Goal: Task Accomplishment & Management: Manage account settings

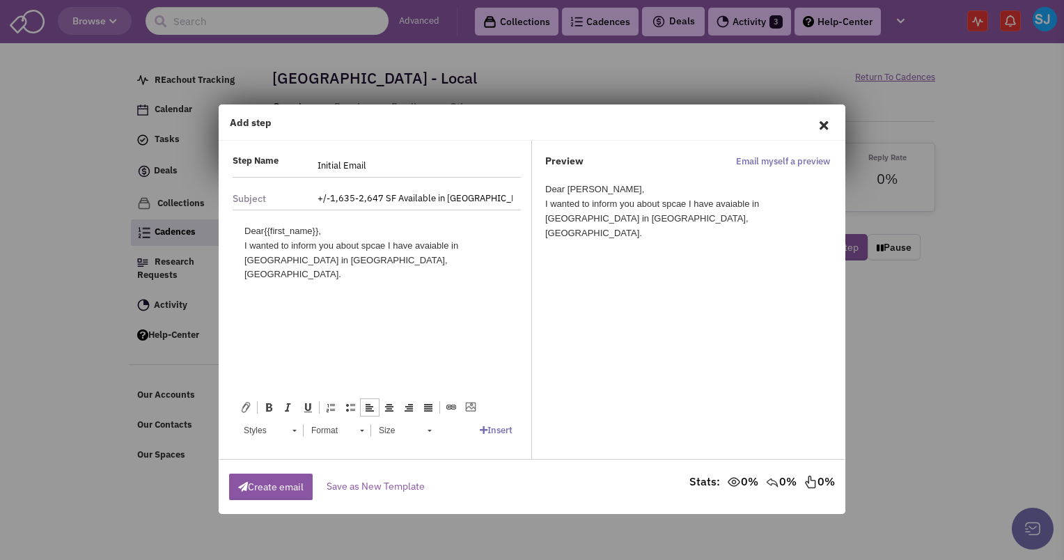
click at [393, 264] on div "I wanted to inform you about spcae I have avaiable in [GEOGRAPHIC_DATA] in [GEO…" at bounding box center [376, 259] width 265 height 43
click at [343, 279] on div "I wanted to inform you about spcae I have avaiable in Stone House Square in Hag…" at bounding box center [376, 267] width 265 height 58
click at [364, 281] on html "Dear {{first_name}}, I wanted to inform you about spcae I have avaiable in Ston…" at bounding box center [377, 260] width 293 height 100
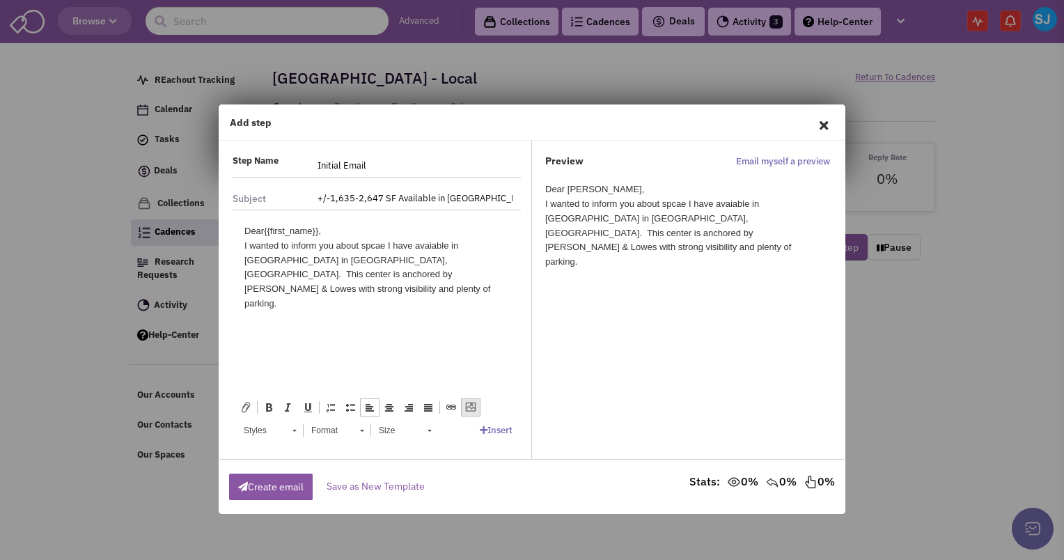
click at [470, 412] on span at bounding box center [470, 407] width 11 height 11
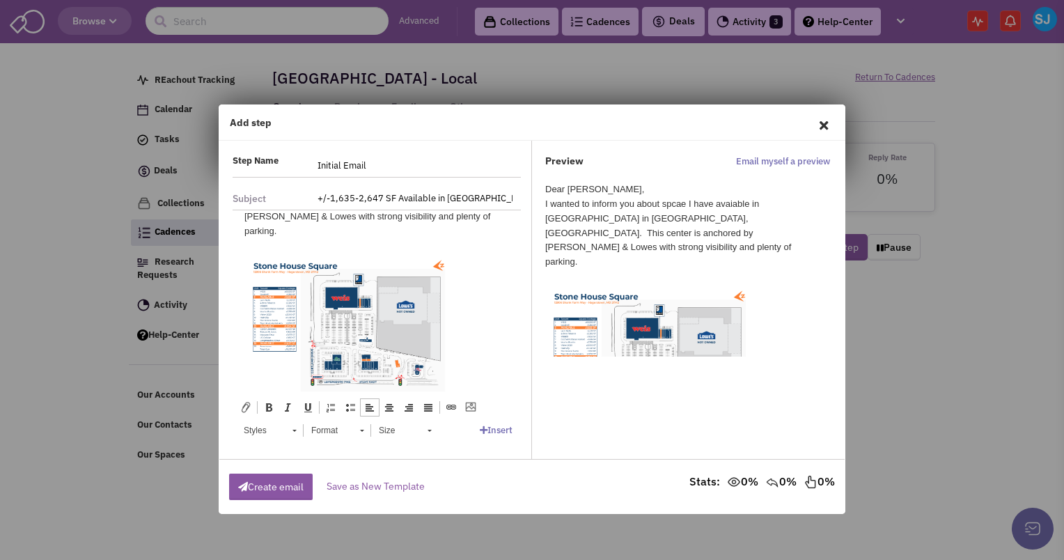
scroll to position [44, 0]
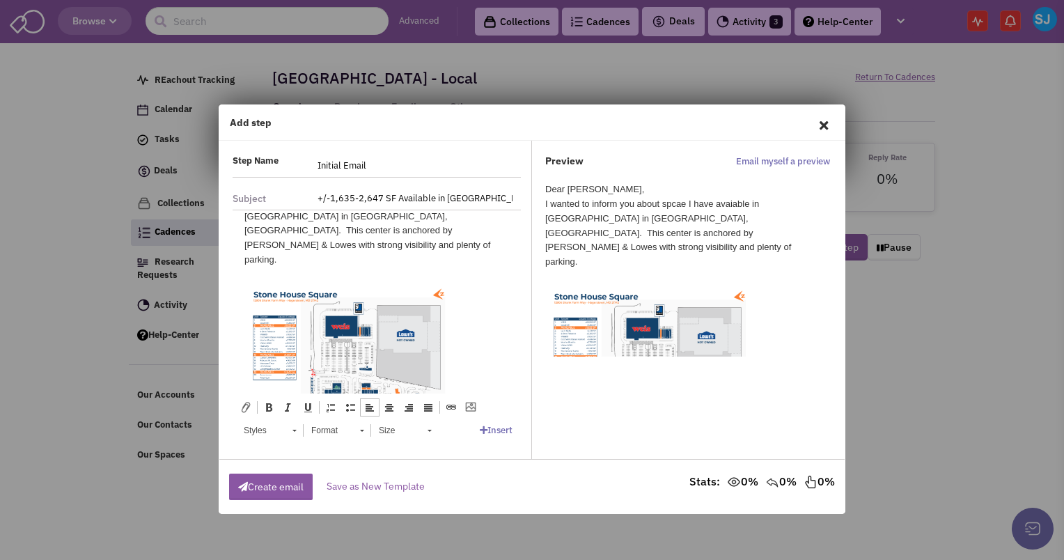
click at [299, 267] on div at bounding box center [376, 274] width 265 height 15
drag, startPoint x: 309, startPoint y: 348, endPoint x: 300, endPoint y: 347, distance: 9.2
click at [300, 347] on img at bounding box center [348, 362] width 209 height 162
click at [398, 330] on img at bounding box center [348, 362] width 209 height 162
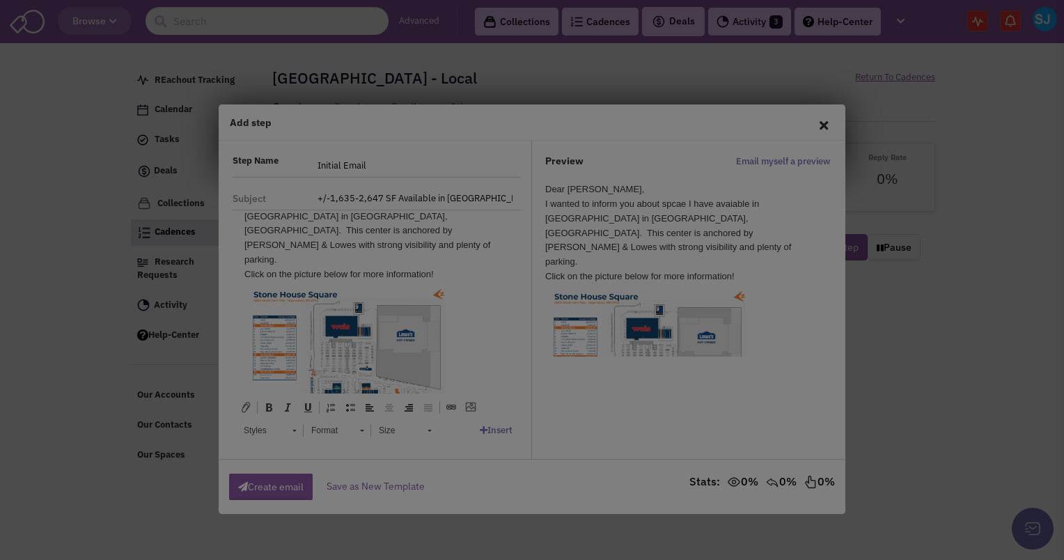
type input "https://frontend.retailsphere.com/BlobImages/EmailBody|63eh2JM3hkSiH0QG2sptEw.p…"
type input "300"
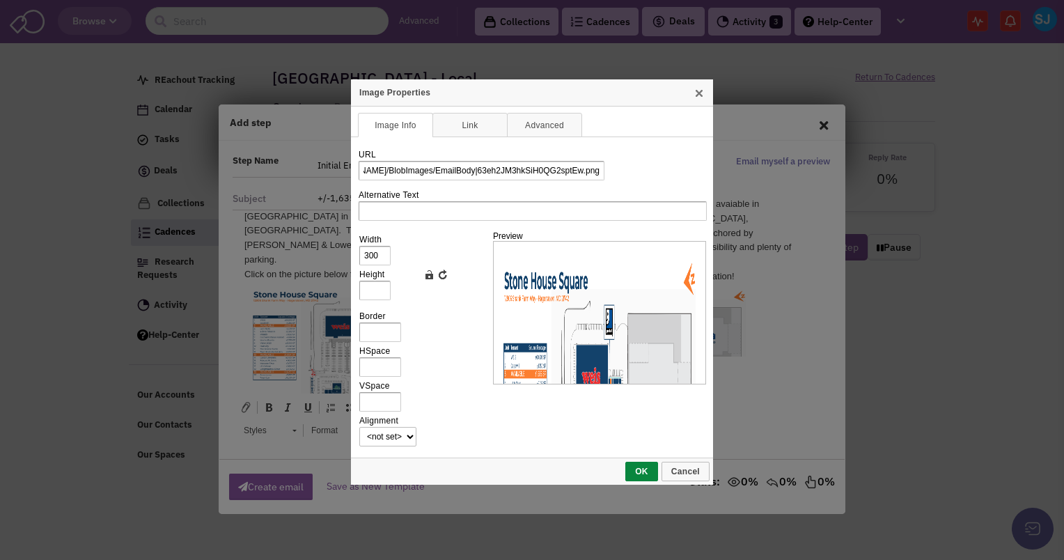
scroll to position [0, 0]
click at [454, 123] on link "Link" at bounding box center [469, 125] width 75 height 24
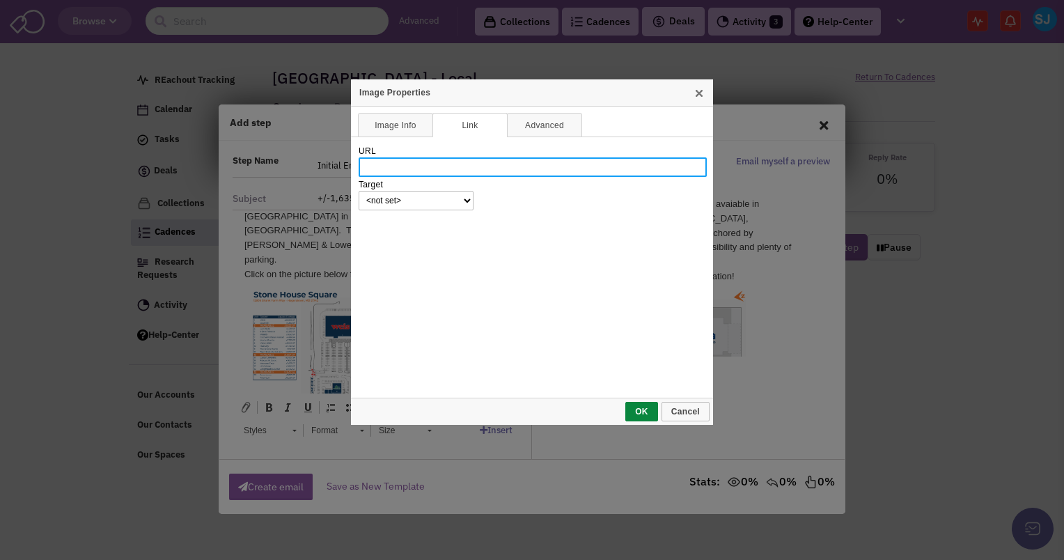
click at [421, 170] on input "URL" at bounding box center [533, 167] width 348 height 20
paste input "https://jcbarprop.com/properties/stone-house-square?tab=overview"
type input "https://jcbarprop.com/properties/stone-house-square?tab=overview"
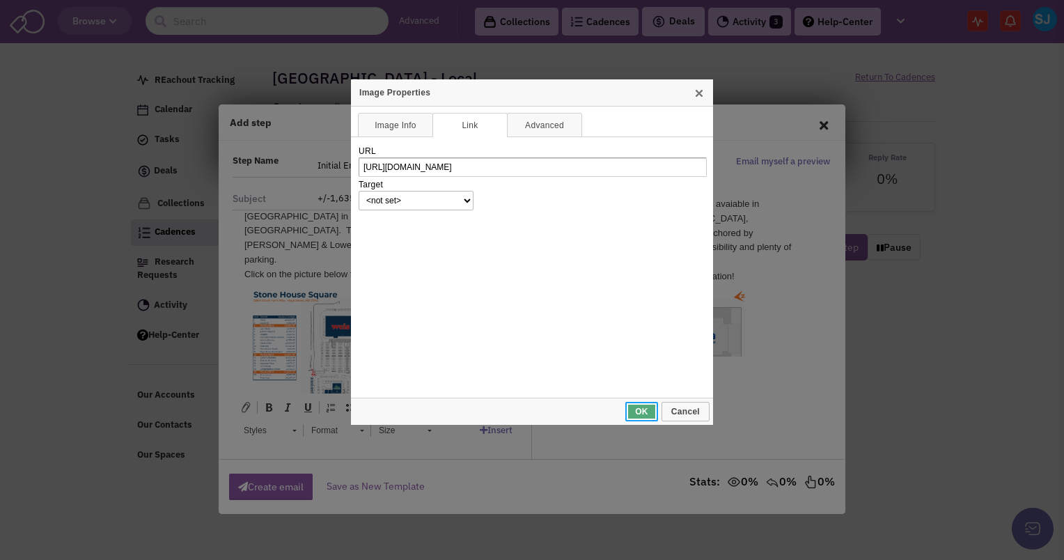
click at [648, 409] on span "OK" at bounding box center [642, 412] width 30 height 10
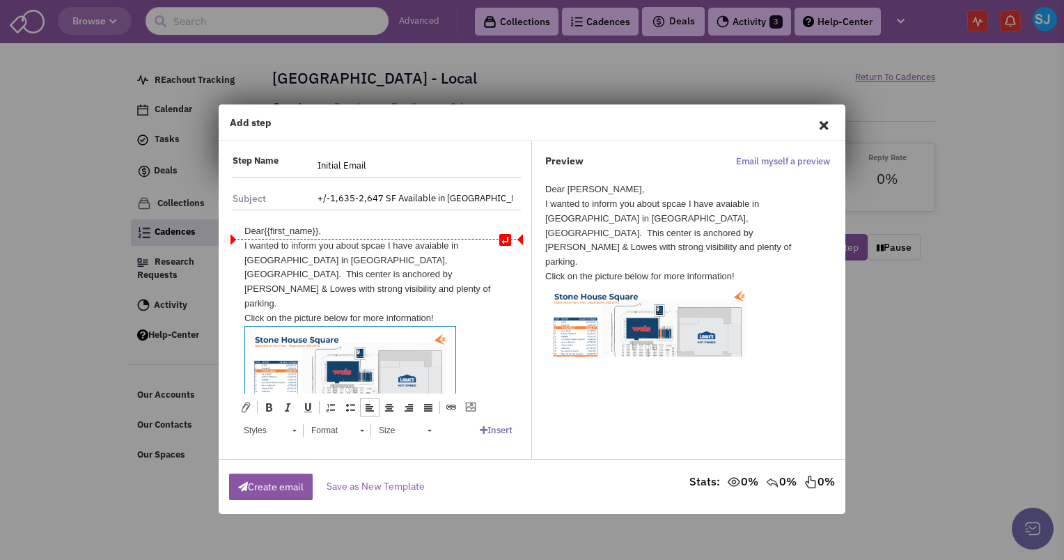
click at [381, 244] on div "I wanted to inform you about spcae I have avaiable in Stone House Square in Hag…" at bounding box center [376, 274] width 265 height 72
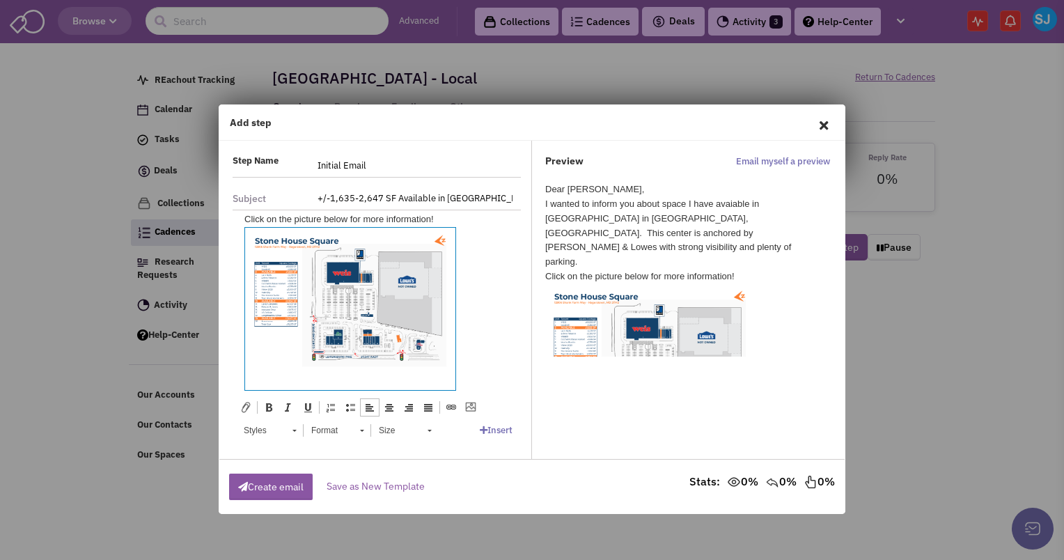
scroll to position [125, 0]
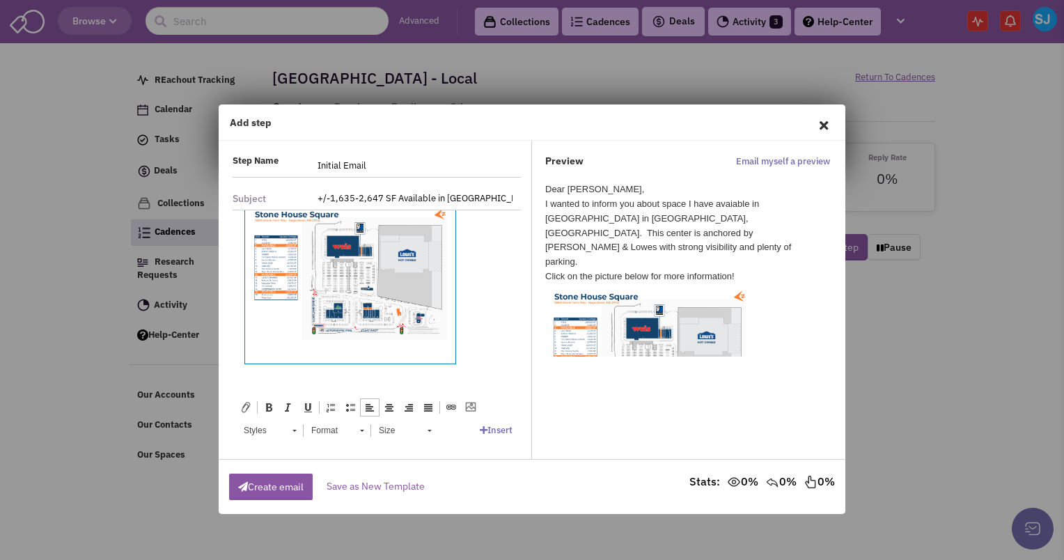
click at [348, 373] on p at bounding box center [376, 380] width 265 height 15
click at [358, 373] on p "Three spaces available +/-" at bounding box center [376, 380] width 265 height 15
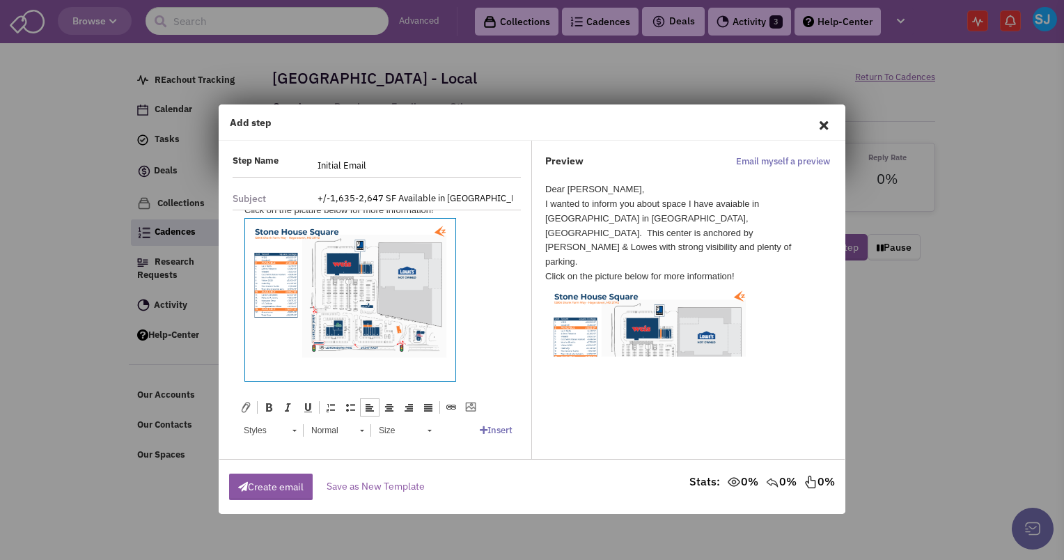
scroll to position [107, 0]
click at [462, 391] on p "Three spaces available +/-1,635, +/-1,897, & +/-2,440." at bounding box center [376, 398] width 265 height 15
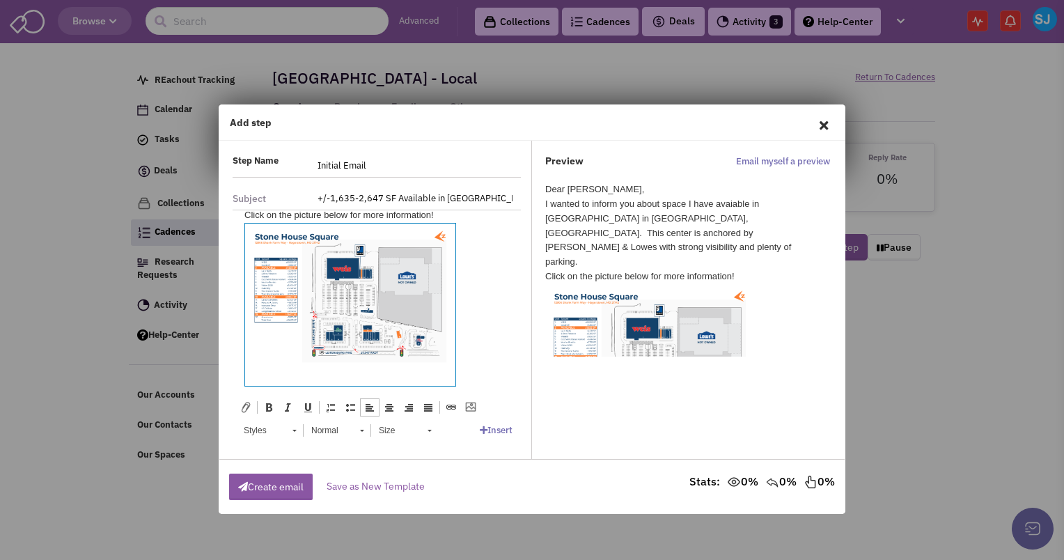
scroll to position [151, 0]
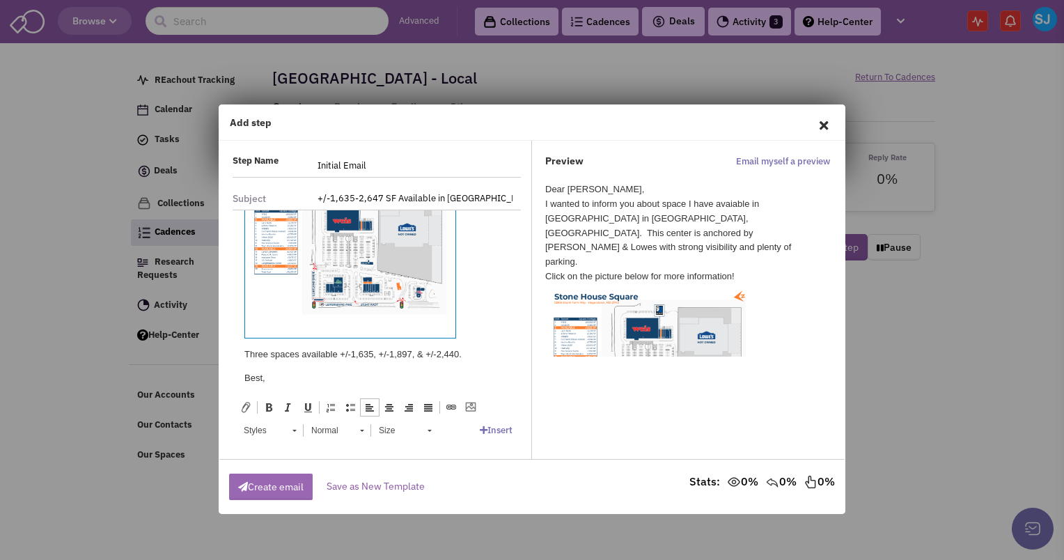
click at [249, 495] on button "Create email" at bounding box center [271, 487] width 84 height 26
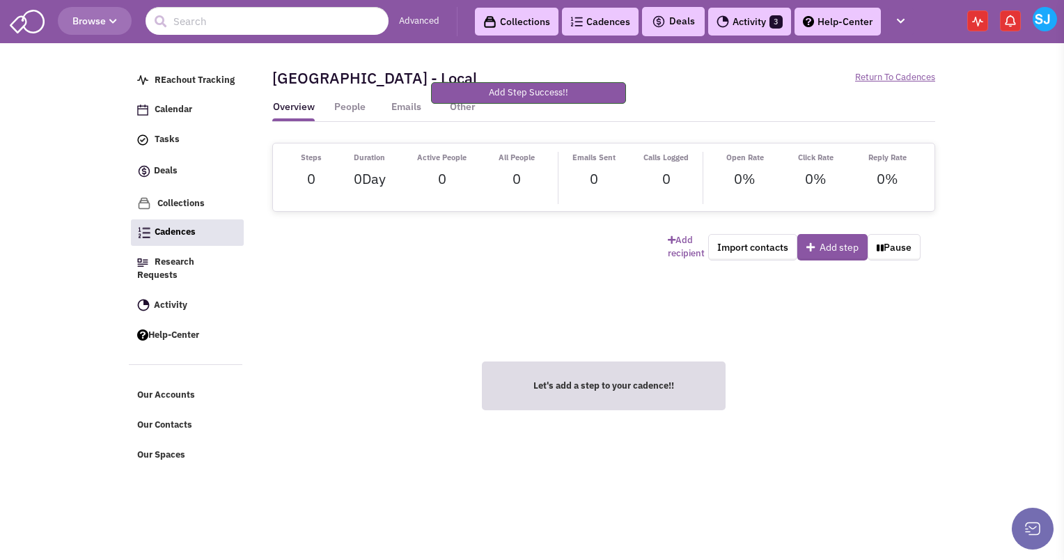
scroll to position [0, 0]
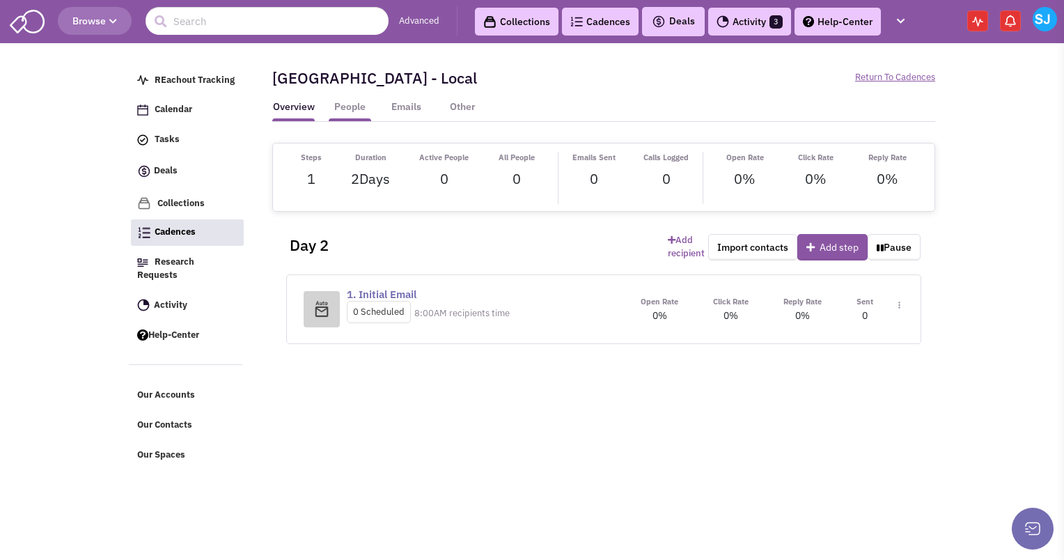
click at [345, 100] on link "People" at bounding box center [350, 110] width 42 height 21
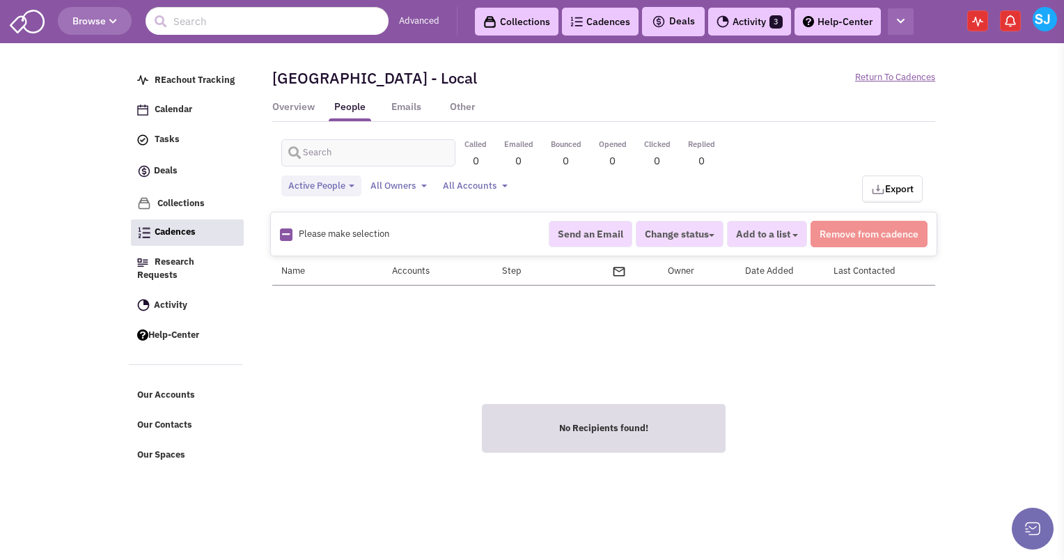
click at [899, 17] on icon "button" at bounding box center [901, 21] width 8 height 9
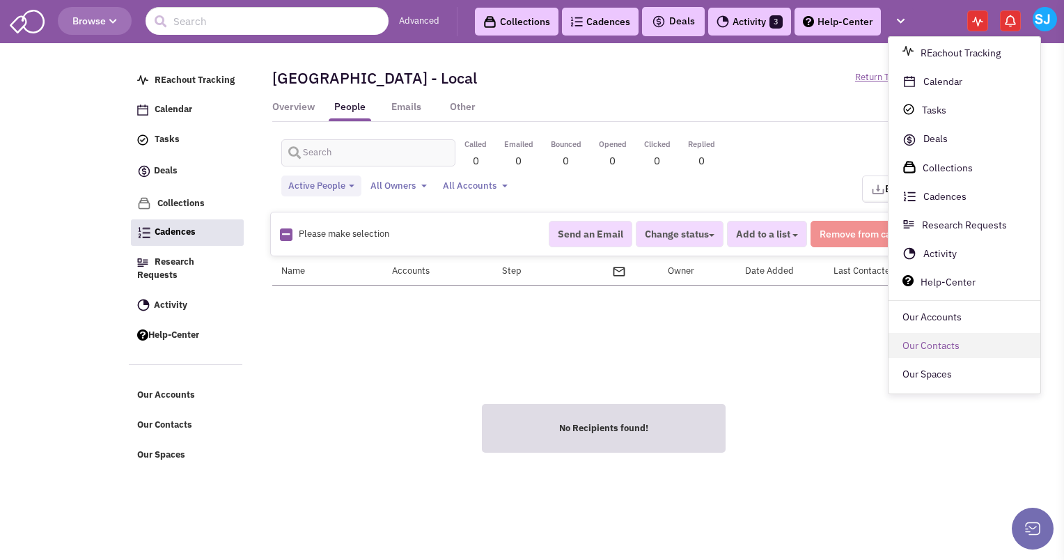
click at [928, 354] on link "Our Contacts" at bounding box center [965, 346] width 152 height 25
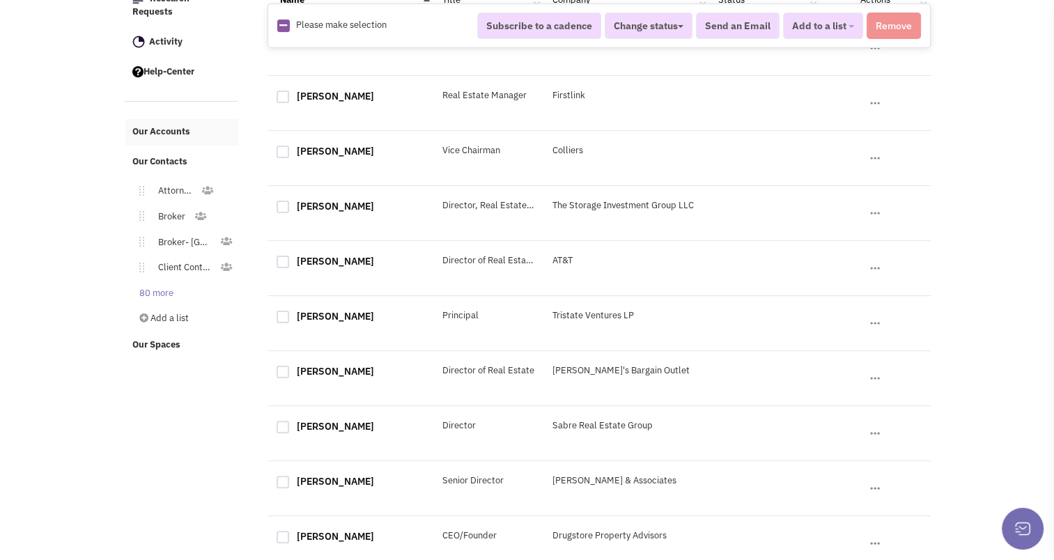
scroll to position [267, 0]
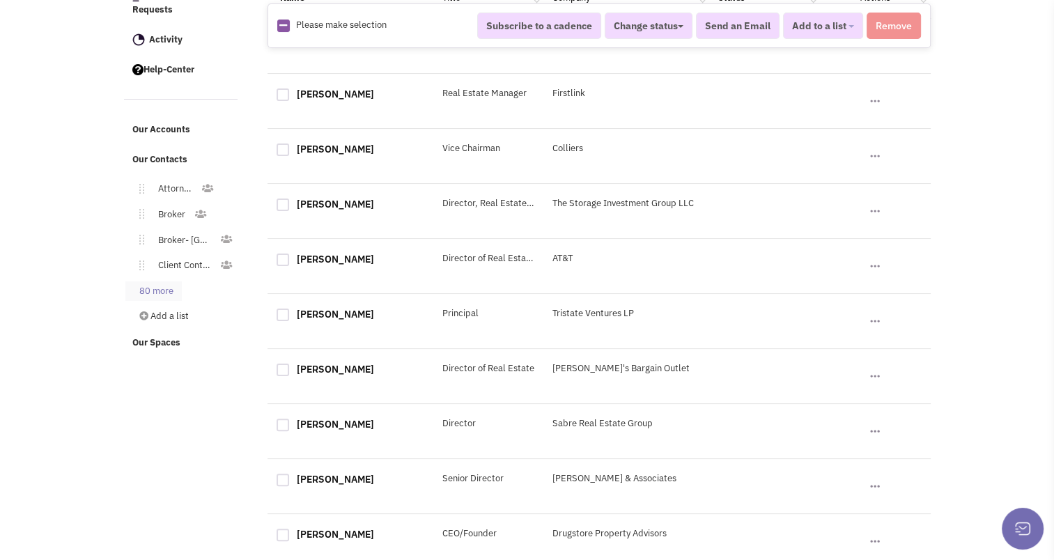
click at [149, 281] on link "80 more" at bounding box center [153, 291] width 56 height 20
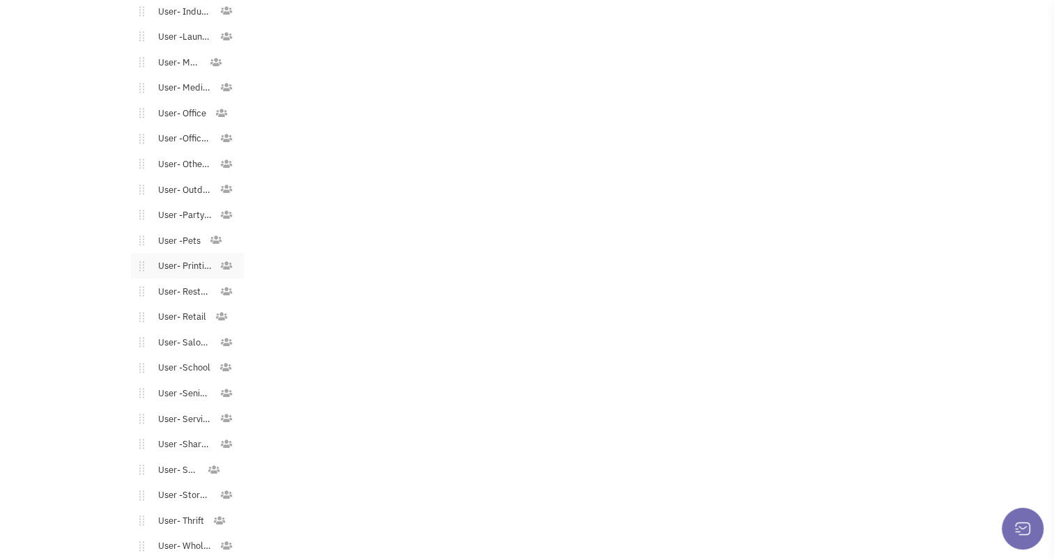
scroll to position [2098, 0]
click at [173, 263] on link "Broker - MD" at bounding box center [179, 268] width 71 height 20
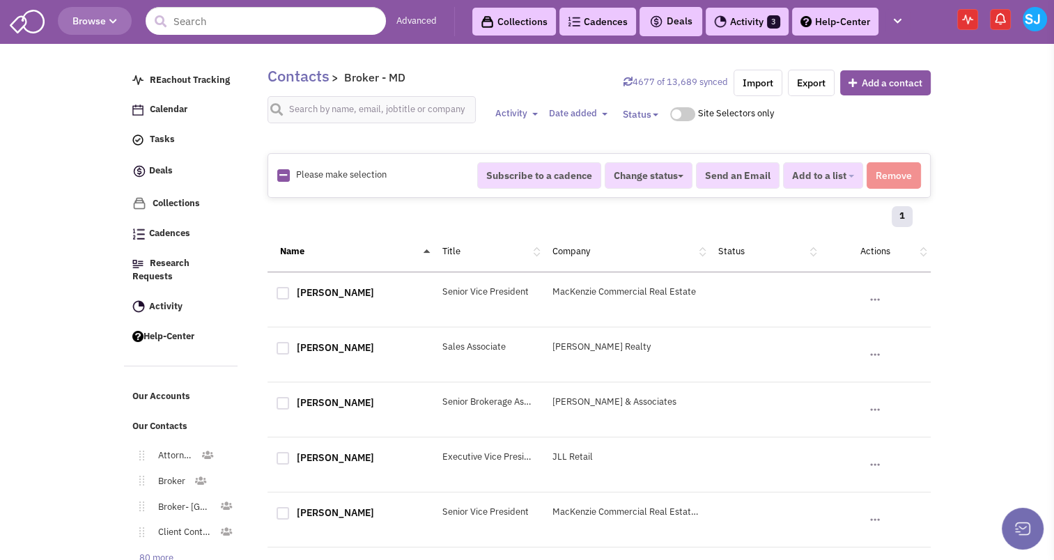
click at [283, 173] on icon at bounding box center [283, 175] width 8 height 9
checkbox input "true"
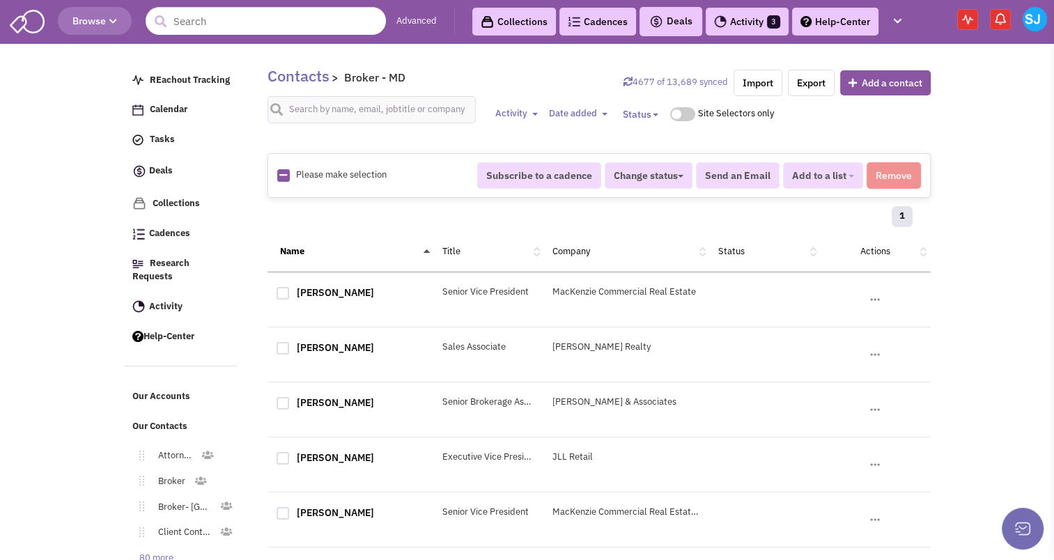
checkbox input "true"
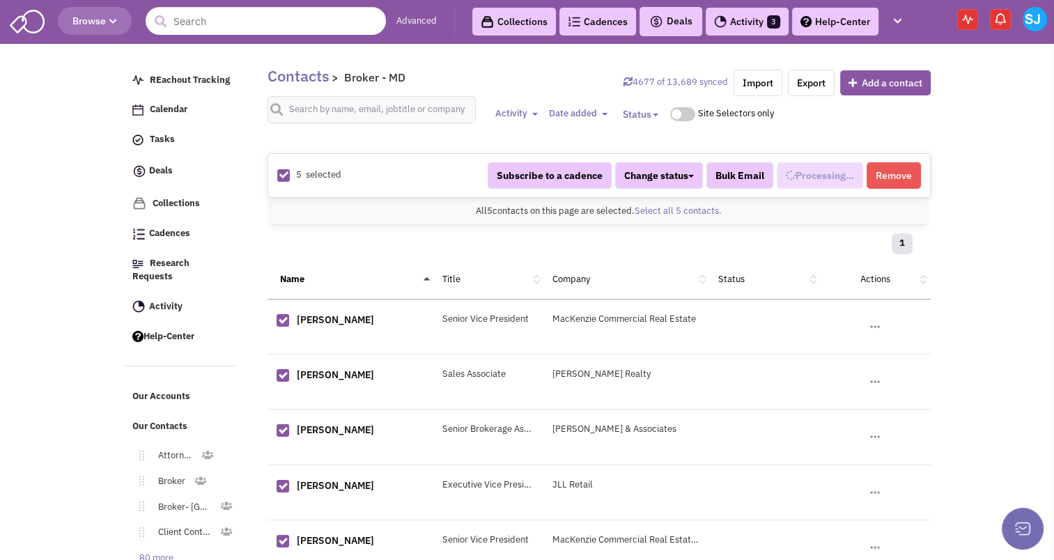
scroll to position [1019, 0]
select select "735"
click at [566, 168] on button "Subscribe to a cadence" at bounding box center [544, 175] width 124 height 26
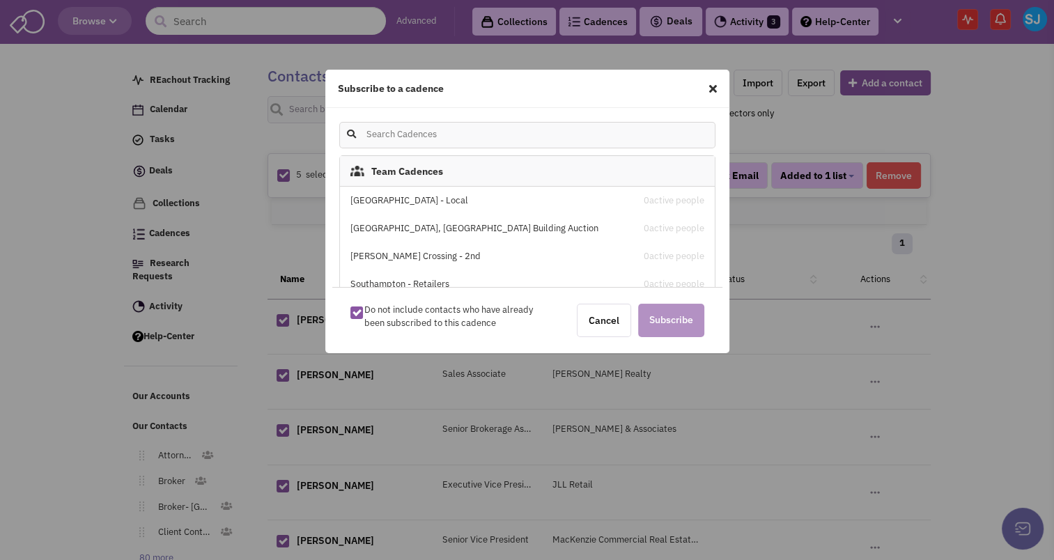
click at [441, 193] on div "Stone House Square - Local 0 active people" at bounding box center [527, 201] width 375 height 28
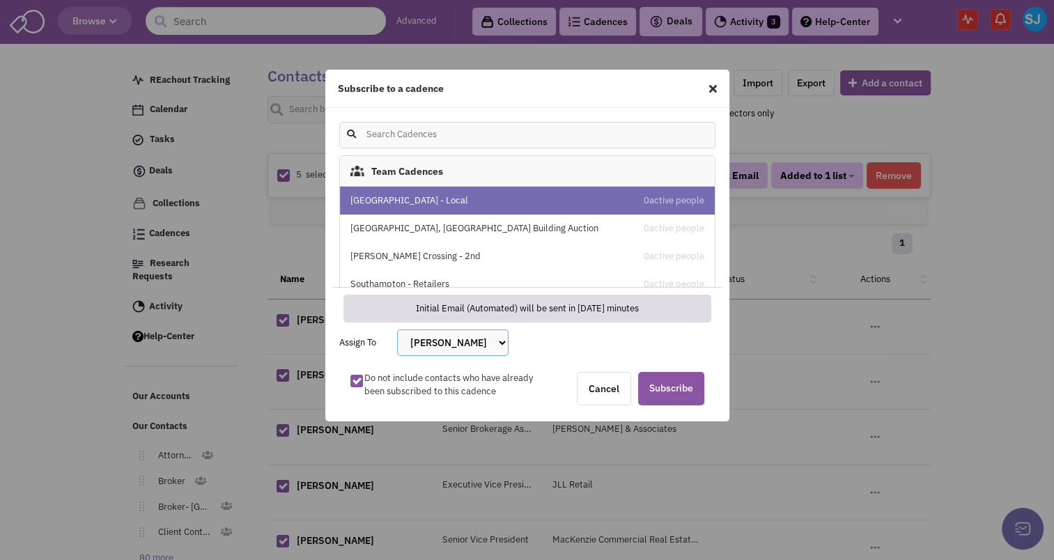
click at [461, 338] on select "Bakari White Brett Michaels Brett Davidoff Colin Hodgson Gregory Jones Melissa …" at bounding box center [452, 342] width 111 height 26
click at [397, 329] on select "Bakari White Brett Michaels Brett Davidoff Colin Hodgson Gregory Jones Melissa …" at bounding box center [452, 342] width 111 height 26
click at [507, 345] on select "Bakari White Brett Michaels Brett Davidoff Colin Hodgson Gregory Jones Melissa …" at bounding box center [452, 342] width 111 height 26
select select "2412"
click at [397, 329] on select "Bakari White Brett Michaels Brett Davidoff Colin Hodgson Gregory Jones Melissa …" at bounding box center [452, 342] width 111 height 26
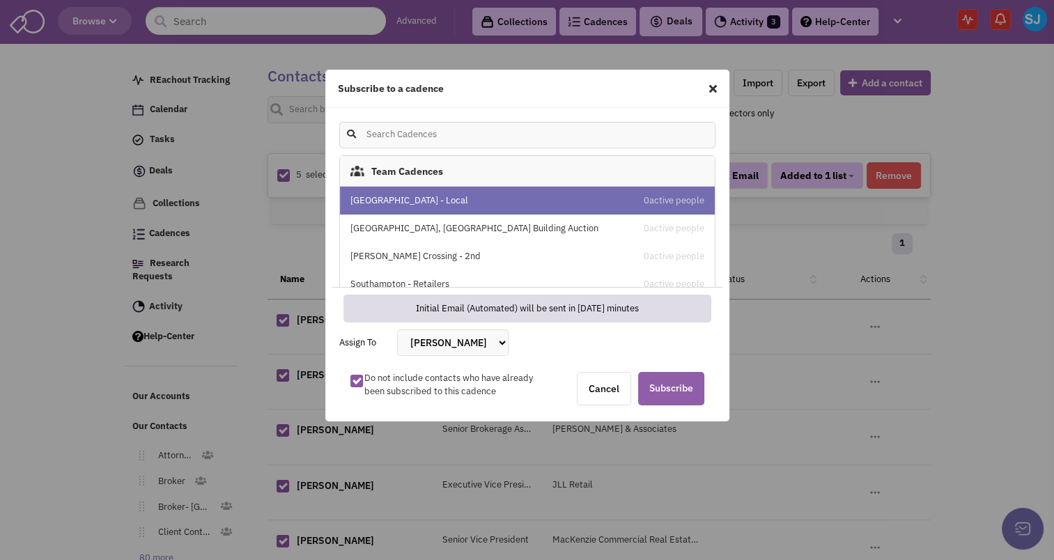
click at [665, 387] on span "Subscribe" at bounding box center [671, 388] width 66 height 33
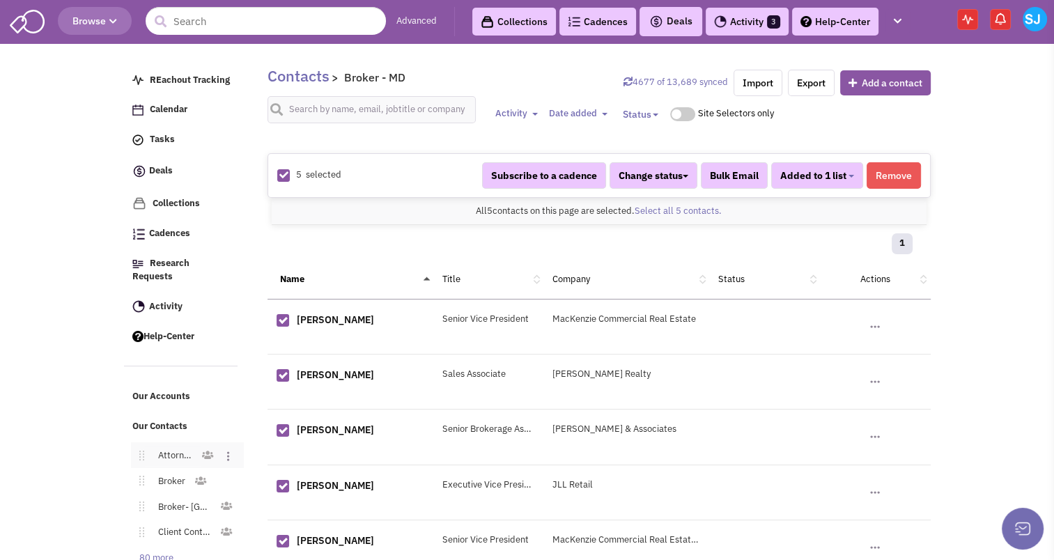
scroll to position [61, 0]
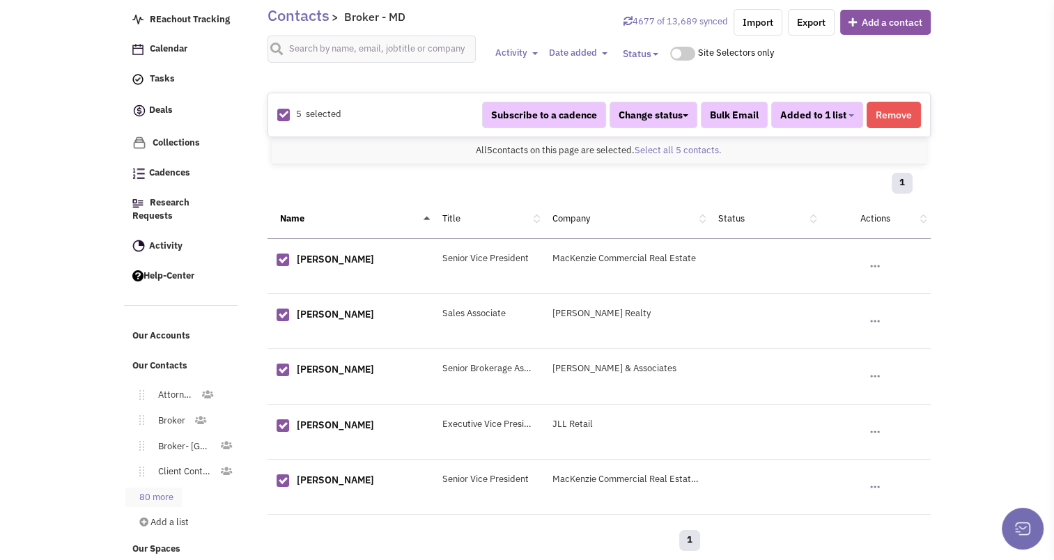
click at [146, 488] on link "80 more" at bounding box center [153, 498] width 56 height 20
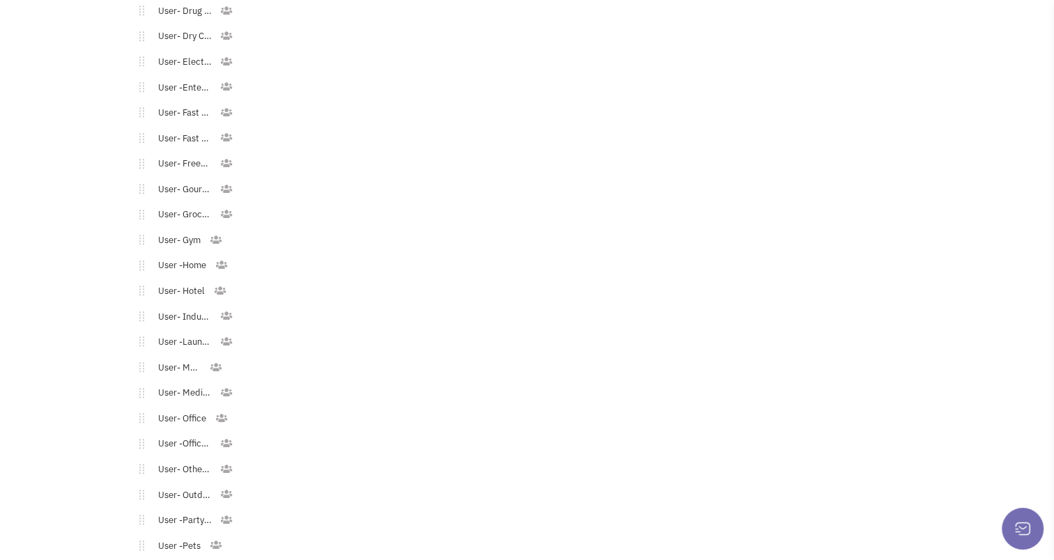
scroll to position [1488, 0]
click at [195, 359] on link "User- Medical" at bounding box center [182, 369] width 76 height 20
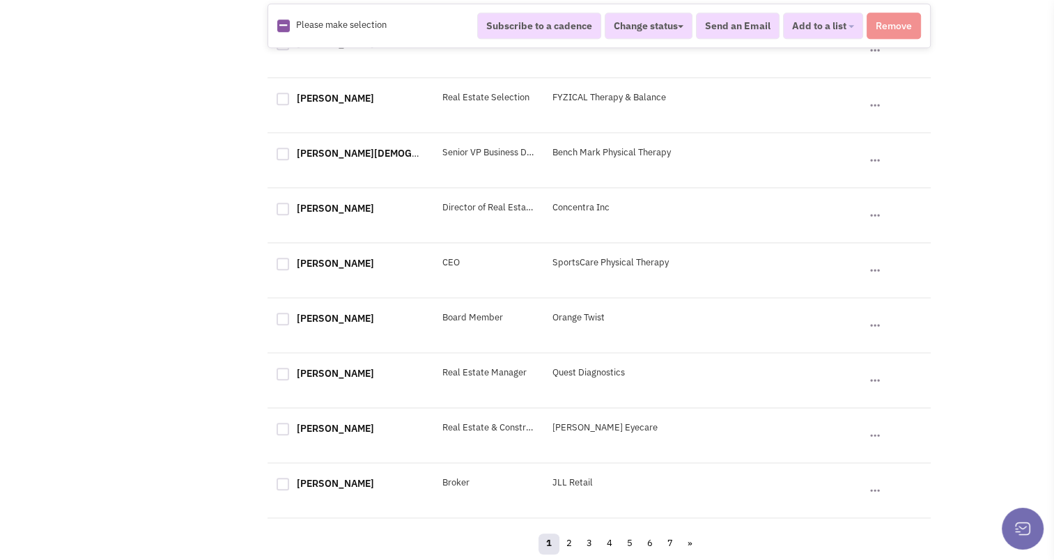
scroll to position [1154, 0]
click at [281, 97] on div at bounding box center [282, 99] width 13 height 13
click at [290, 97] on input "checkbox" at bounding box center [294, 99] width 9 height 9
checkbox input "true"
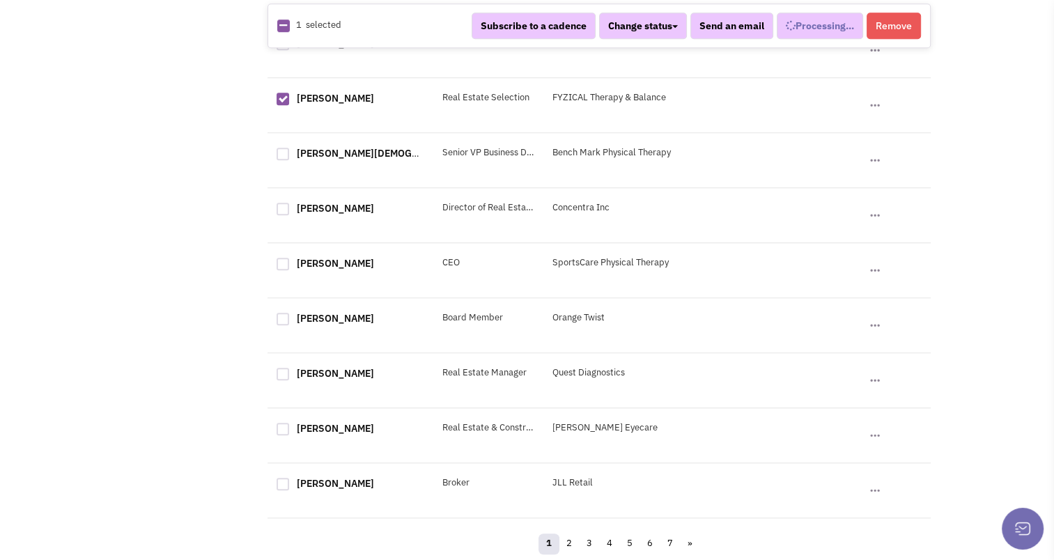
select select
click at [288, 153] on div at bounding box center [282, 154] width 13 height 13
click at [290, 153] on input "checkbox" at bounding box center [294, 154] width 9 height 9
checkbox input "true"
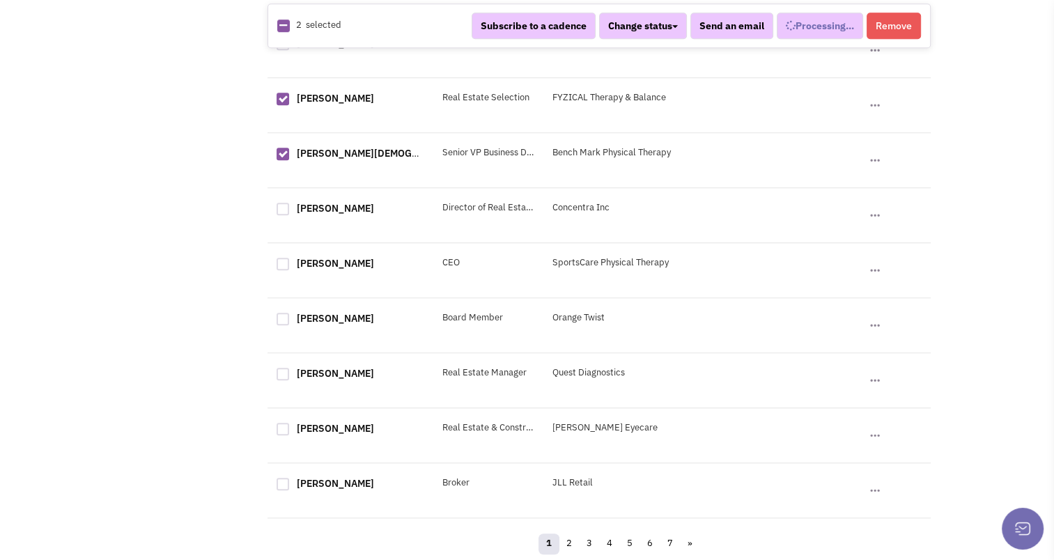
select select "681"
click at [279, 369] on div at bounding box center [282, 374] width 13 height 13
click at [290, 371] on input "checkbox" at bounding box center [294, 375] width 9 height 9
checkbox input "true"
select select "681"
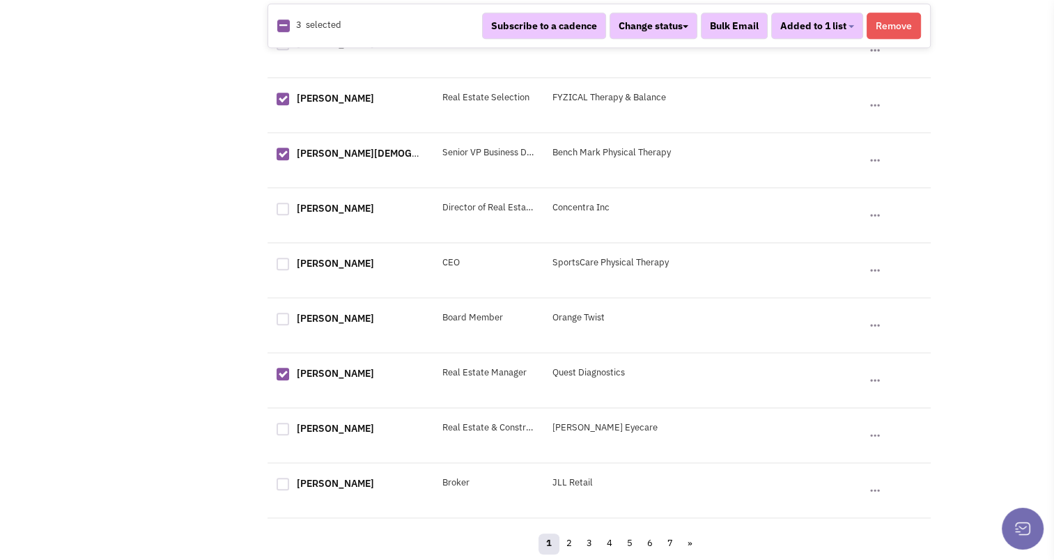
click at [283, 430] on div at bounding box center [282, 429] width 13 height 13
click at [290, 430] on input "checkbox" at bounding box center [294, 430] width 9 height 9
checkbox input "true"
select select "681"
click at [279, 313] on div at bounding box center [282, 319] width 13 height 13
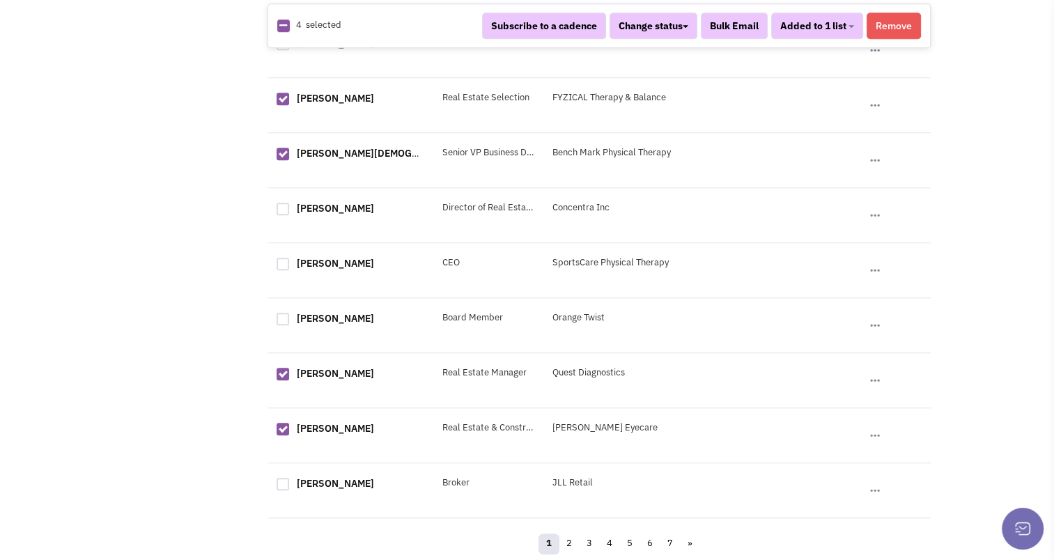
click at [290, 315] on input "checkbox" at bounding box center [294, 319] width 9 height 9
checkbox input "true"
select select "681"
click at [279, 258] on div at bounding box center [282, 264] width 13 height 13
click at [290, 260] on input "checkbox" at bounding box center [294, 264] width 9 height 9
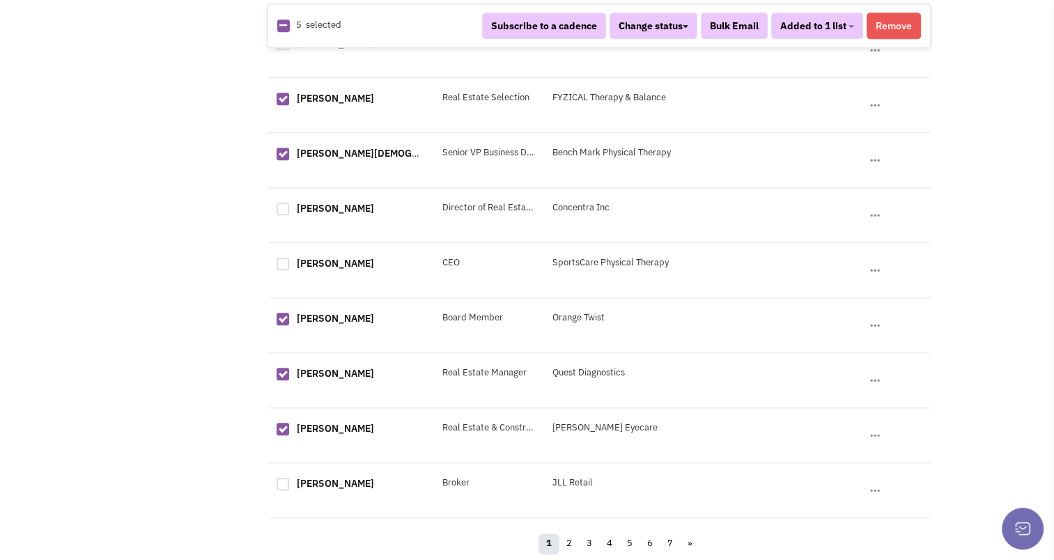
checkbox input "true"
select select "681"
click at [284, 203] on div at bounding box center [282, 209] width 13 height 13
click at [290, 205] on input "checkbox" at bounding box center [294, 209] width 9 height 9
checkbox input "true"
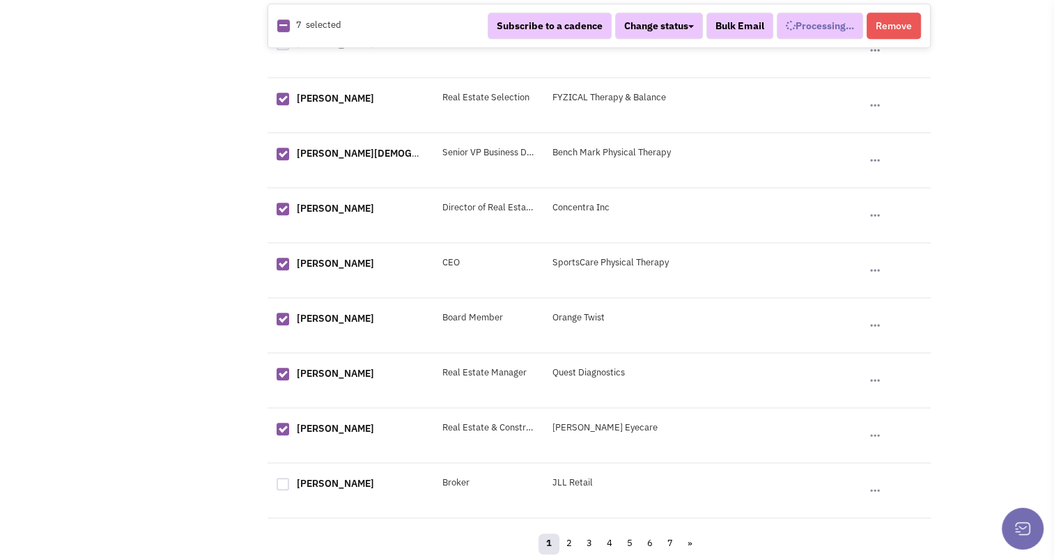
select select "681"
click at [545, 22] on button "Subscribe to a cadence" at bounding box center [544, 26] width 124 height 26
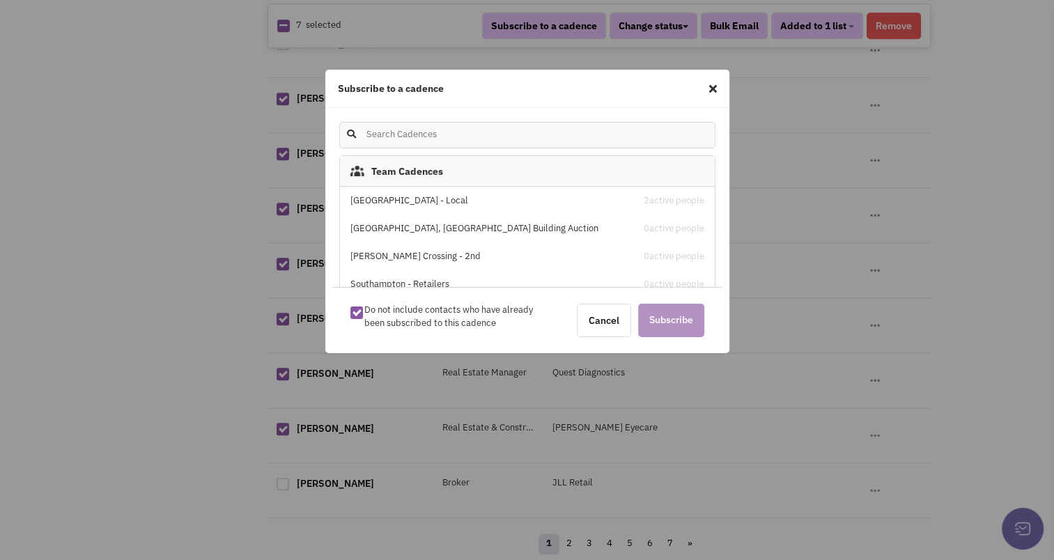
click at [427, 205] on div "Stone House Square - Local" at bounding box center [482, 200] width 265 height 13
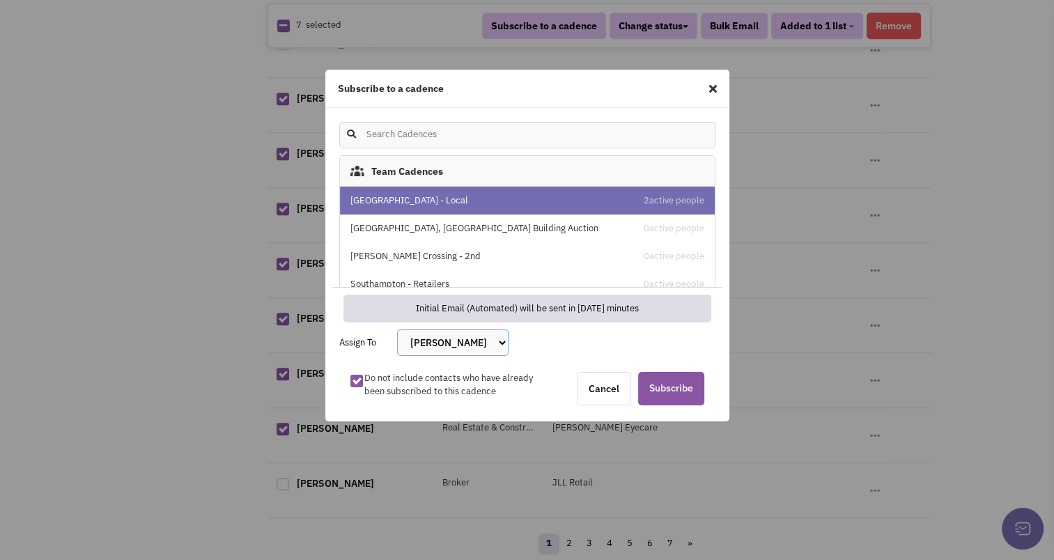
click at [440, 354] on select "Bakari White Brett Michaels Brett Davidoff Colin Hodgson Gregory Jones Melissa …" at bounding box center [452, 342] width 111 height 26
select select "2412"
click at [397, 329] on select "Bakari White Brett Michaels Brett Davidoff Colin Hodgson Gregory Jones Melissa …" at bounding box center [452, 342] width 111 height 26
drag, startPoint x: 666, startPoint y: 386, endPoint x: 667, endPoint y: 396, distance: 9.8
click at [667, 396] on span "Subscribe" at bounding box center [671, 388] width 66 height 33
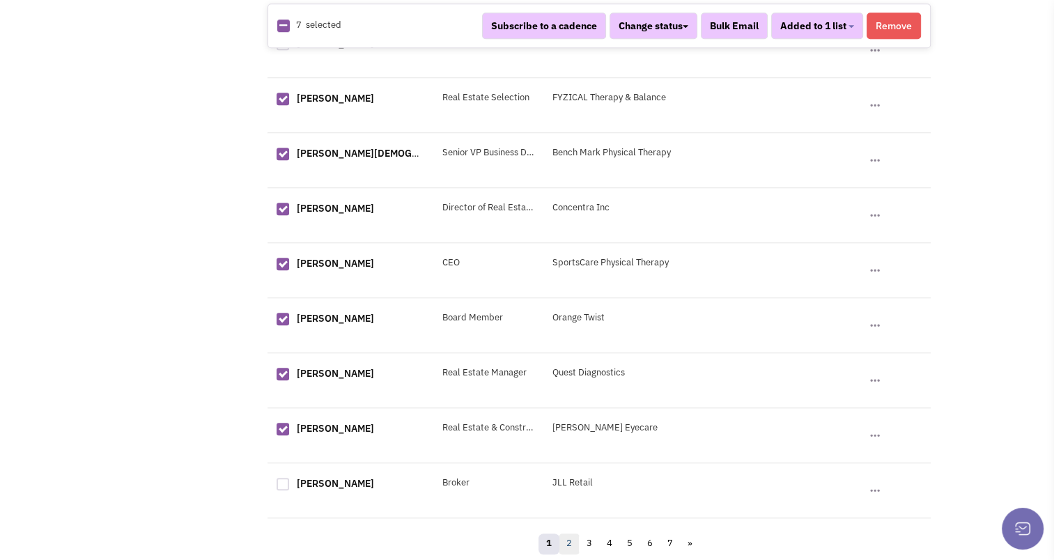
click at [573, 539] on link "2" at bounding box center [569, 543] width 21 height 21
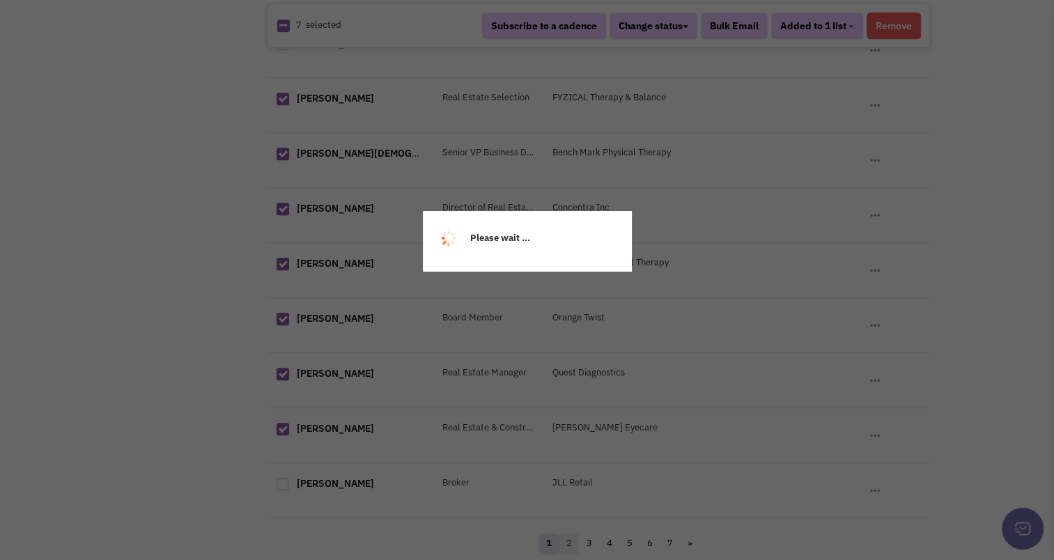
scroll to position [0, 0]
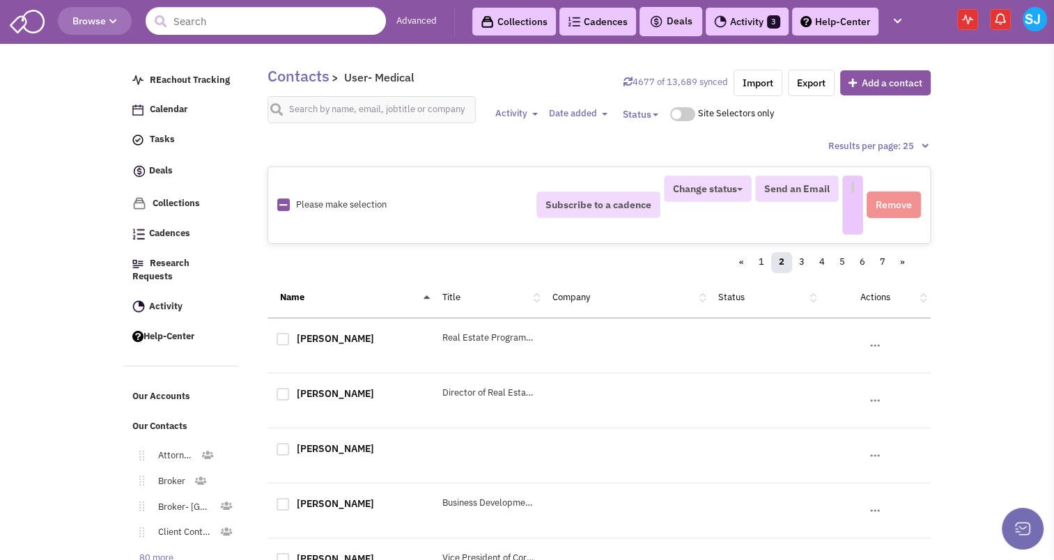
select select
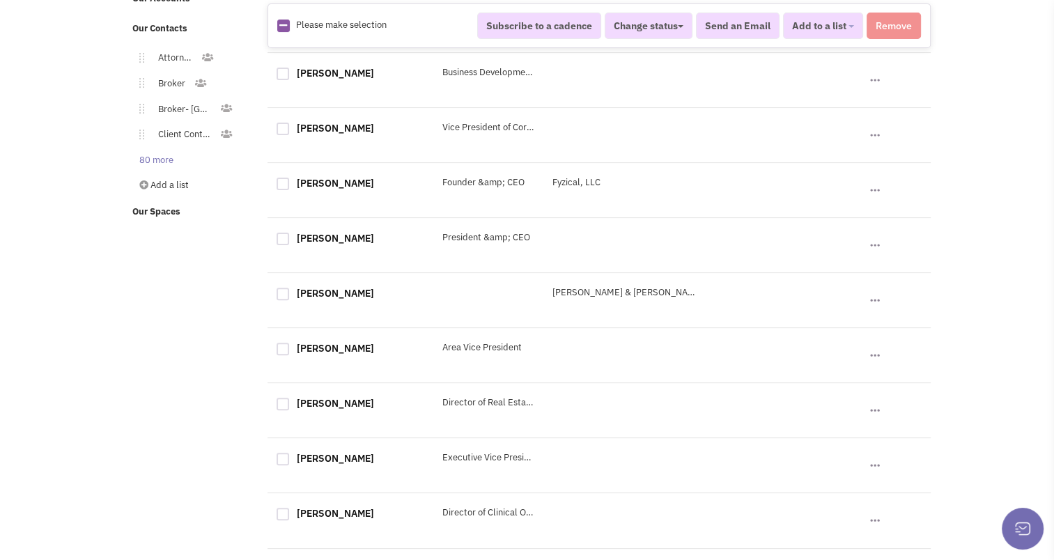
scroll to position [407, 0]
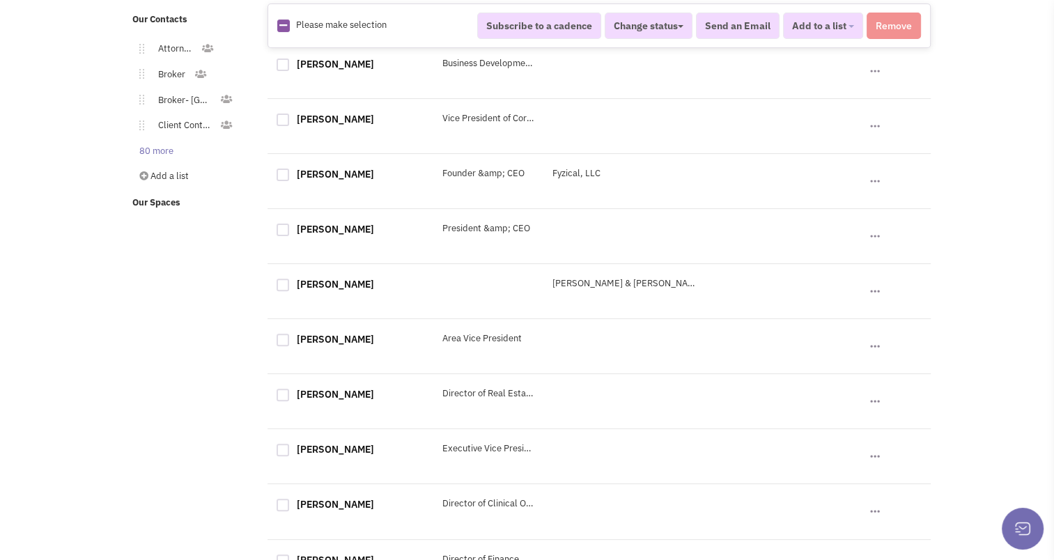
click at [281, 172] on div at bounding box center [282, 175] width 13 height 13
click at [290, 172] on input "checkbox" at bounding box center [294, 175] width 9 height 9
checkbox input "true"
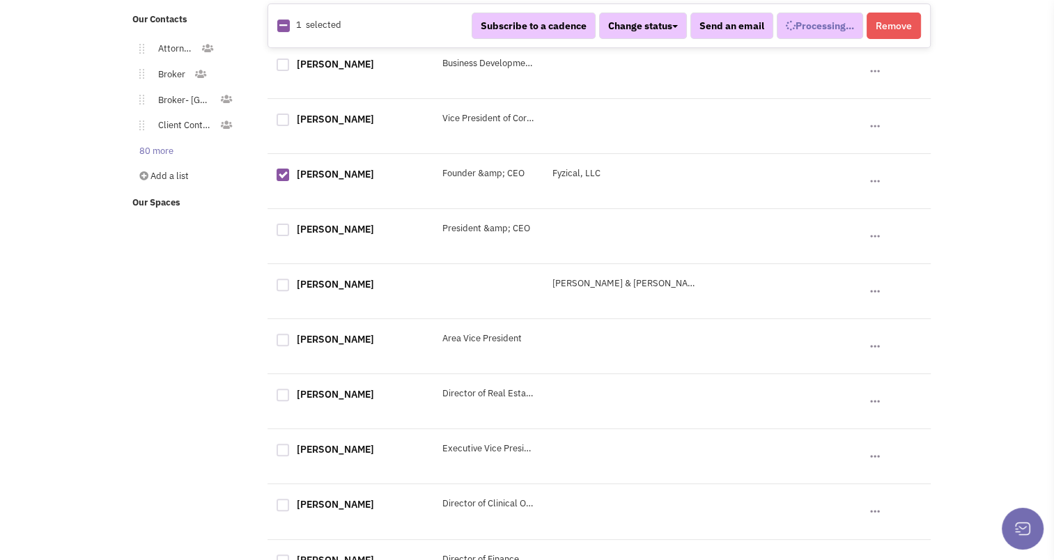
select select
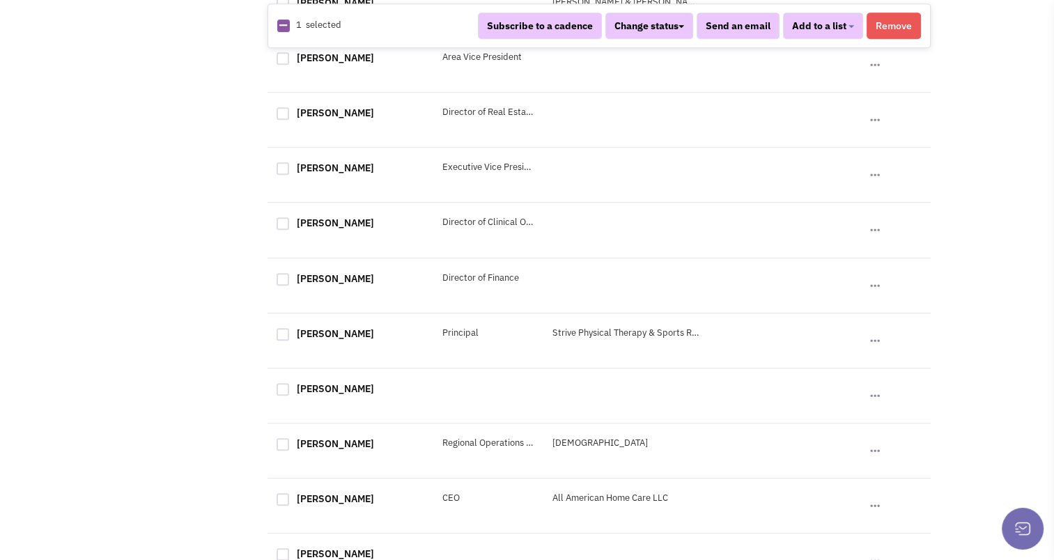
scroll to position [759, 0]
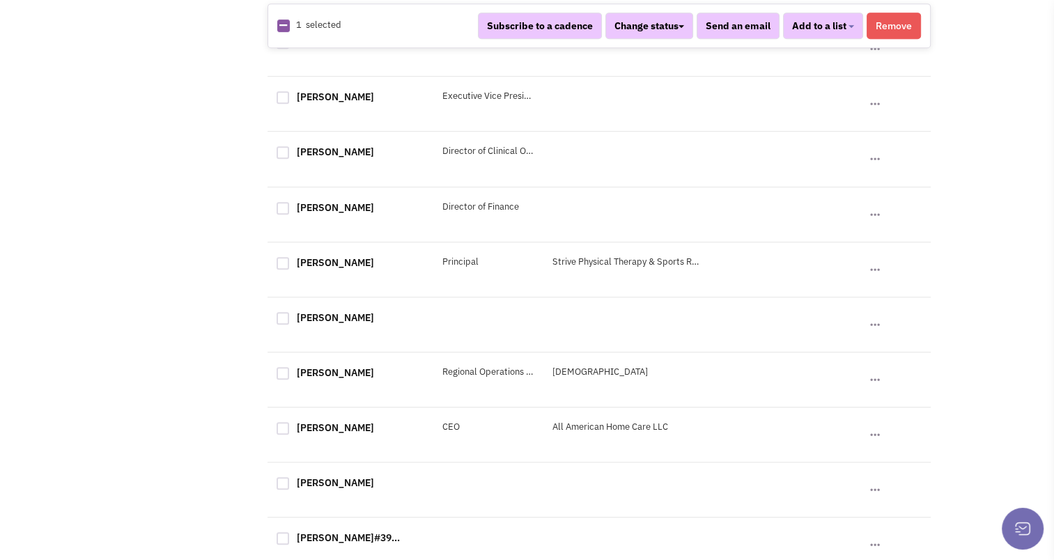
click at [280, 270] on div at bounding box center [282, 263] width 13 height 13
click at [290, 269] on input "checkbox" at bounding box center [294, 264] width 9 height 9
checkbox input "true"
select select "681"
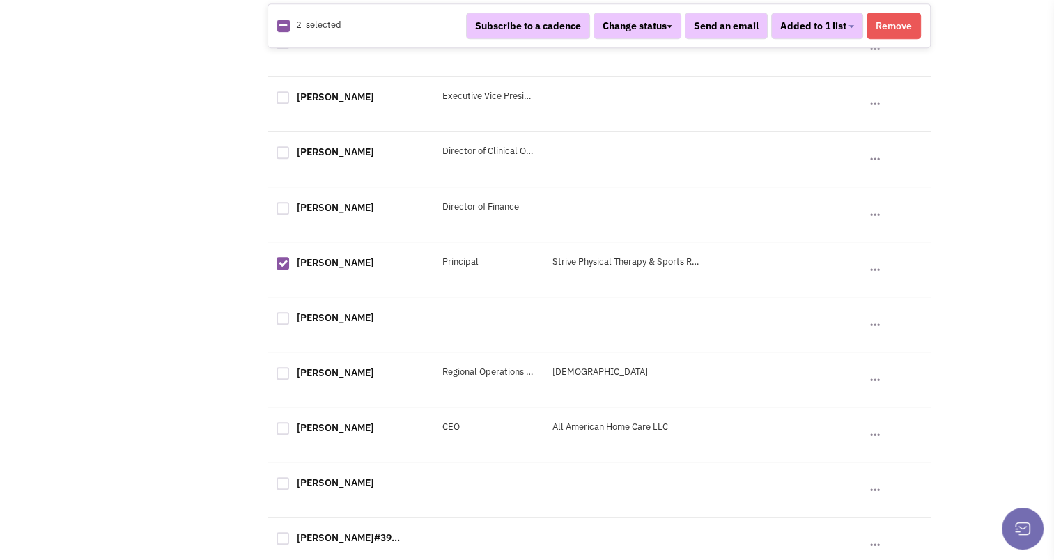
click at [283, 430] on div at bounding box center [282, 428] width 13 height 13
click at [290, 430] on input "checkbox" at bounding box center [294, 429] width 9 height 9
checkbox input "true"
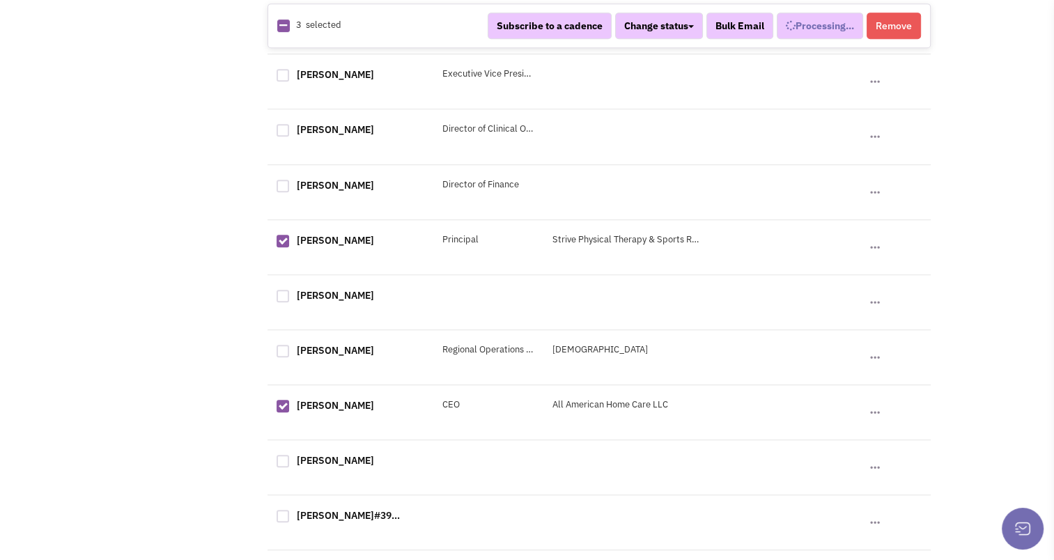
select select "681"
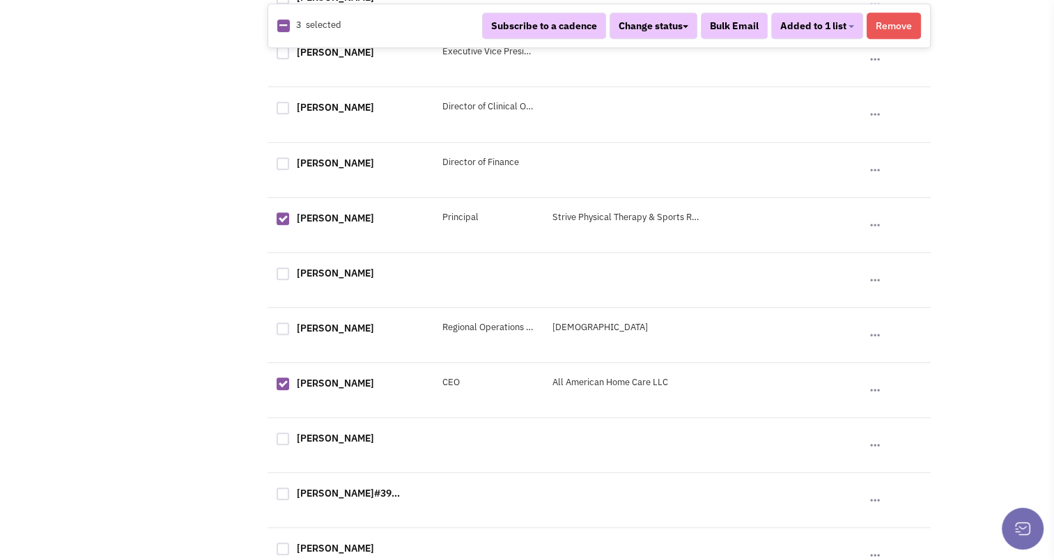
click at [281, 334] on div at bounding box center [282, 328] width 13 height 13
click at [290, 334] on input "checkbox" at bounding box center [294, 329] width 9 height 9
checkbox input "true"
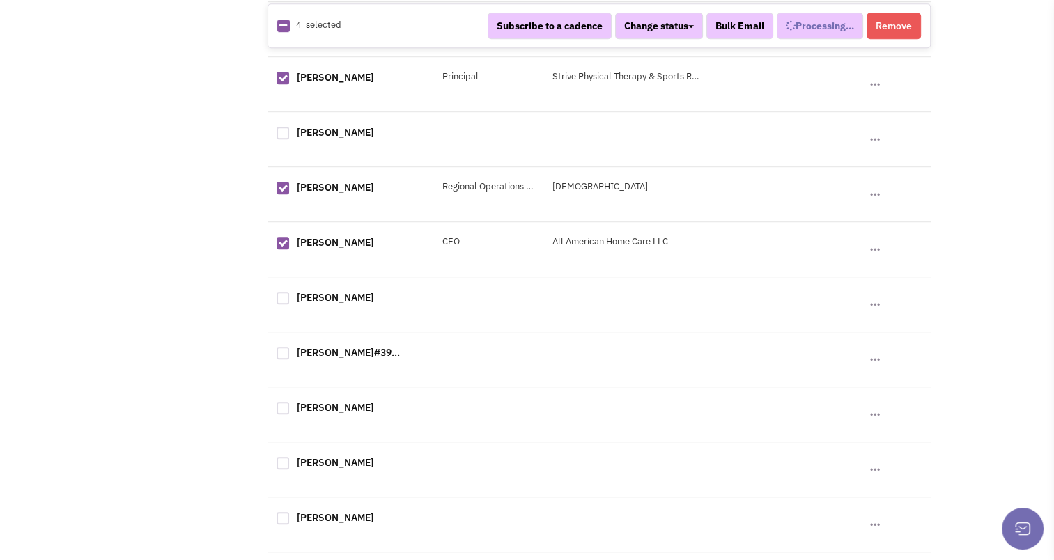
select select "681"
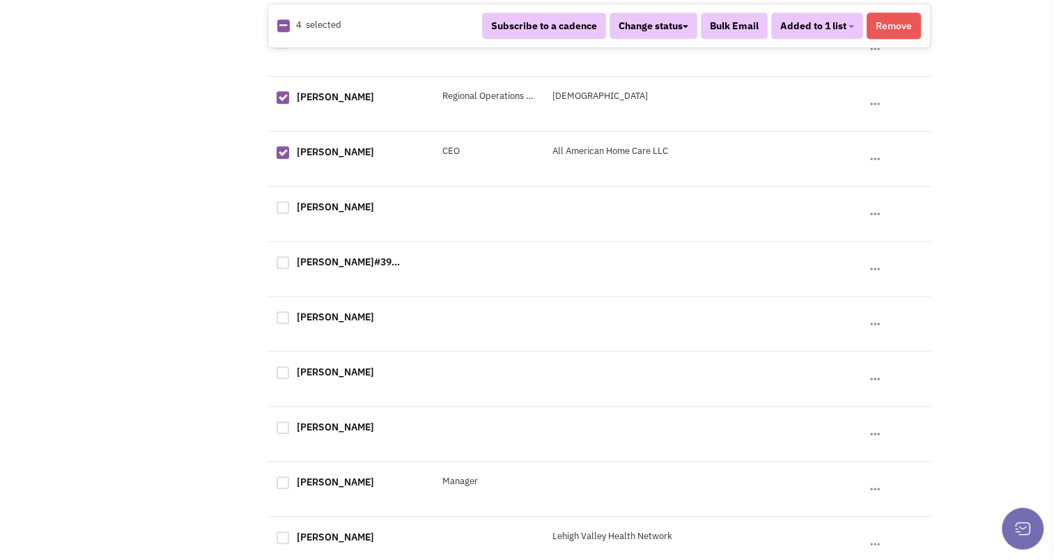
scroll to position [1154, 0]
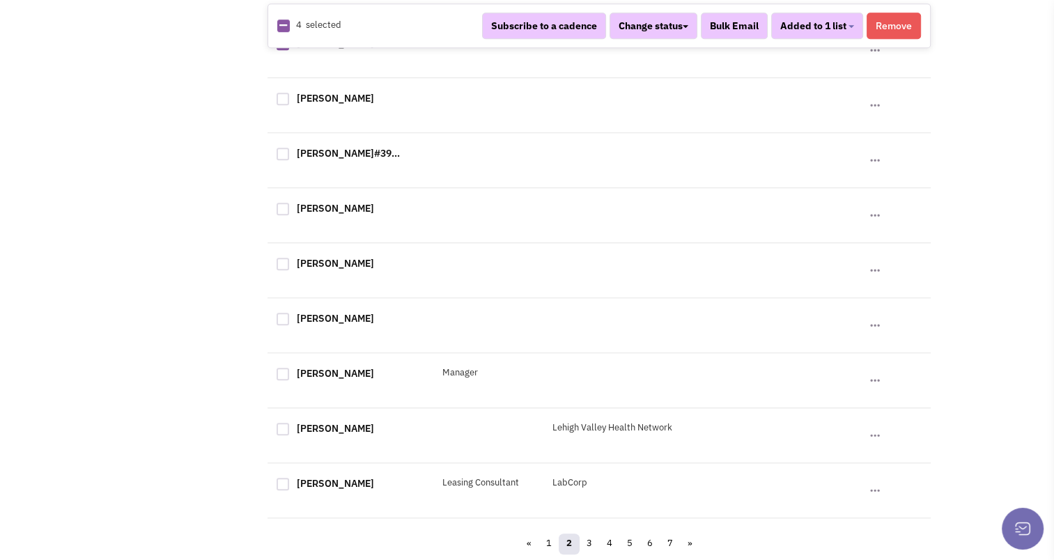
click at [286, 480] on div at bounding box center [282, 484] width 13 height 13
click at [290, 481] on input "checkbox" at bounding box center [294, 485] width 9 height 9
checkbox input "true"
select select "681"
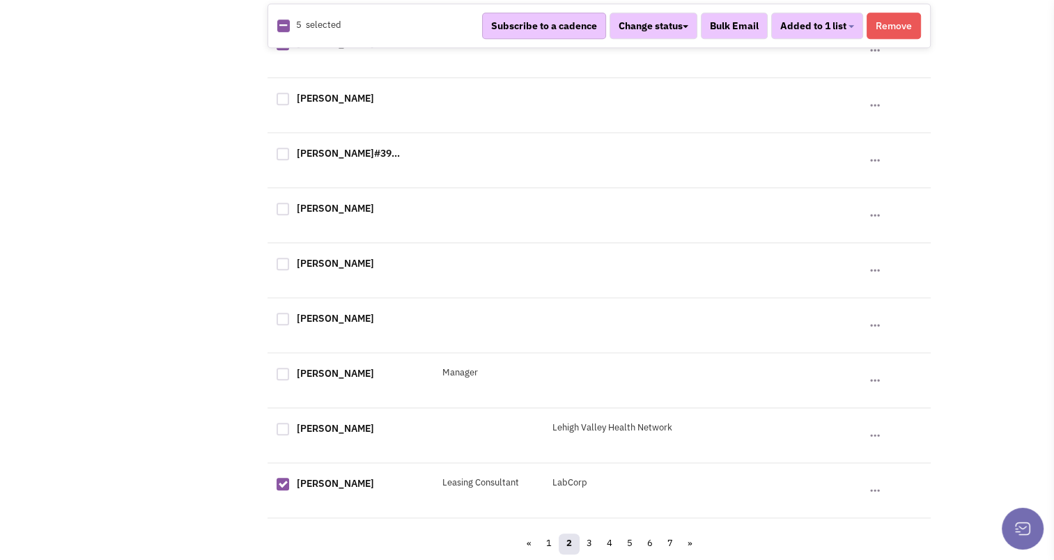
click at [582, 31] on button "Subscribe to a cadence" at bounding box center [544, 26] width 124 height 26
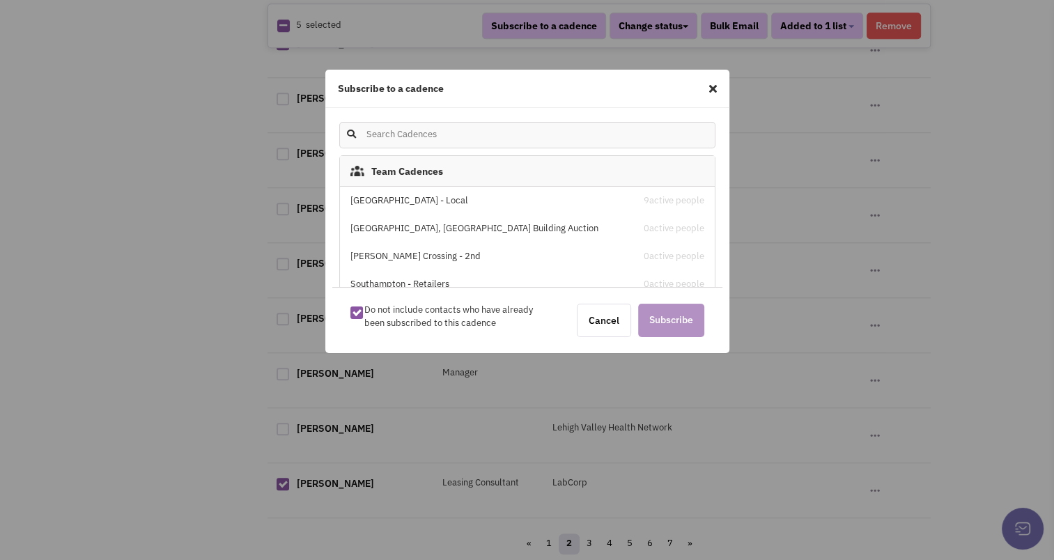
click at [423, 203] on div "[GEOGRAPHIC_DATA] - Local" at bounding box center [482, 200] width 265 height 13
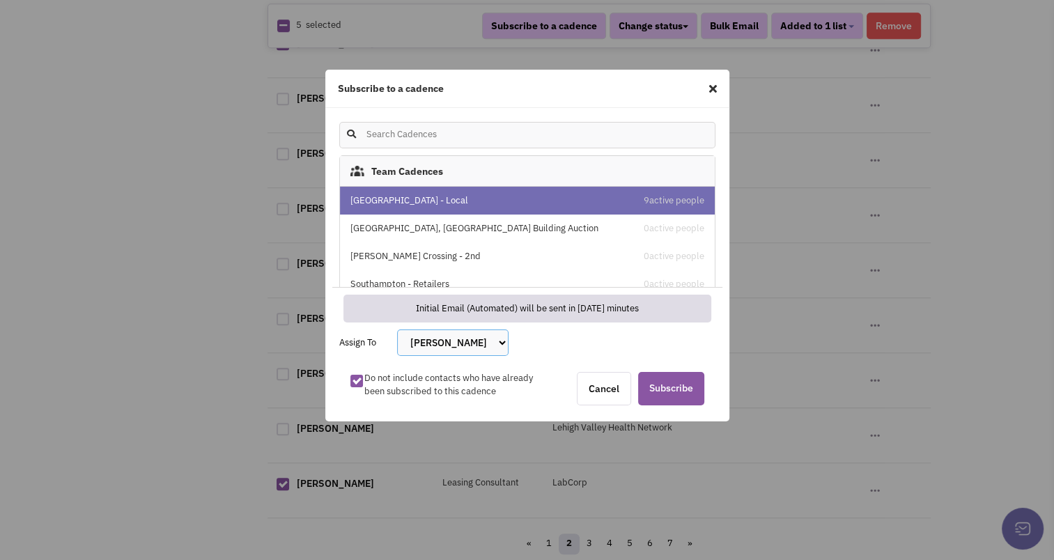
click at [449, 345] on select "[PERSON_NAME] [PERSON_NAME] [PERSON_NAME] [PERSON_NAME] [PERSON_NAME] [PERSON_N…" at bounding box center [452, 342] width 111 height 26
select select "2412"
click at [397, 329] on select "[PERSON_NAME] [PERSON_NAME] [PERSON_NAME] [PERSON_NAME] [PERSON_NAME] [PERSON_N…" at bounding box center [452, 342] width 111 height 26
click at [654, 394] on span "Subscribe" at bounding box center [671, 388] width 66 height 33
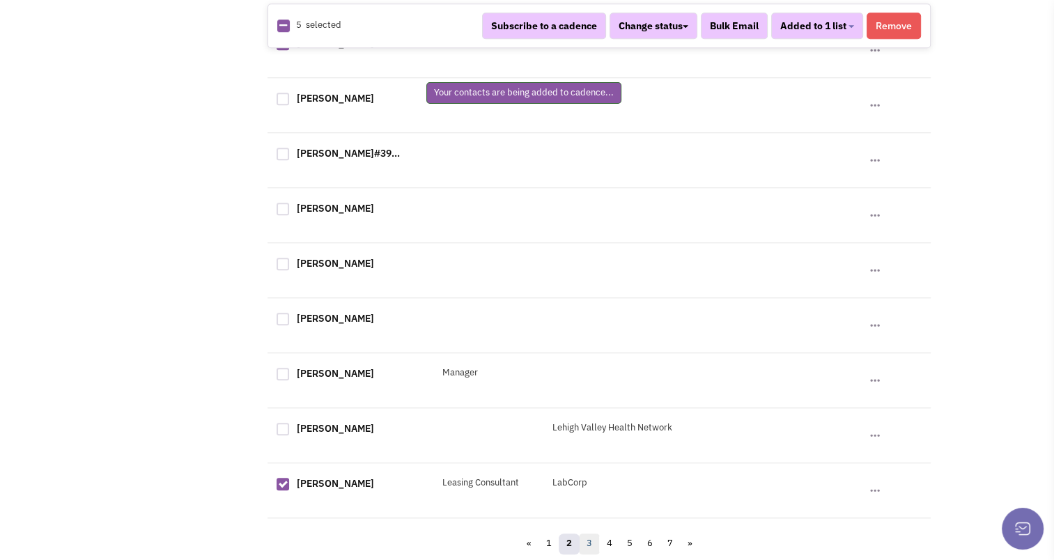
click at [588, 544] on link "3" at bounding box center [589, 543] width 21 height 21
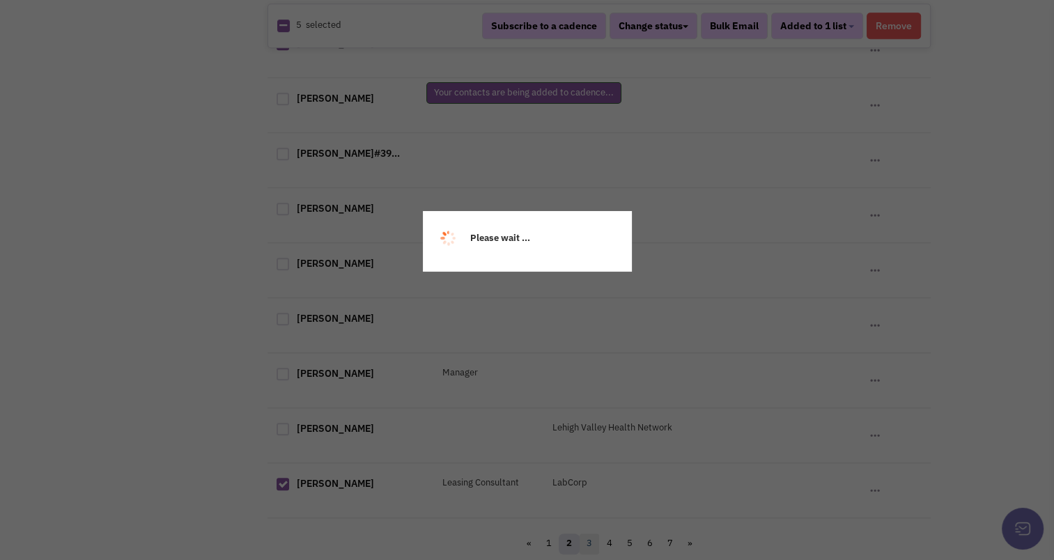
scroll to position [0, 0]
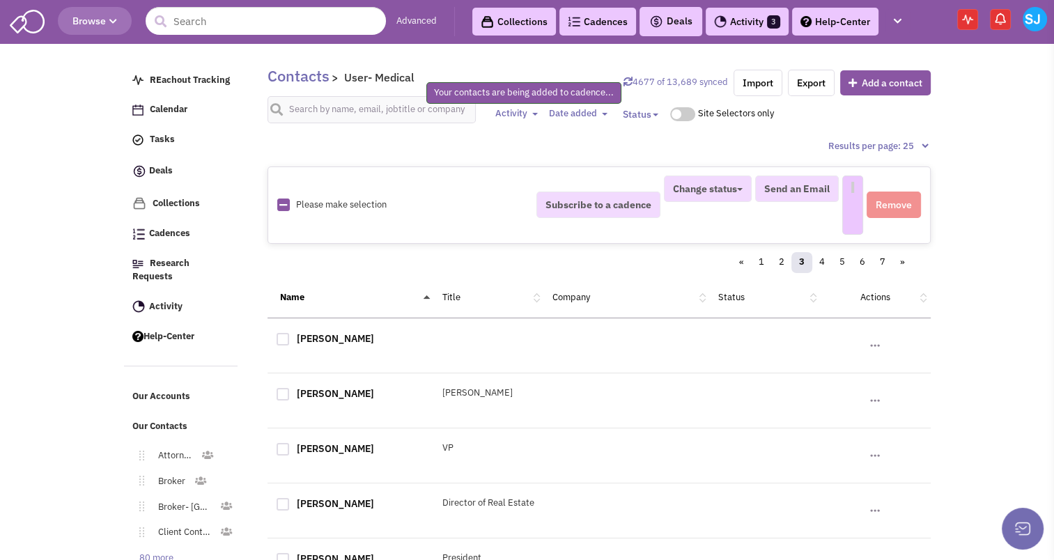
select select
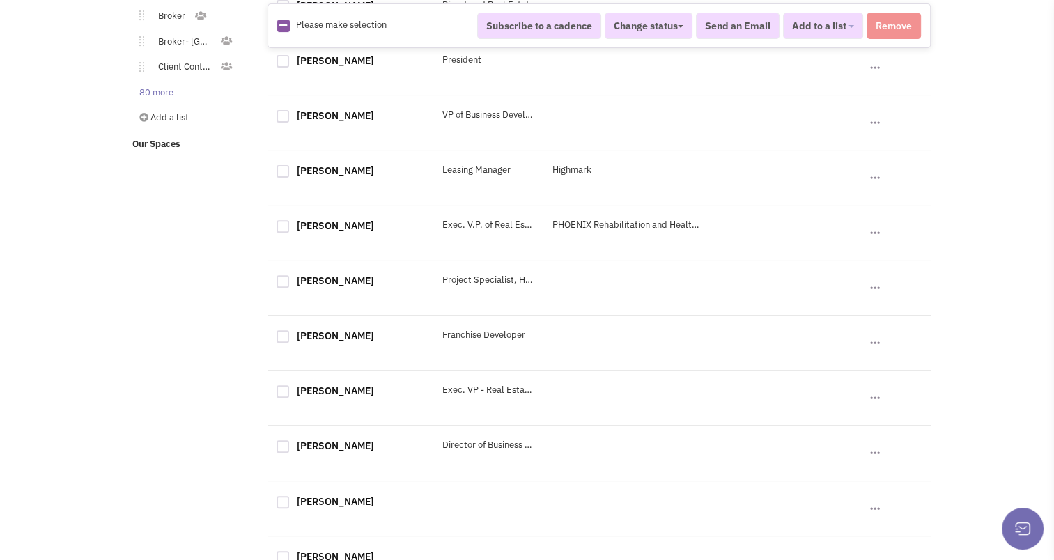
scroll to position [504, 0]
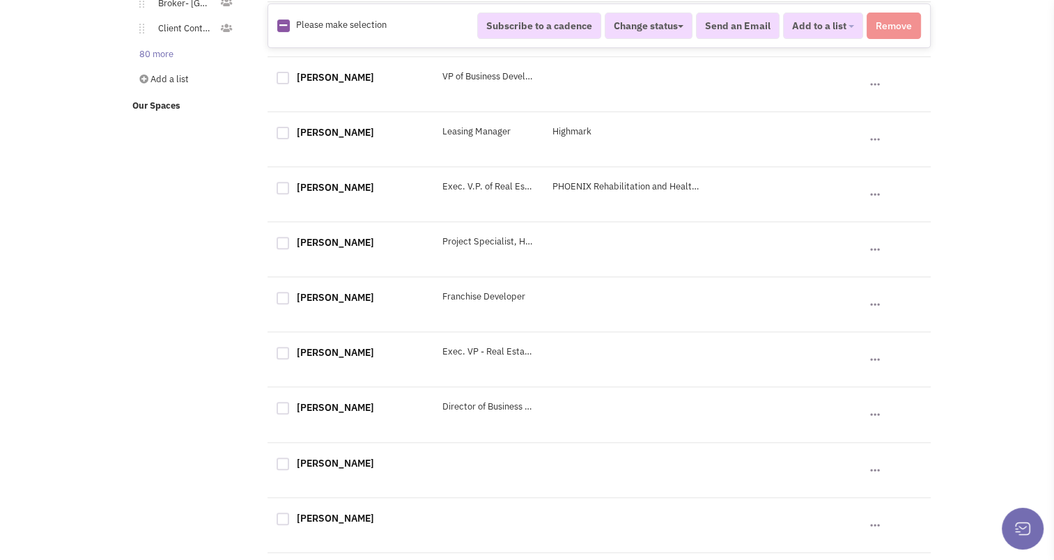
click at [279, 189] on div at bounding box center [282, 188] width 13 height 13
click at [290, 189] on input "checkbox" at bounding box center [294, 189] width 9 height 9
checkbox input "true"
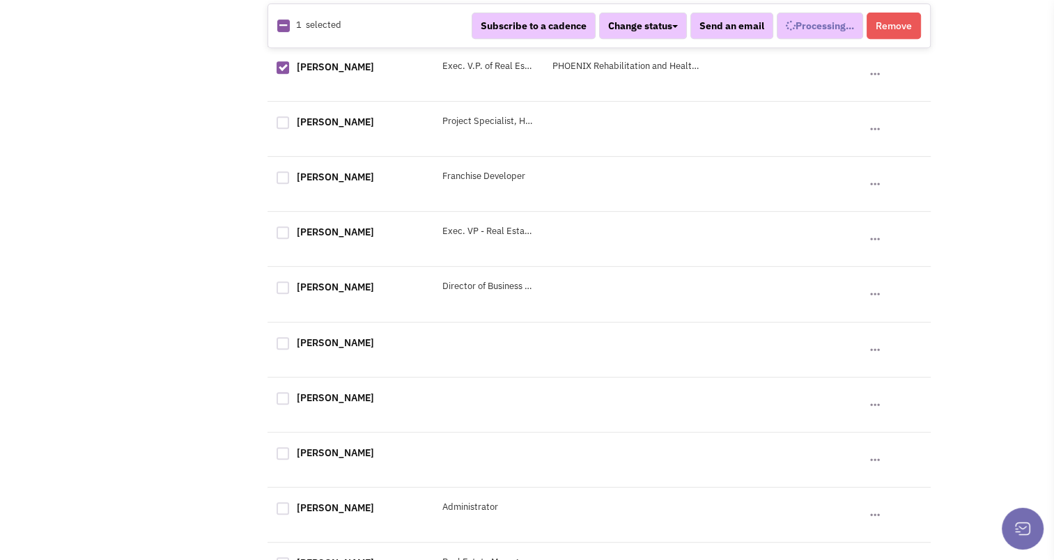
select select
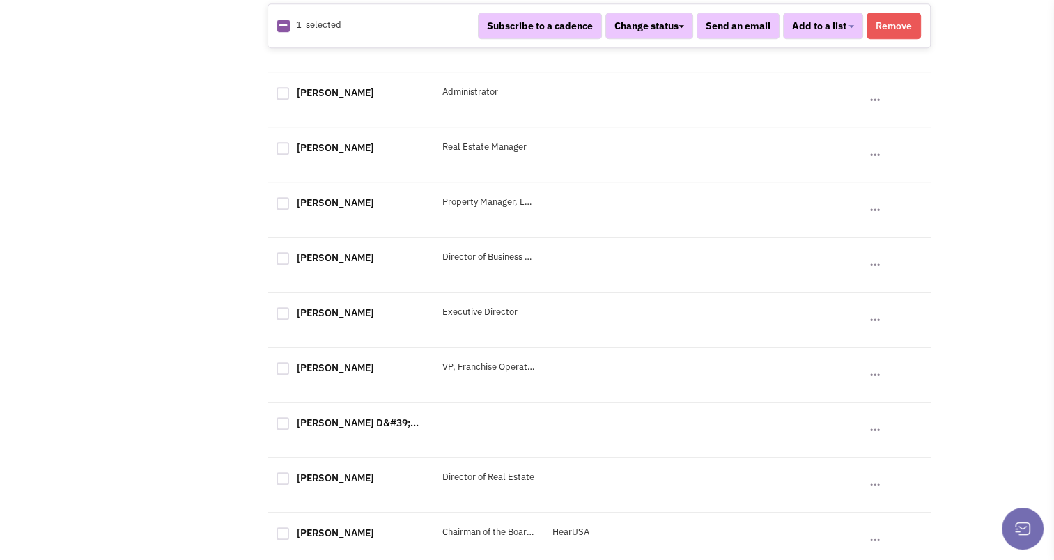
scroll to position [1154, 0]
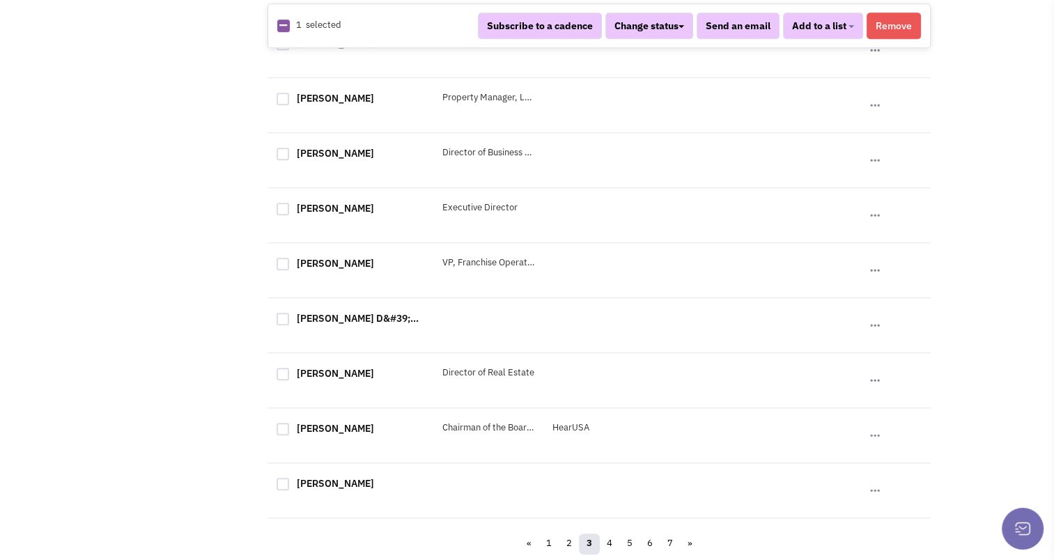
click at [281, 428] on div at bounding box center [282, 429] width 13 height 13
click at [290, 428] on input "checkbox" at bounding box center [294, 430] width 9 height 9
checkbox input "true"
select select "681"
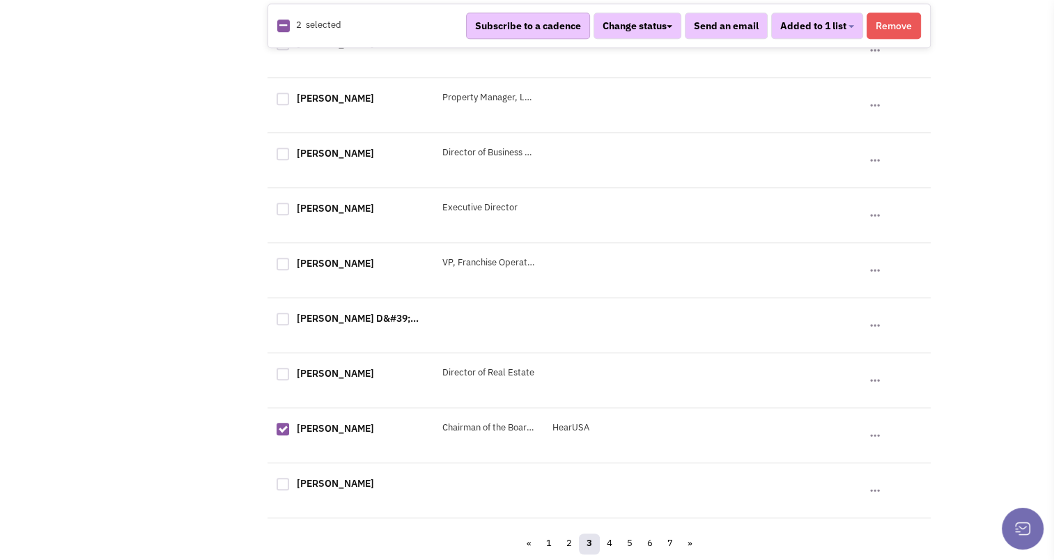
click at [533, 17] on button "Subscribe to a cadence" at bounding box center [528, 26] width 124 height 26
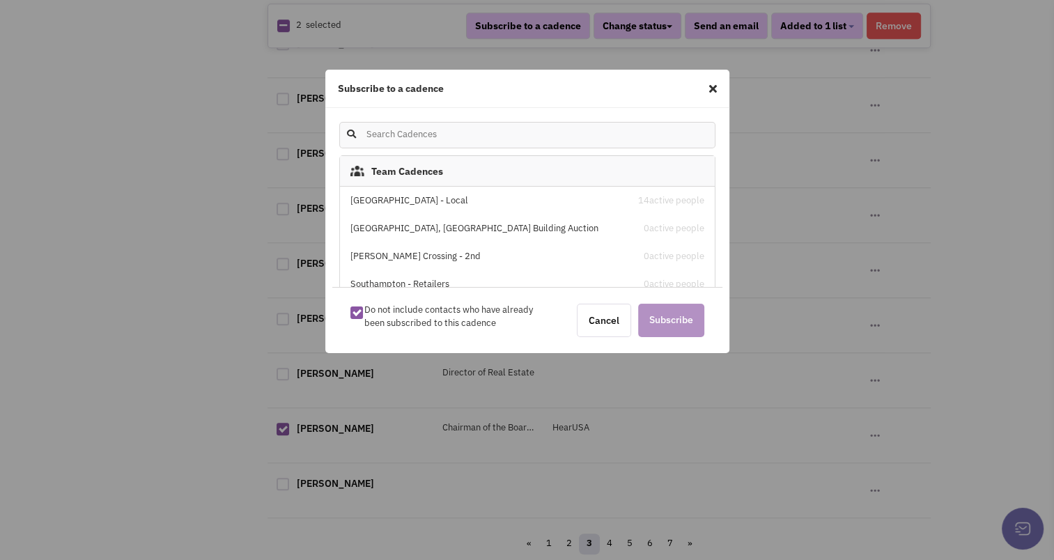
click at [425, 198] on div "[GEOGRAPHIC_DATA] - Local" at bounding box center [482, 200] width 265 height 13
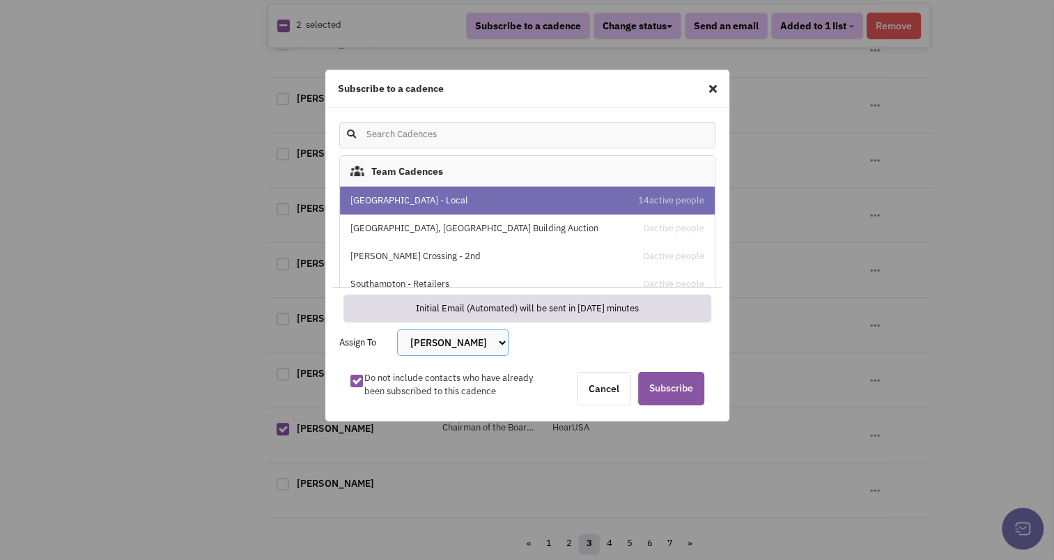
click at [464, 345] on select "[PERSON_NAME] [PERSON_NAME] [PERSON_NAME] [PERSON_NAME] [PERSON_NAME] [PERSON_N…" at bounding box center [452, 342] width 111 height 26
select select "2412"
click at [397, 329] on select "[PERSON_NAME] [PERSON_NAME] [PERSON_NAME] [PERSON_NAME] [PERSON_NAME] [PERSON_N…" at bounding box center [452, 342] width 111 height 26
click at [669, 377] on span "Subscribe" at bounding box center [671, 388] width 66 height 33
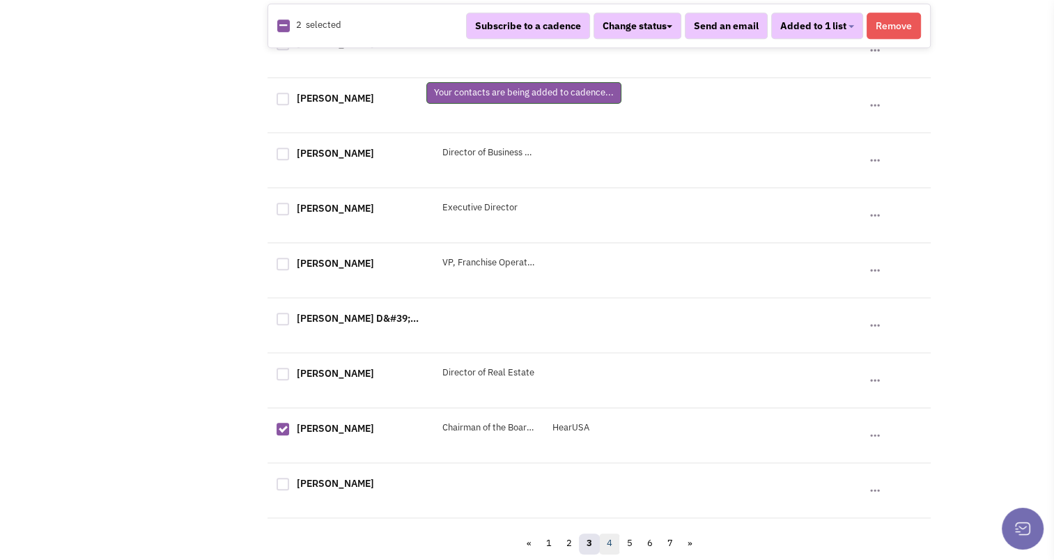
click at [614, 545] on link "4" at bounding box center [609, 543] width 21 height 21
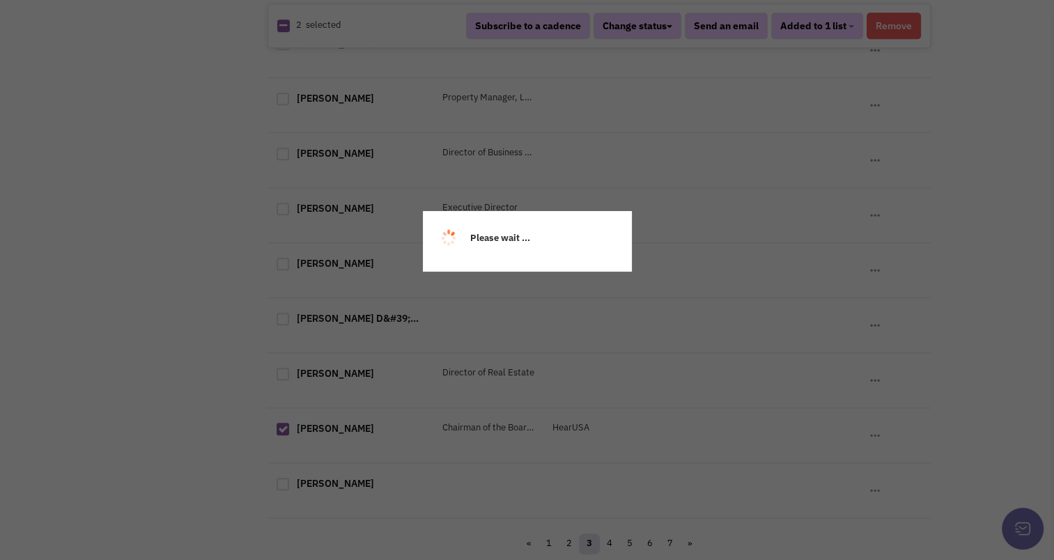
scroll to position [0, 0]
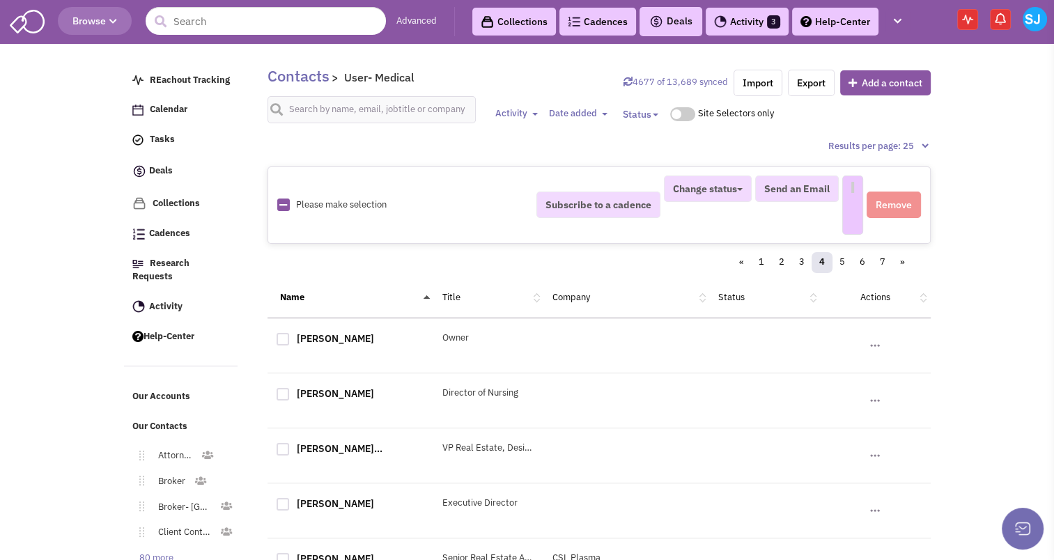
select select
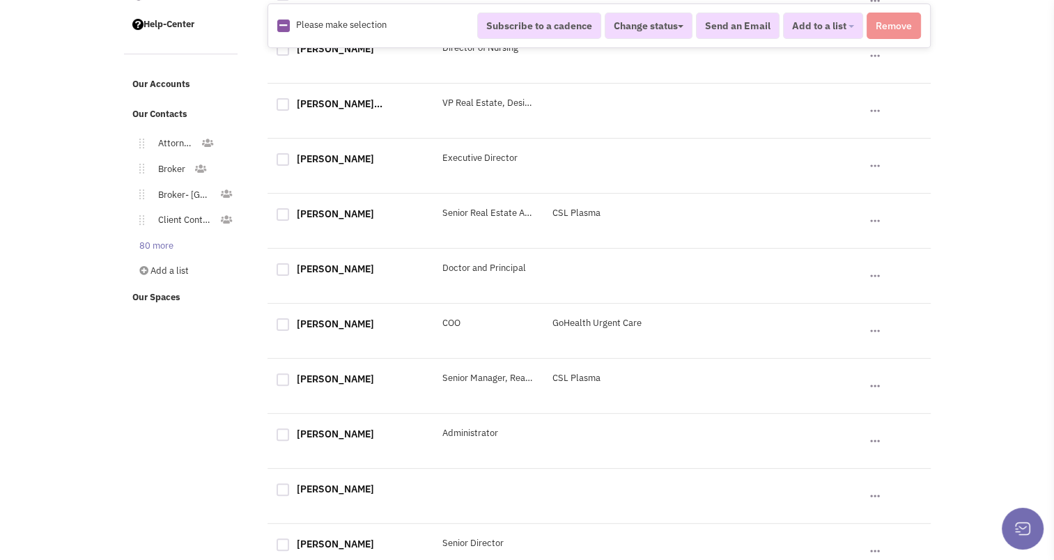
scroll to position [313, 0]
click at [277, 217] on div at bounding box center [282, 213] width 13 height 13
click at [290, 217] on input "checkbox" at bounding box center [294, 214] width 9 height 9
checkbox input "true"
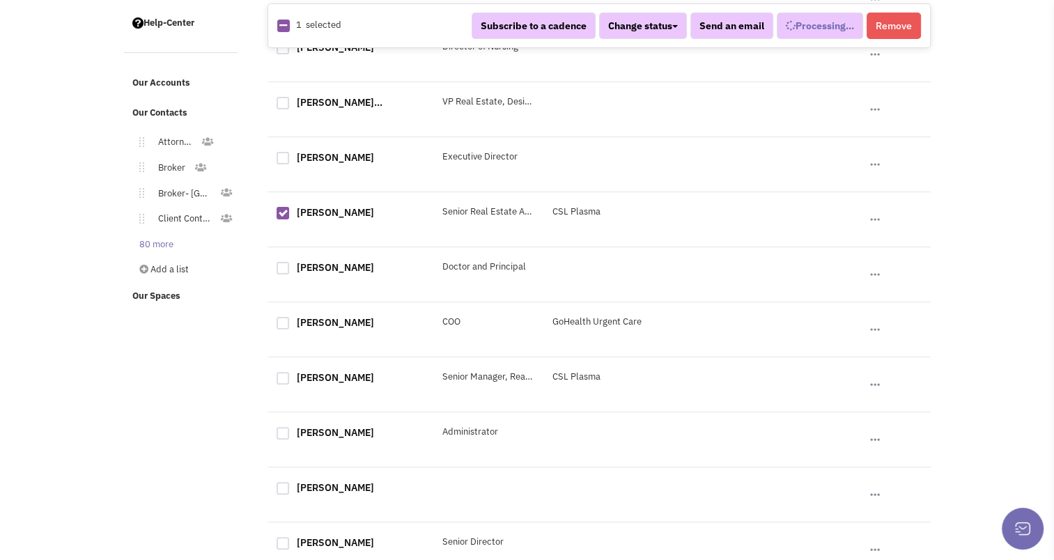
select select
click at [279, 320] on div at bounding box center [282, 323] width 13 height 13
click at [290, 320] on input "checkbox" at bounding box center [294, 324] width 9 height 9
checkbox input "true"
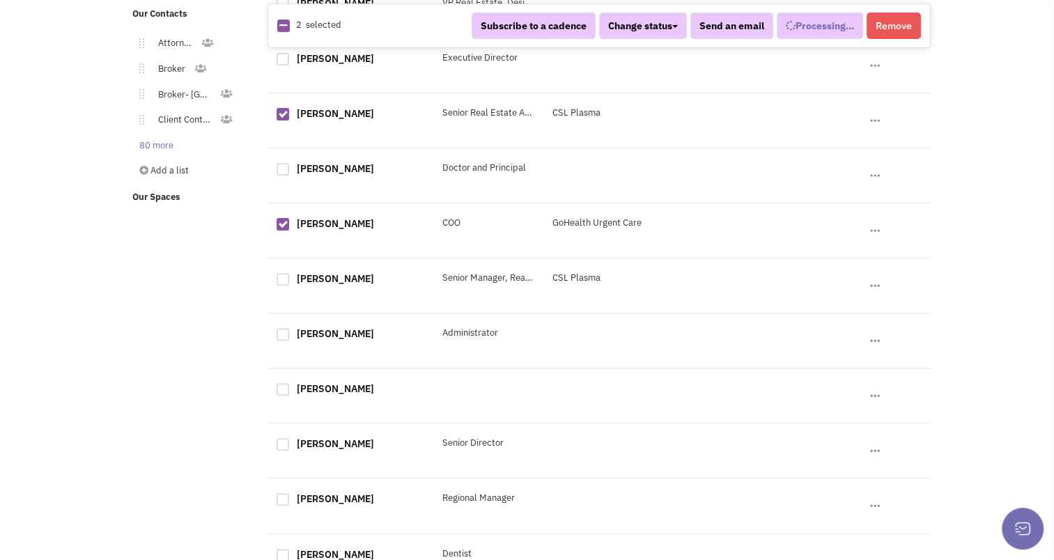
scroll to position [749, 0]
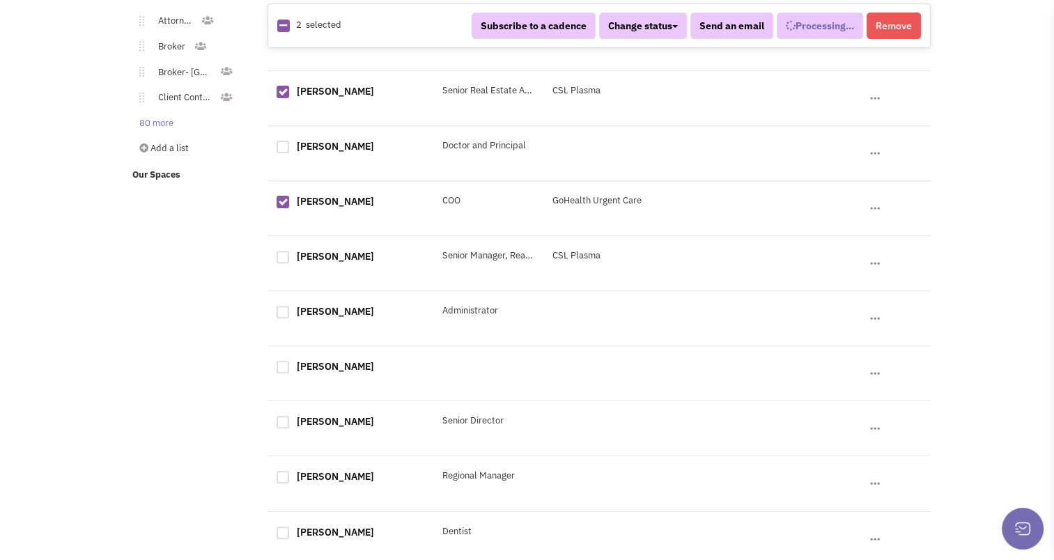
select select "681"
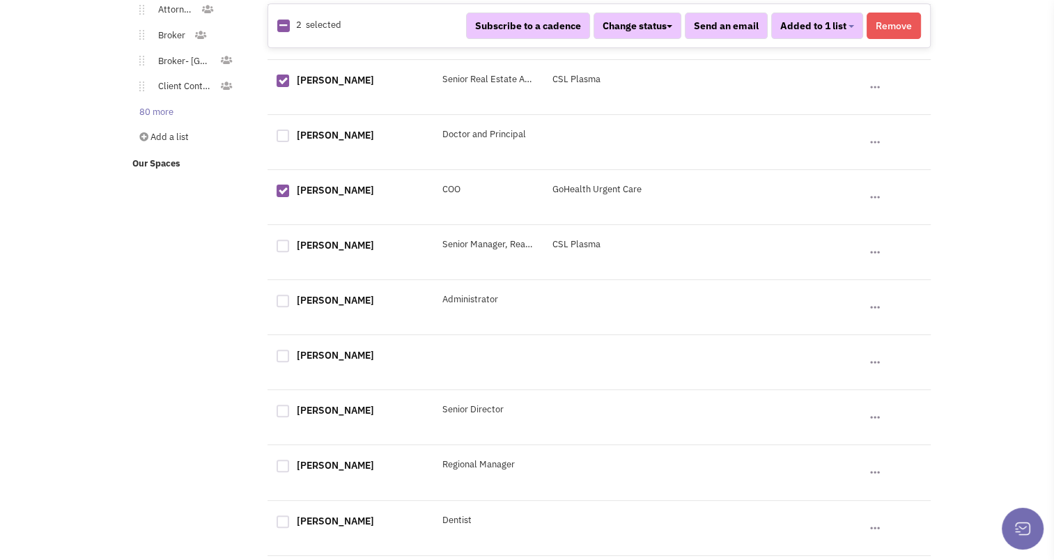
scroll to position [446, 0]
click at [283, 245] on div at bounding box center [282, 246] width 13 height 13
click at [290, 245] on input "checkbox" at bounding box center [294, 246] width 9 height 9
checkbox input "true"
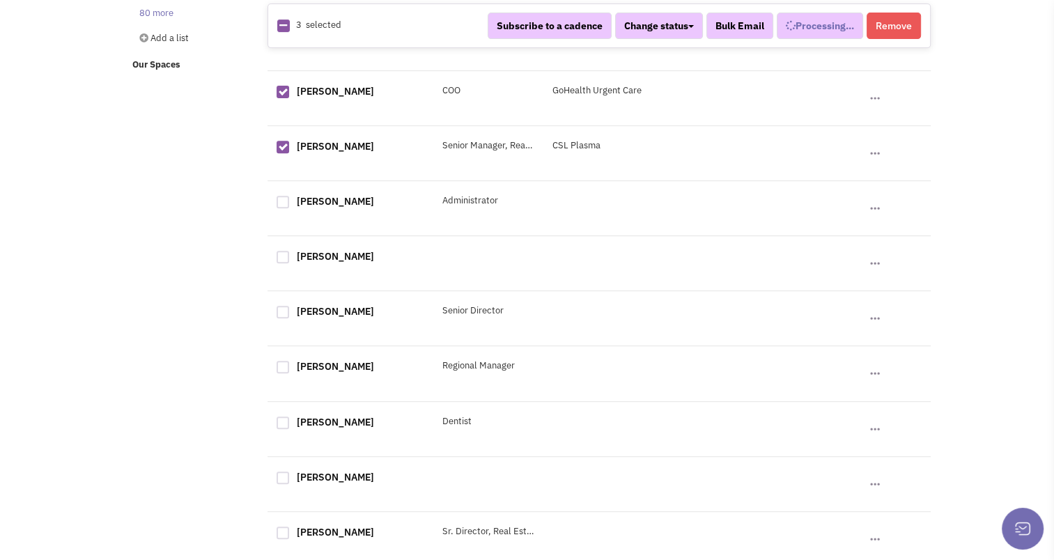
scroll to position [545, 0]
select select "681"
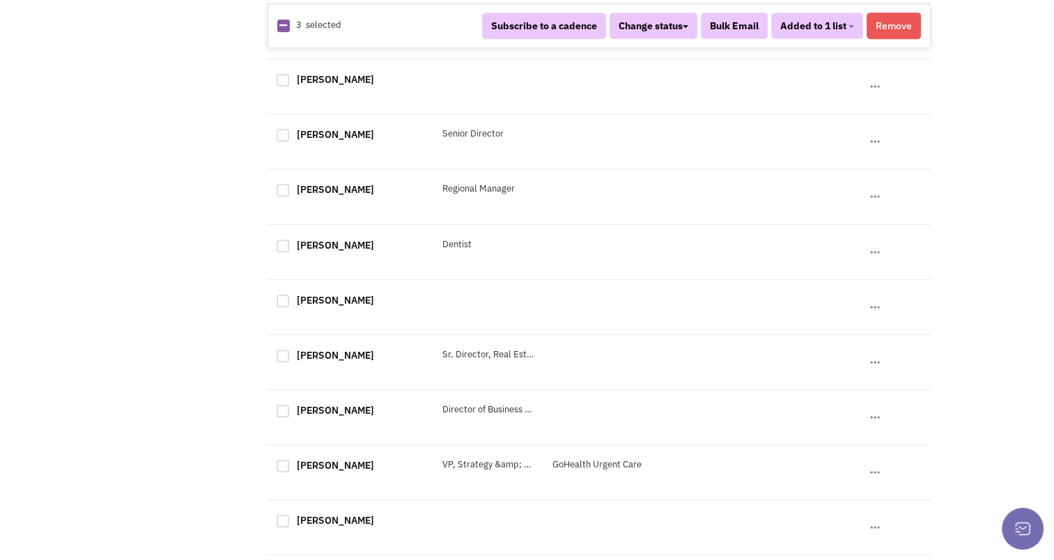
scroll to position [722, 0]
click at [279, 244] on div at bounding box center [282, 246] width 13 height 13
click at [290, 244] on input "checkbox" at bounding box center [294, 246] width 9 height 9
checkbox input "true"
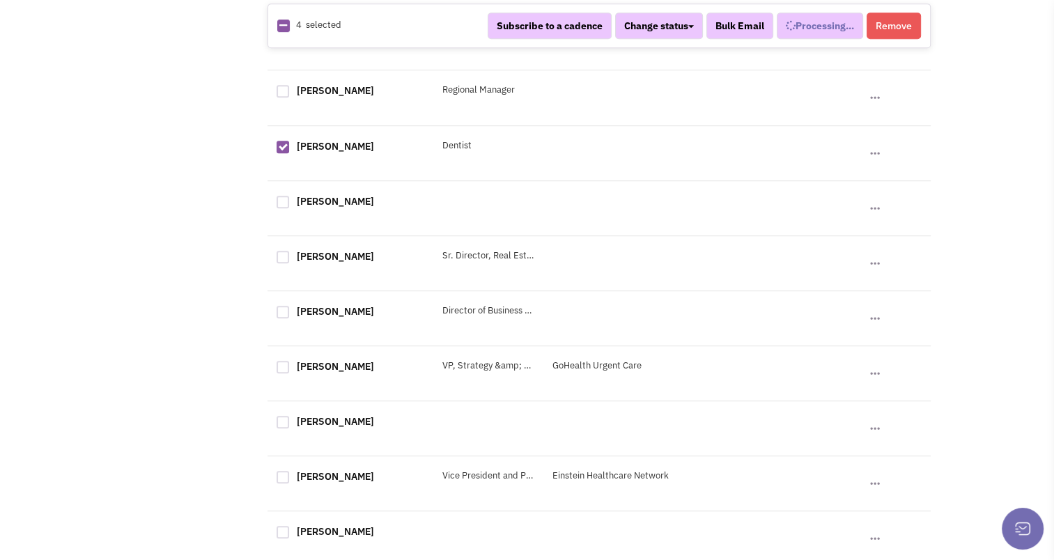
select select "681"
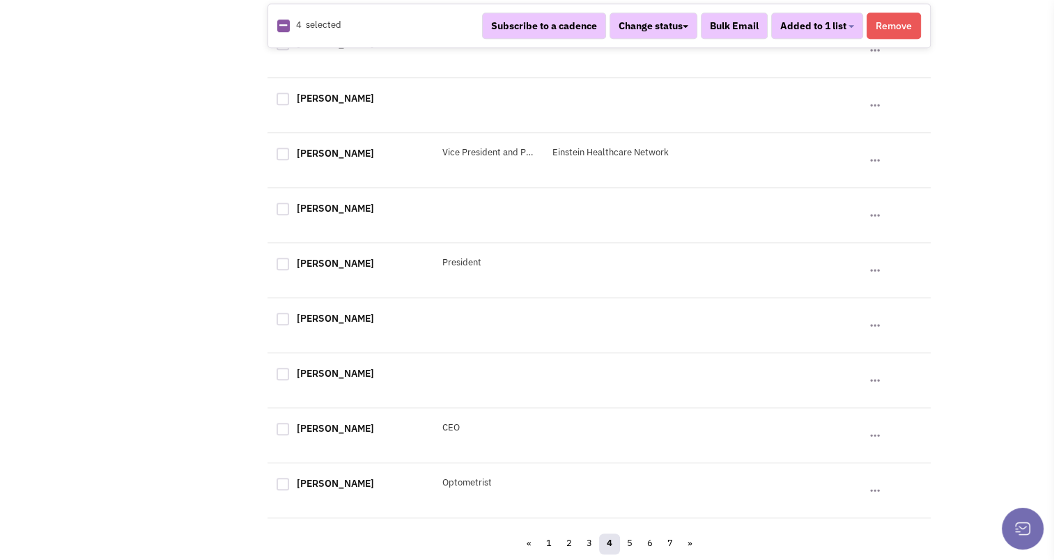
scroll to position [1154, 0]
click at [563, 28] on button "Subscribe to a cadence" at bounding box center [544, 26] width 124 height 26
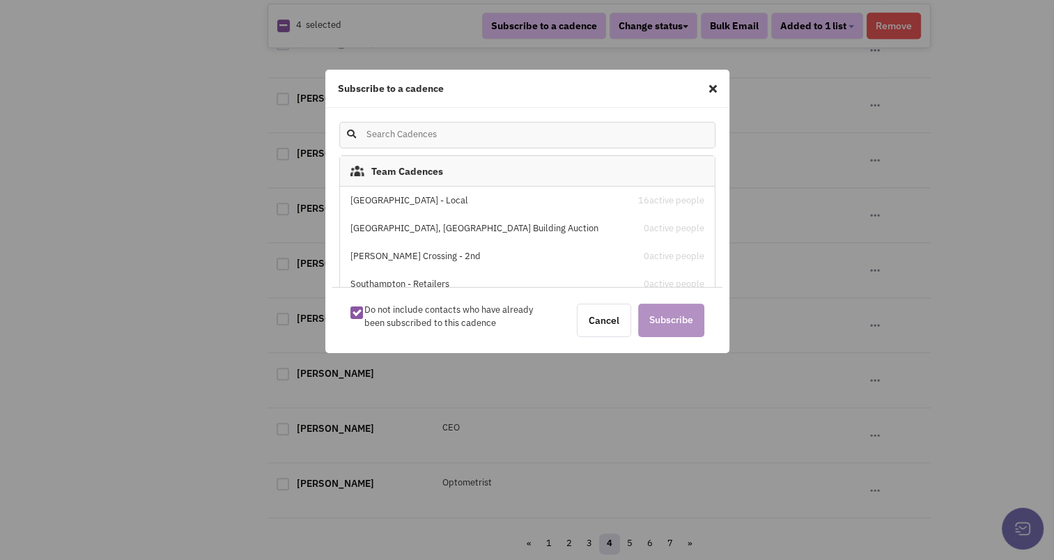
click at [361, 203] on div "Stone House Square - Local" at bounding box center [482, 200] width 265 height 13
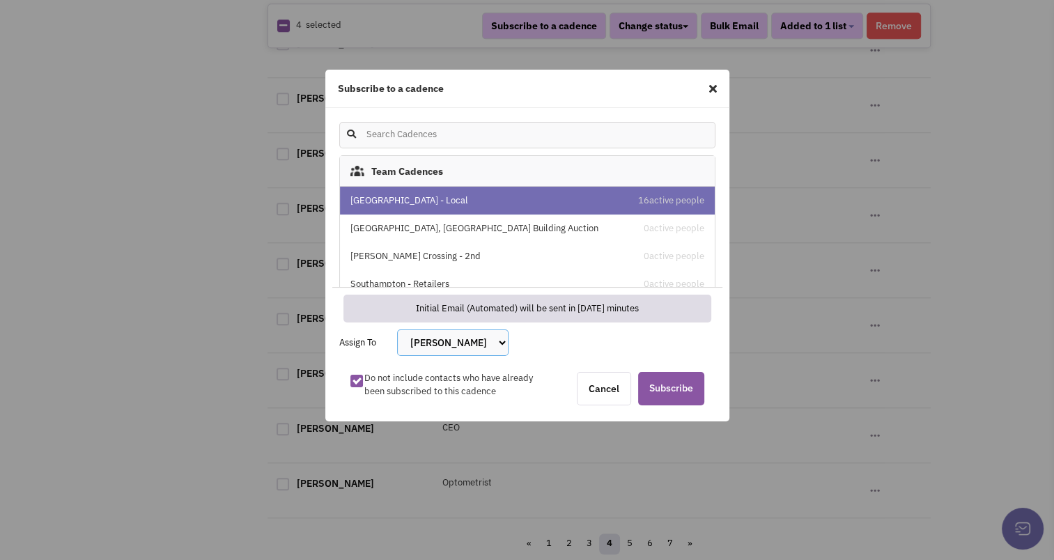
click at [450, 340] on select "Bakari White Brett Michaels Brett Davidoff Colin Hodgson Gregory Jones Melissa …" at bounding box center [452, 342] width 111 height 26
select select "2412"
click at [397, 329] on select "Bakari White Brett Michaels Brett Davidoff Colin Hodgson Gregory Jones Melissa …" at bounding box center [452, 342] width 111 height 26
click at [658, 386] on span "Subscribe" at bounding box center [671, 388] width 66 height 33
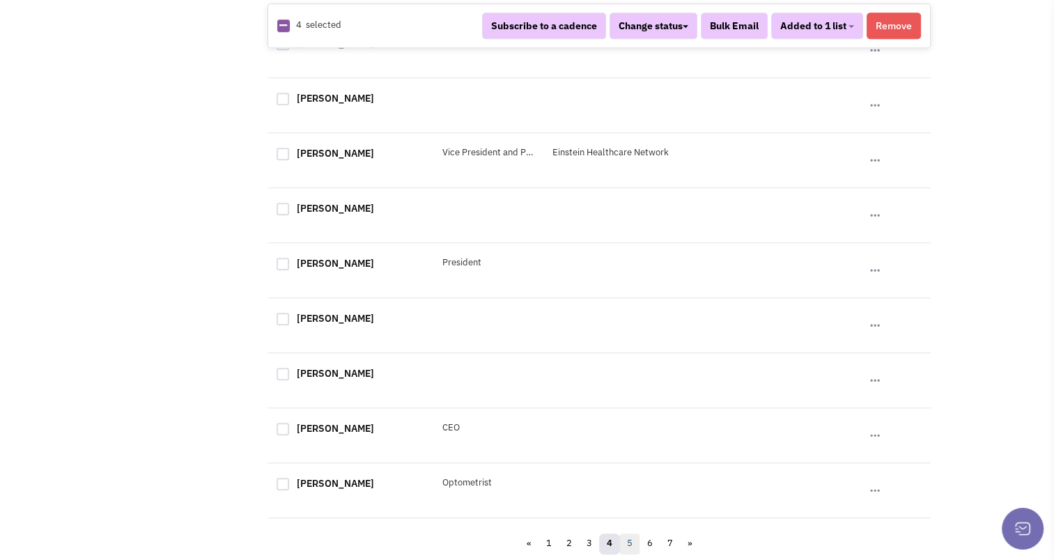
click at [631, 540] on link "5" at bounding box center [629, 543] width 21 height 21
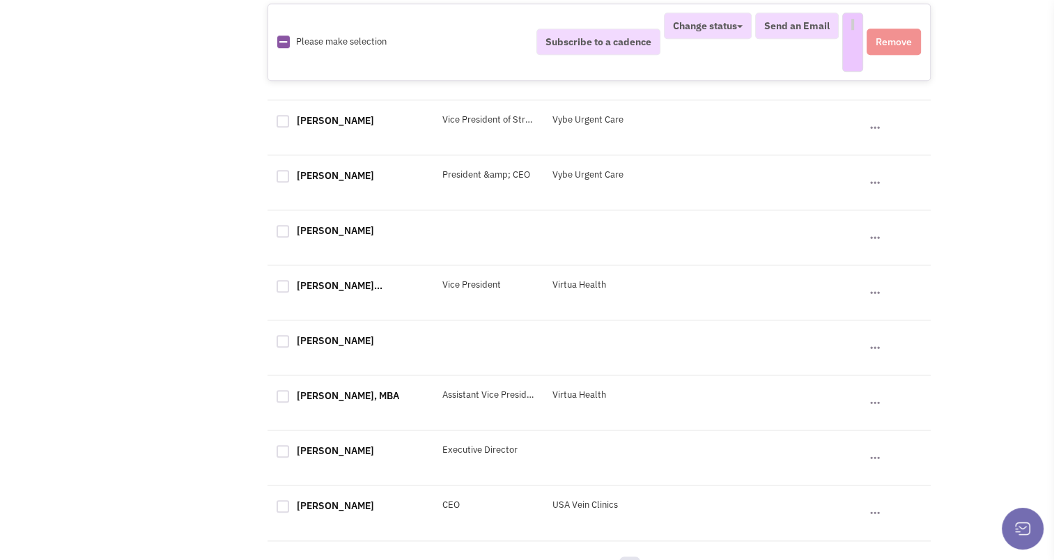
scroll to position [0, 0]
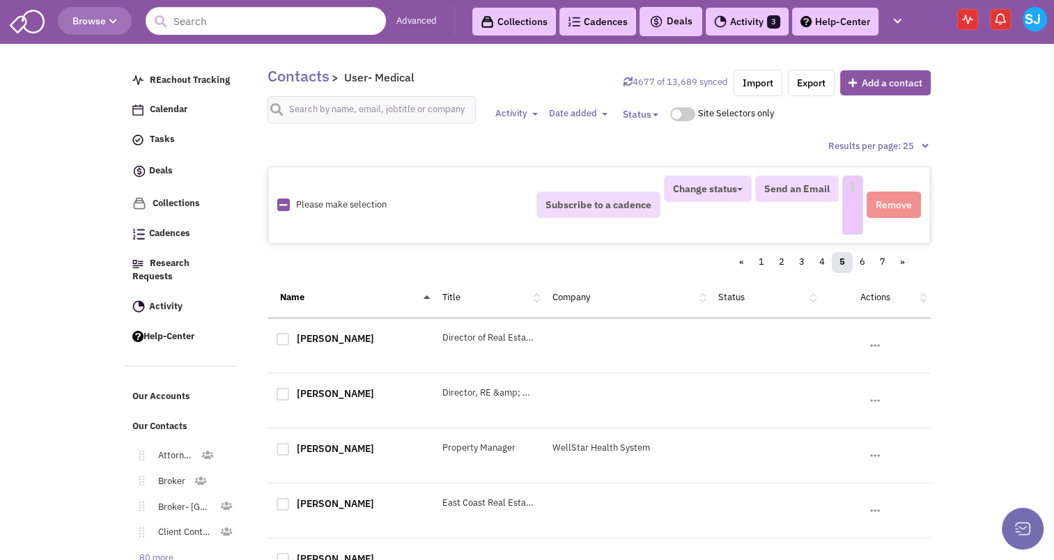
select select
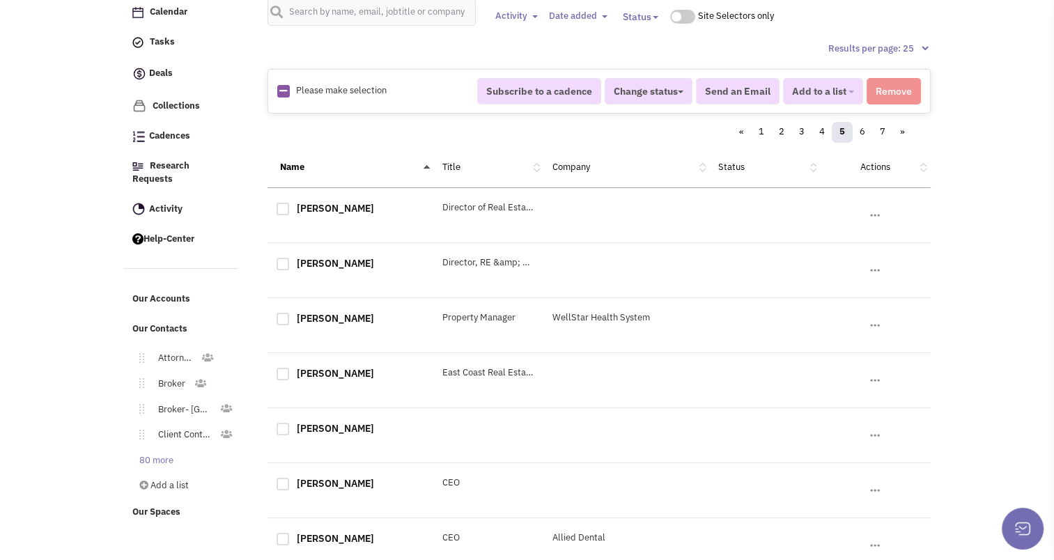
scroll to position [172, 0]
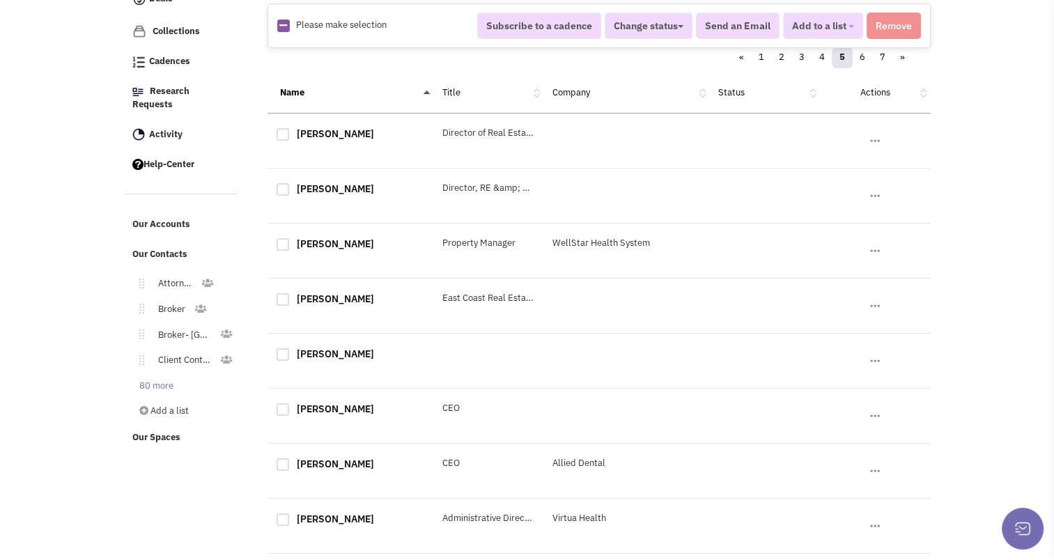
click at [288, 239] on label at bounding box center [285, 244] width 18 height 13
click at [290, 241] on input "checkbox" at bounding box center [294, 245] width 9 height 9
checkbox input "true"
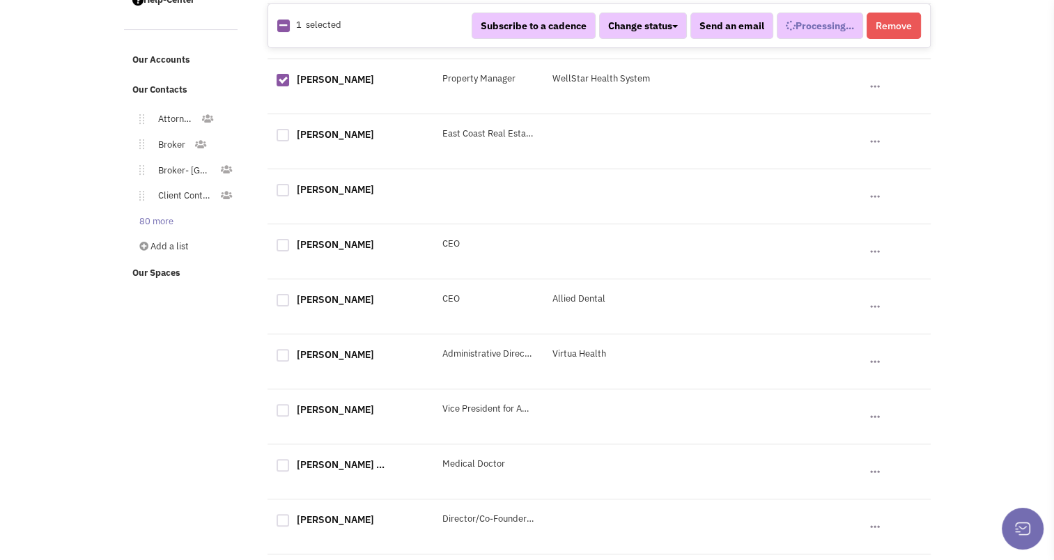
select select
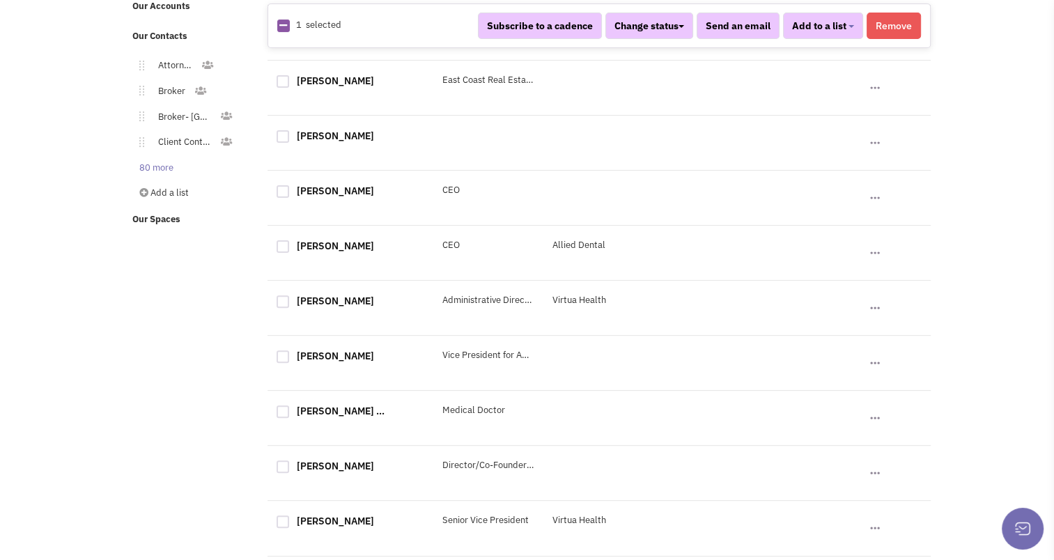
click at [284, 250] on div at bounding box center [282, 246] width 13 height 13
click at [290, 250] on input "checkbox" at bounding box center [294, 247] width 9 height 9
checkbox input "true"
select select "681"
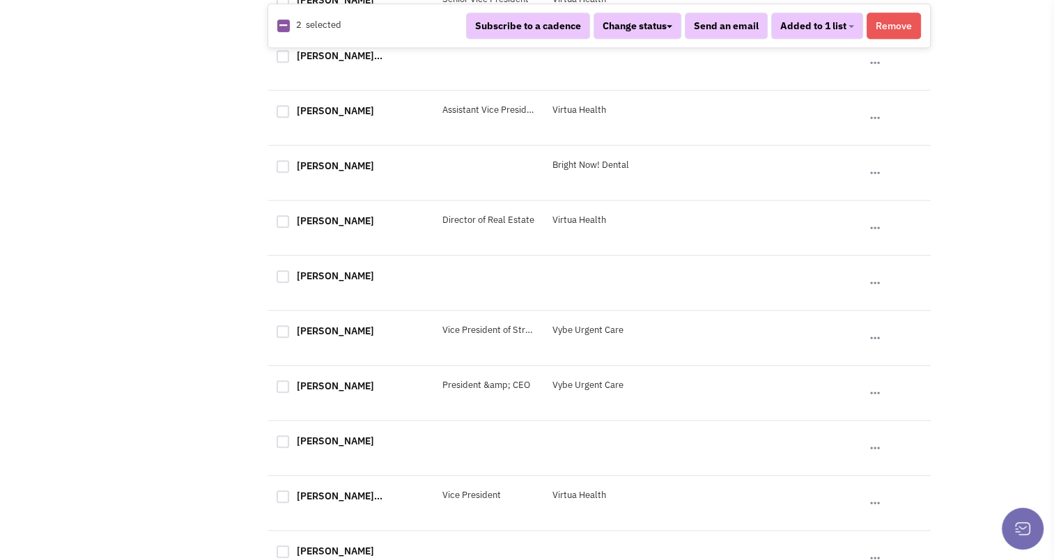
scroll to position [991, 0]
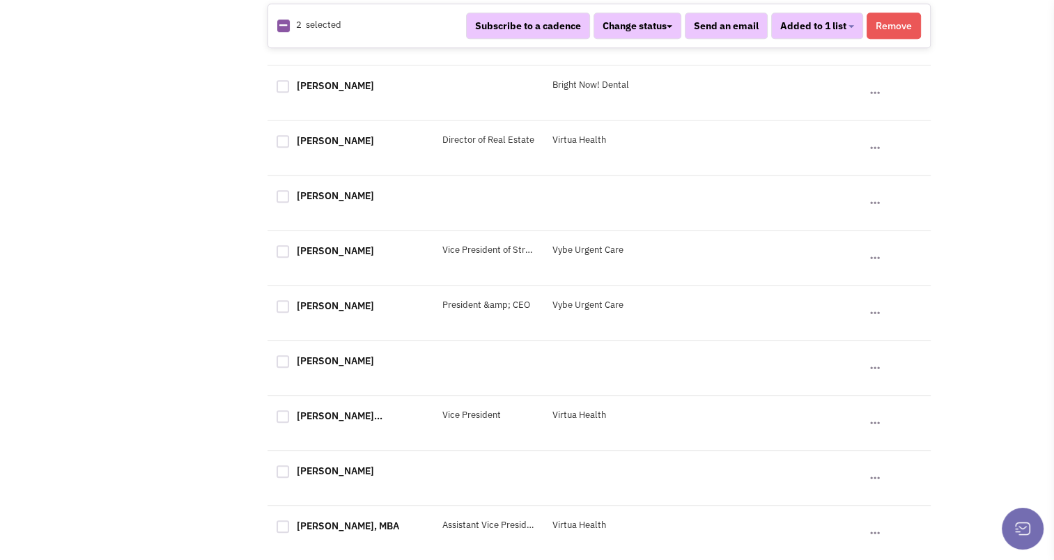
click at [282, 258] on div at bounding box center [282, 251] width 13 height 13
click at [290, 257] on input "checkbox" at bounding box center [294, 252] width 9 height 9
checkbox input "true"
select select "681"
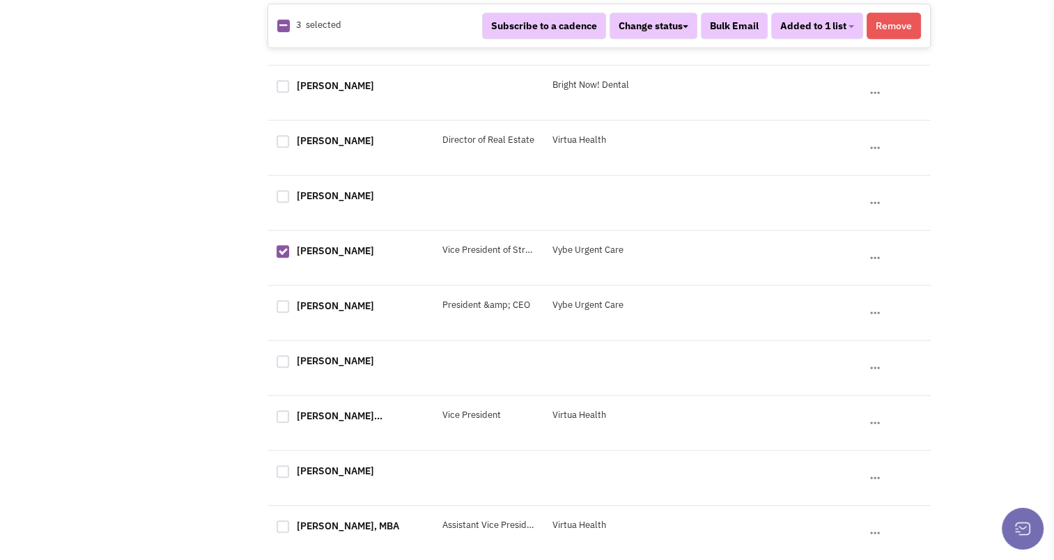
click at [280, 309] on div at bounding box center [282, 306] width 13 height 13
click at [290, 309] on input "checkbox" at bounding box center [294, 307] width 9 height 9
checkbox input "true"
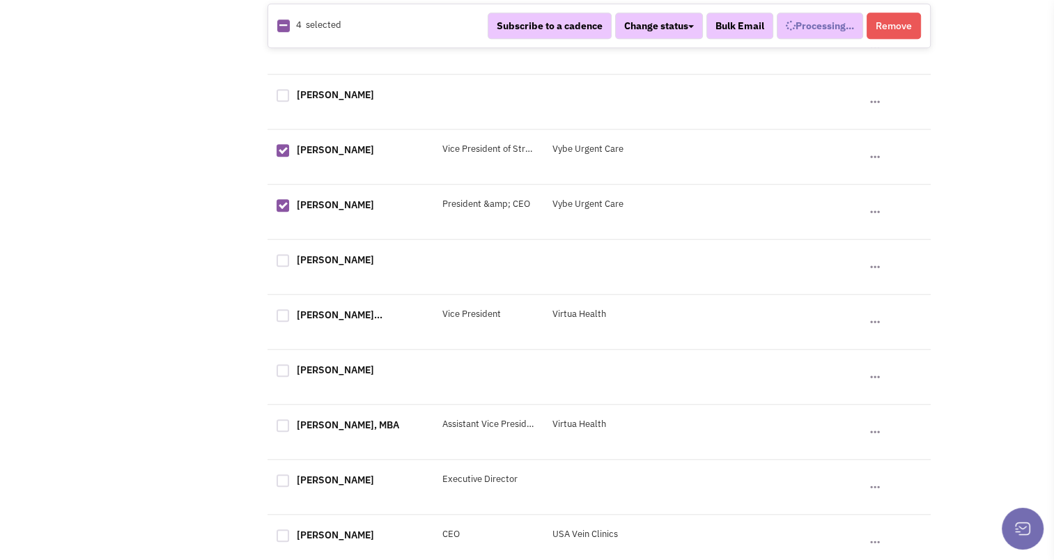
select select "681"
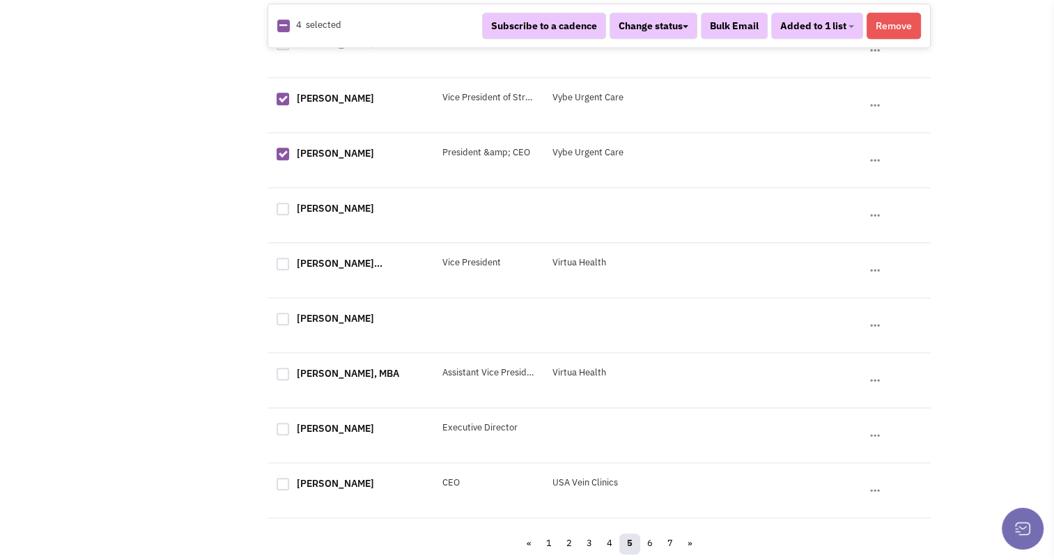
click at [279, 485] on div at bounding box center [282, 484] width 13 height 13
click at [290, 485] on input "checkbox" at bounding box center [294, 485] width 9 height 9
checkbox input "true"
select select "681"
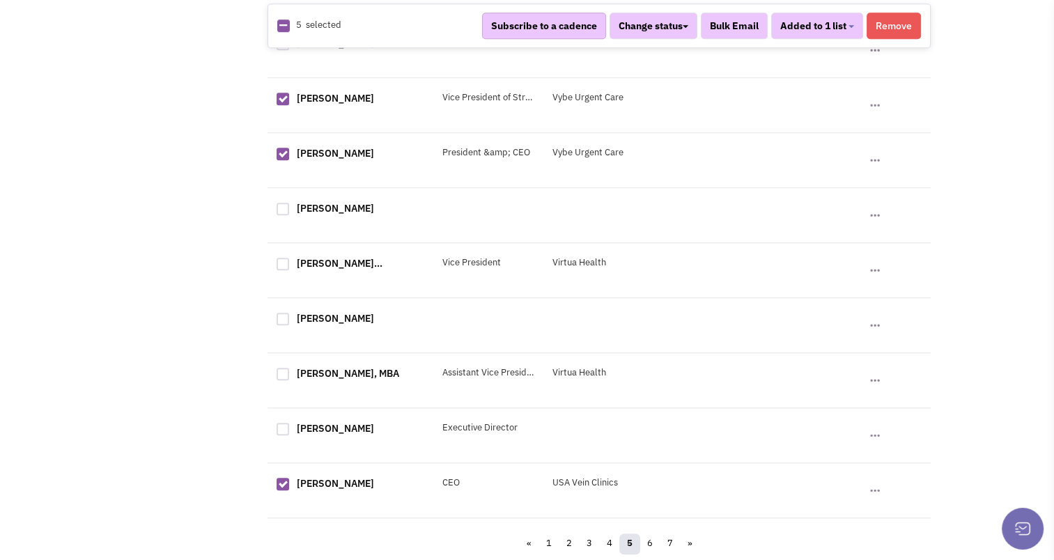
click at [572, 20] on button "Subscribe to a cadence" at bounding box center [544, 26] width 124 height 26
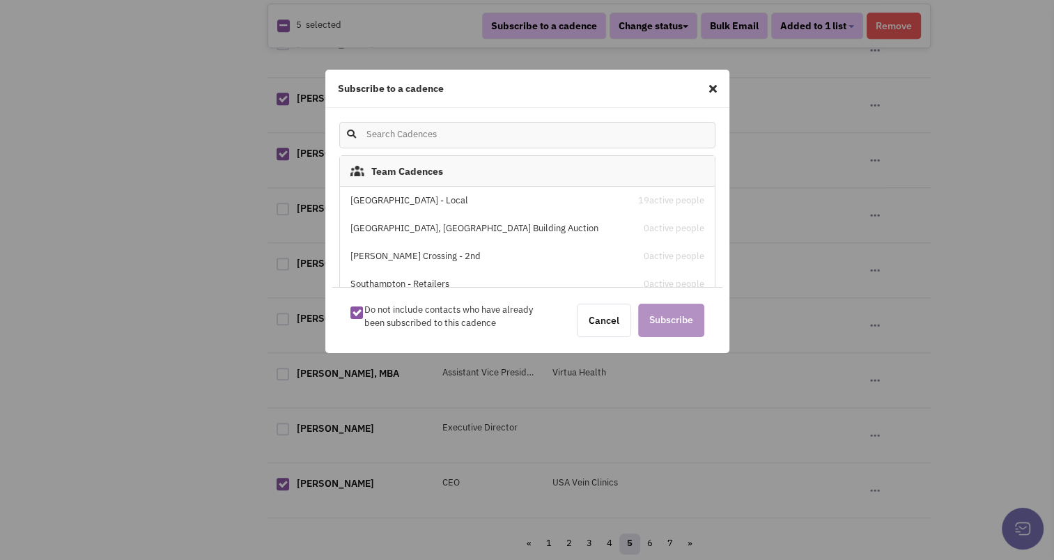
click at [359, 195] on div "[GEOGRAPHIC_DATA] - Local" at bounding box center [482, 200] width 265 height 13
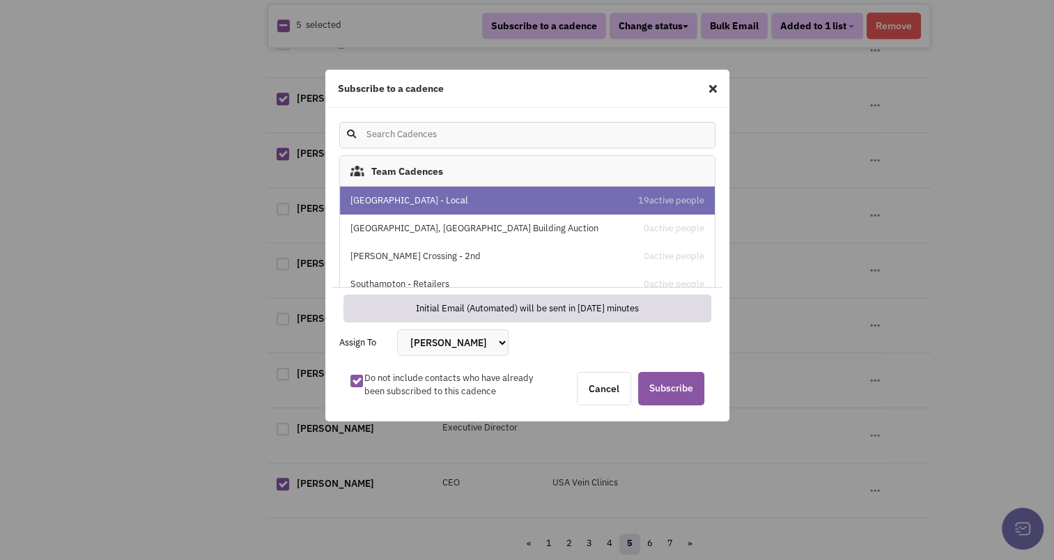
click at [359, 195] on div "[GEOGRAPHIC_DATA] - Local" at bounding box center [482, 200] width 265 height 13
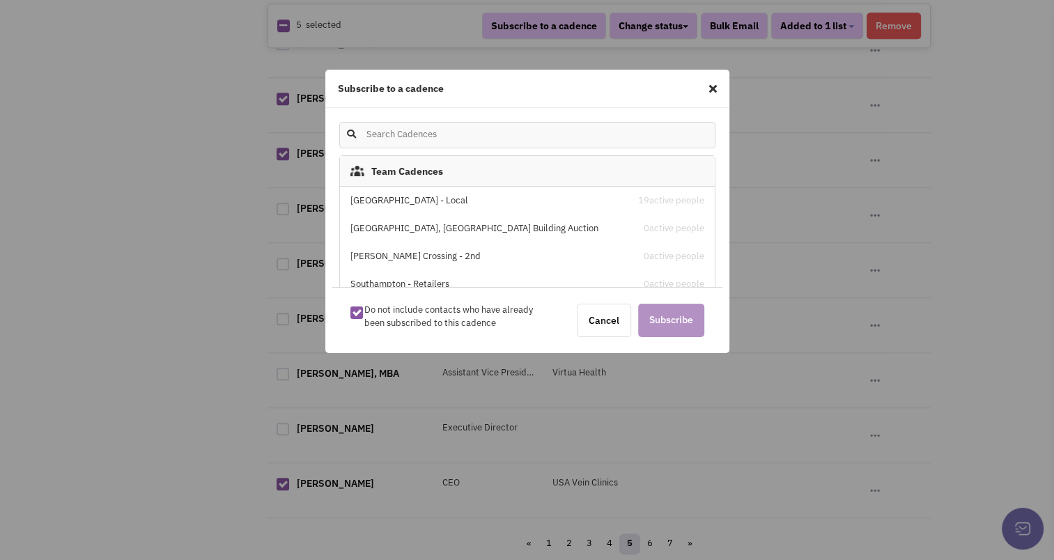
drag, startPoint x: 359, startPoint y: 195, endPoint x: 412, endPoint y: 207, distance: 54.2
click at [412, 207] on div "Stone House Square - Local 19 active people" at bounding box center [527, 201] width 375 height 28
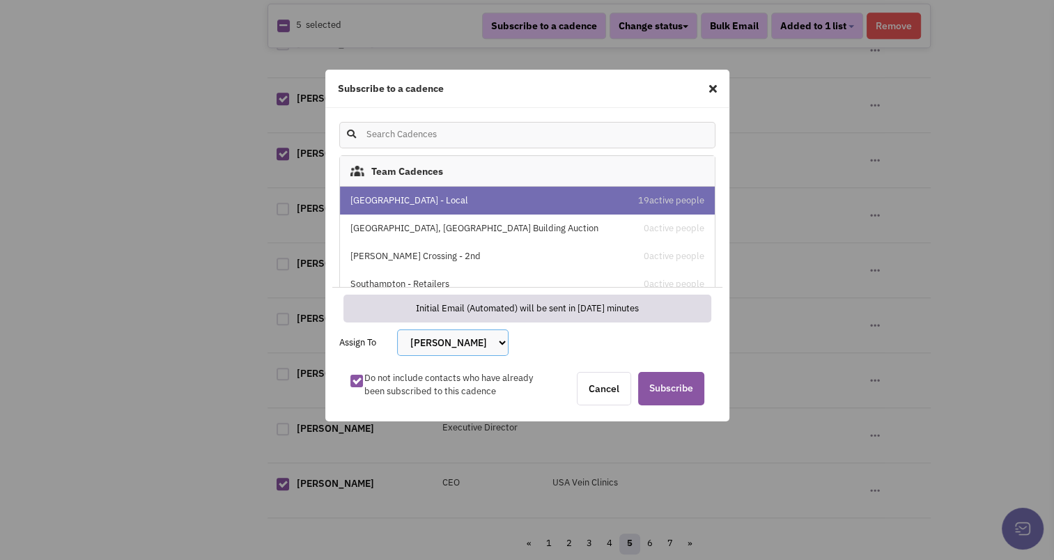
click at [461, 348] on select "[PERSON_NAME] [PERSON_NAME] [PERSON_NAME] [PERSON_NAME] [PERSON_NAME] [PERSON_N…" at bounding box center [452, 342] width 111 height 26
select select "2412"
click at [397, 329] on select "[PERSON_NAME] [PERSON_NAME] [PERSON_NAME] [PERSON_NAME] [PERSON_NAME] [PERSON_N…" at bounding box center [452, 342] width 111 height 26
click at [682, 396] on span "Subscribe" at bounding box center [671, 388] width 66 height 33
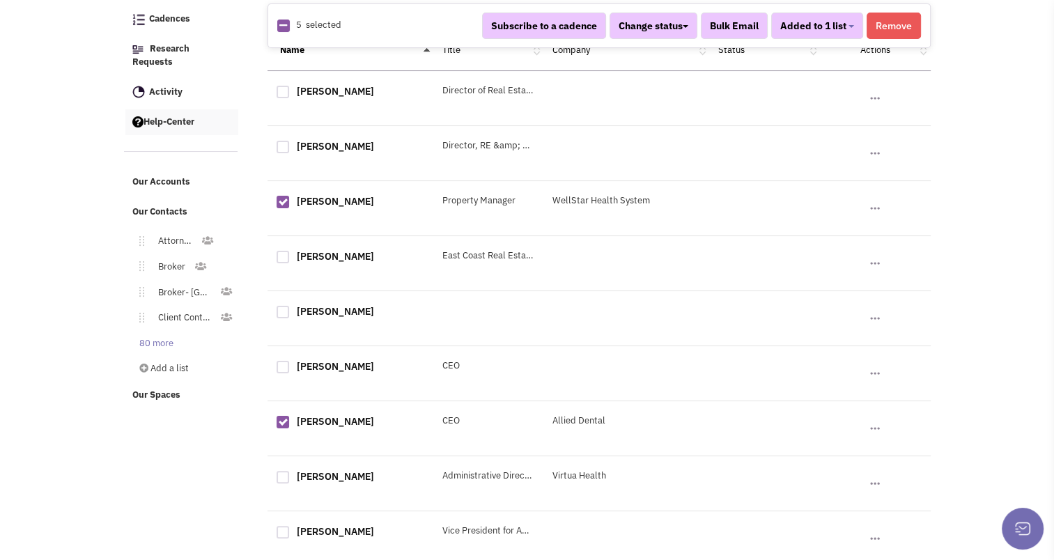
scroll to position [0, 0]
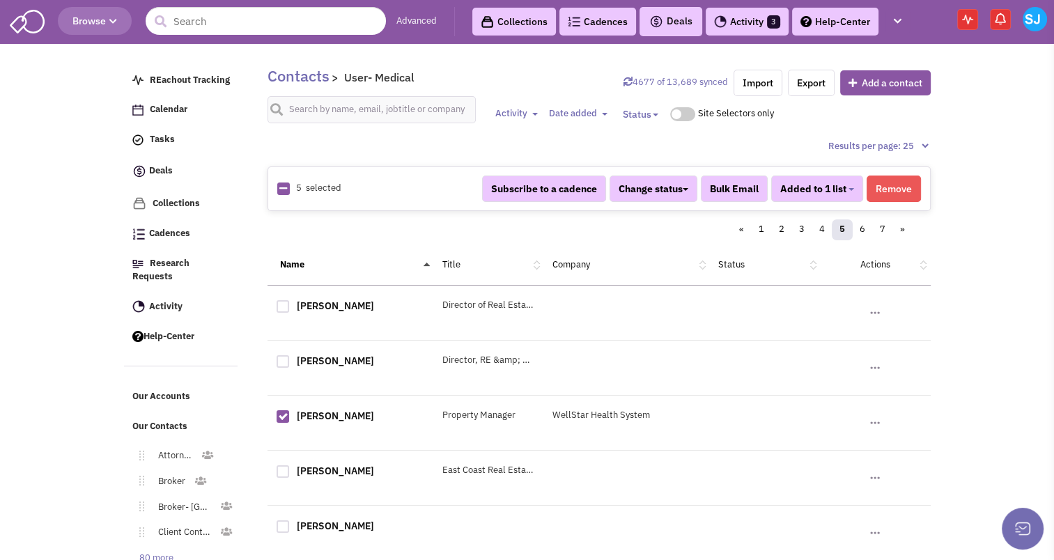
click at [109, 25] on span "Browse" at bounding box center [94, 21] width 45 height 13
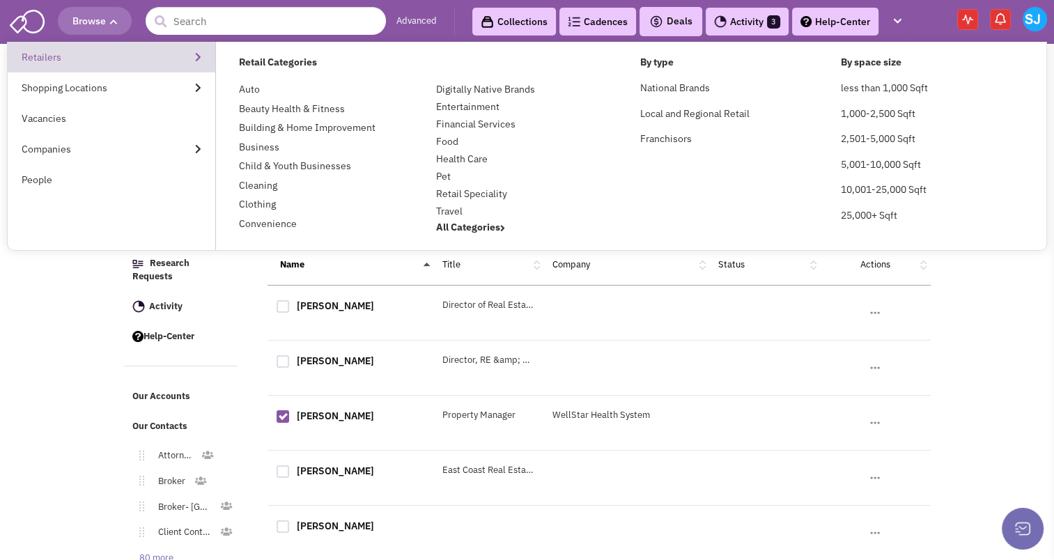
click at [86, 50] on link "Retailers" at bounding box center [112, 57] width 208 height 31
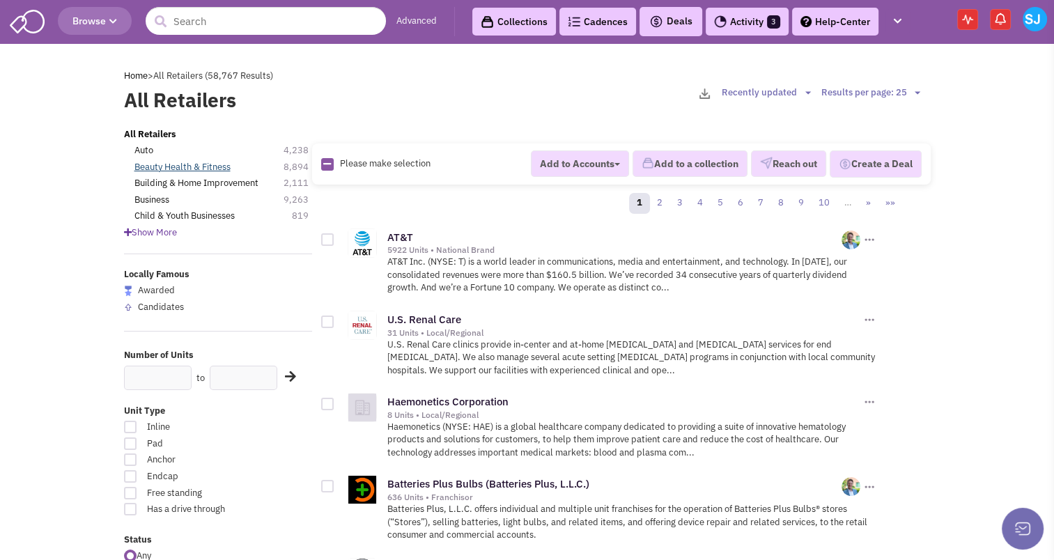
click at [182, 166] on link "Beauty Health & Fitness" at bounding box center [182, 167] width 96 height 13
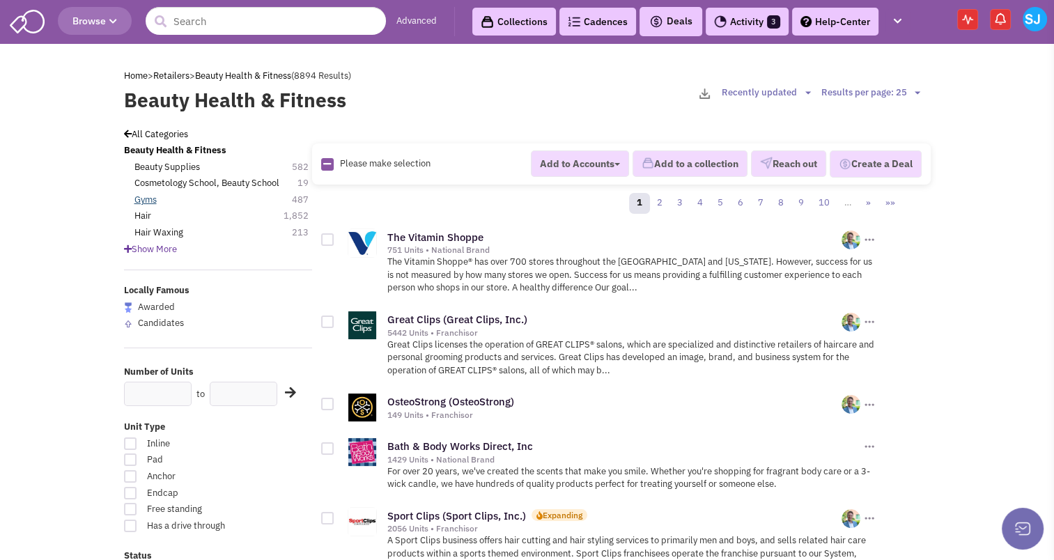
click at [148, 202] on link "Gyms" at bounding box center [145, 200] width 22 height 13
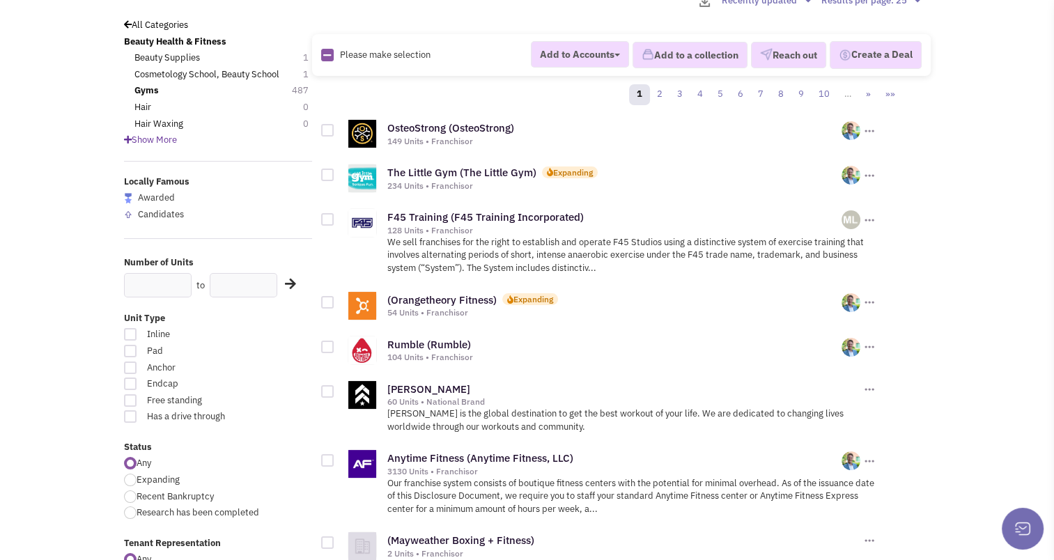
scroll to position [91, 0]
click at [330, 58] on icon at bounding box center [327, 56] width 8 height 9
checkbox input "true"
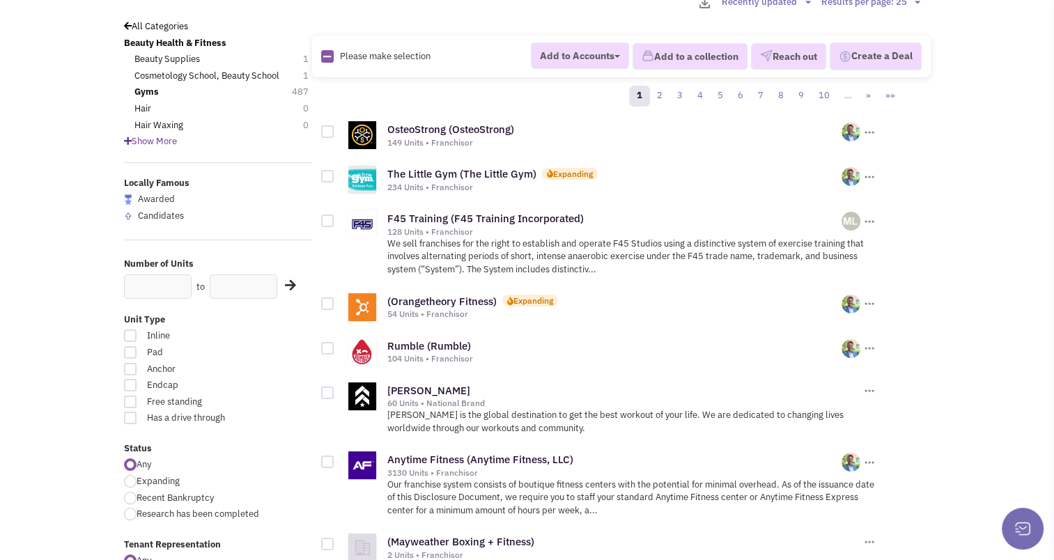
checkbox input "true"
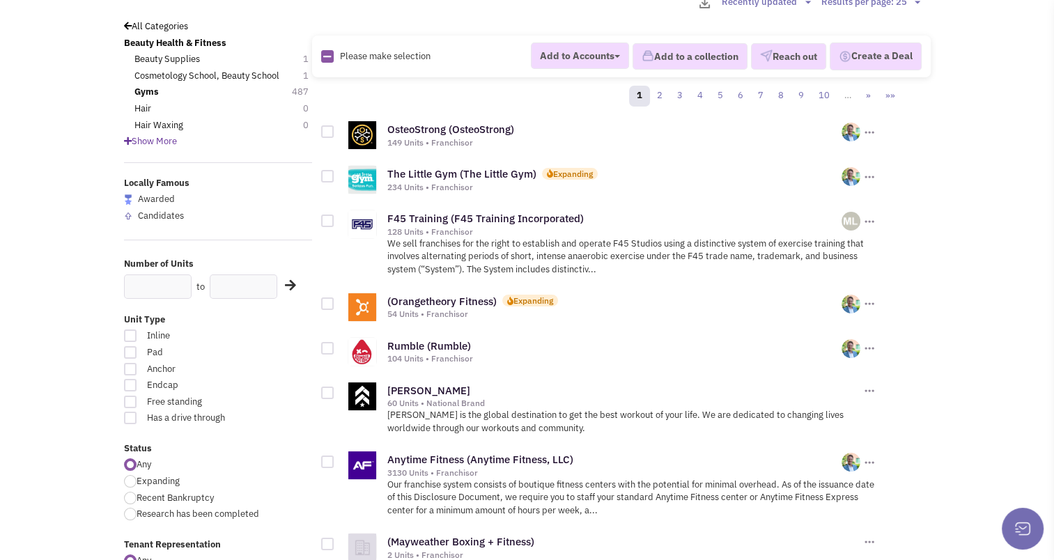
checkbox input "true"
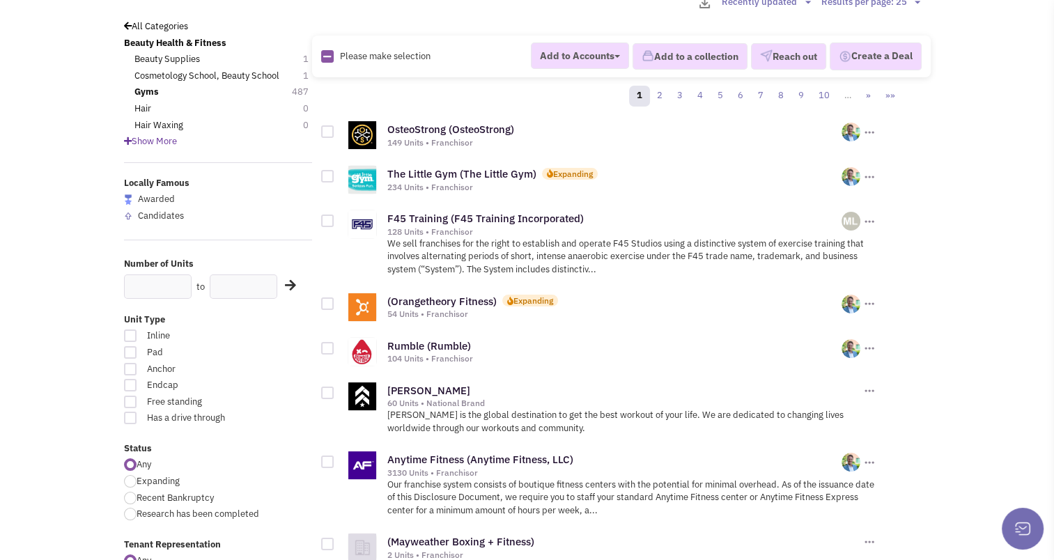
checkbox input "true"
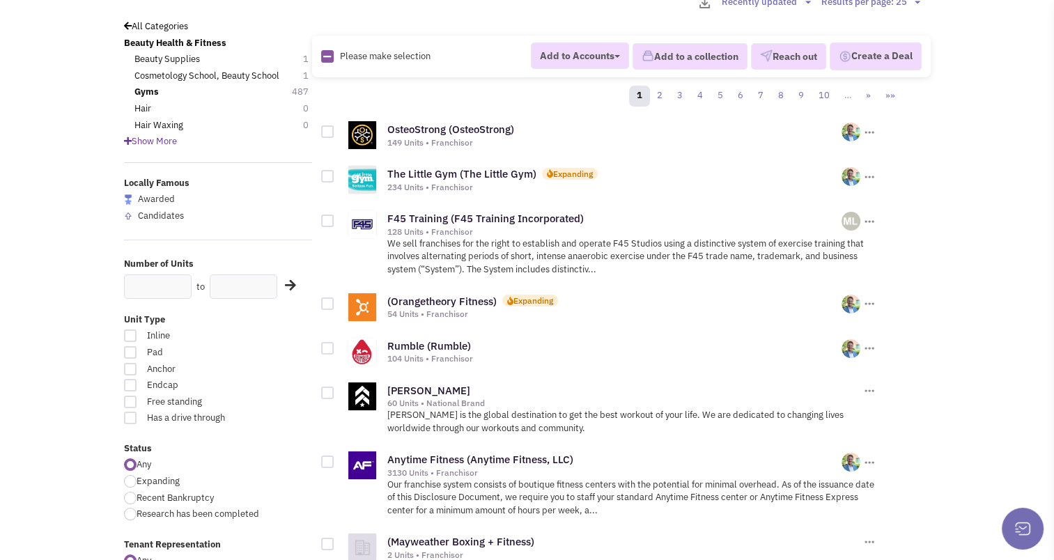
checkbox input "true"
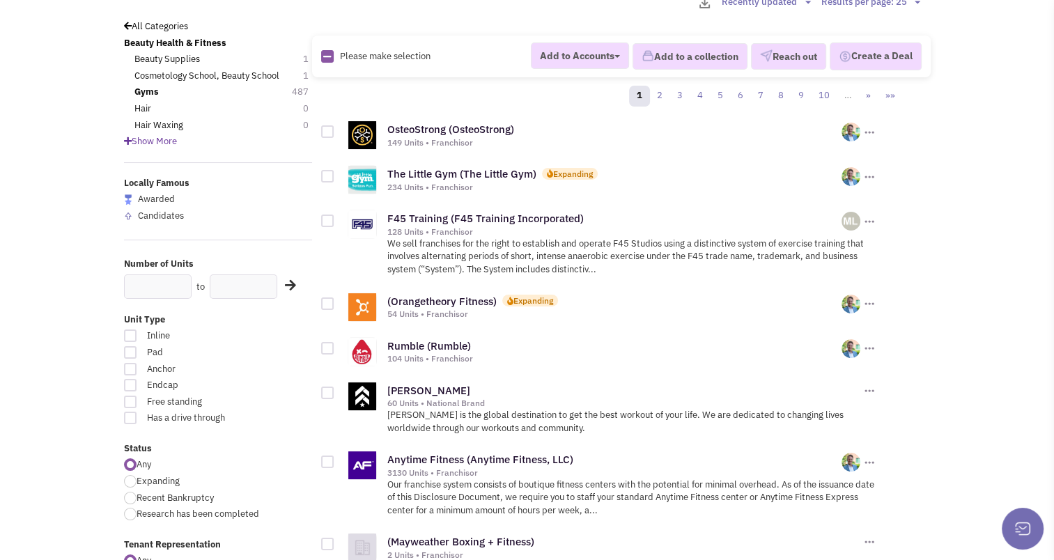
checkbox input "true"
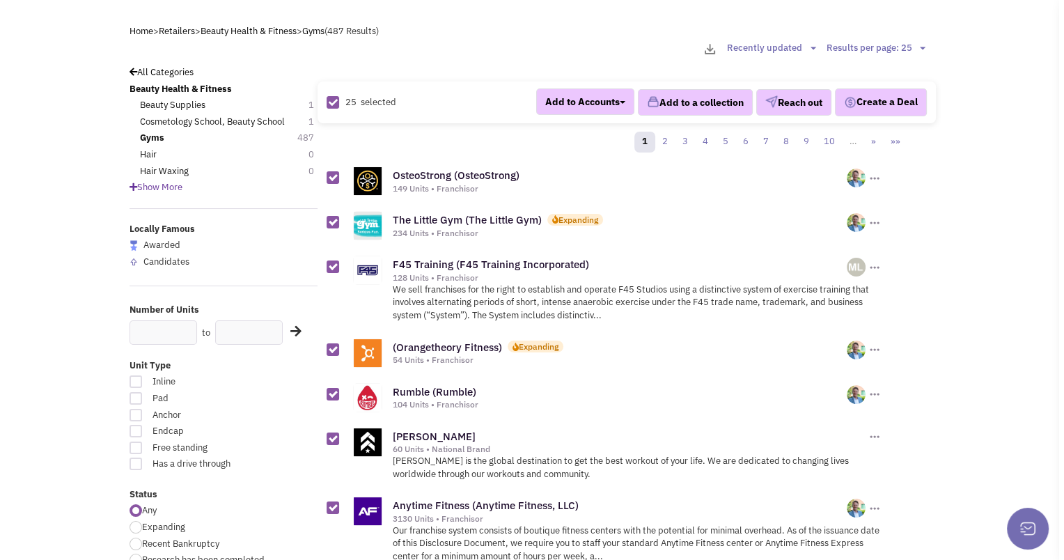
scroll to position [0, 0]
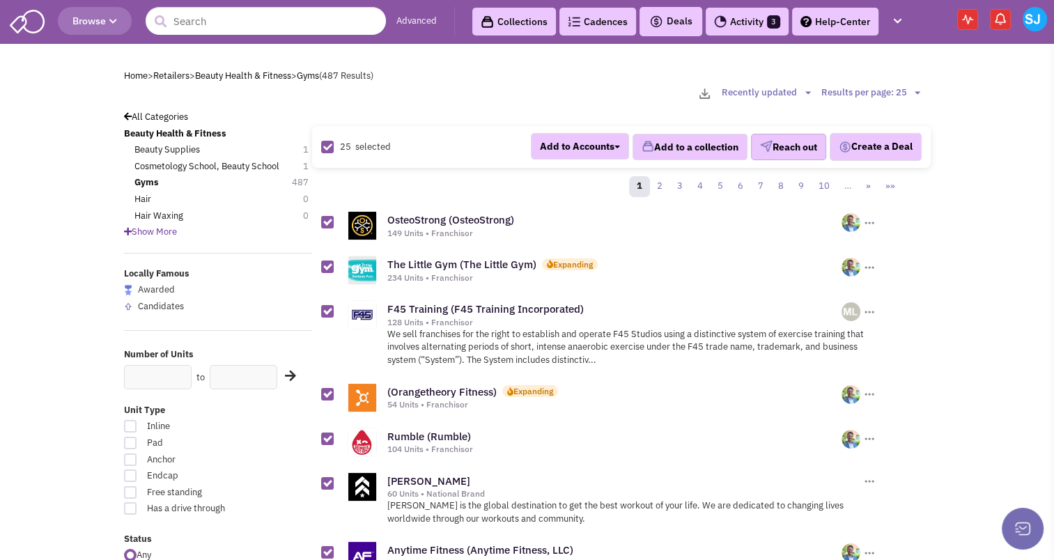
click at [785, 138] on button "Reach out" at bounding box center [788, 147] width 75 height 26
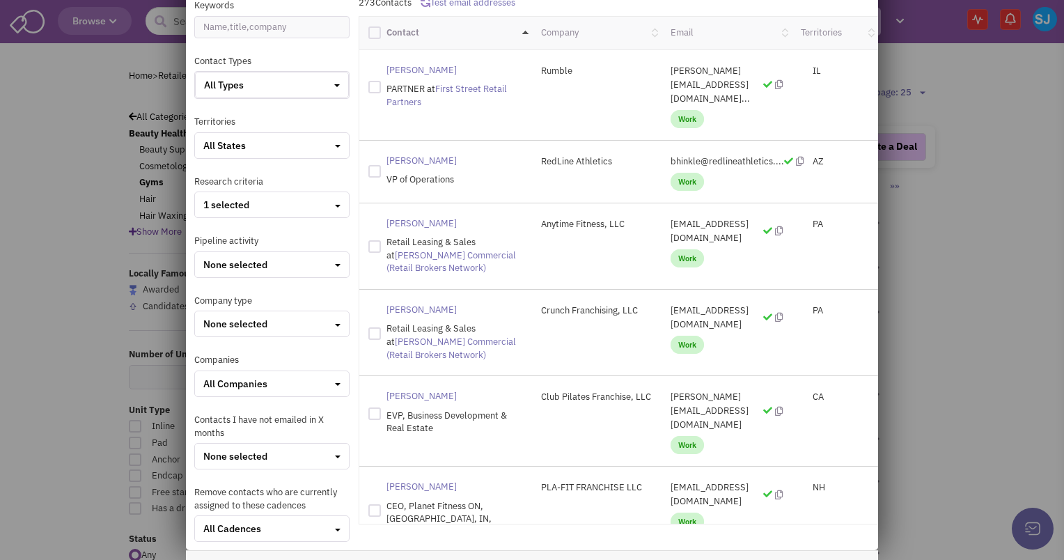
scroll to position [111, 0]
click at [291, 157] on button "All States" at bounding box center [271, 146] width 155 height 26
click at [203, 203] on div at bounding box center [209, 205] width 13 height 13
click at [217, 203] on input "checkbox" at bounding box center [221, 206] width 9 height 9
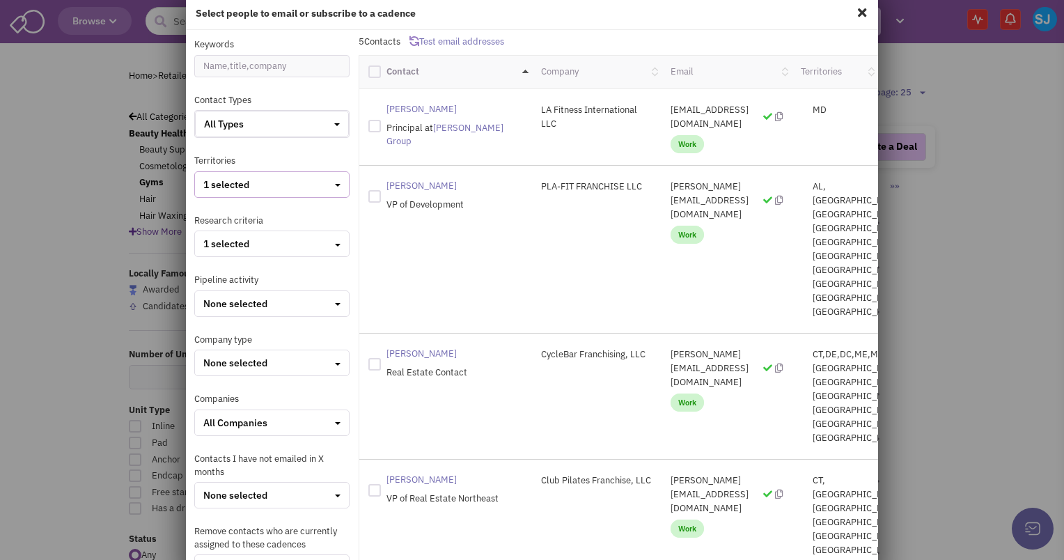
scroll to position [171, 0]
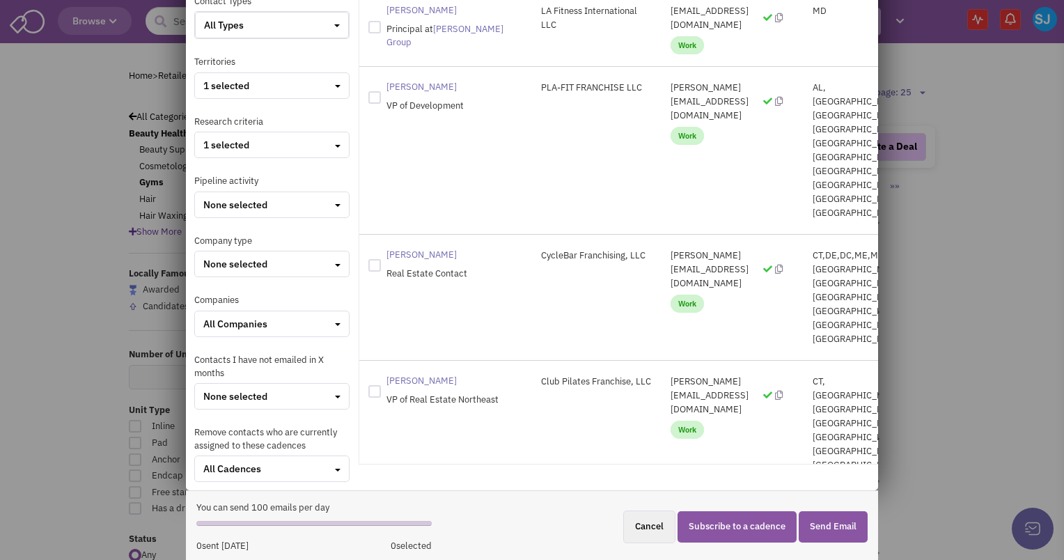
click at [634, 519] on button "Cancel" at bounding box center [649, 527] width 52 height 33
checkbox input "false"
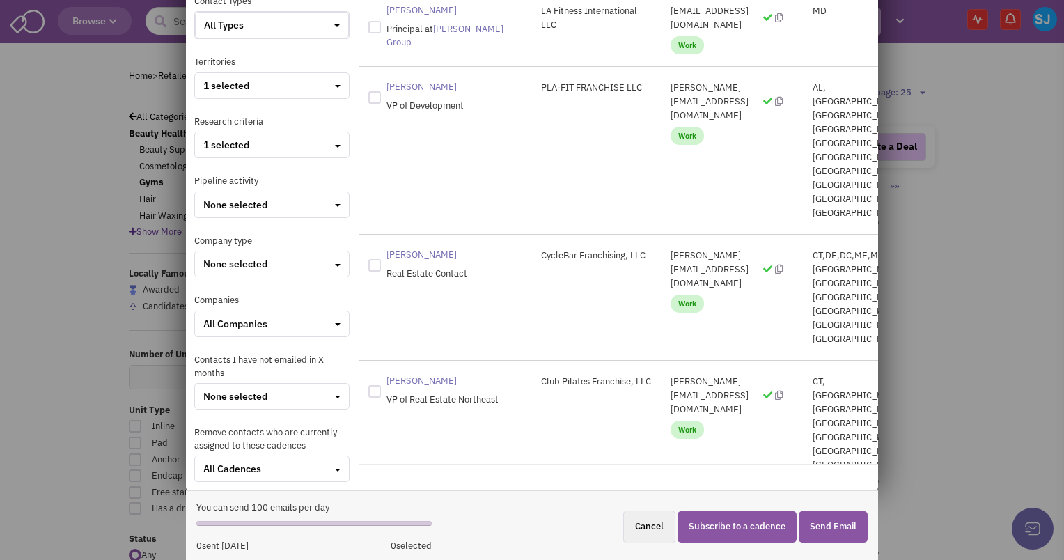
checkbox input "false"
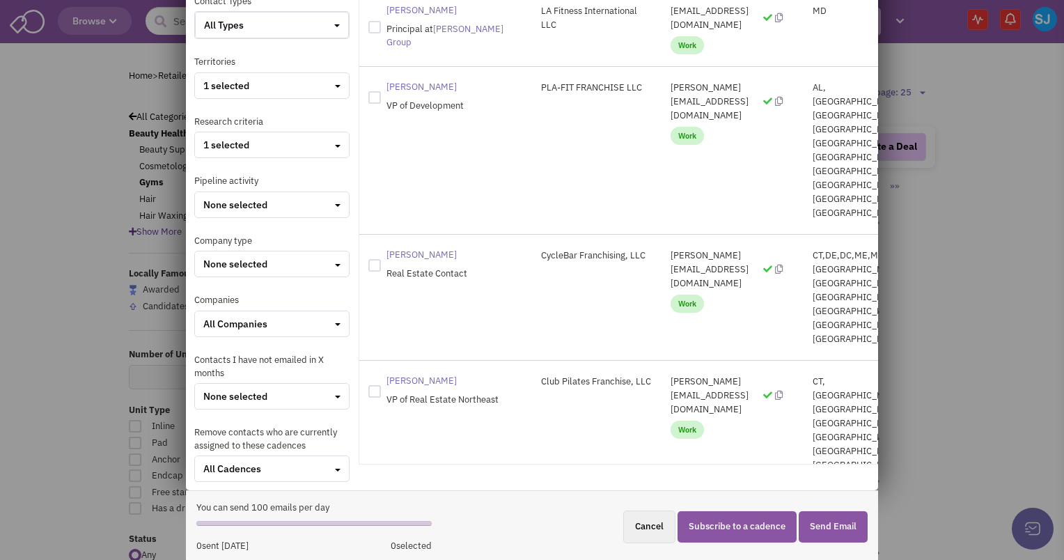
checkbox input "false"
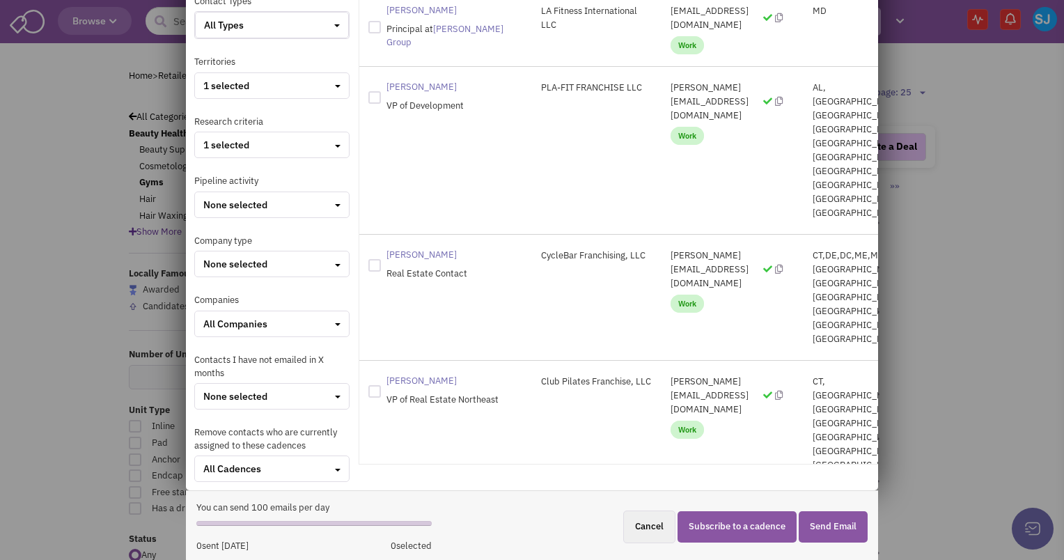
checkbox input "false"
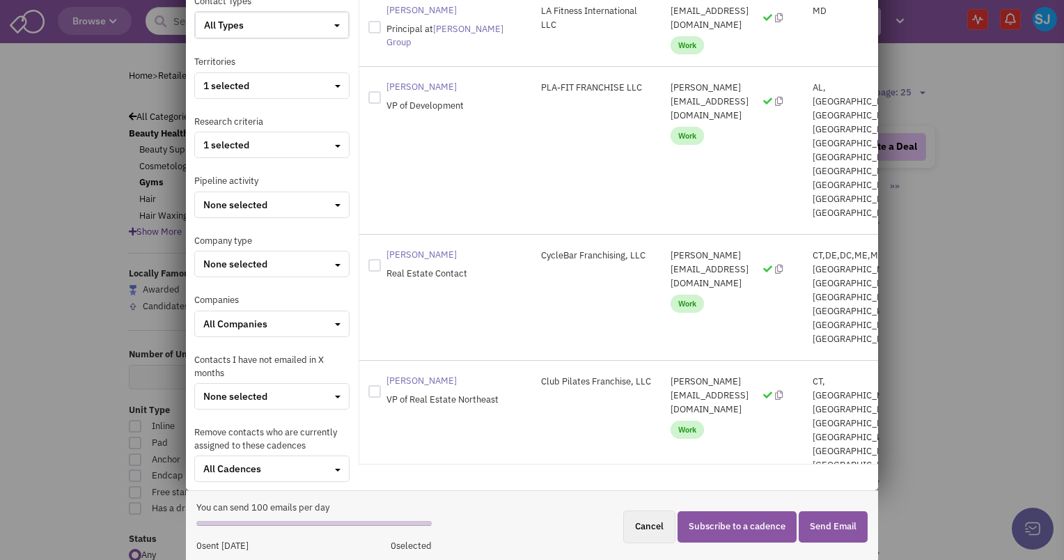
checkbox input "false"
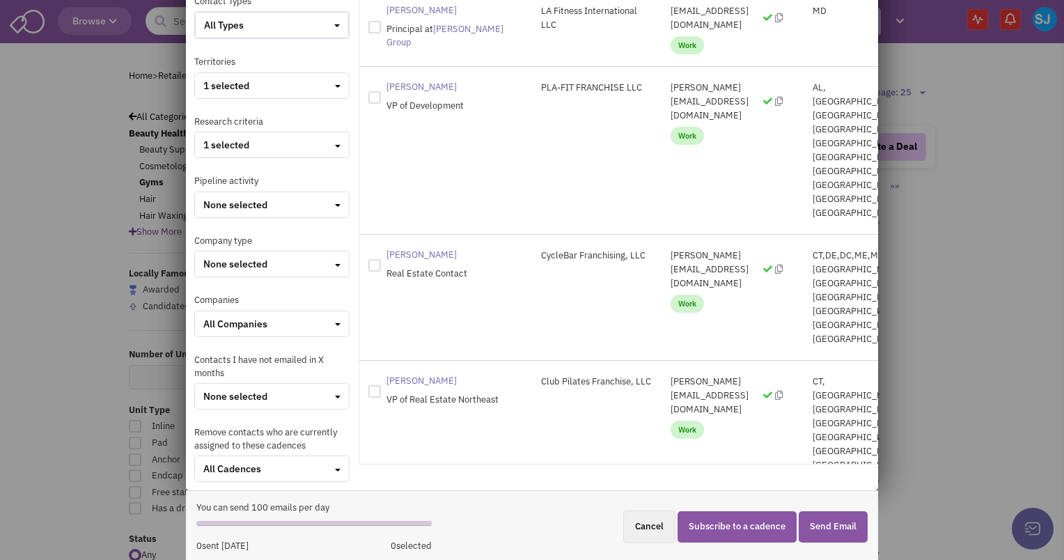
checkbox input "false"
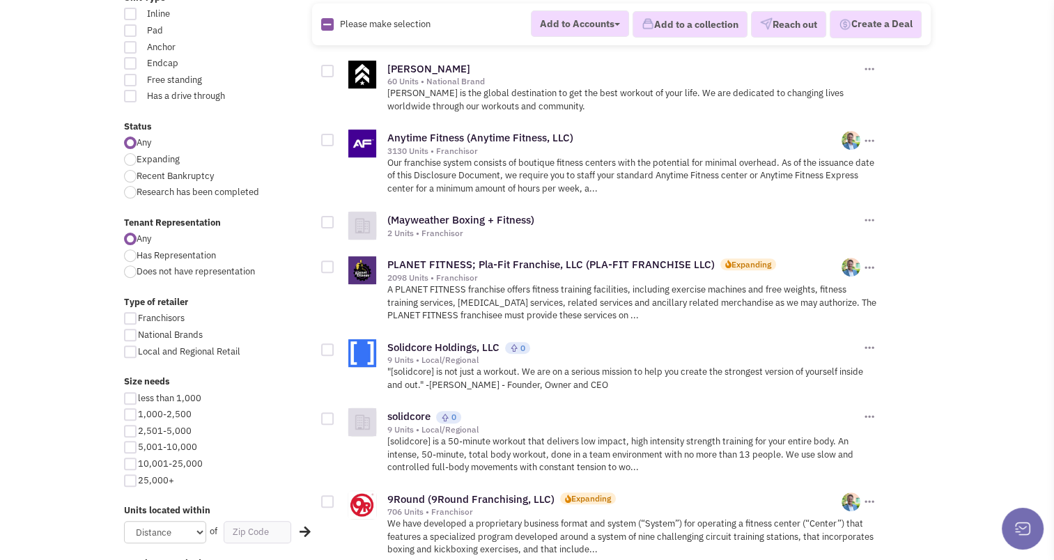
scroll to position [451, 0]
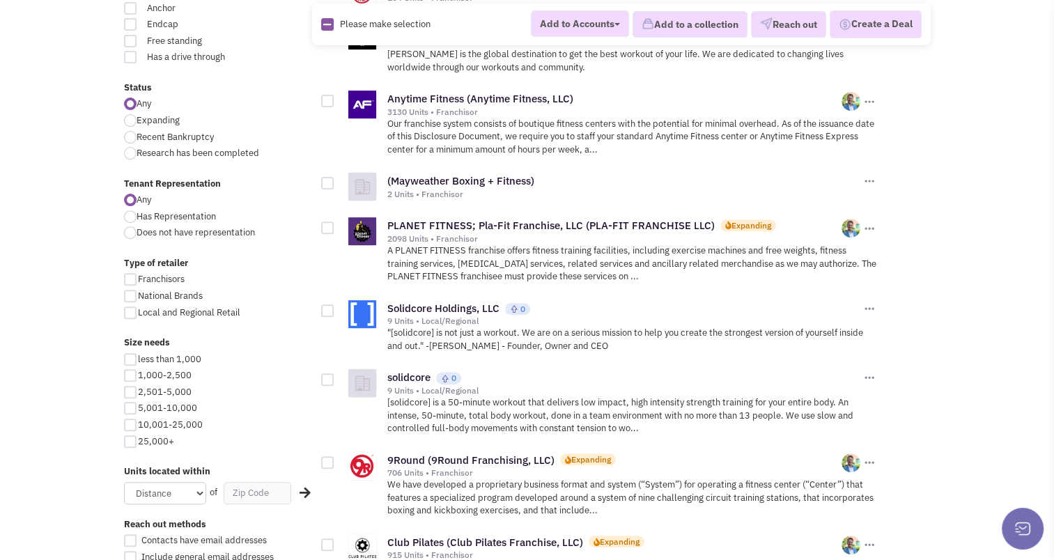
click at [125, 374] on div at bounding box center [130, 375] width 13 height 13
click at [138, 374] on input "1,000-2,500" at bounding box center [142, 376] width 9 height 9
checkbox input "true"
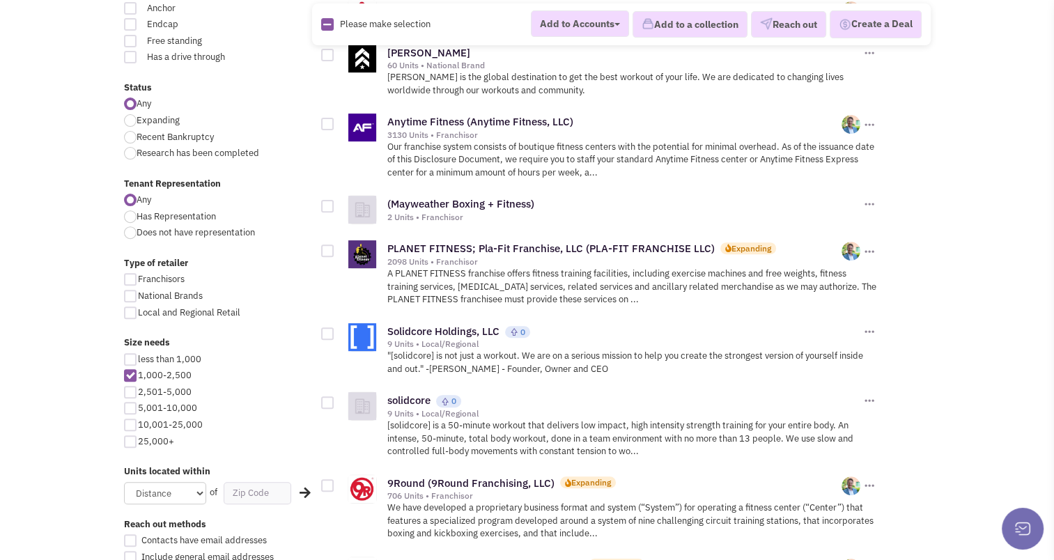
click at [125, 386] on div at bounding box center [130, 392] width 13 height 13
click at [138, 389] on input "2,501-5,000" at bounding box center [142, 393] width 9 height 9
checkbox input "true"
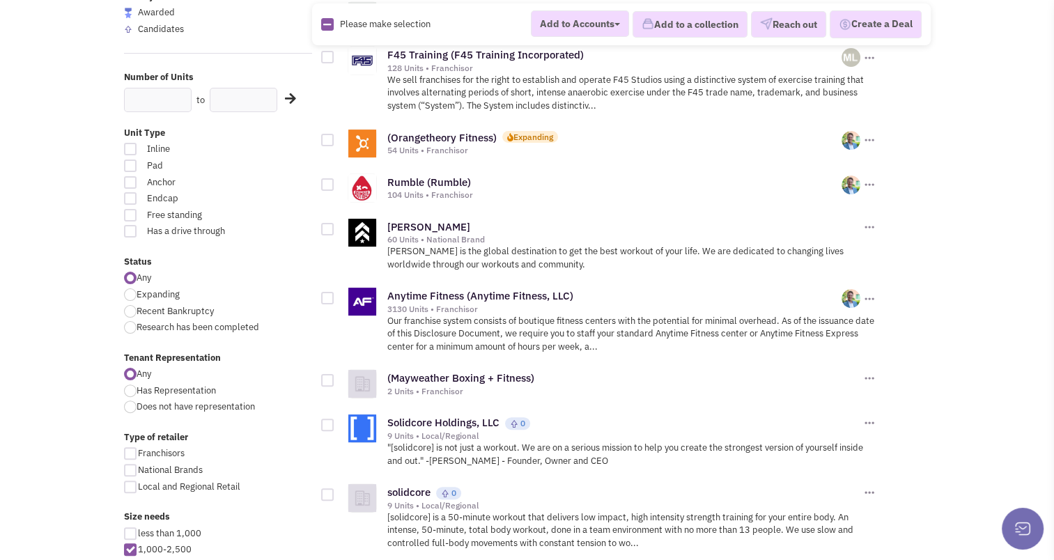
scroll to position [361, 0]
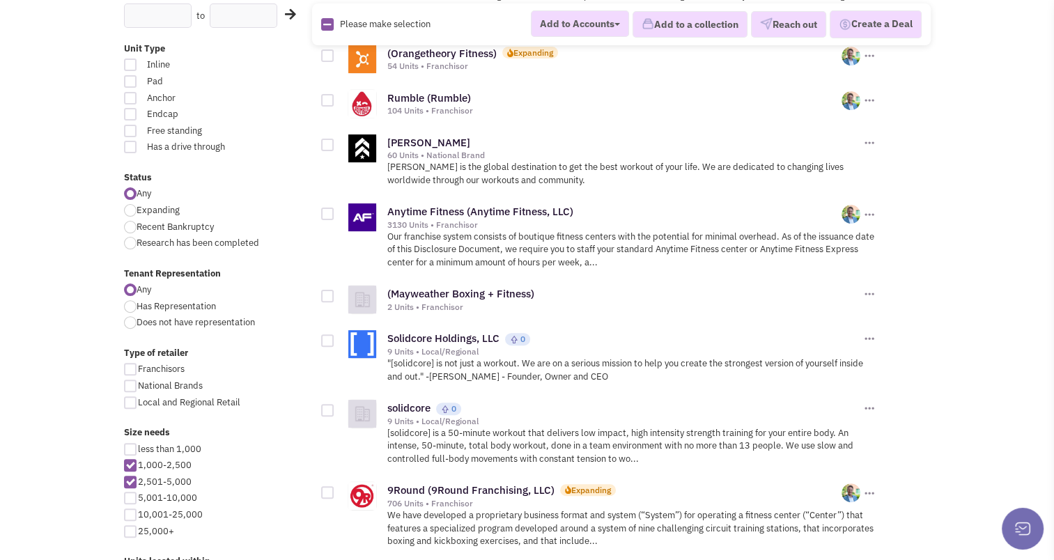
click at [127, 397] on div at bounding box center [130, 402] width 13 height 13
click at [138, 399] on input "Local and Regional Retail" at bounding box center [142, 403] width 9 height 9
checkbox input "true"
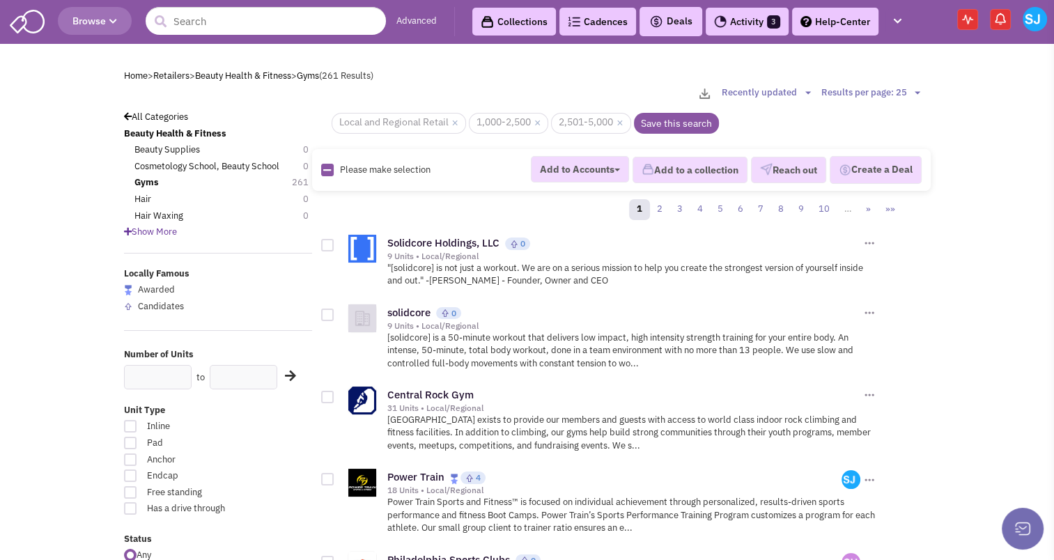
click at [324, 169] on icon at bounding box center [327, 170] width 8 height 9
checkbox input "true"
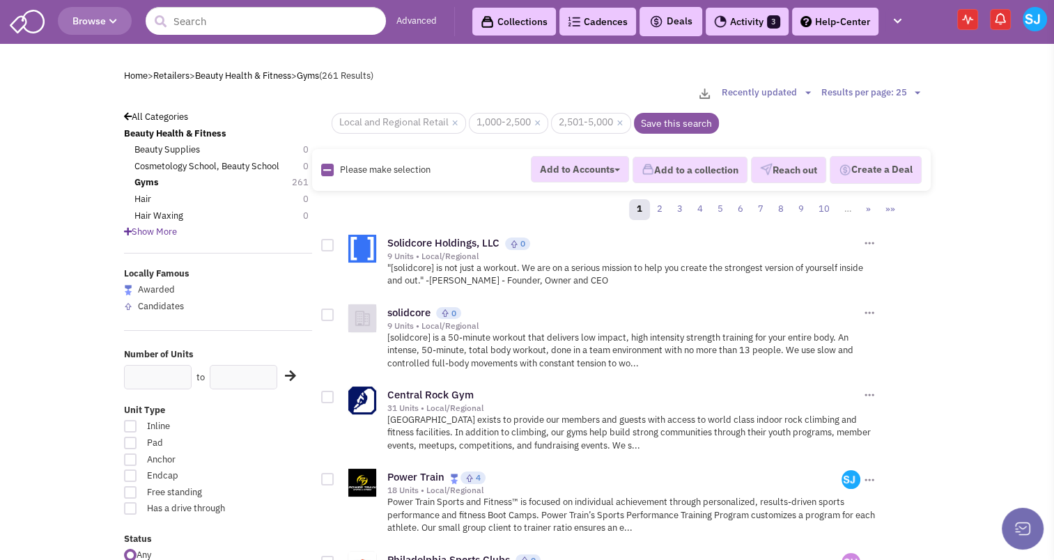
checkbox input "true"
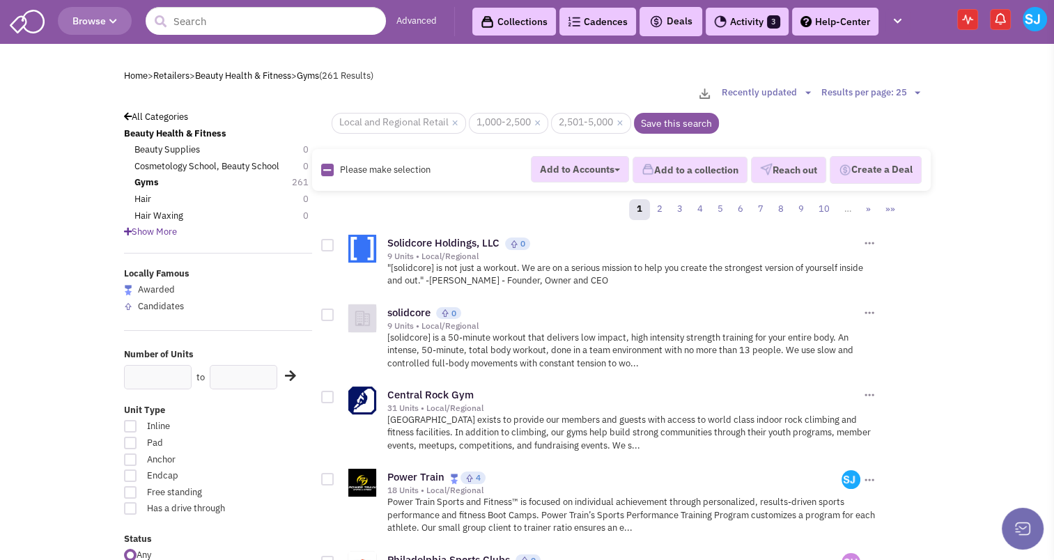
checkbox input "true"
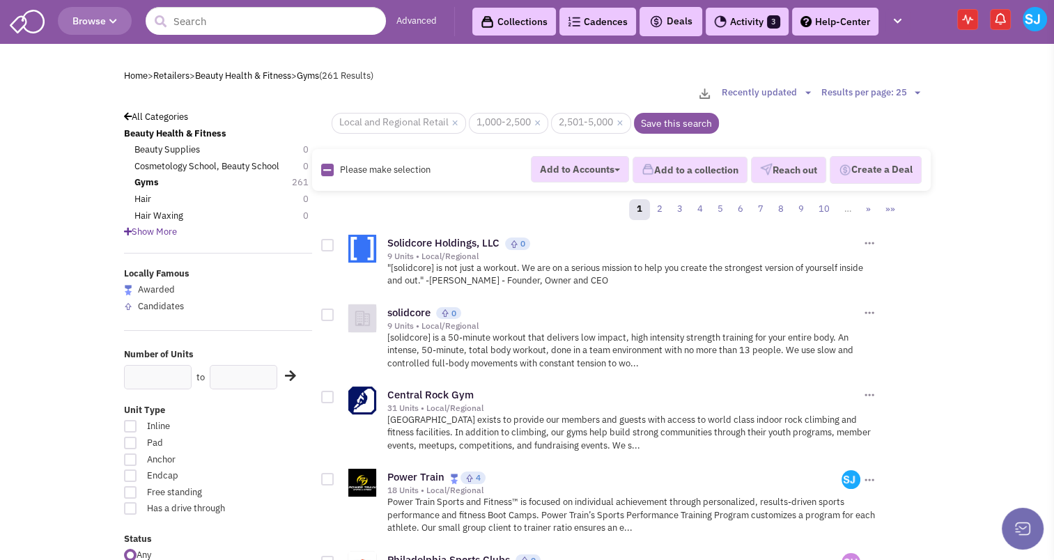
checkbox input "true"
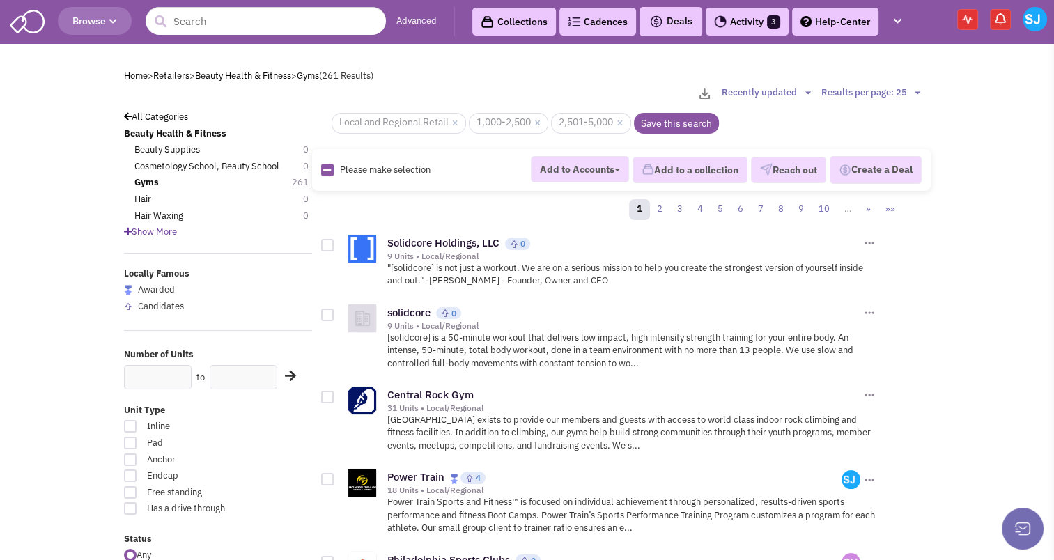
checkbox input "true"
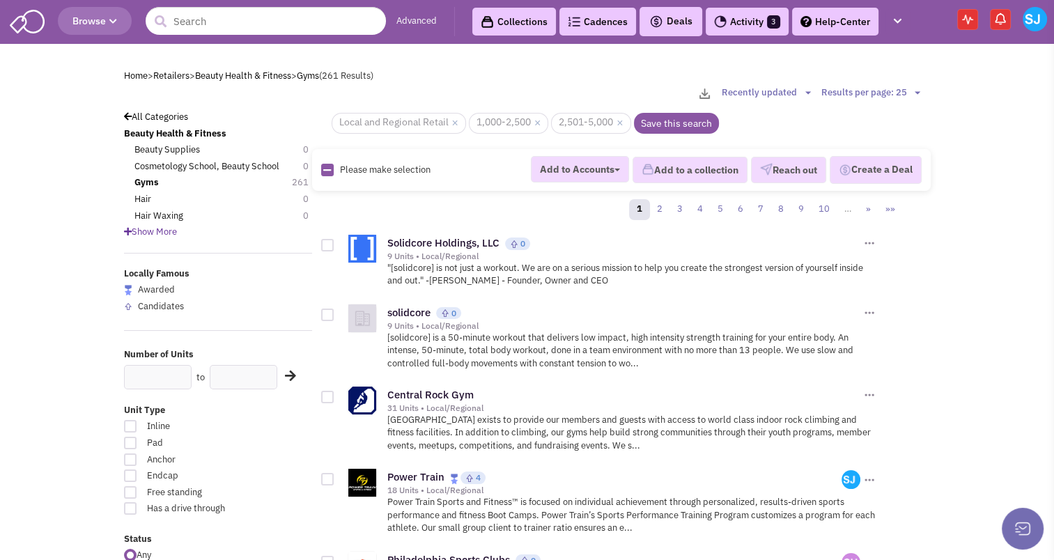
checkbox input "true"
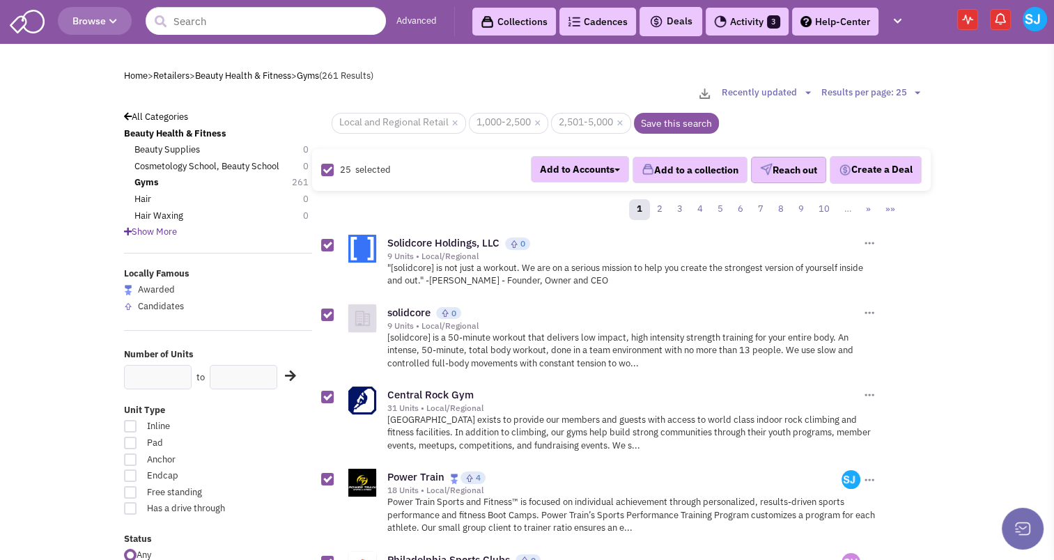
click at [786, 170] on button "Reach out" at bounding box center [788, 170] width 75 height 26
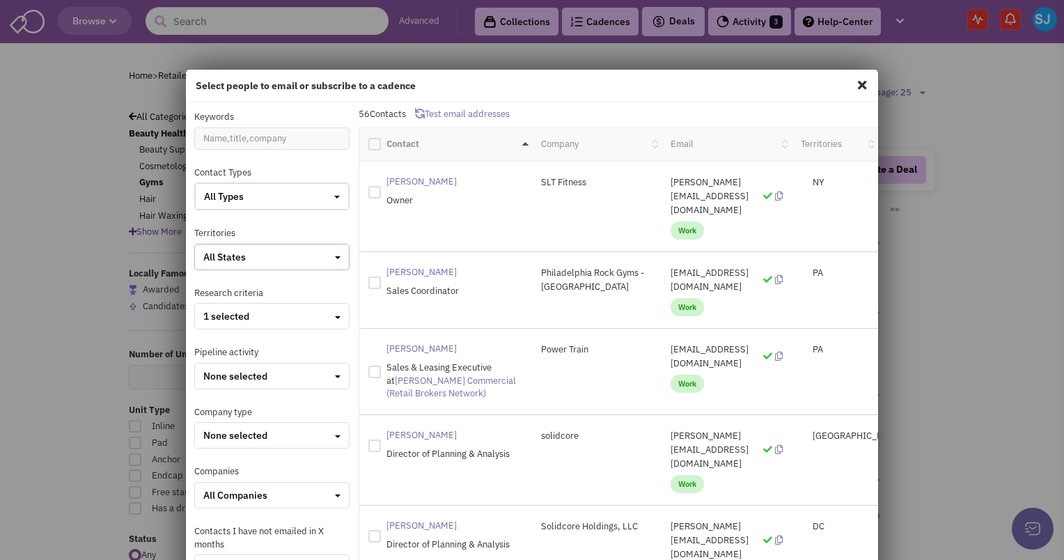
click at [288, 256] on div "All States" at bounding box center [271, 257] width 137 height 14
click at [206, 324] on div at bounding box center [209, 329] width 13 height 13
click at [217, 326] on input "checkbox" at bounding box center [221, 330] width 9 height 9
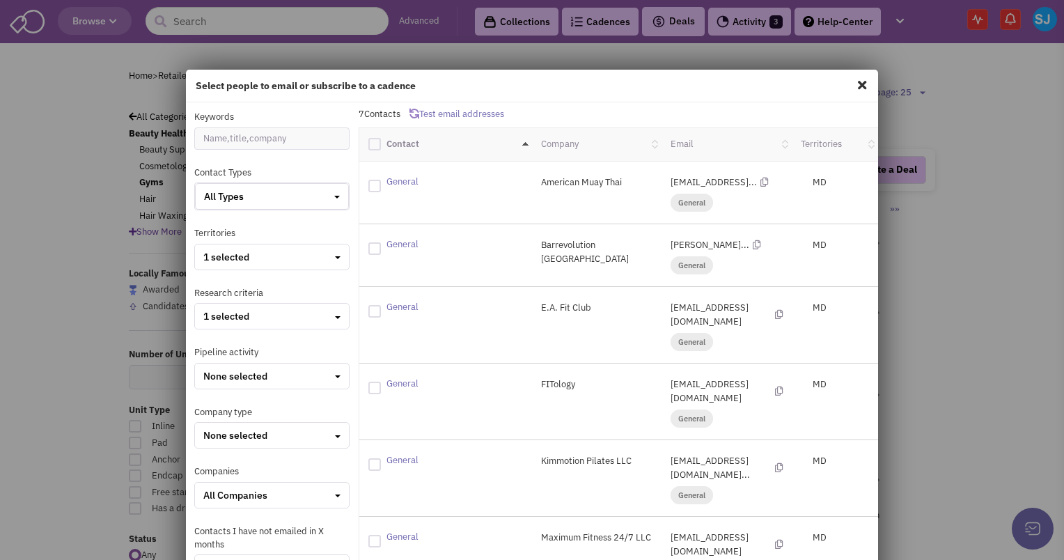
click at [376, 139] on div at bounding box center [374, 144] width 13 height 13
click at [382, 139] on input "checkbox" at bounding box center [386, 142] width 9 height 9
checkbox input "true"
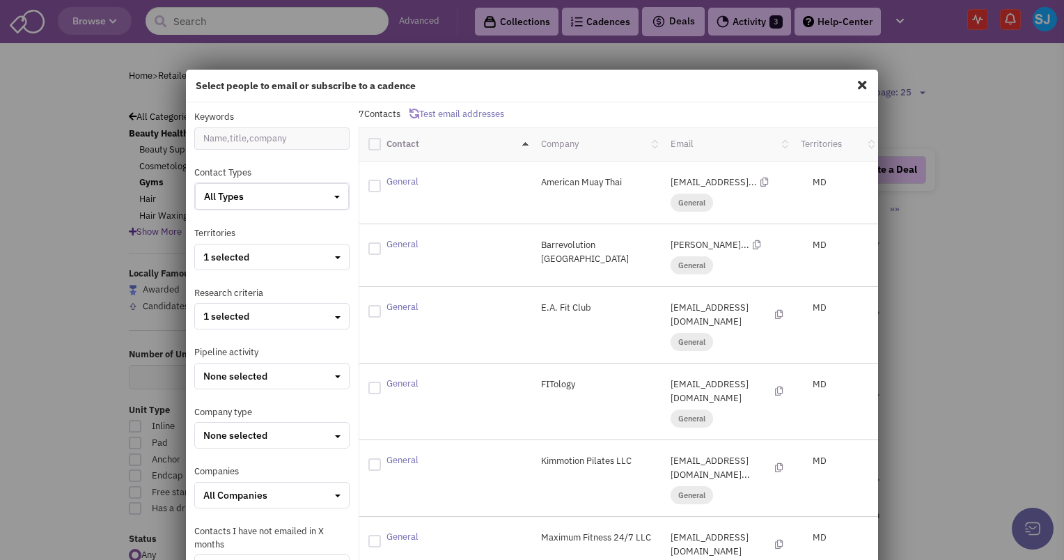
checkbox input "true"
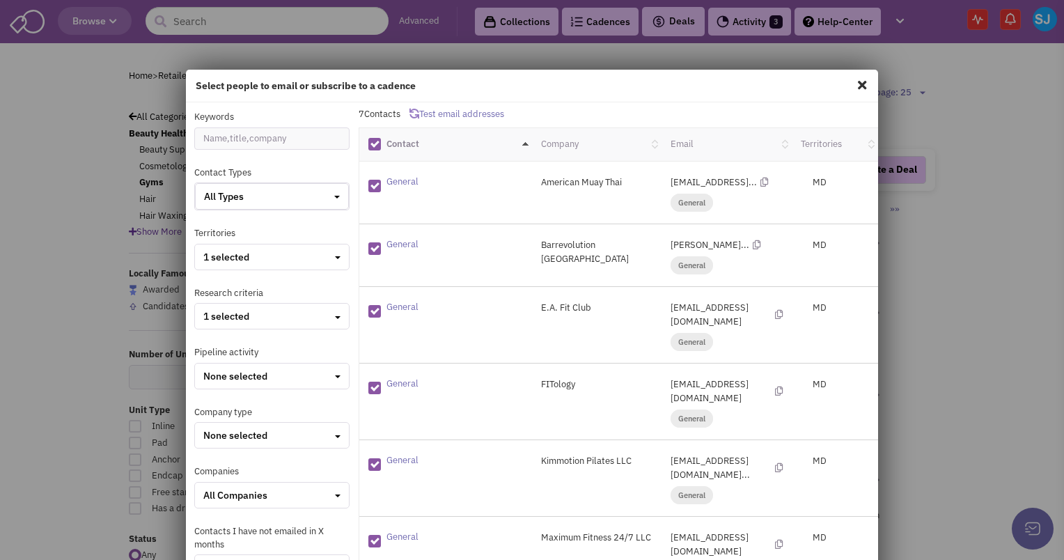
scroll to position [171, 0]
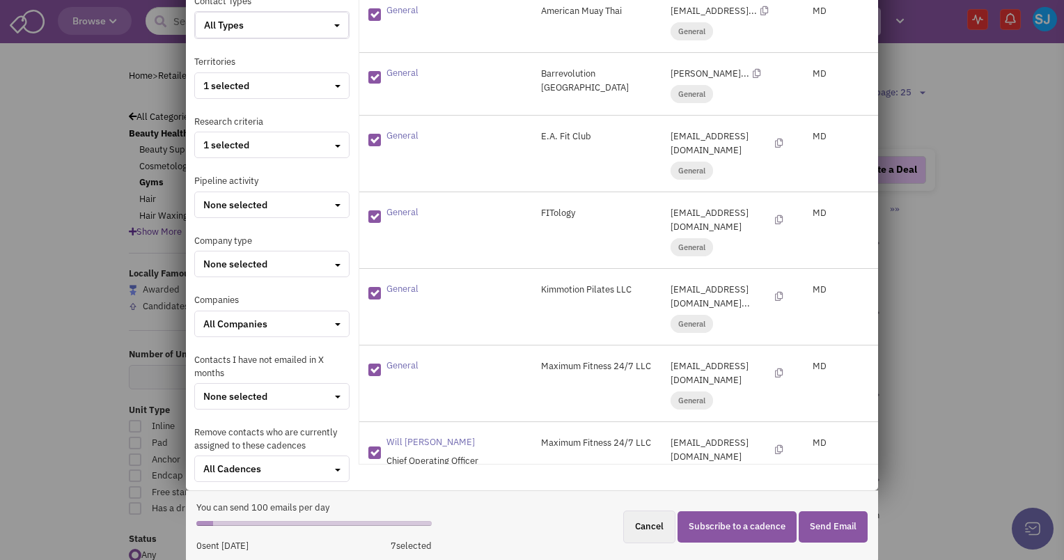
click at [740, 518] on button "Subscribe to a cadence" at bounding box center [737, 526] width 119 height 31
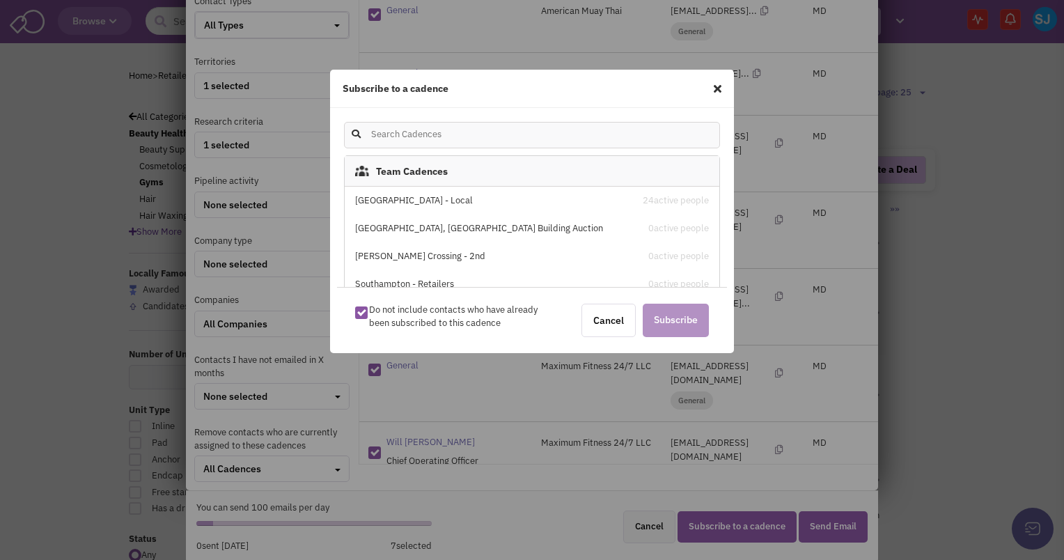
click at [401, 196] on div "[GEOGRAPHIC_DATA] - Local" at bounding box center [487, 200] width 265 height 13
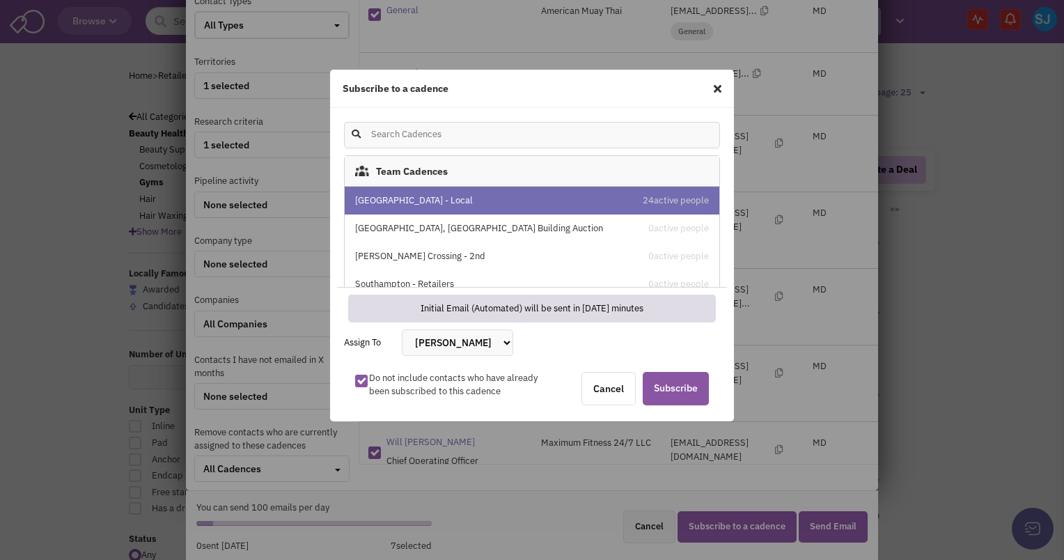
click at [443, 341] on select "[PERSON_NAME] [PERSON_NAME] [PERSON_NAME] [PERSON_NAME] [PERSON_NAME] [PERSON_N…" at bounding box center [457, 342] width 111 height 26
select select "2412"
click at [402, 329] on select "[PERSON_NAME] [PERSON_NAME] [PERSON_NAME] [PERSON_NAME] [PERSON_NAME] [PERSON_N…" at bounding box center [457, 342] width 111 height 26
click at [680, 391] on span "Subscribe" at bounding box center [676, 388] width 66 height 33
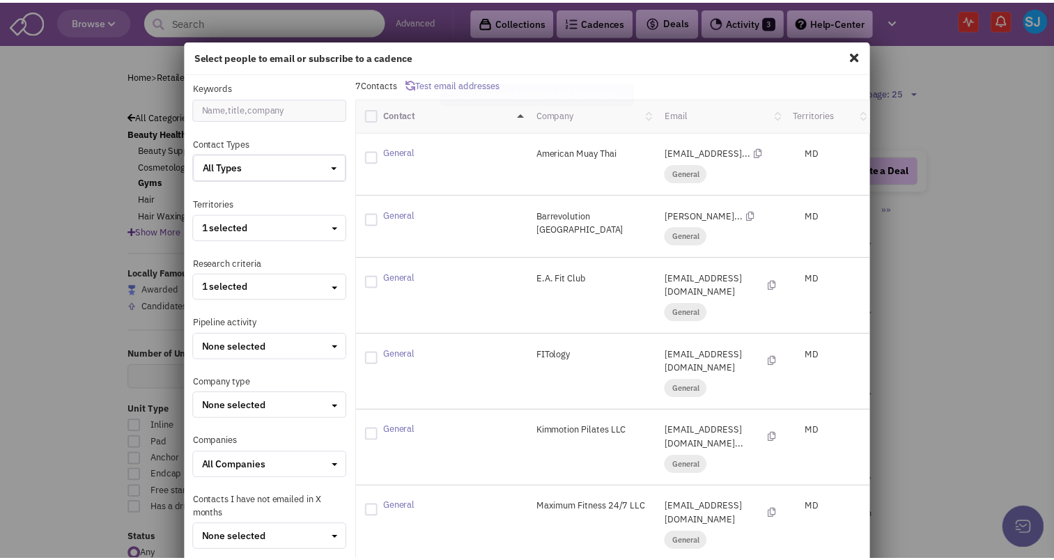
scroll to position [0, 0]
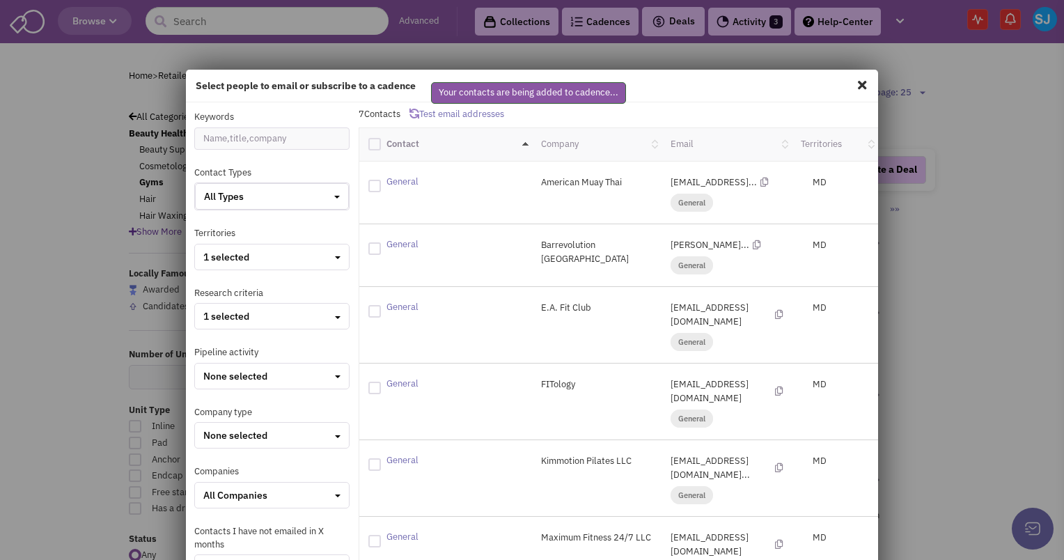
click at [855, 84] on span at bounding box center [862, 85] width 18 height 22
checkbox input "false"
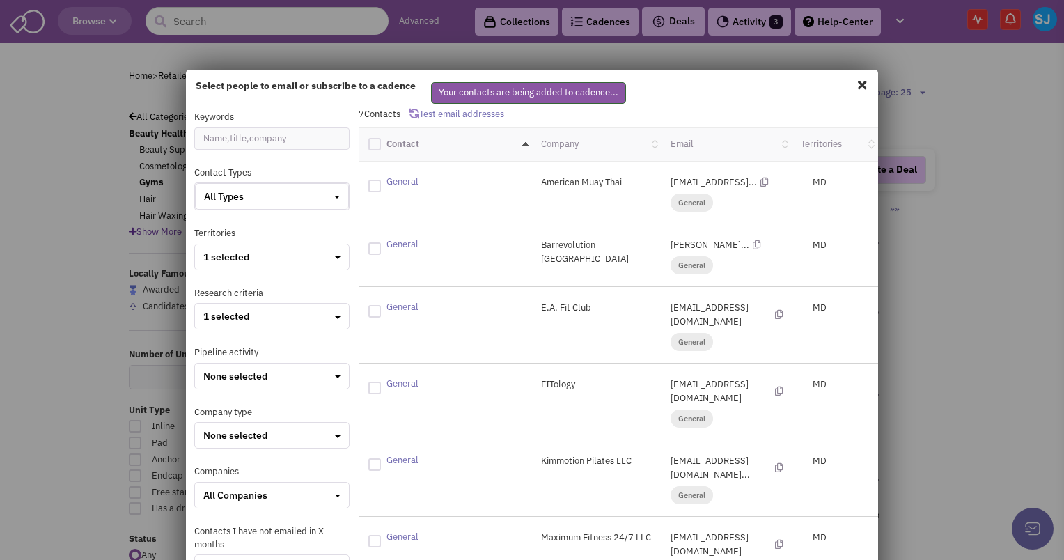
checkbox input "false"
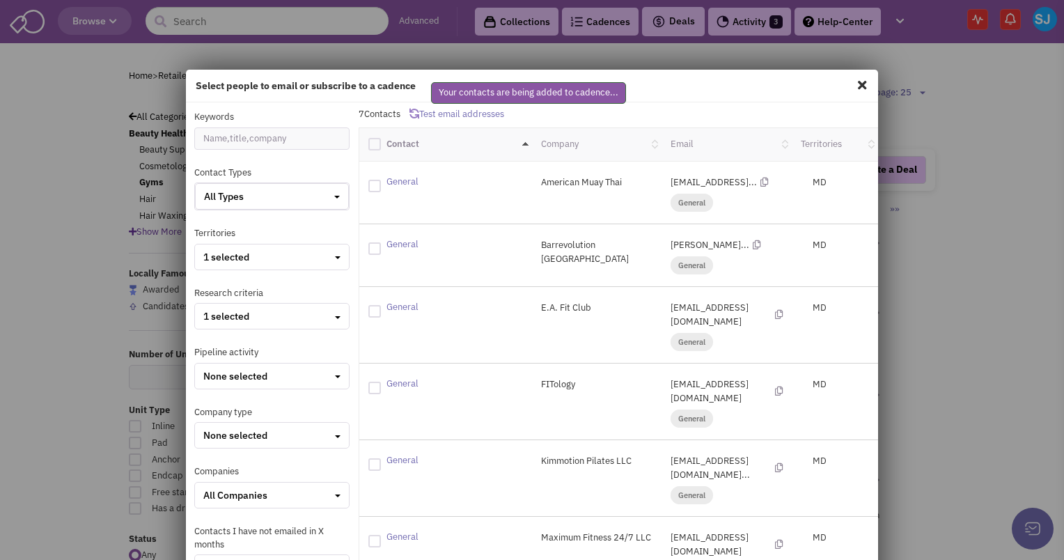
checkbox input "false"
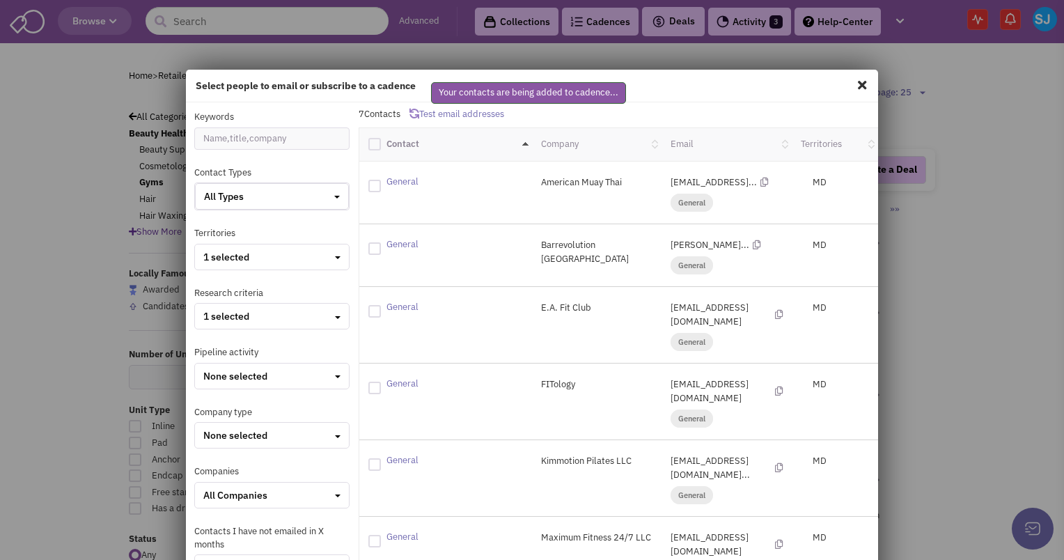
checkbox input "false"
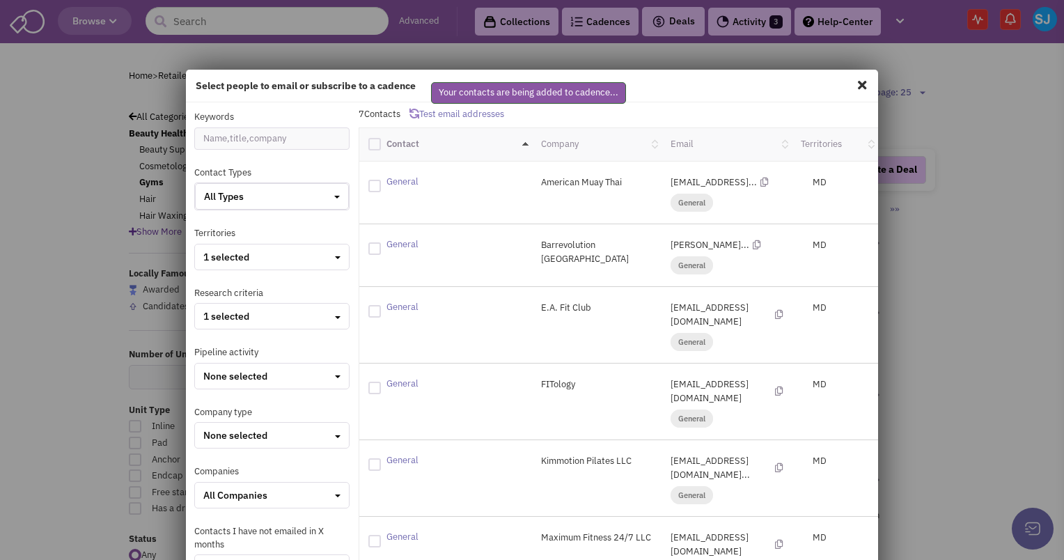
checkbox input "false"
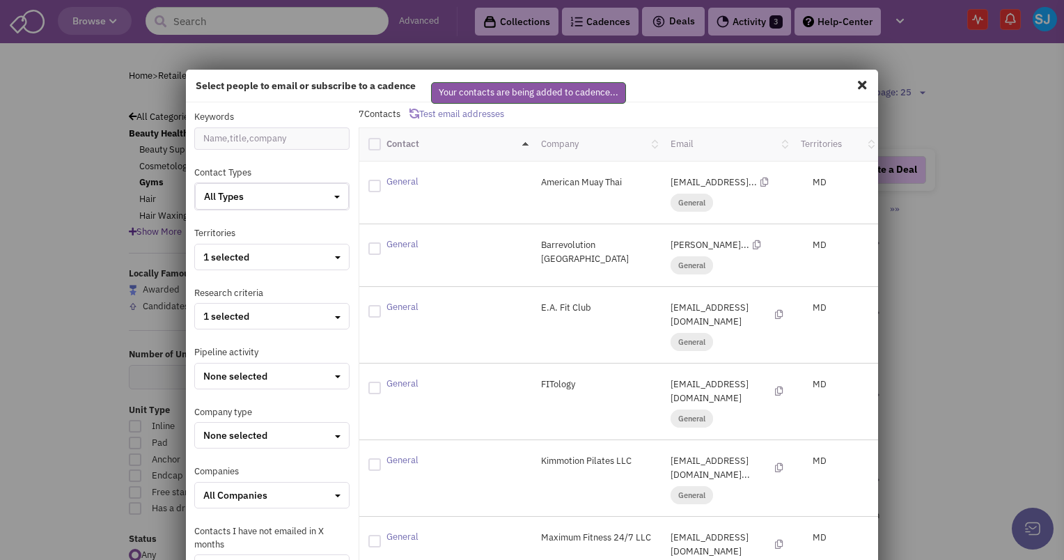
checkbox input "false"
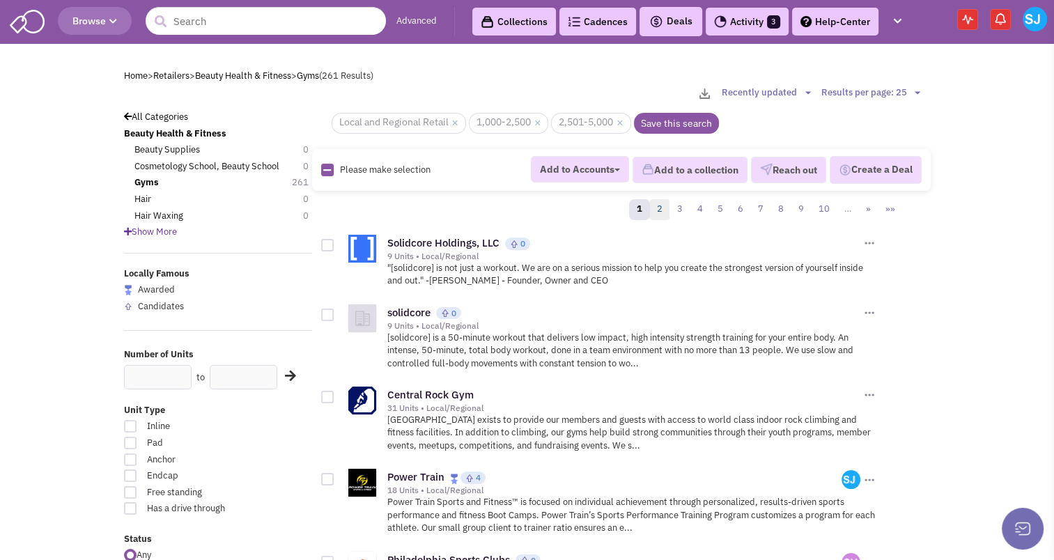
click at [657, 205] on link "2" at bounding box center [659, 209] width 21 height 21
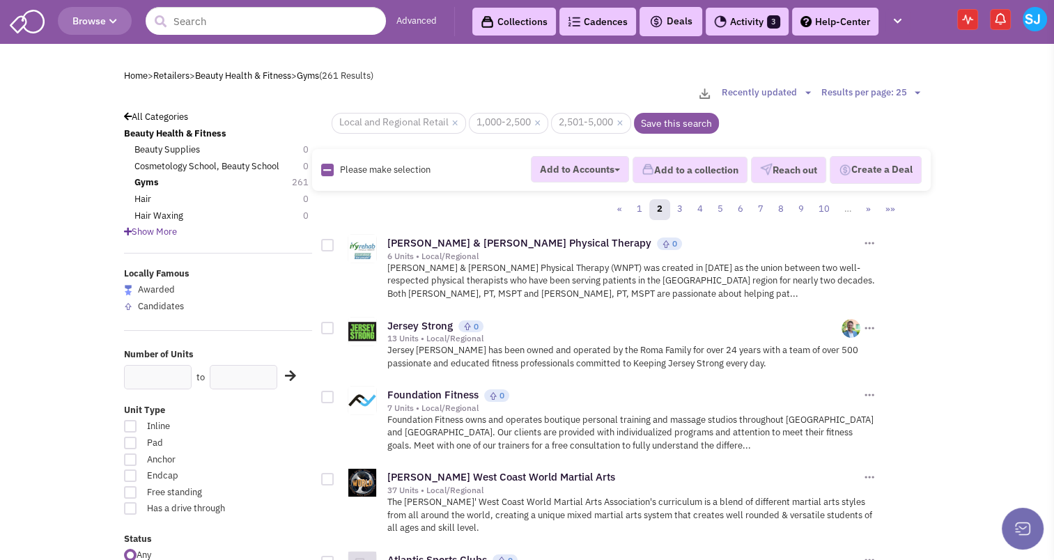
click at [326, 166] on icon at bounding box center [327, 170] width 8 height 9
checkbox input "true"
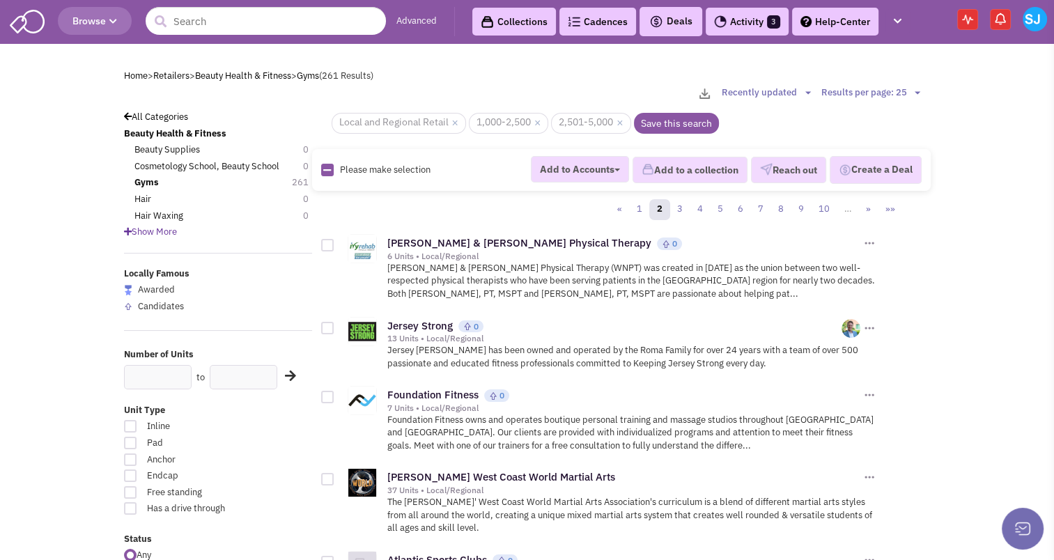
checkbox input "true"
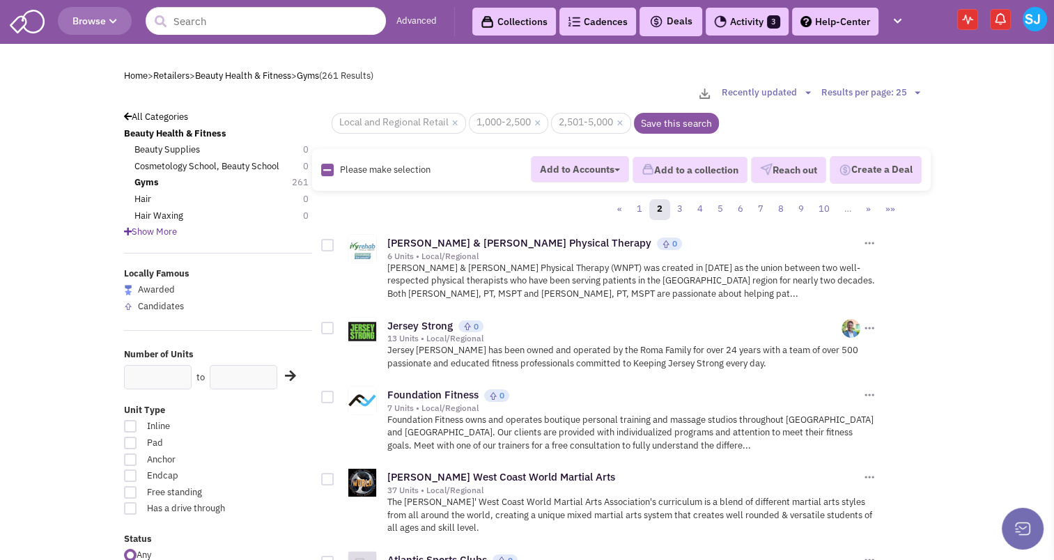
checkbox input "true"
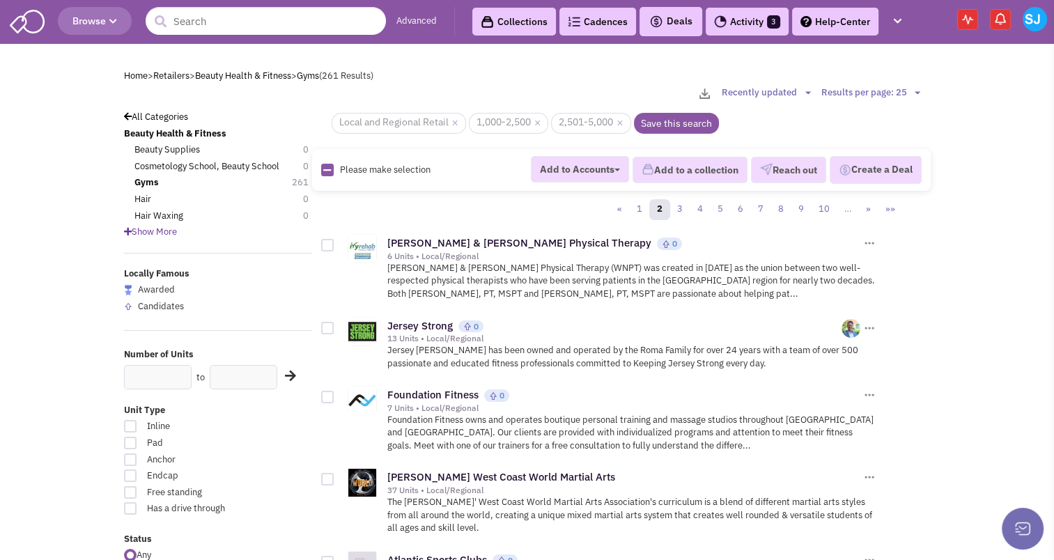
checkbox input "true"
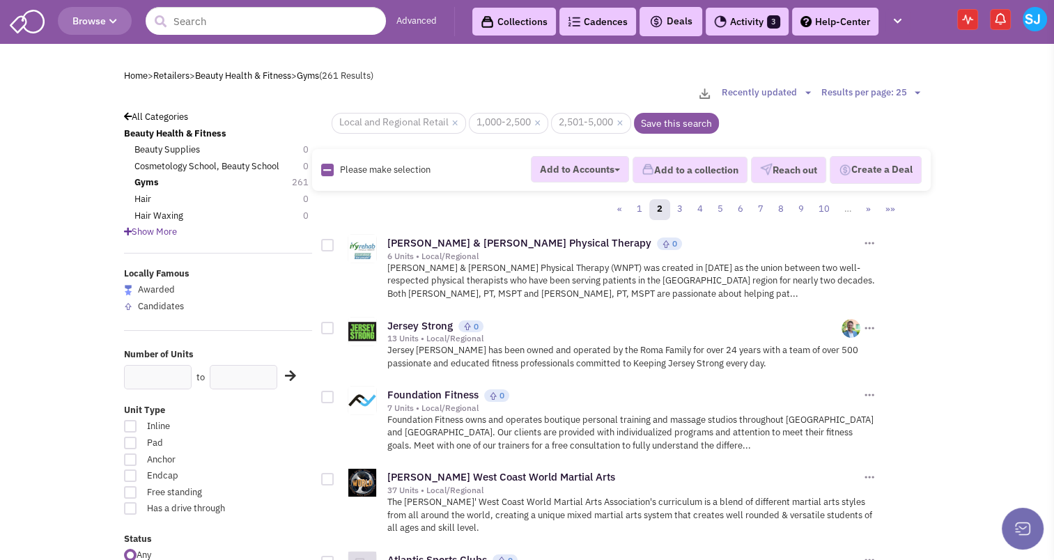
checkbox input "true"
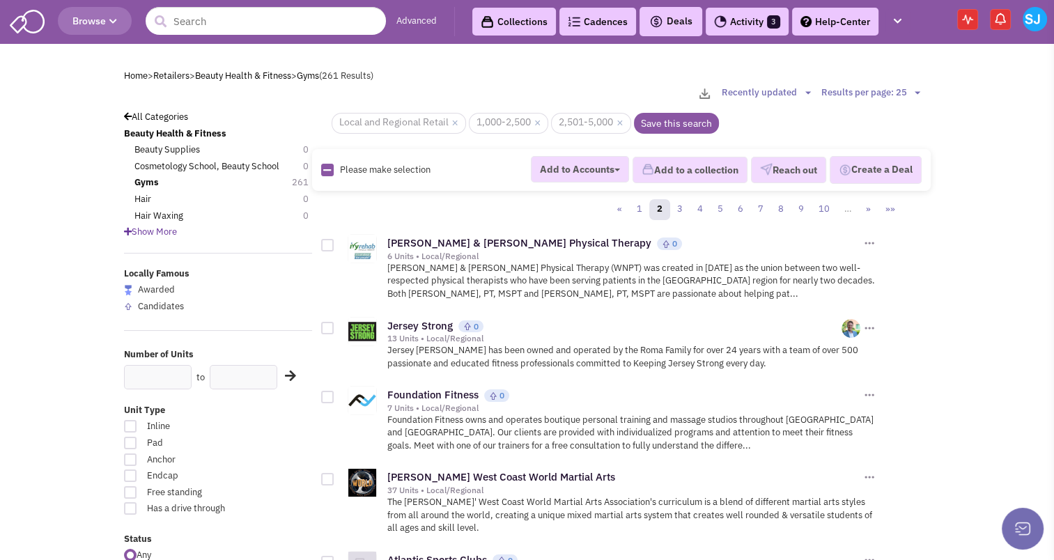
checkbox input "true"
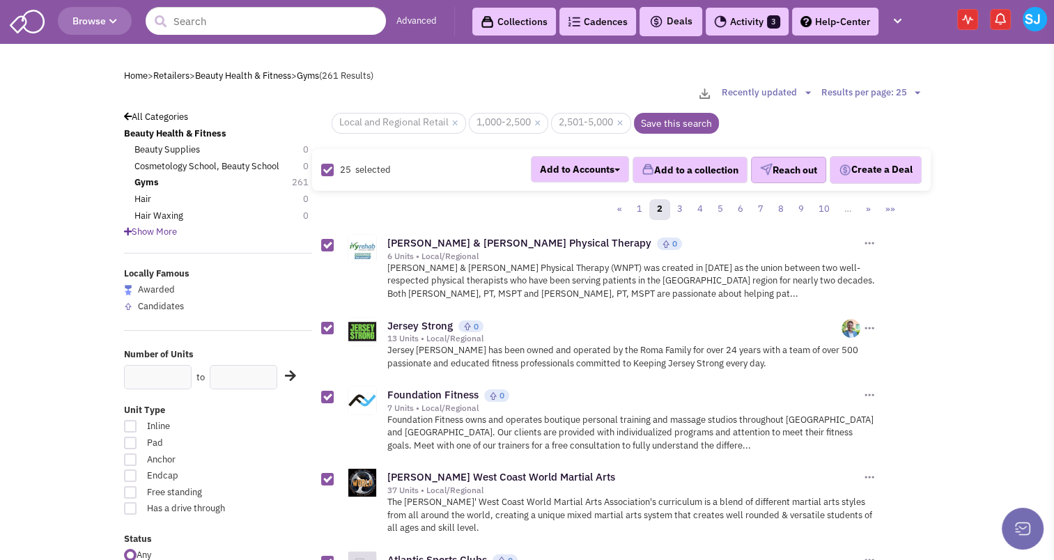
click at [751, 168] on button "Reach out" at bounding box center [788, 170] width 75 height 26
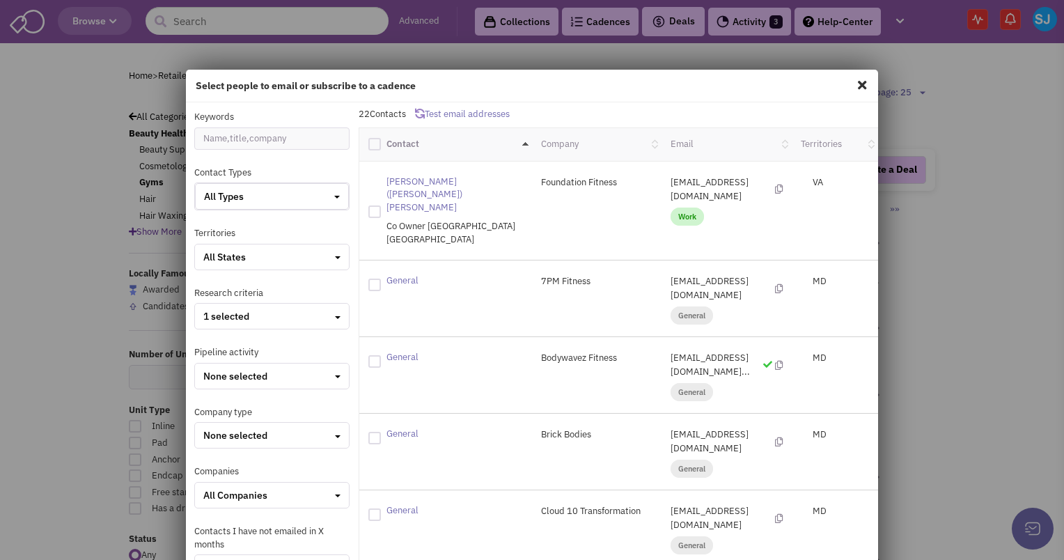
click at [377, 139] on label at bounding box center [377, 142] width 18 height 15
click at [382, 139] on input "checkbox" at bounding box center [386, 142] width 9 height 9
checkbox input "true"
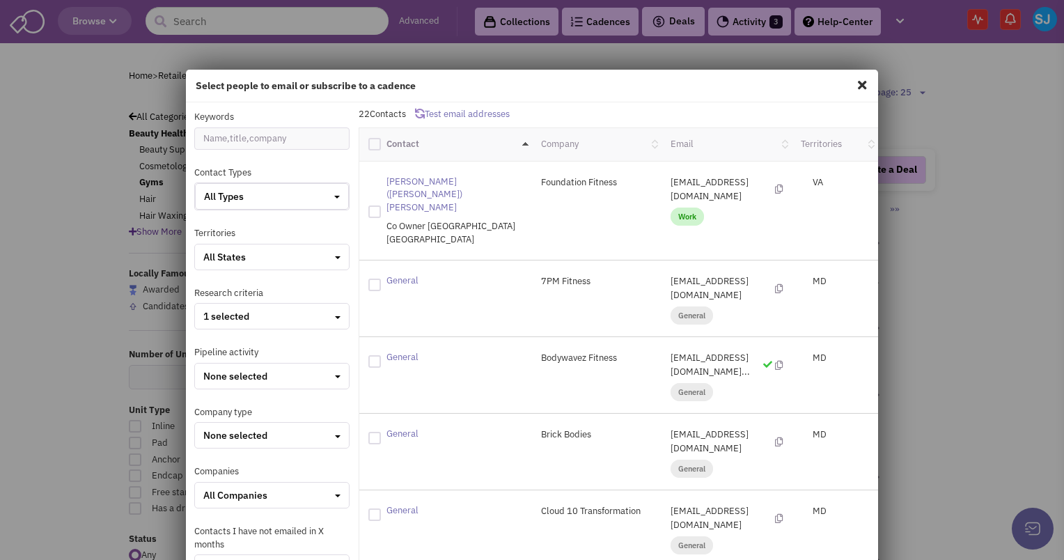
checkbox input "true"
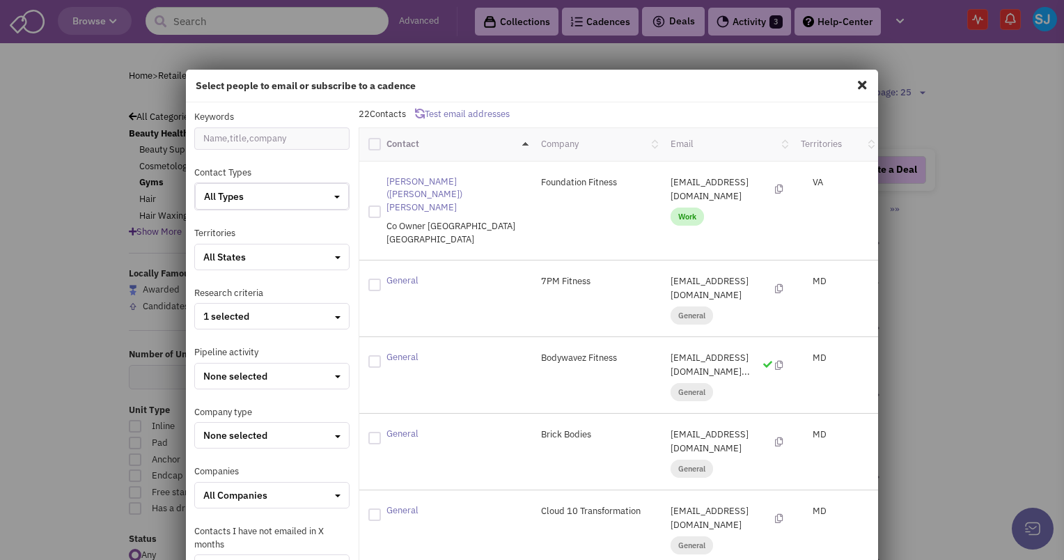
checkbox input "true"
click at [369, 139] on div at bounding box center [374, 144] width 13 height 13
click at [382, 139] on input "checkbox" at bounding box center [386, 142] width 9 height 9
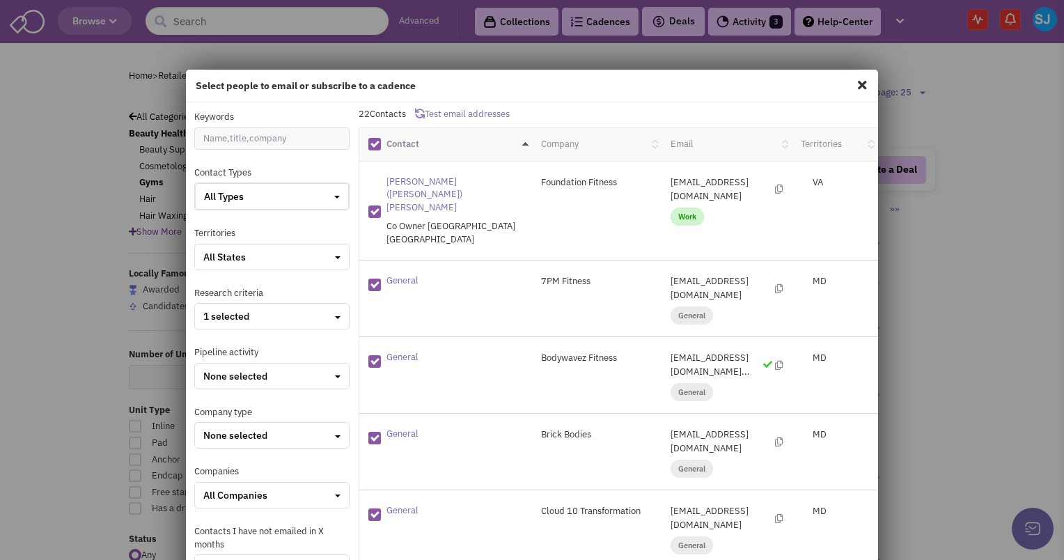
checkbox input "false"
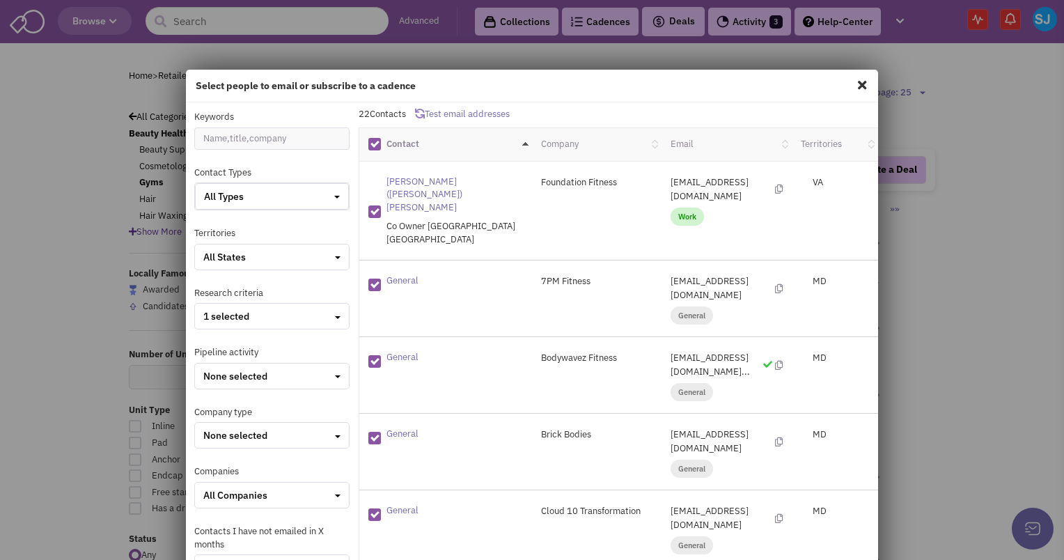
checkbox input "false"
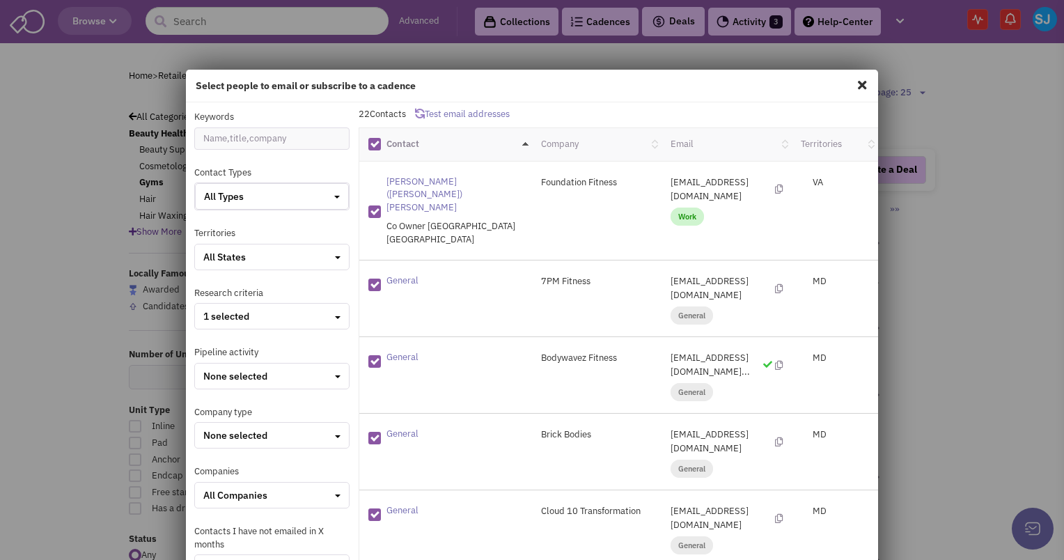
checkbox input "false"
click at [262, 256] on div "All States" at bounding box center [271, 257] width 137 height 14
click at [203, 306] on div at bounding box center [209, 305] width 13 height 13
click at [217, 306] on input "checkbox" at bounding box center [221, 306] width 9 height 9
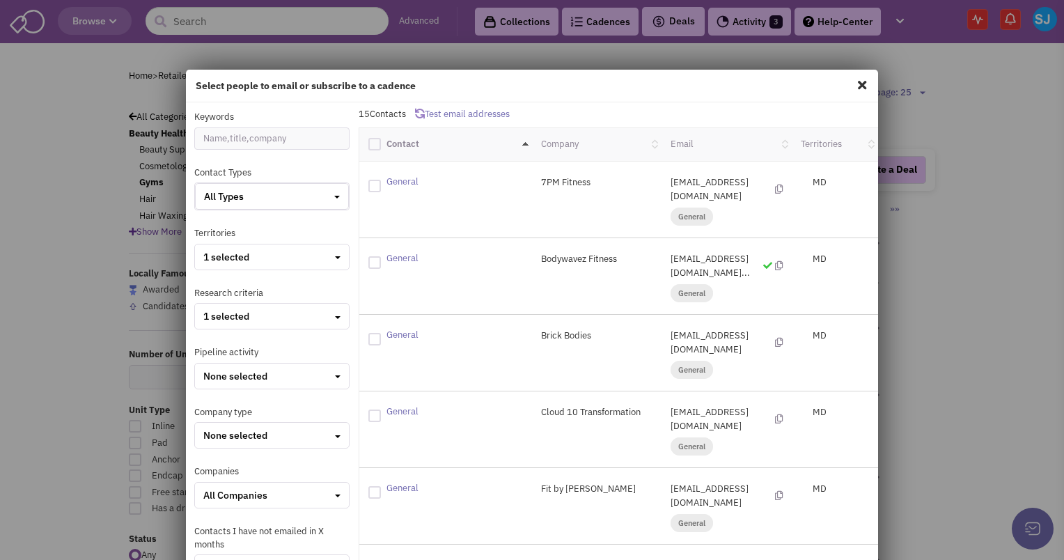
click at [377, 139] on label at bounding box center [377, 142] width 18 height 15
click at [382, 139] on input "checkbox" at bounding box center [386, 142] width 9 height 9
checkbox input "true"
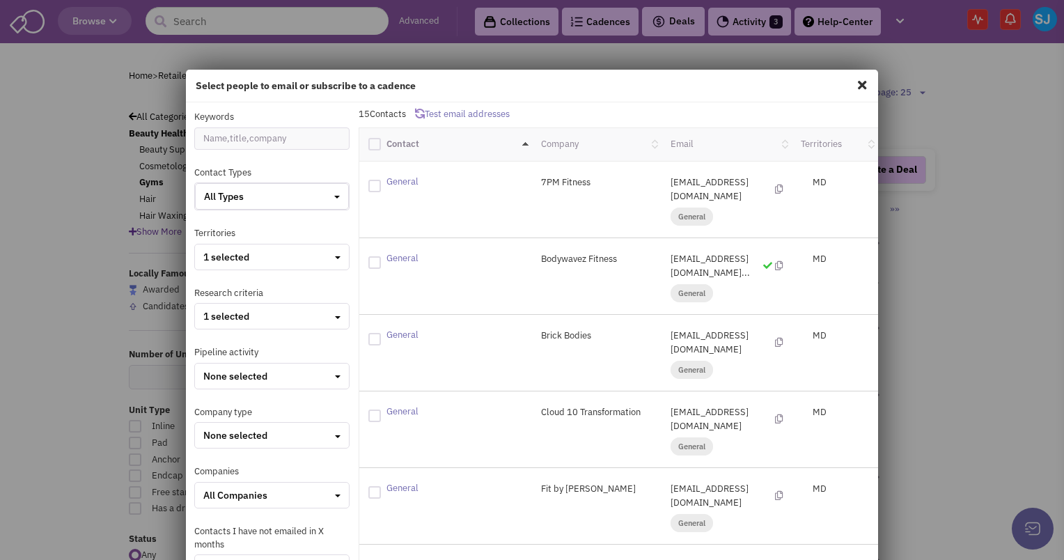
checkbox input "true"
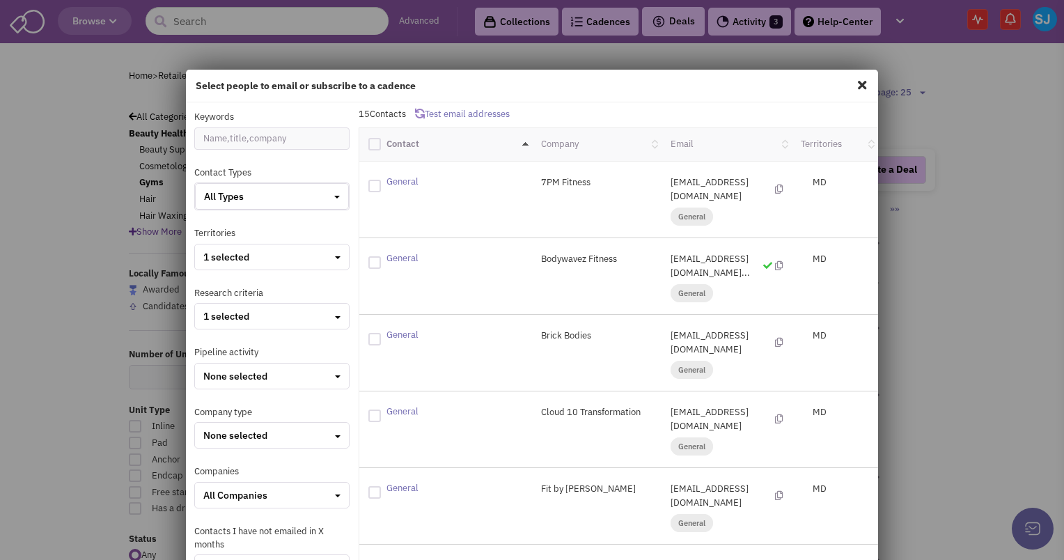
checkbox input "true"
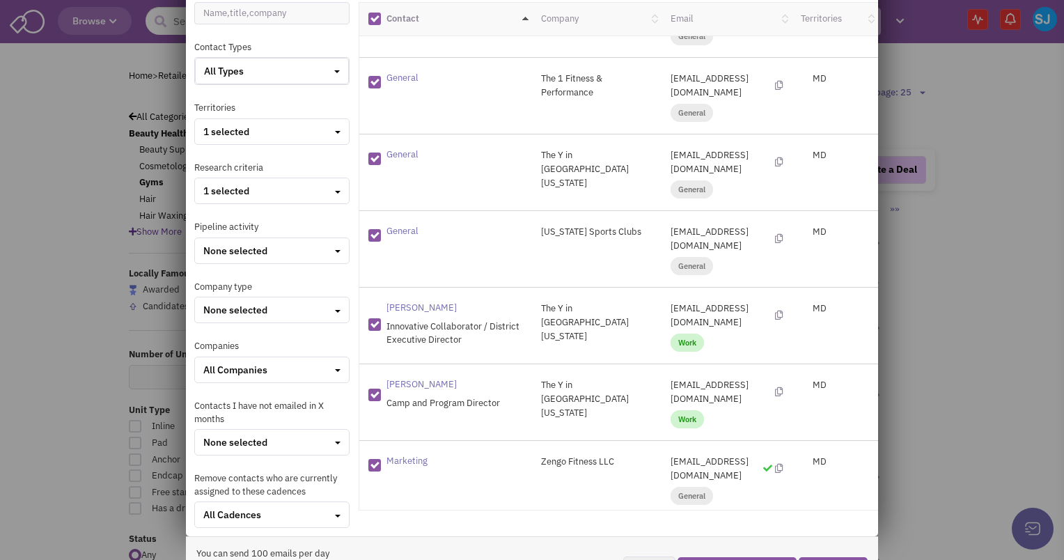
scroll to position [171, 0]
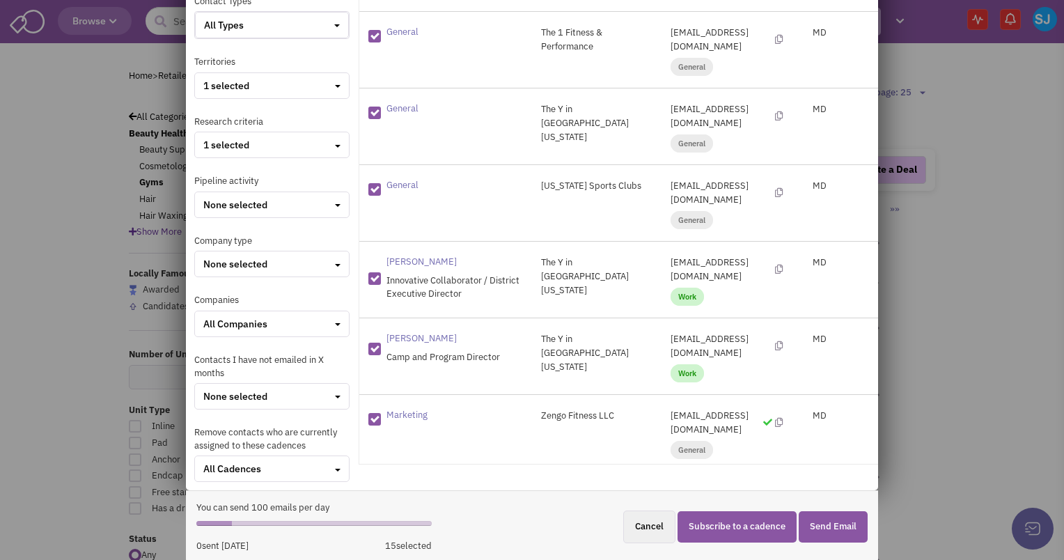
click at [686, 528] on button "Subscribe to a cadence" at bounding box center [737, 526] width 119 height 31
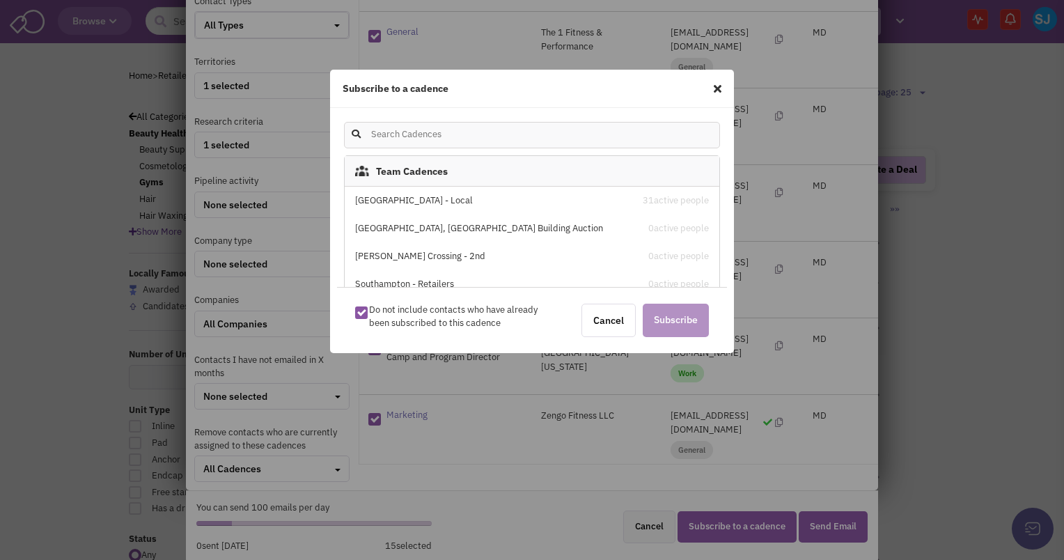
click at [410, 205] on div "[GEOGRAPHIC_DATA] - Local" at bounding box center [487, 200] width 265 height 13
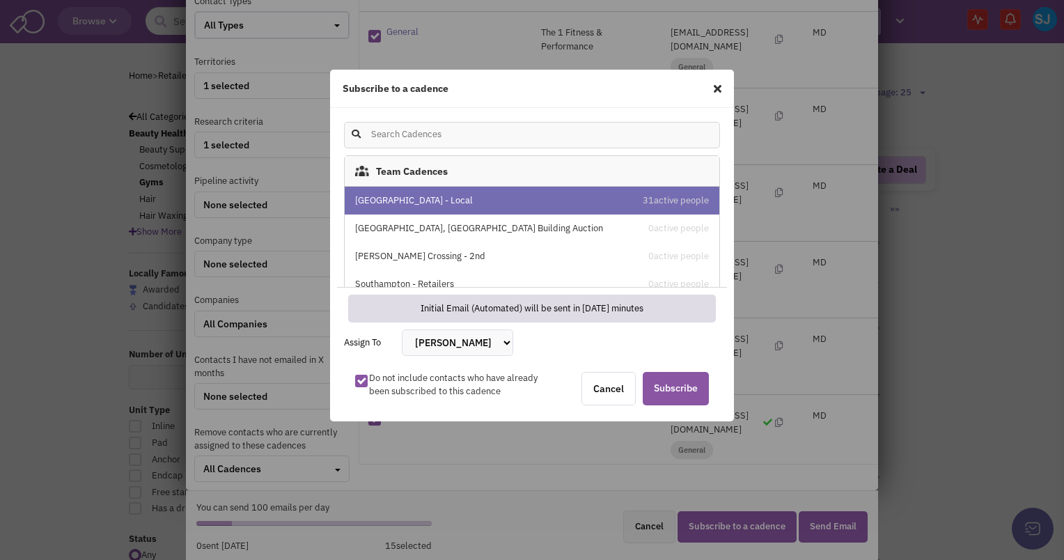
click at [437, 348] on select "[PERSON_NAME] [PERSON_NAME] [PERSON_NAME] [PERSON_NAME] [PERSON_NAME] [PERSON_N…" at bounding box center [457, 342] width 111 height 26
select select "2412"
click at [402, 329] on select "[PERSON_NAME] [PERSON_NAME] [PERSON_NAME] [PERSON_NAME] [PERSON_NAME] [PERSON_N…" at bounding box center [457, 342] width 111 height 26
click at [674, 383] on span "Subscribe" at bounding box center [676, 388] width 66 height 33
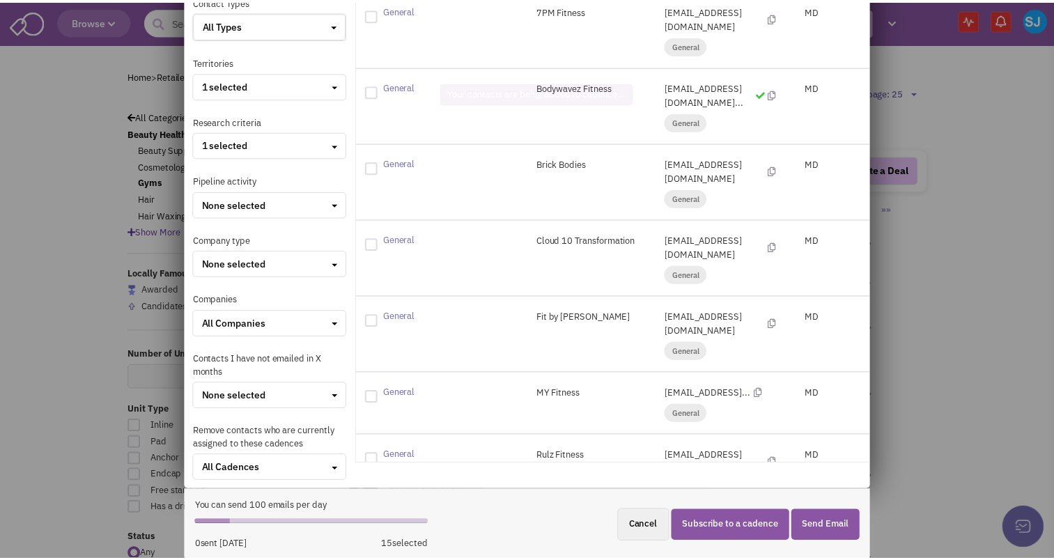
scroll to position [0, 0]
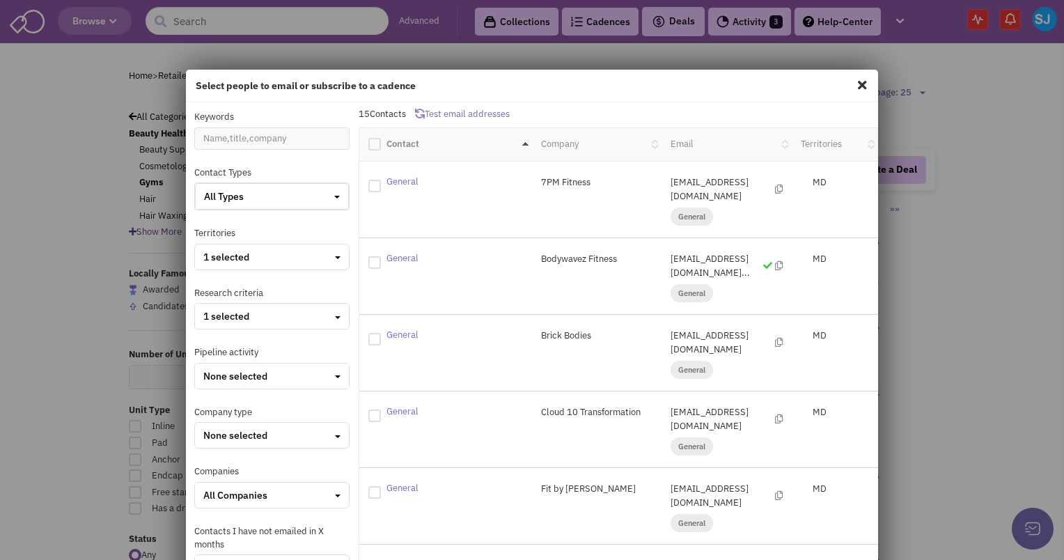
drag, startPoint x: 853, startPoint y: 79, endPoint x: 703, endPoint y: 81, distance: 150.5
click at [703, 81] on h4 "Select people to email or subscribe to a cadence" at bounding box center [532, 85] width 672 height 13
click at [853, 83] on span at bounding box center [862, 85] width 18 height 22
checkbox input "false"
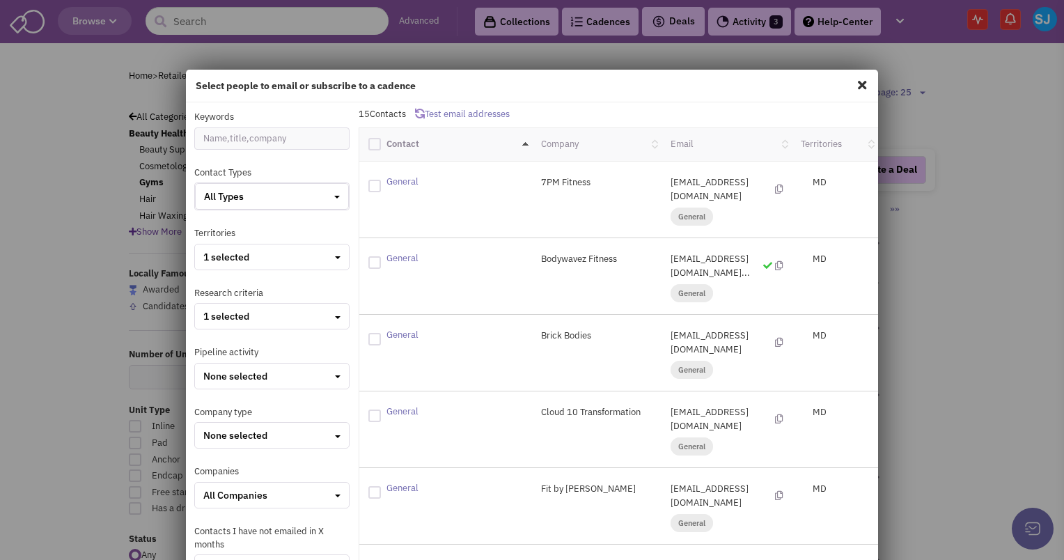
checkbox input "false"
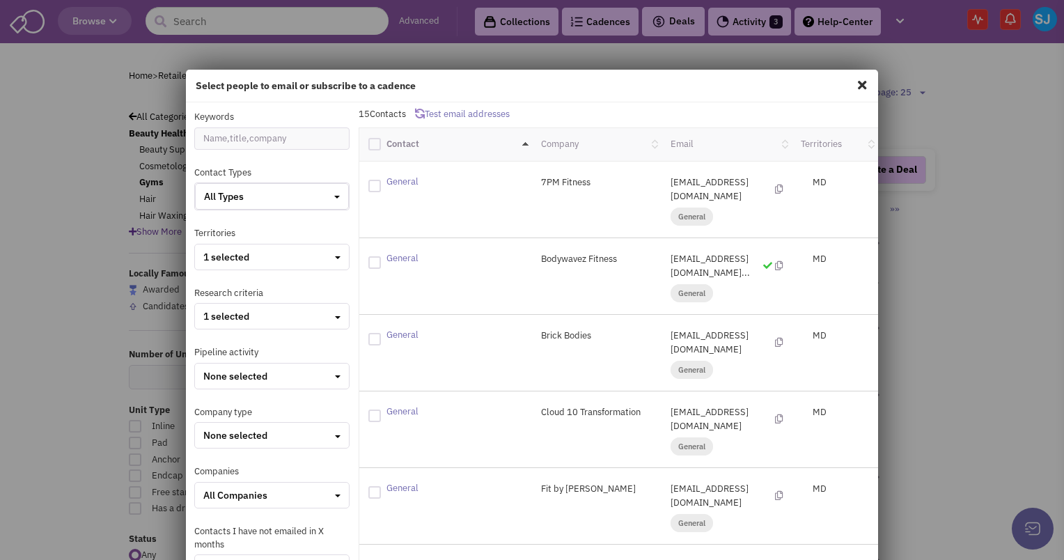
checkbox input "false"
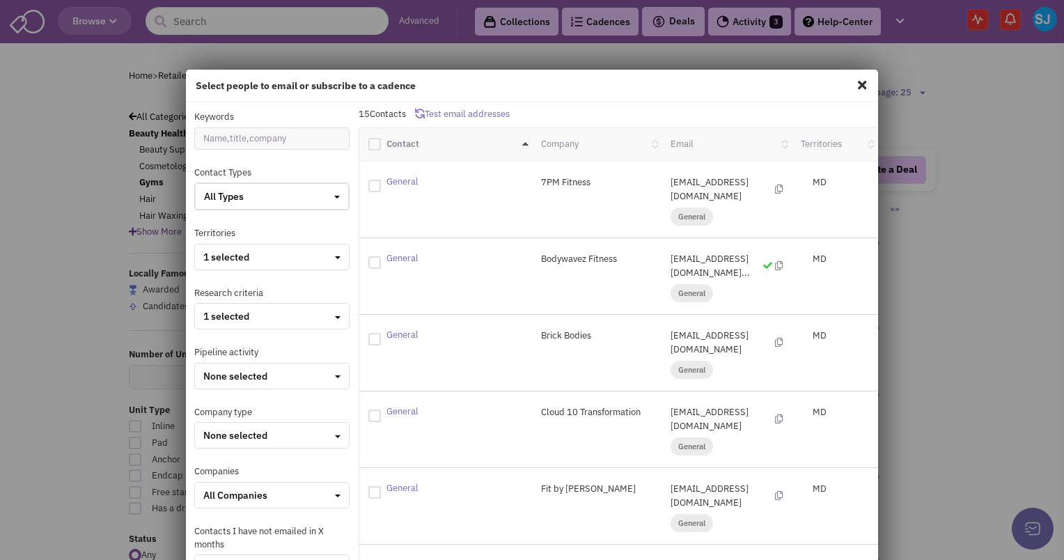
checkbox input "false"
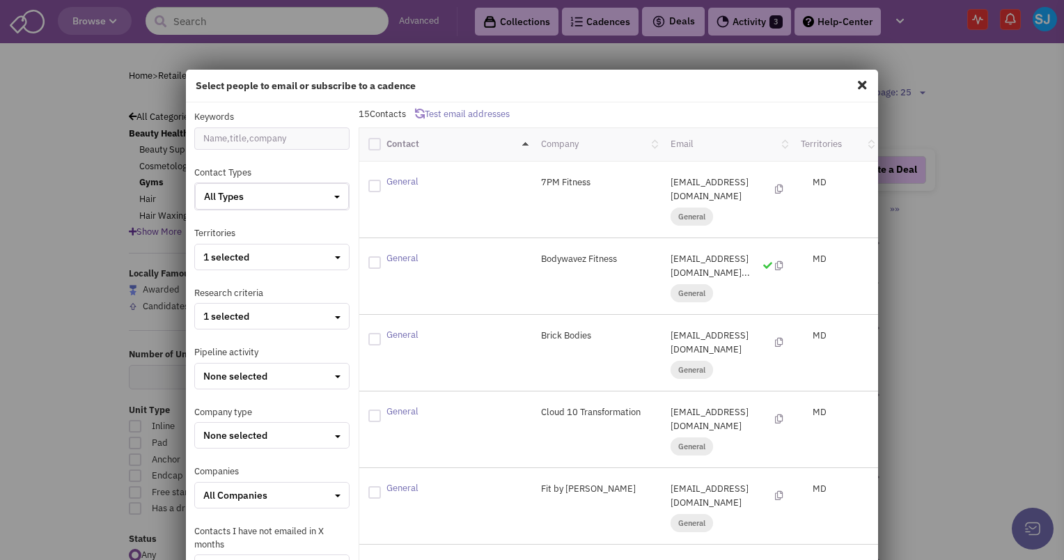
checkbox input "false"
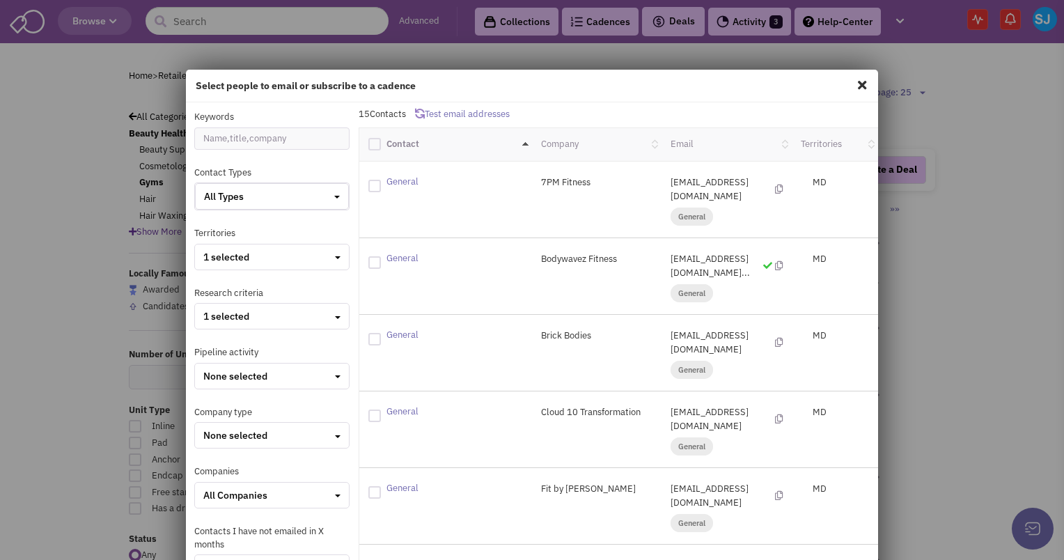
checkbox input "false"
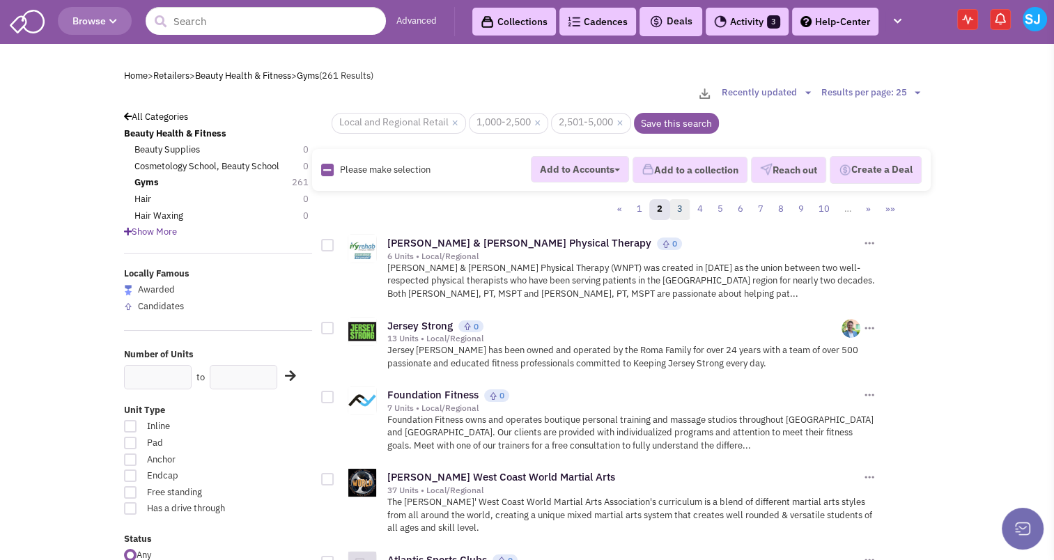
click at [677, 205] on link "3" at bounding box center [679, 209] width 21 height 21
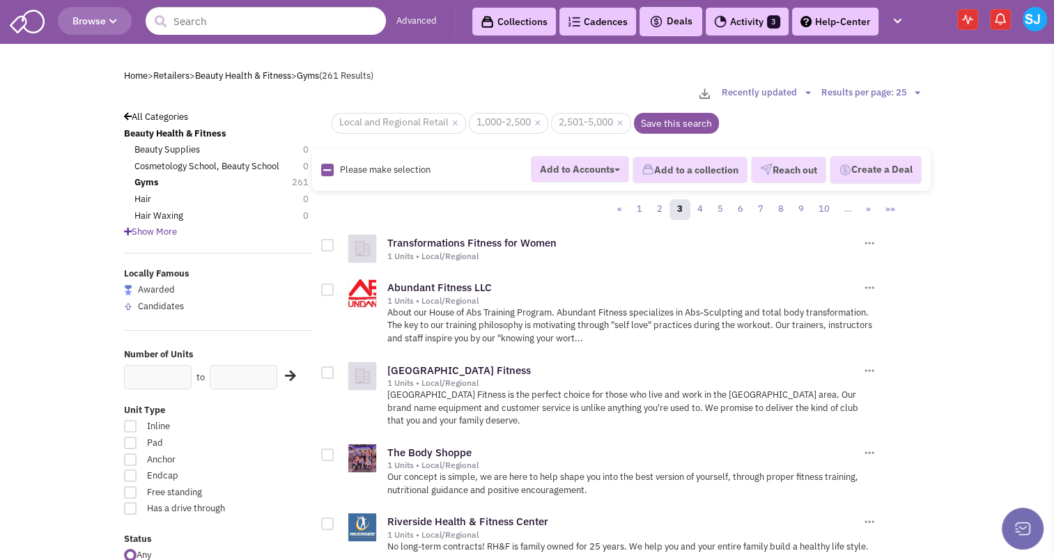
click at [325, 173] on icon at bounding box center [327, 170] width 8 height 9
checkbox input "true"
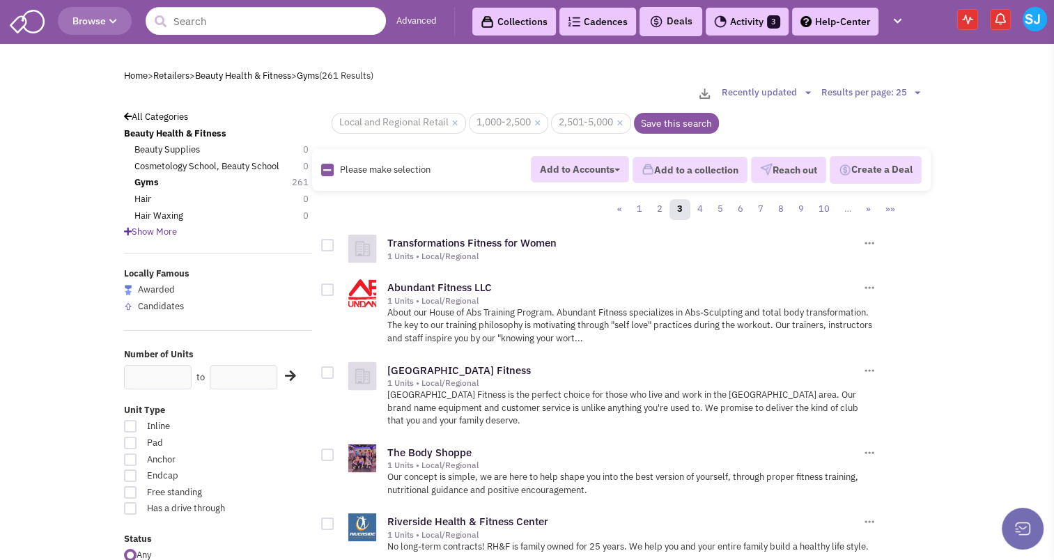
checkbox input "true"
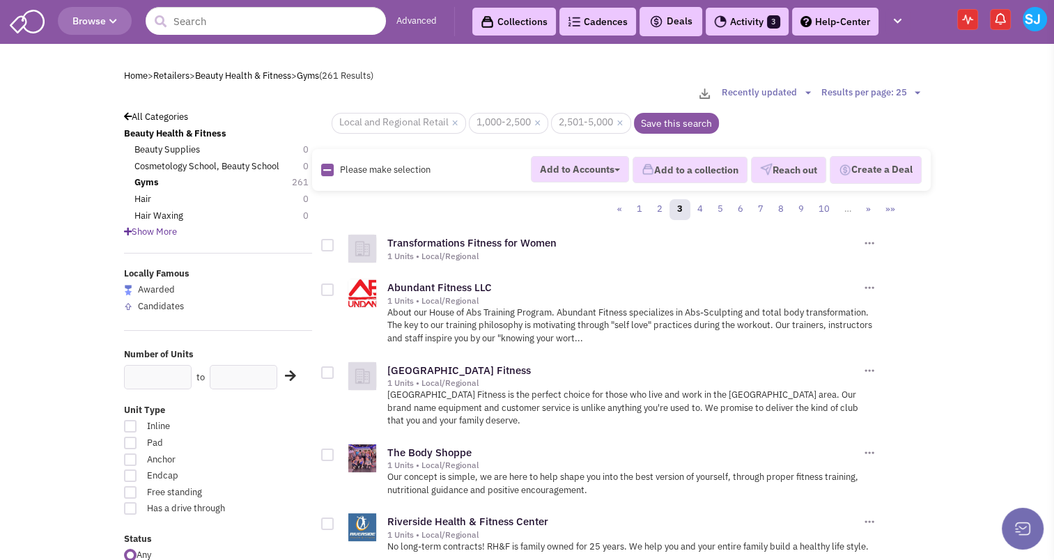
checkbox input "true"
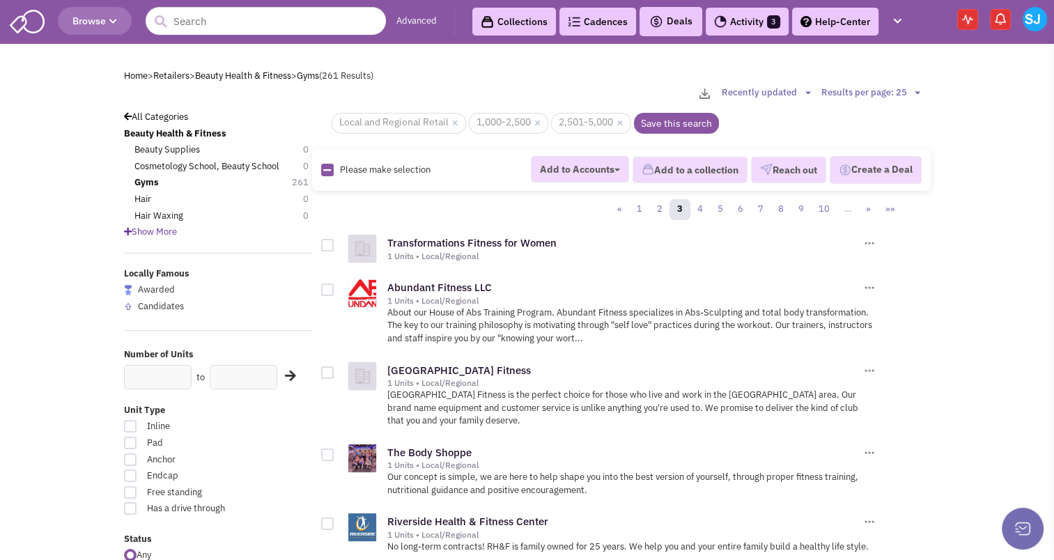
checkbox input "true"
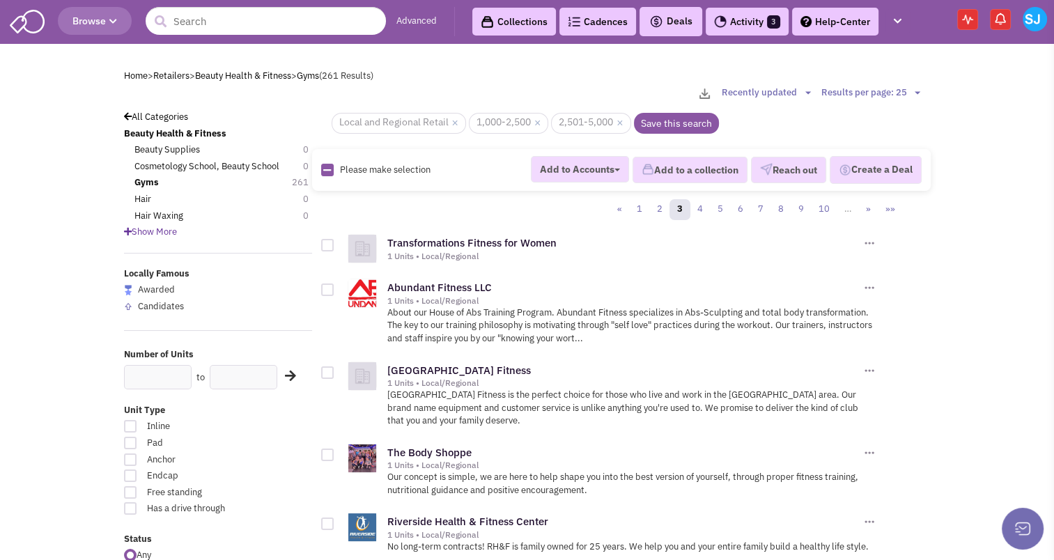
checkbox input "true"
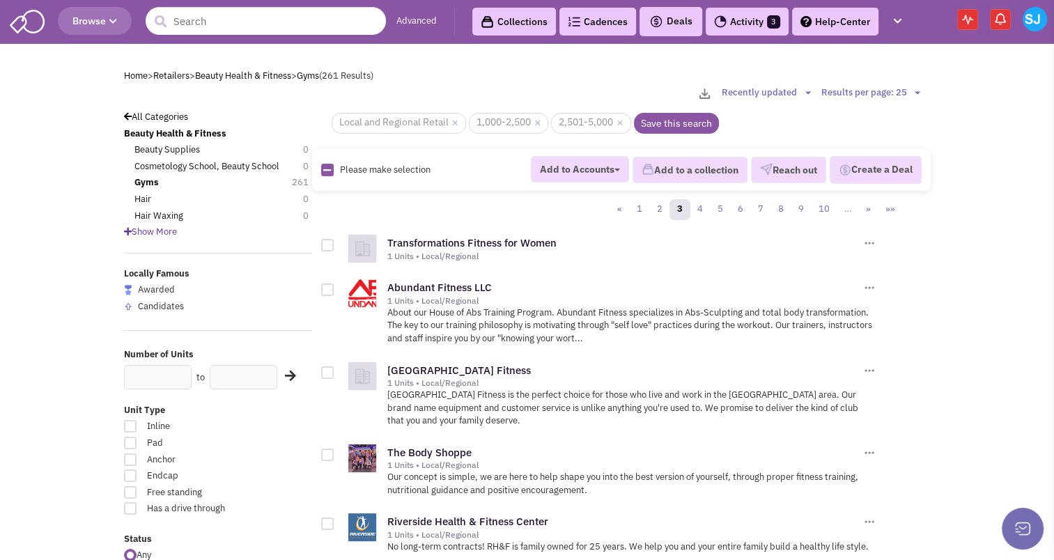
checkbox input "true"
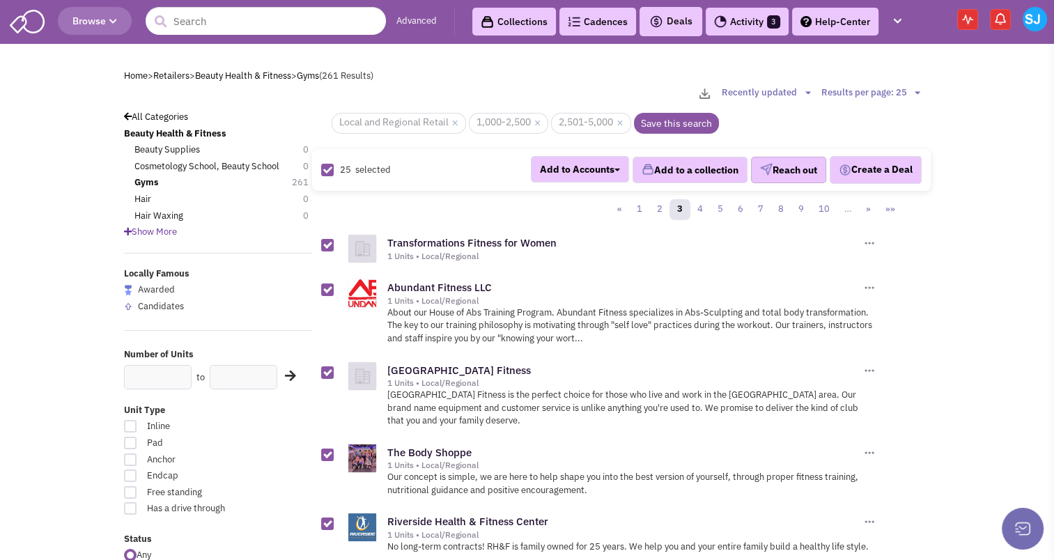
click at [774, 167] on button "Reach out" at bounding box center [788, 170] width 75 height 26
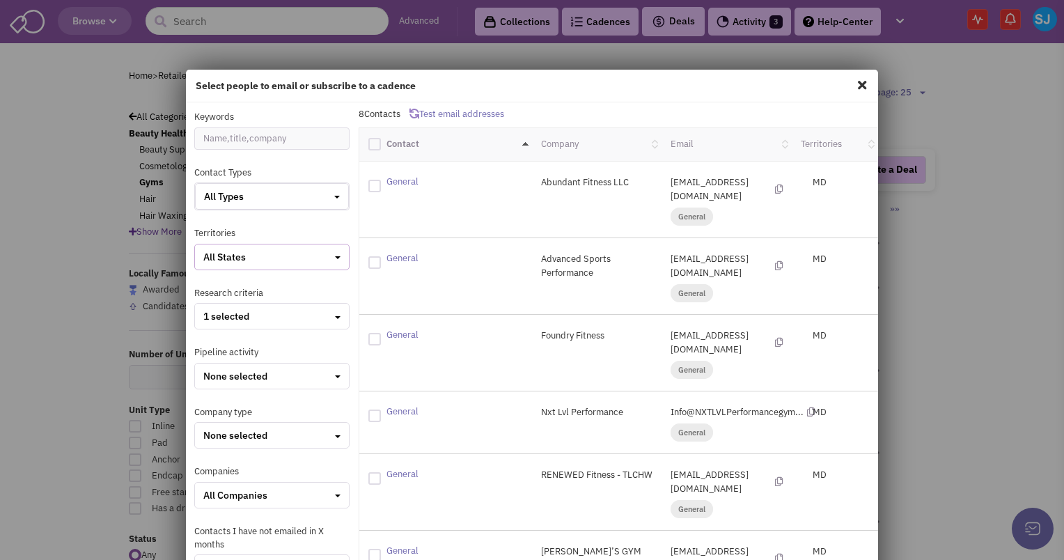
click at [251, 258] on div "All States" at bounding box center [271, 257] width 137 height 14
click at [228, 274] on label "MD" at bounding box center [251, 282] width 110 height 17
click at [374, 142] on div at bounding box center [374, 144] width 13 height 13
click at [382, 142] on input "checkbox" at bounding box center [386, 142] width 9 height 9
checkbox input "true"
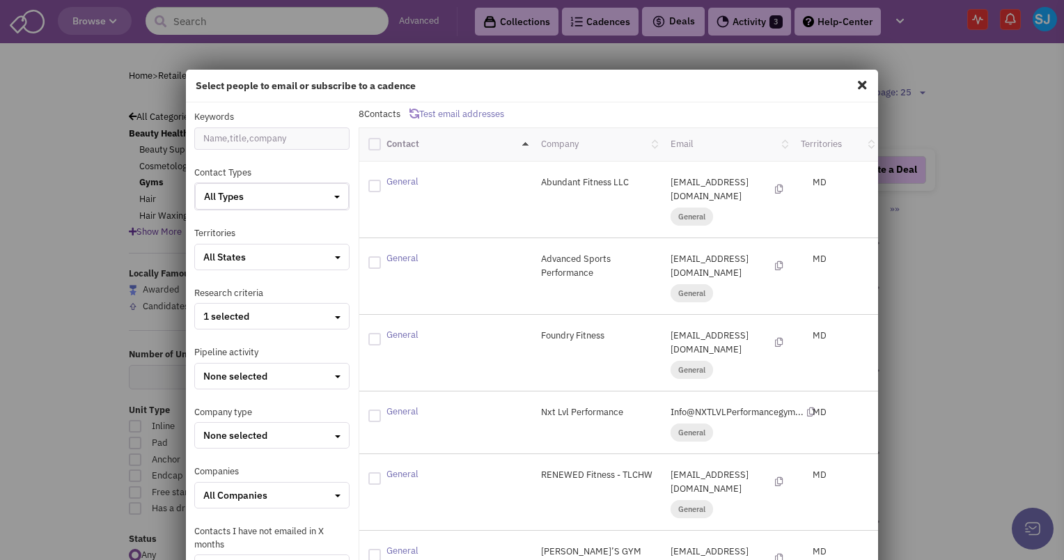
checkbox input "true"
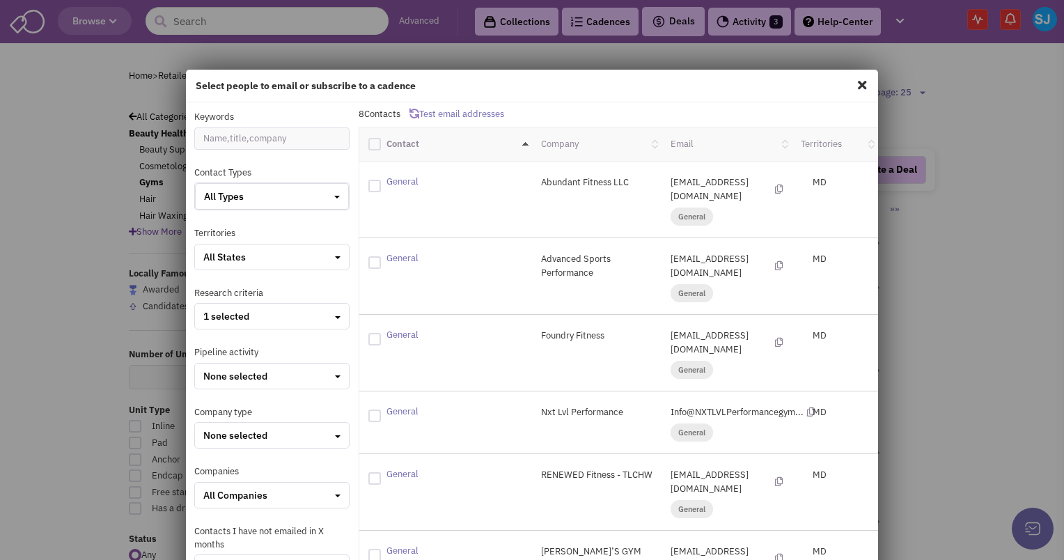
checkbox input "true"
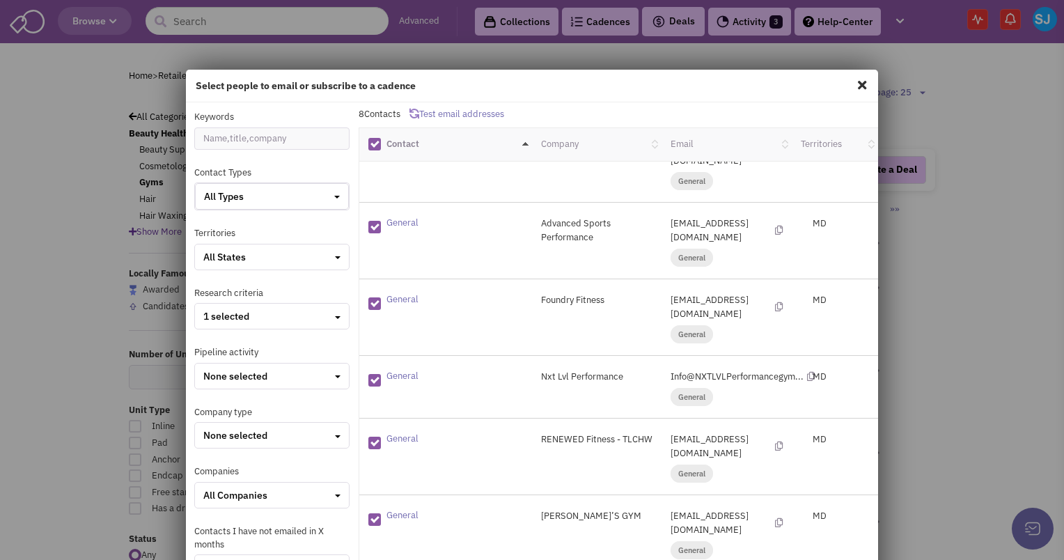
scroll to position [171, 0]
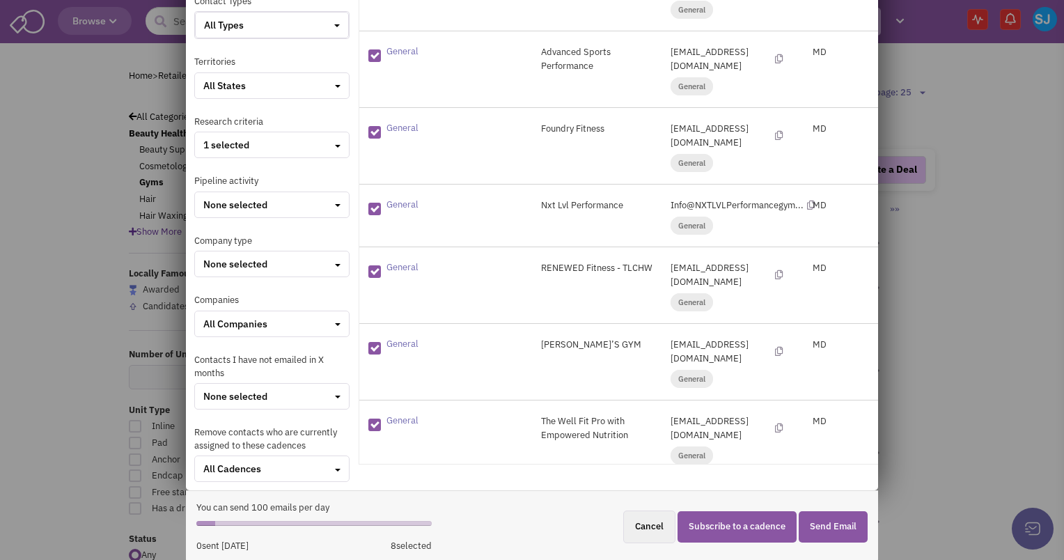
click at [722, 523] on button "Subscribe to a cadence" at bounding box center [737, 526] width 119 height 31
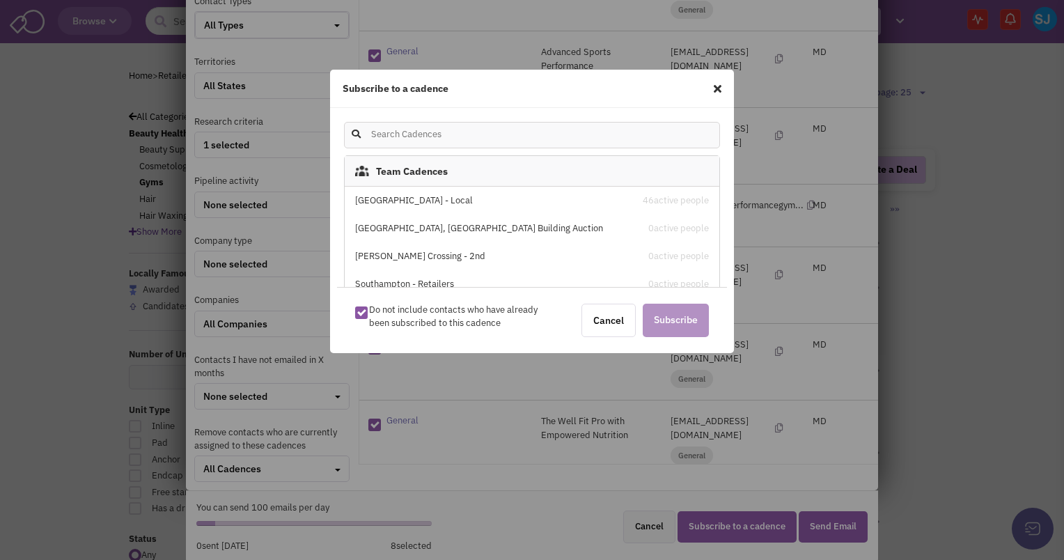
click at [476, 203] on div "[GEOGRAPHIC_DATA] - Local" at bounding box center [487, 200] width 265 height 13
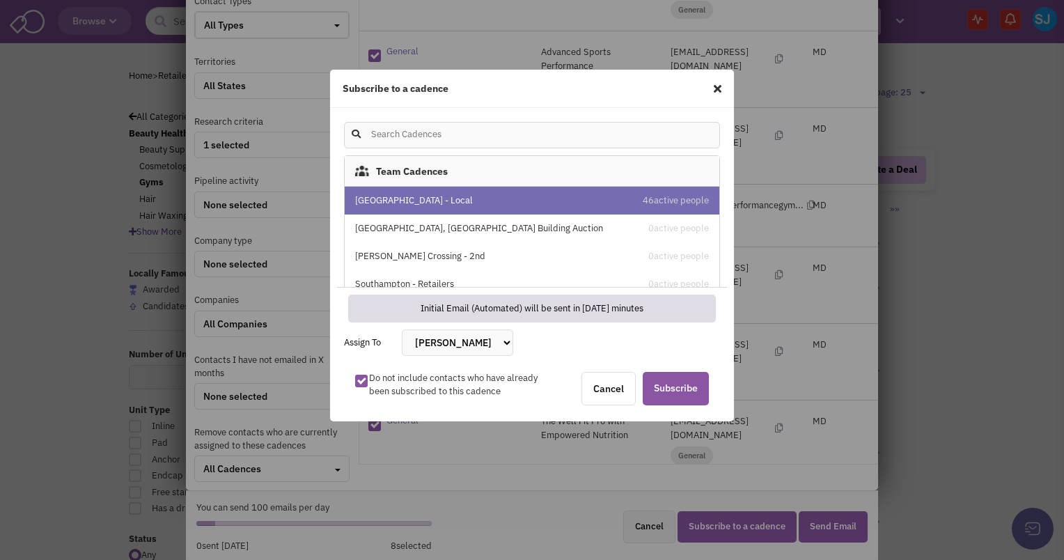
click at [447, 344] on select "[PERSON_NAME] [PERSON_NAME] [PERSON_NAME] [PERSON_NAME] [PERSON_NAME] [PERSON_N…" at bounding box center [457, 342] width 111 height 26
select select "2412"
click at [402, 329] on select "[PERSON_NAME] [PERSON_NAME] [PERSON_NAME] [PERSON_NAME] [PERSON_NAME] [PERSON_N…" at bounding box center [457, 342] width 111 height 26
click at [670, 389] on span "Subscribe" at bounding box center [676, 388] width 66 height 33
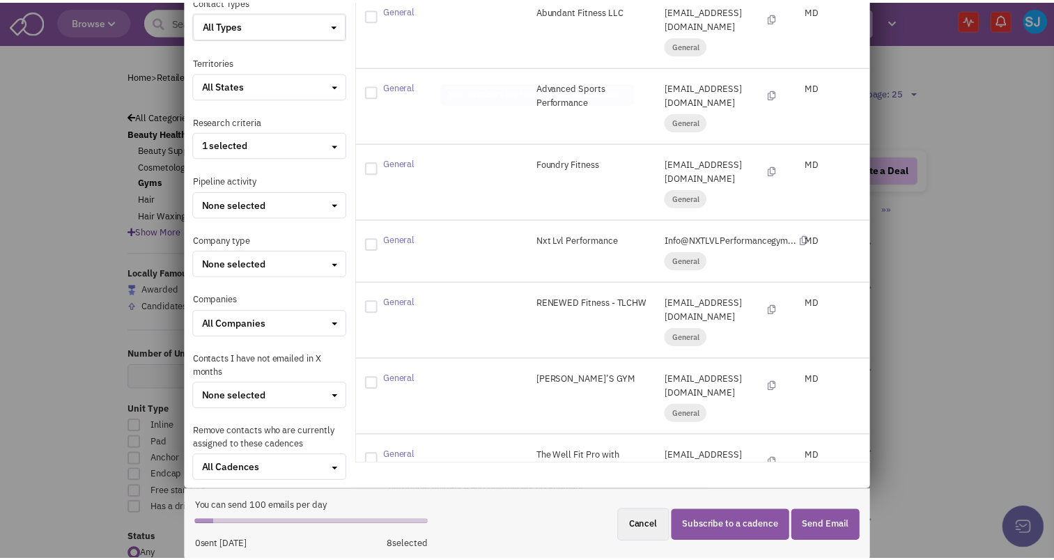
scroll to position [0, 0]
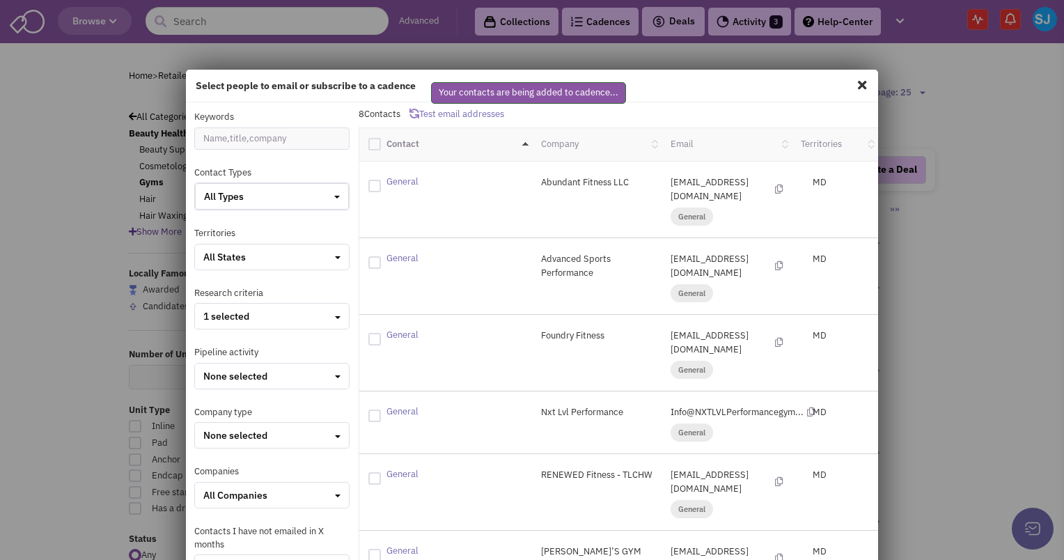
click at [858, 75] on span at bounding box center [862, 85] width 18 height 22
checkbox input "false"
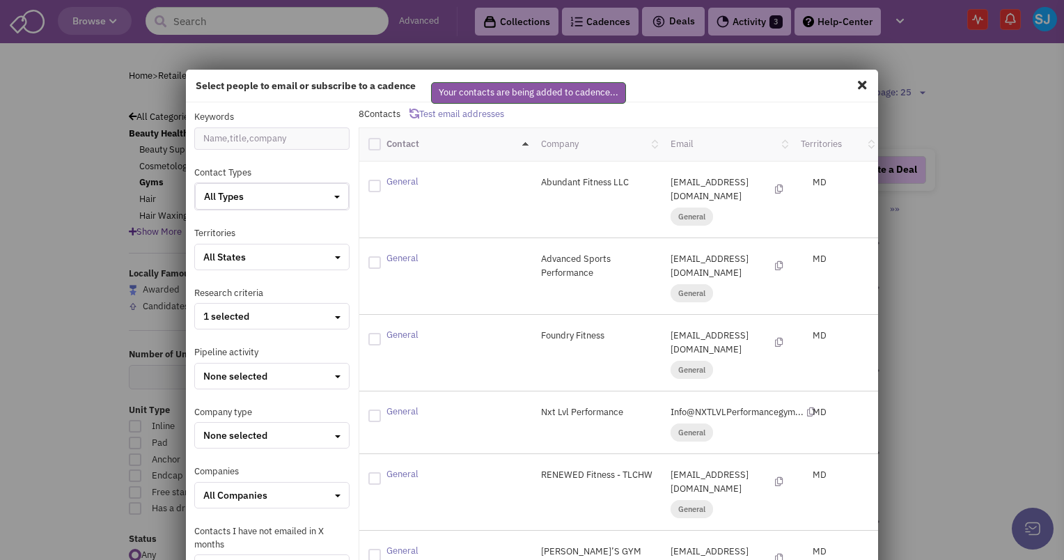
checkbox input "false"
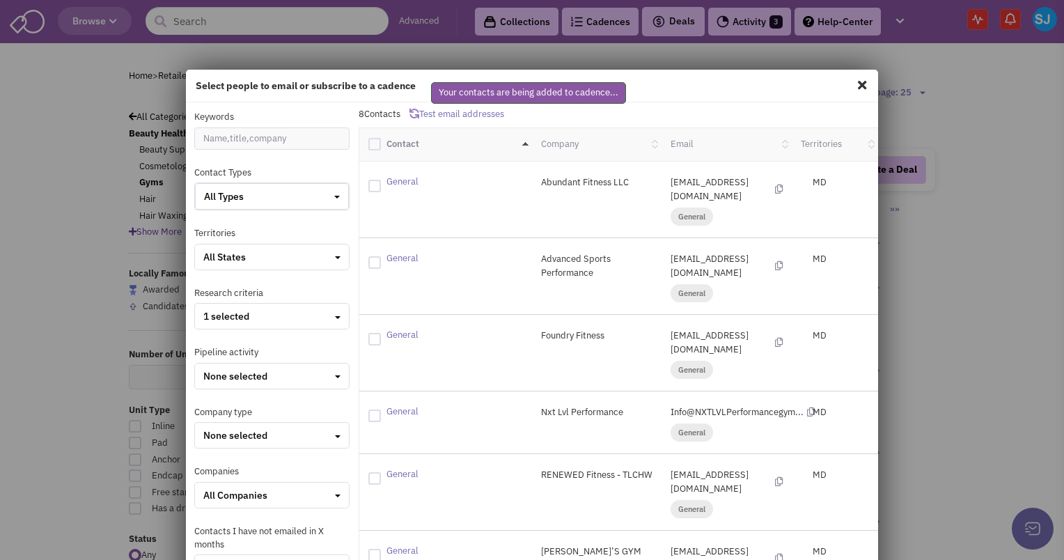
checkbox input "false"
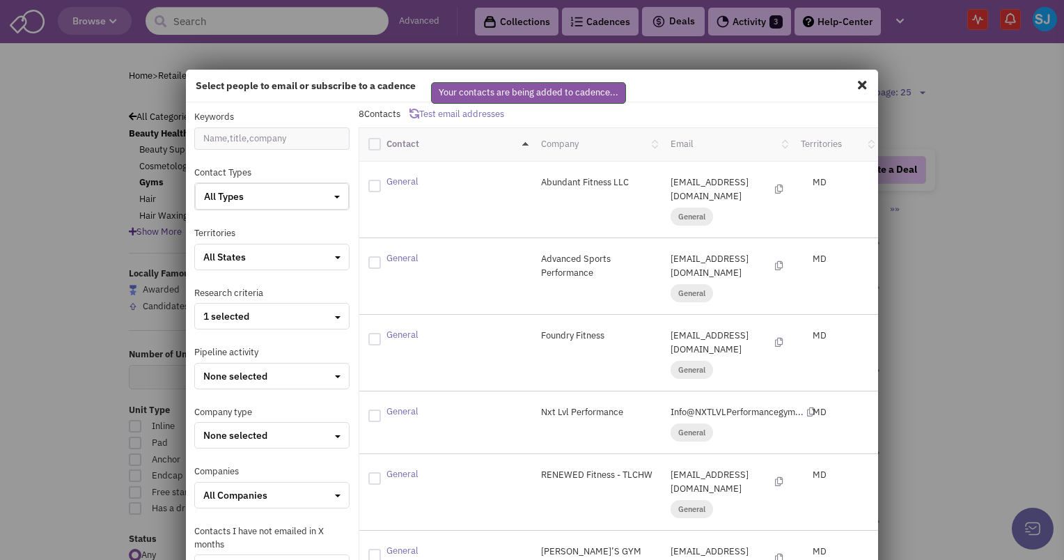
checkbox input "false"
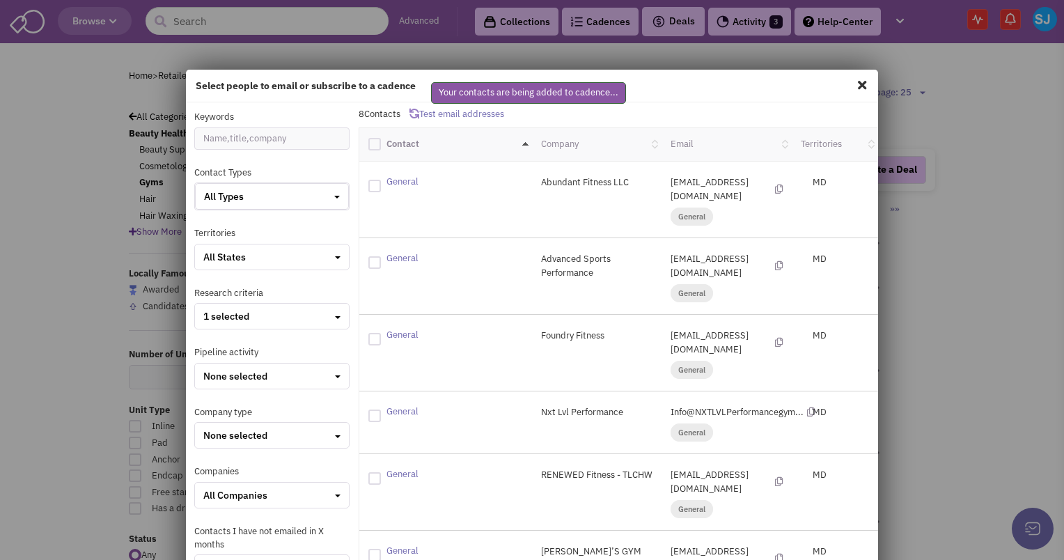
checkbox input "false"
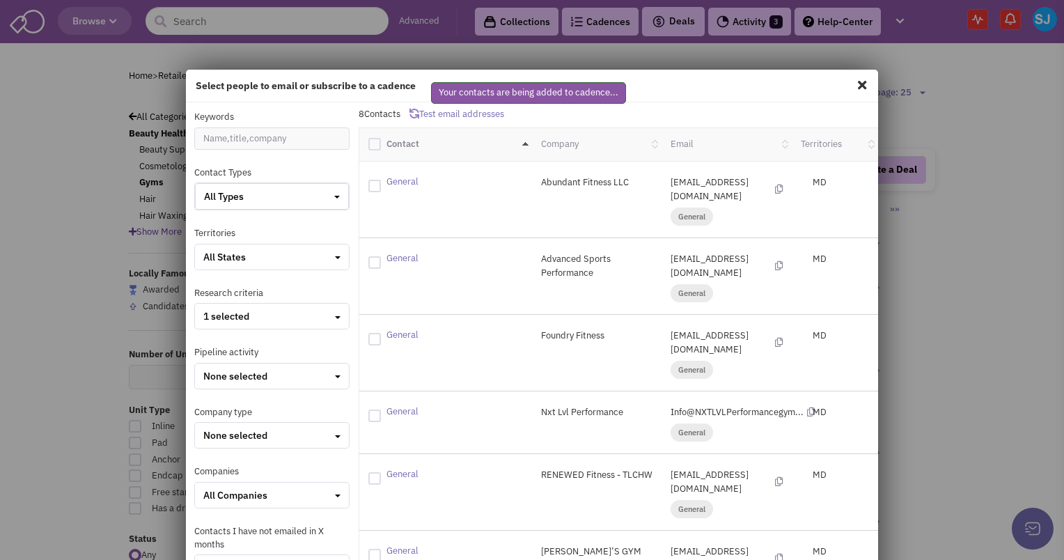
checkbox input "false"
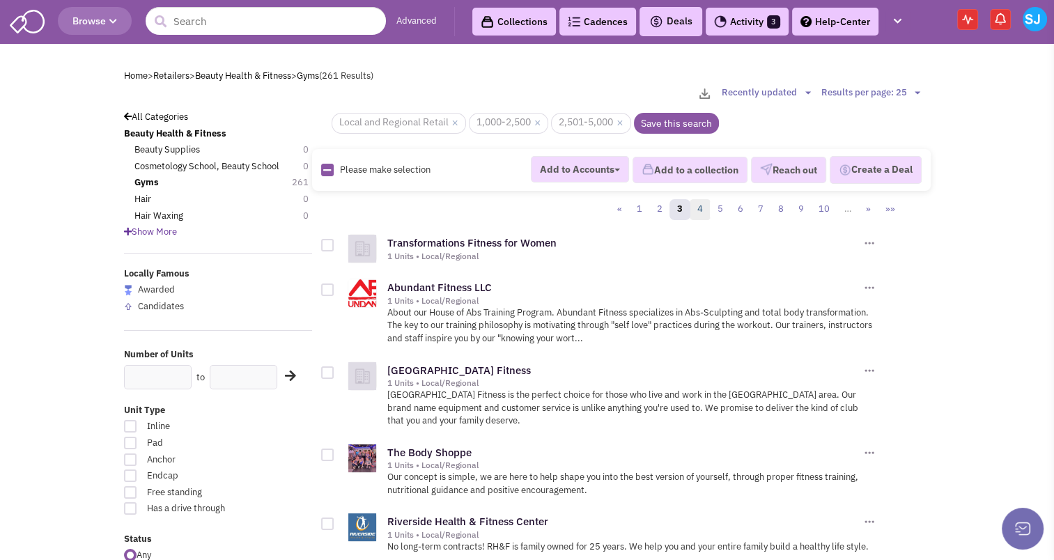
click at [704, 203] on link "4" at bounding box center [699, 209] width 21 height 21
click at [702, 208] on link "4" at bounding box center [699, 209] width 21 height 21
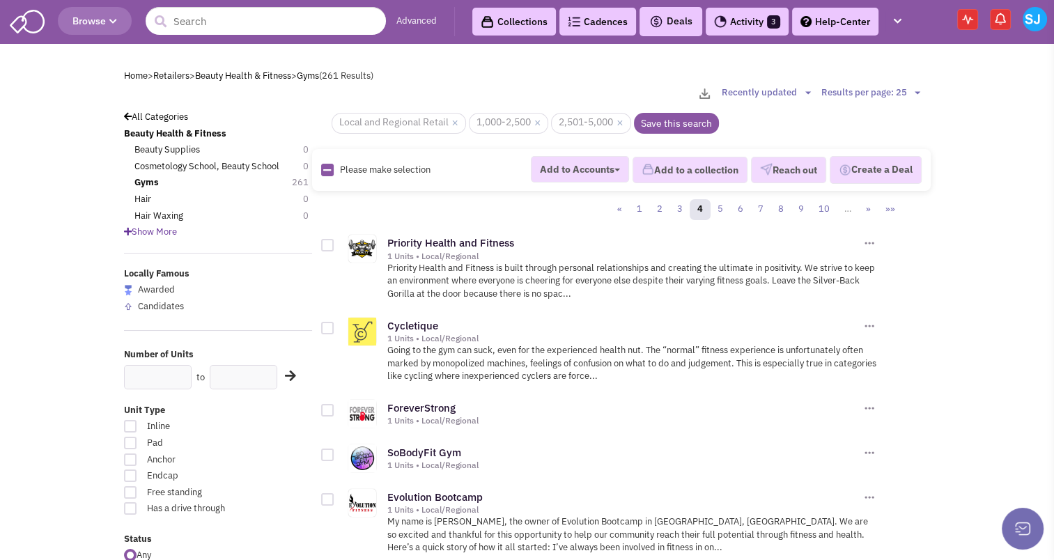
click at [328, 171] on icon at bounding box center [327, 170] width 8 height 9
checkbox input "true"
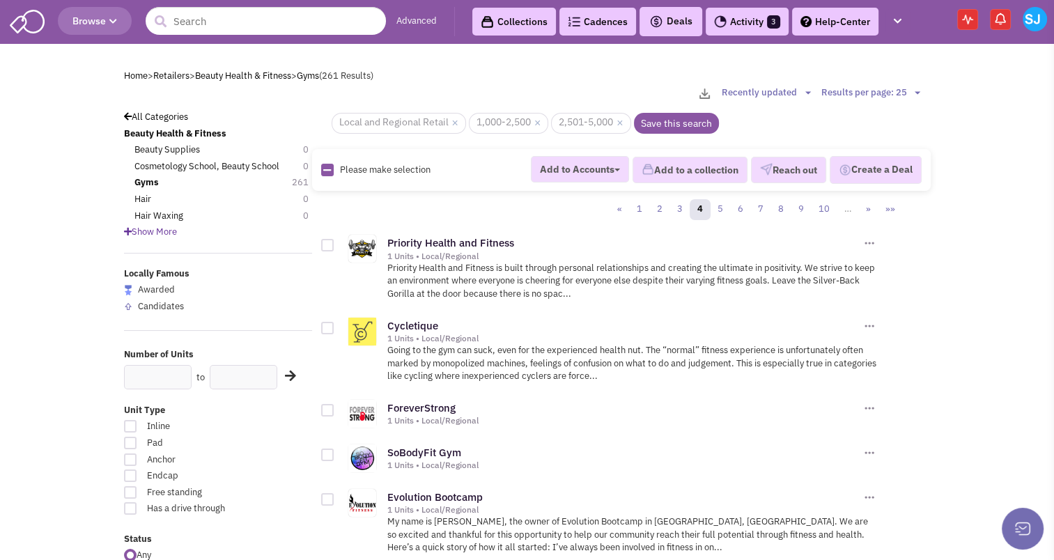
checkbox input "true"
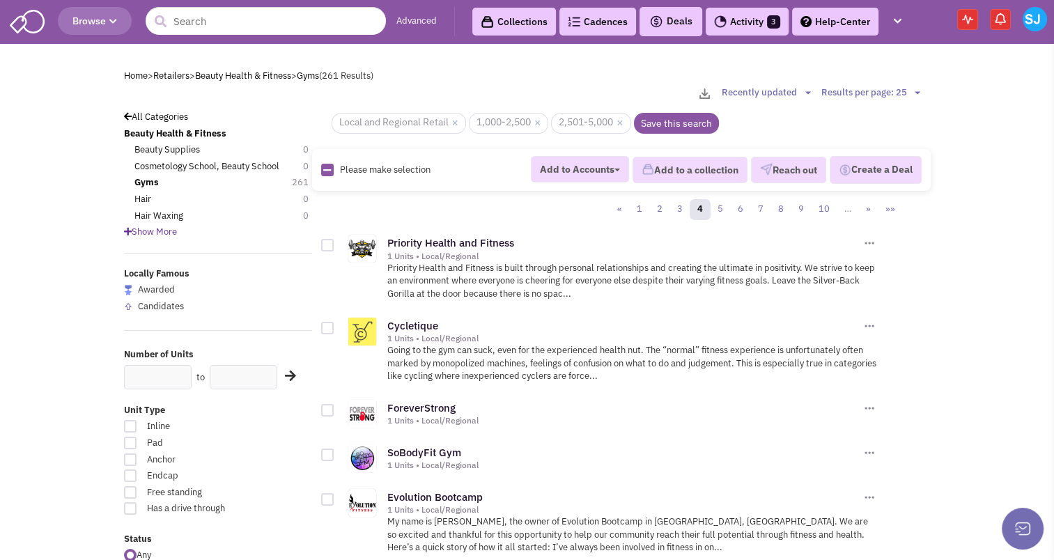
checkbox input "true"
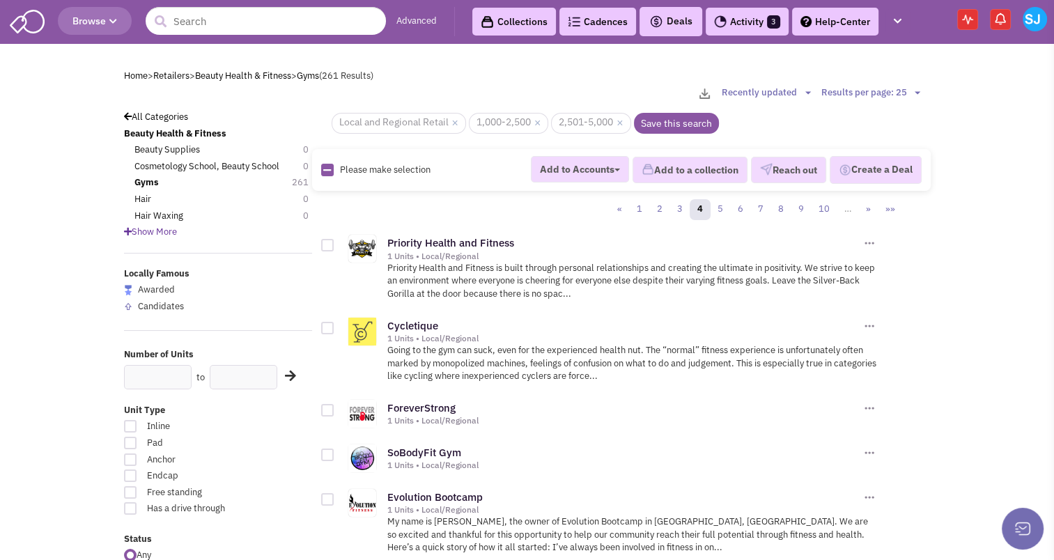
checkbox input "true"
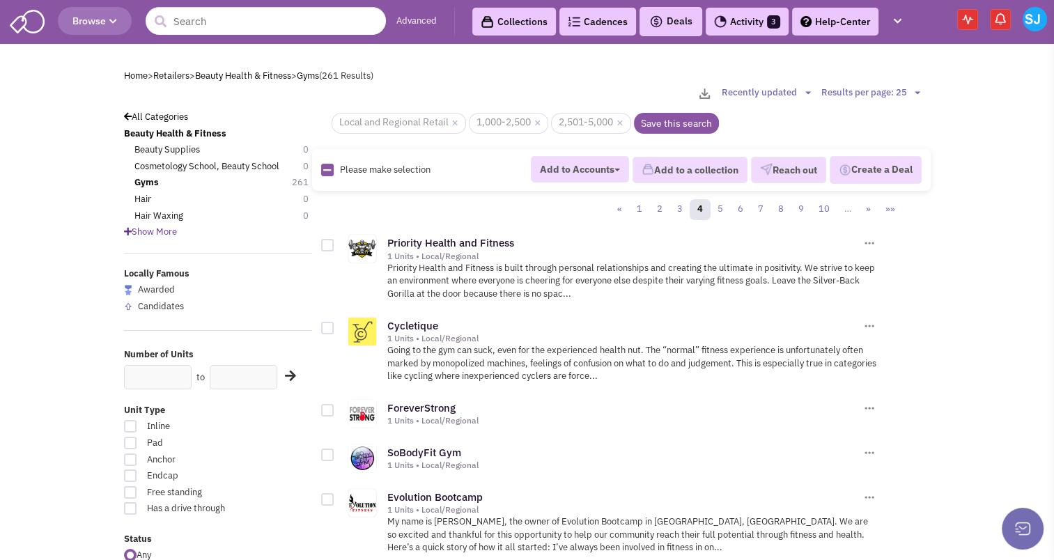
checkbox input "true"
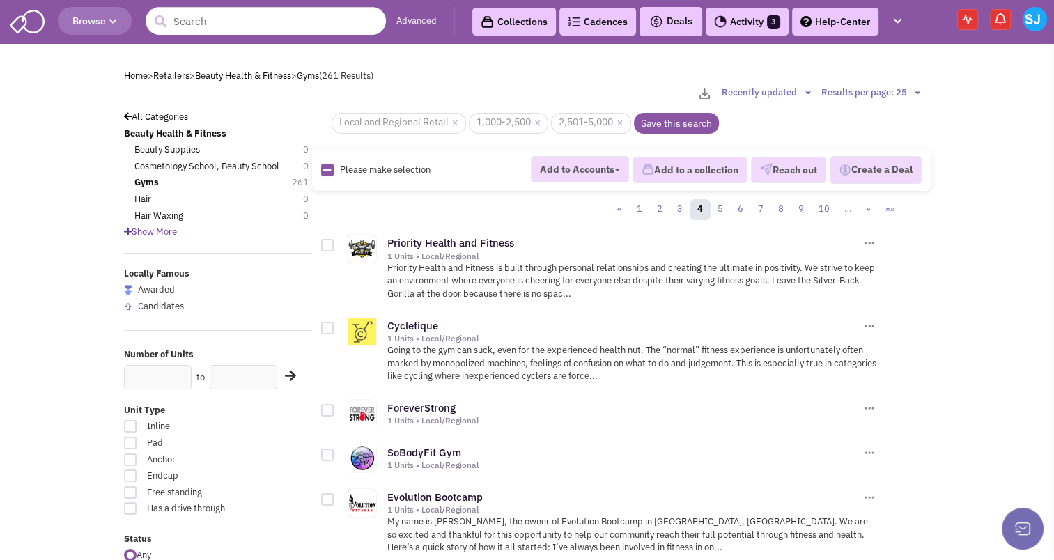
checkbox input "true"
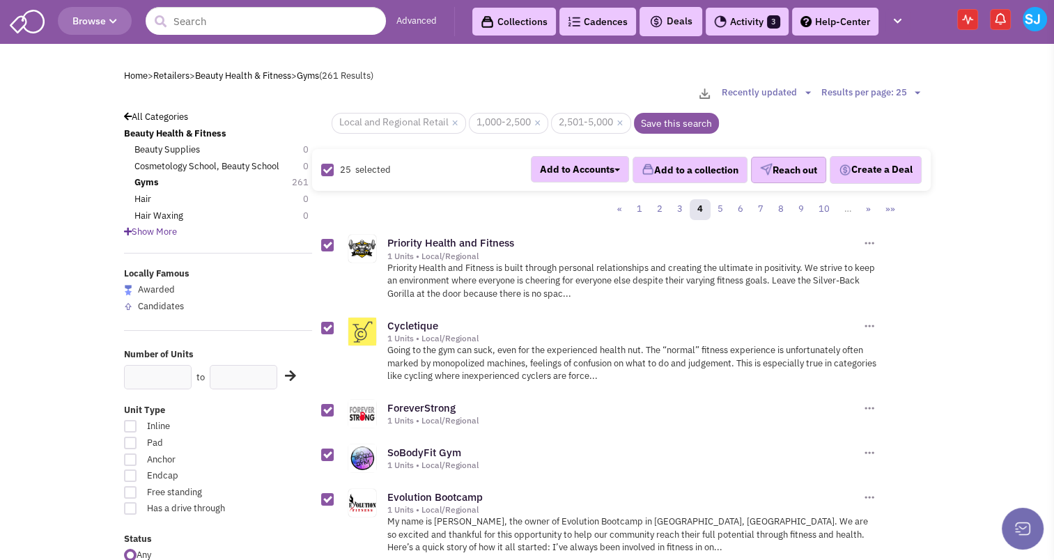
click at [802, 169] on button "Reach out" at bounding box center [788, 170] width 75 height 26
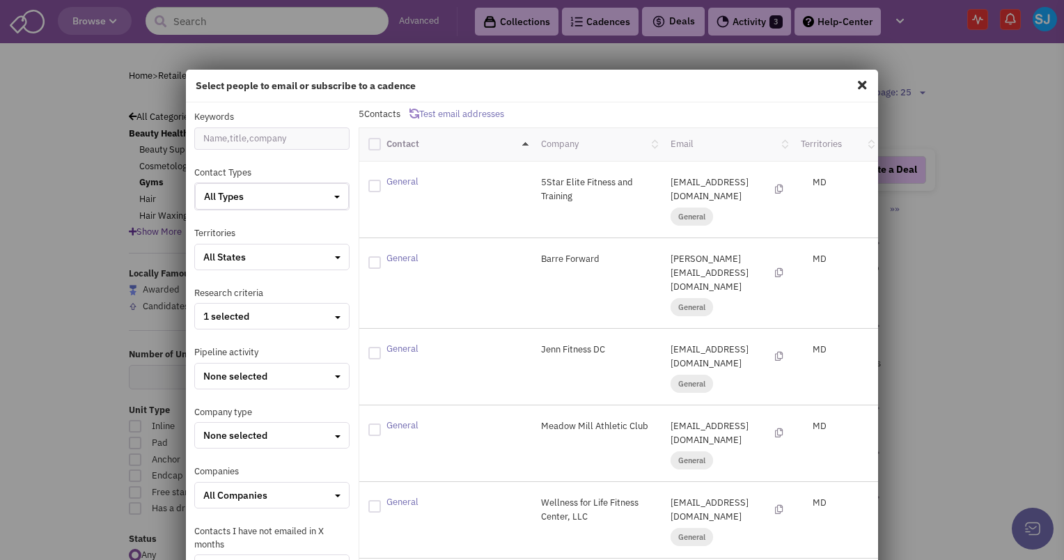
click at [371, 144] on div at bounding box center [374, 144] width 13 height 13
click at [382, 144] on input "checkbox" at bounding box center [386, 142] width 9 height 9
checkbox input "true"
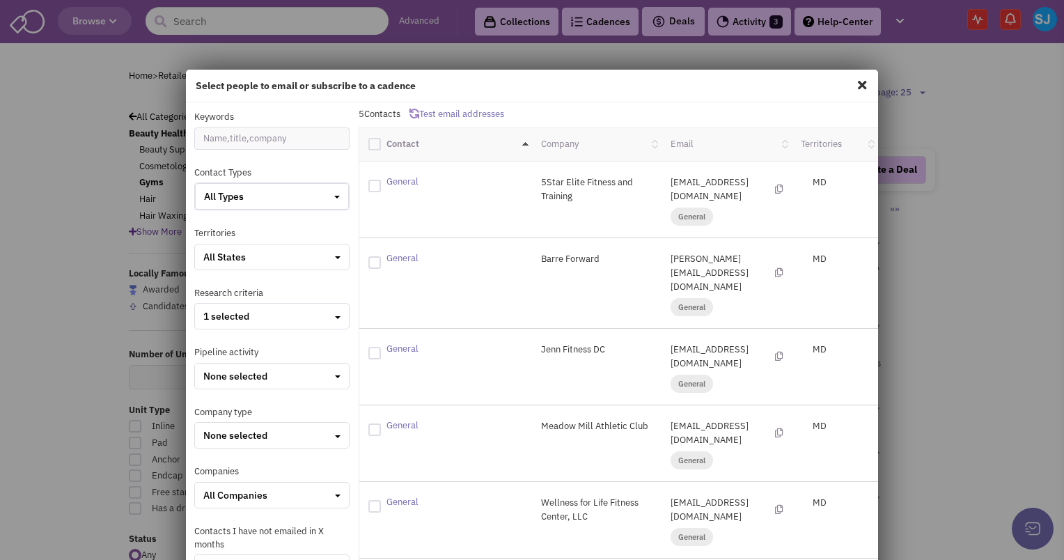
checkbox input "true"
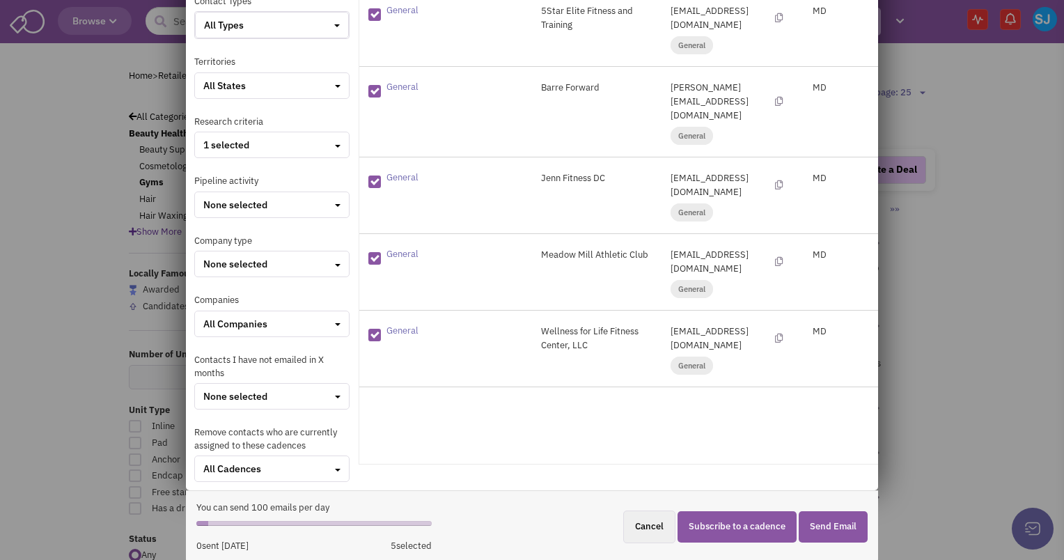
click at [727, 518] on button "Subscribe to a cadence" at bounding box center [737, 526] width 119 height 31
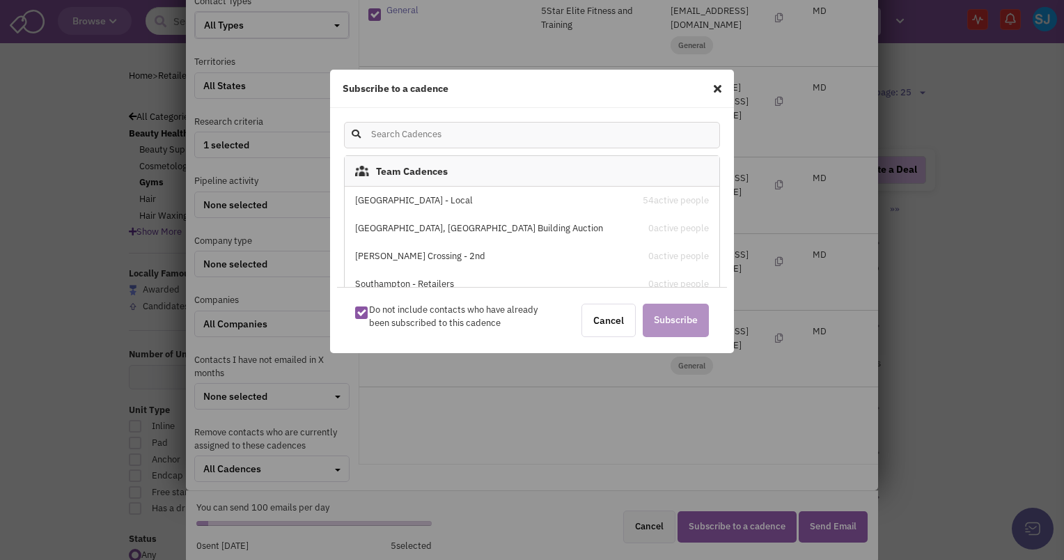
click at [460, 192] on div "Stone House Square - Local 54 active people" at bounding box center [532, 201] width 375 height 28
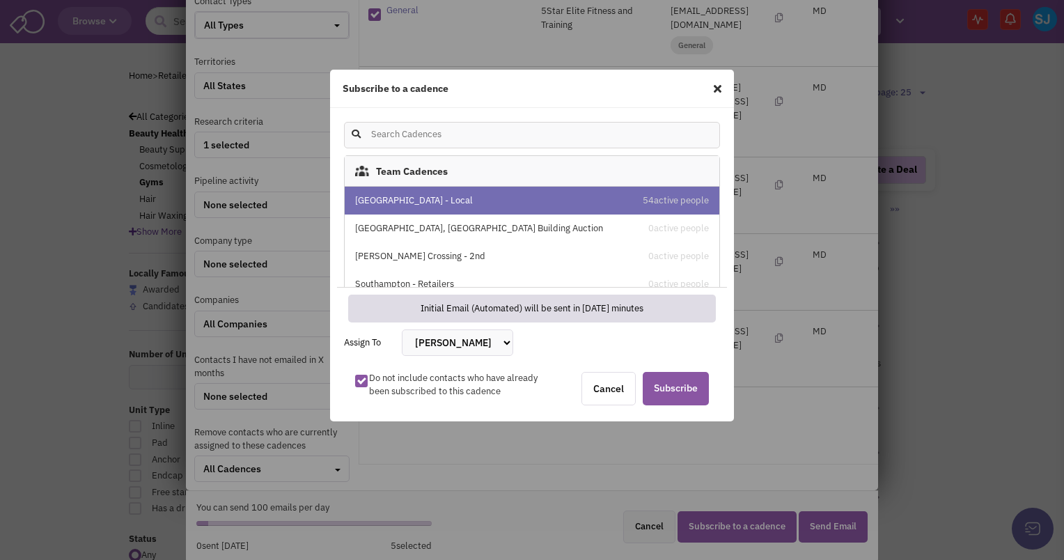
click at [488, 343] on select "[PERSON_NAME] [PERSON_NAME] [PERSON_NAME] [PERSON_NAME] [PERSON_NAME] [PERSON_N…" at bounding box center [457, 342] width 111 height 26
select select "2412"
click at [402, 329] on select "[PERSON_NAME] [PERSON_NAME] [PERSON_NAME] [PERSON_NAME] [PERSON_NAME] [PERSON_N…" at bounding box center [457, 342] width 111 height 26
click at [688, 378] on span "Subscribe" at bounding box center [676, 388] width 66 height 33
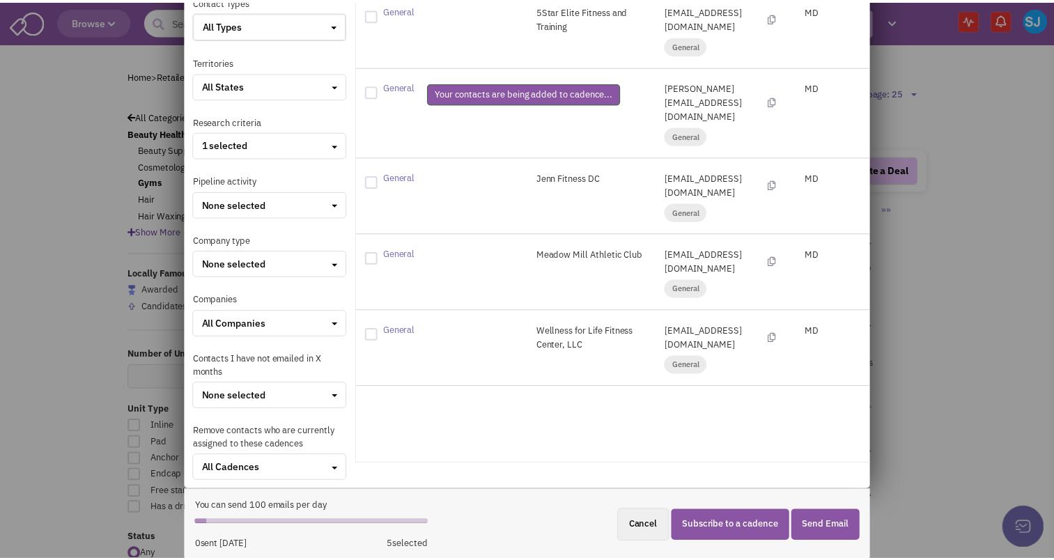
scroll to position [0, 0]
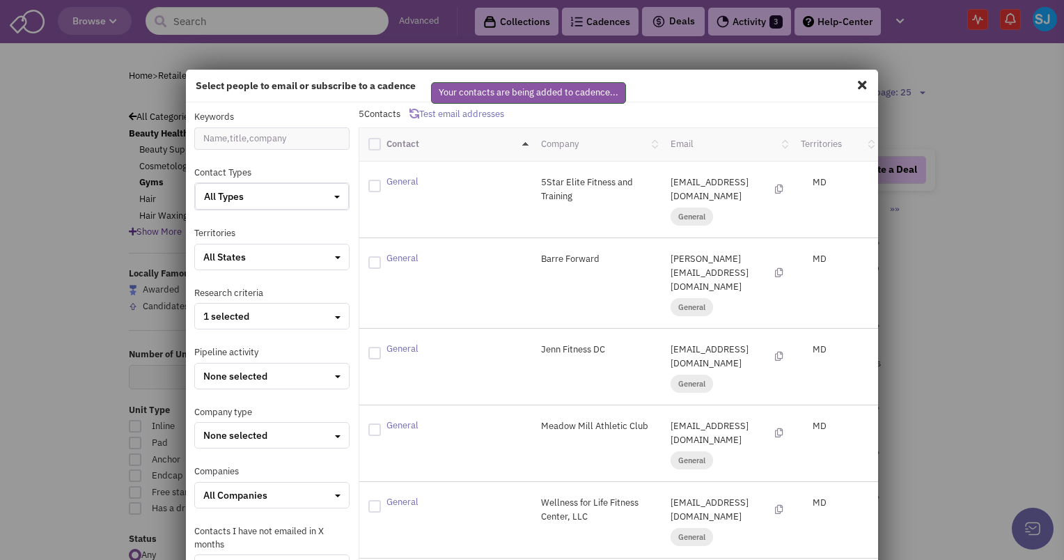
click at [858, 82] on span at bounding box center [862, 85] width 18 height 22
checkbox input "false"
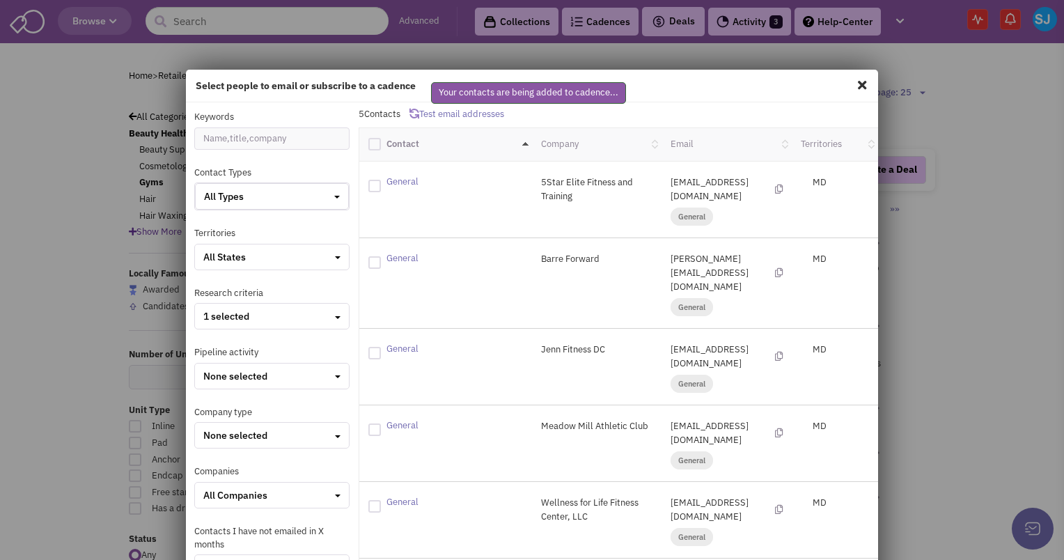
checkbox input "false"
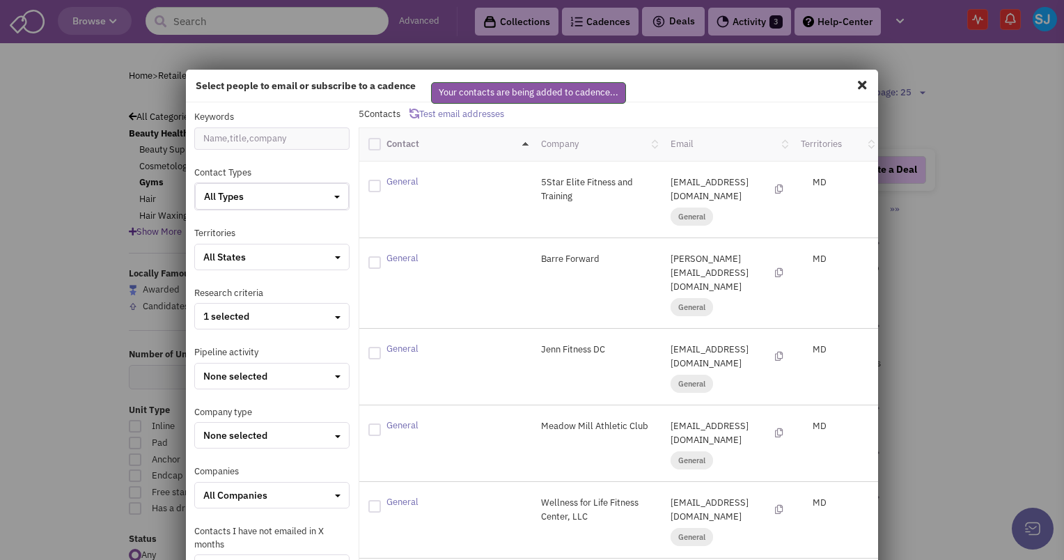
checkbox input "false"
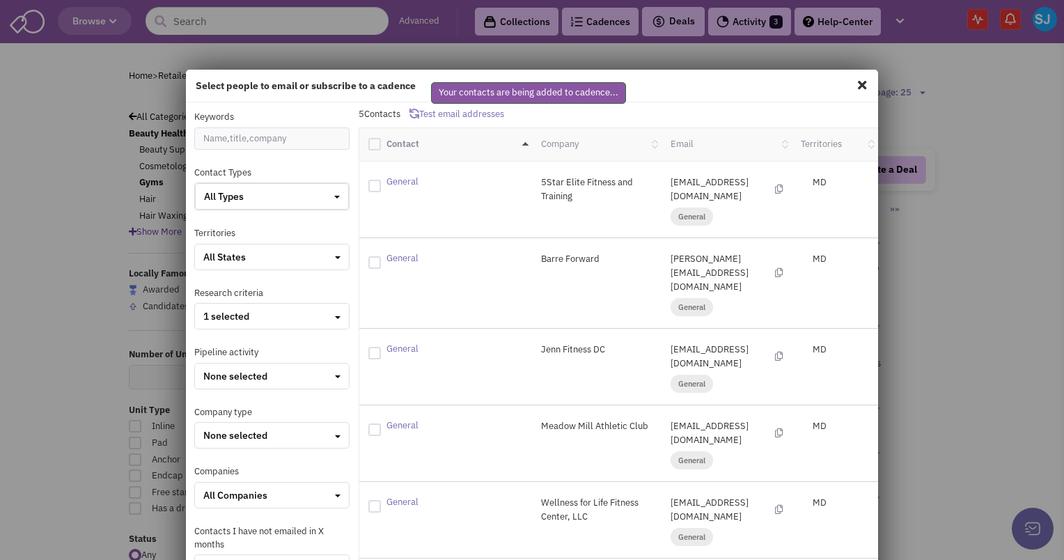
checkbox input "false"
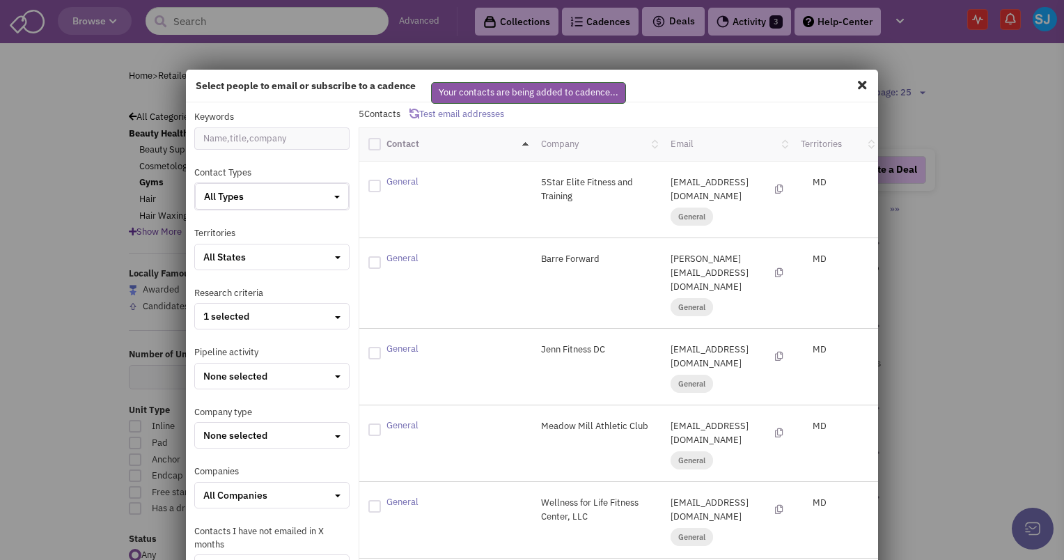
checkbox input "false"
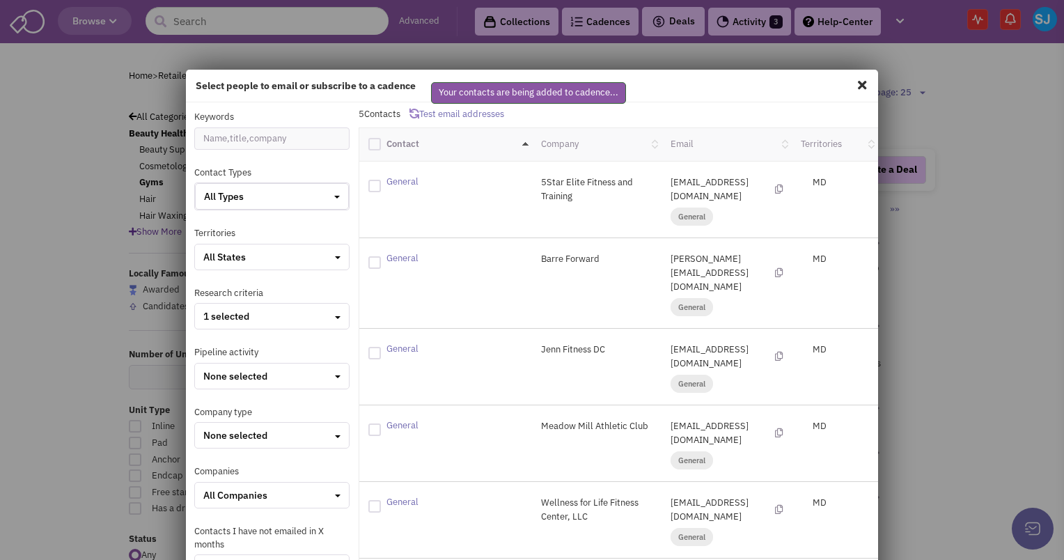
checkbox input "false"
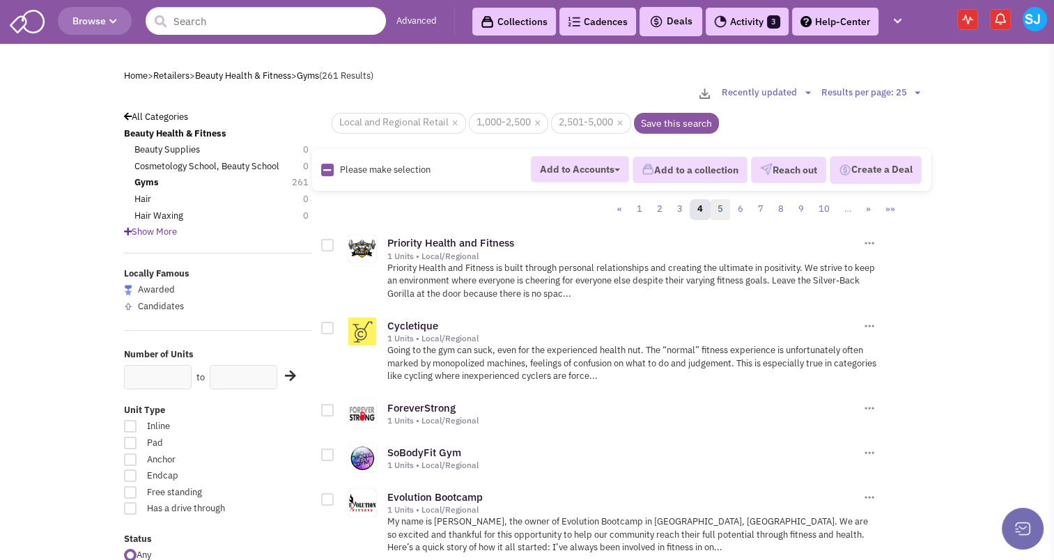
click at [722, 203] on link "5" at bounding box center [720, 209] width 21 height 21
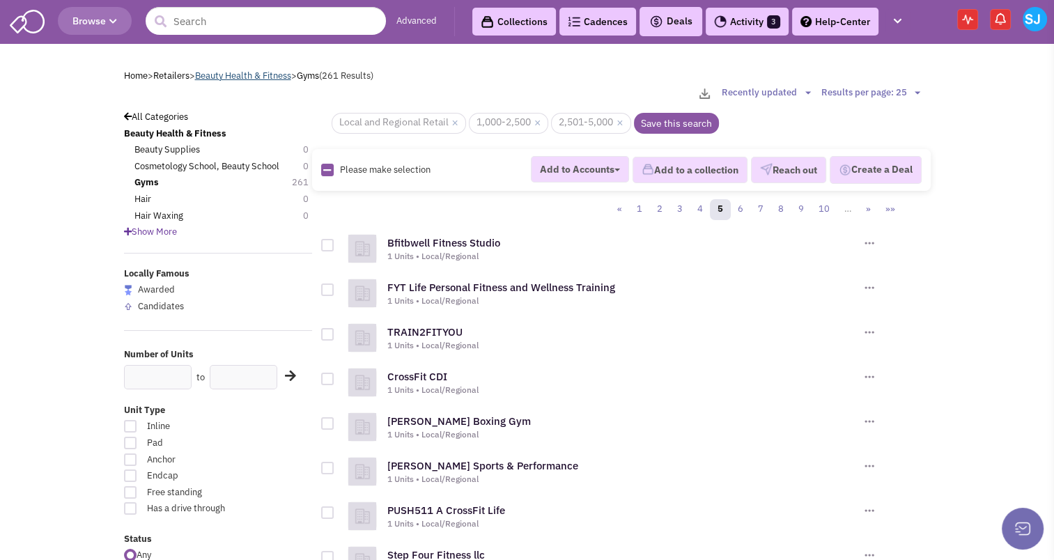
click at [267, 75] on link "Beauty Health & Fitness" at bounding box center [243, 76] width 96 height 12
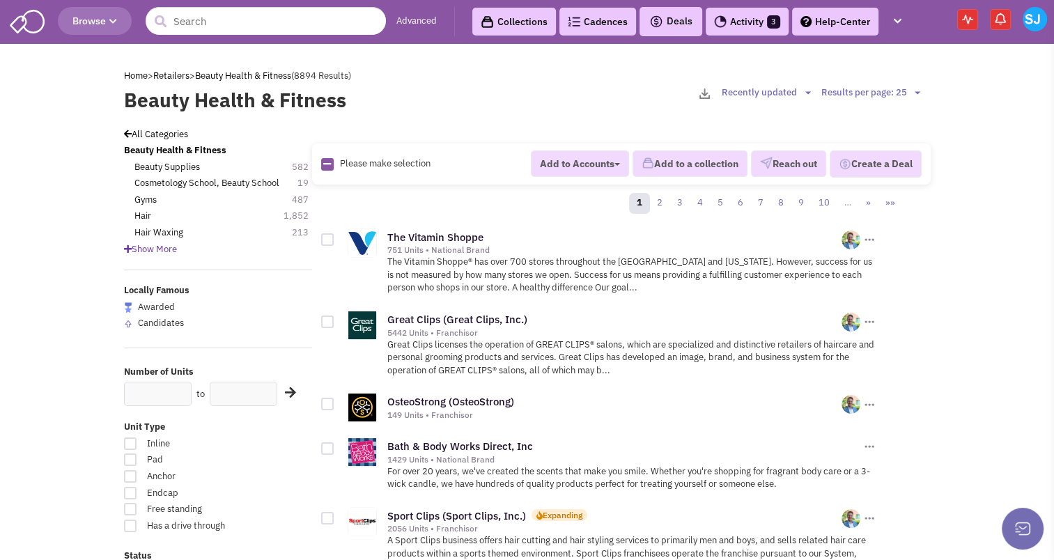
click at [170, 243] on span "Show More" at bounding box center [150, 249] width 53 height 12
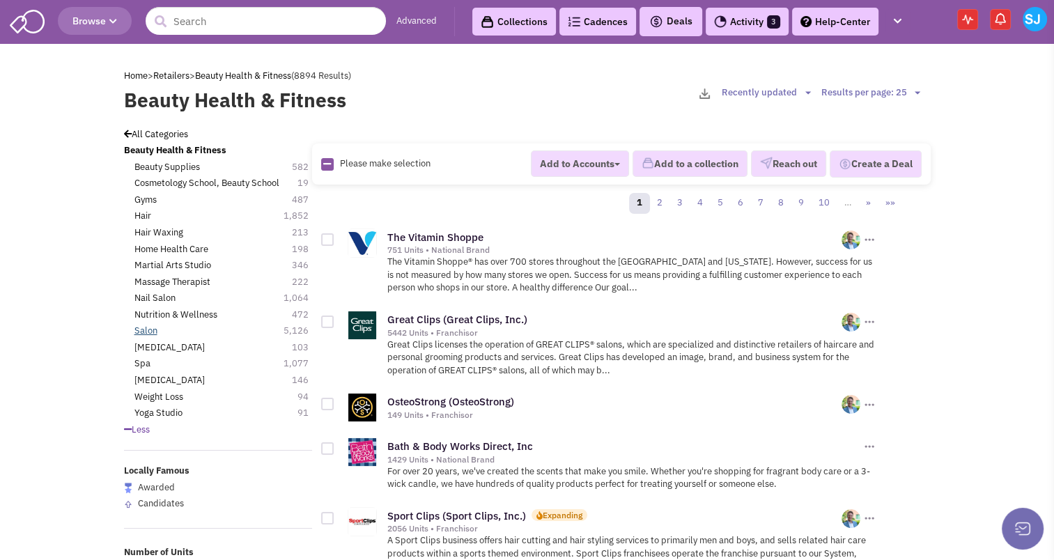
click at [148, 325] on link "Salon" at bounding box center [145, 331] width 23 height 13
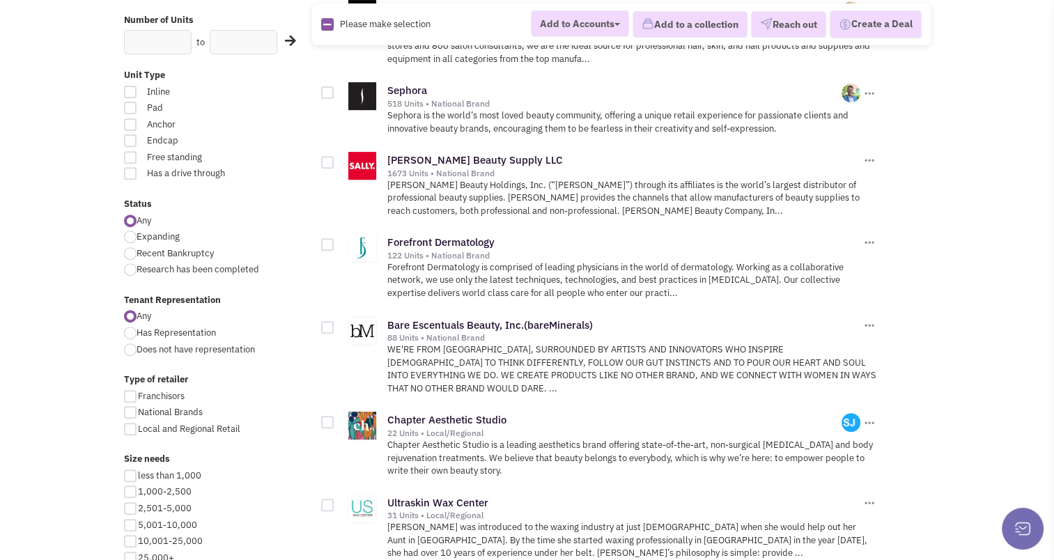
scroll to position [560, 0]
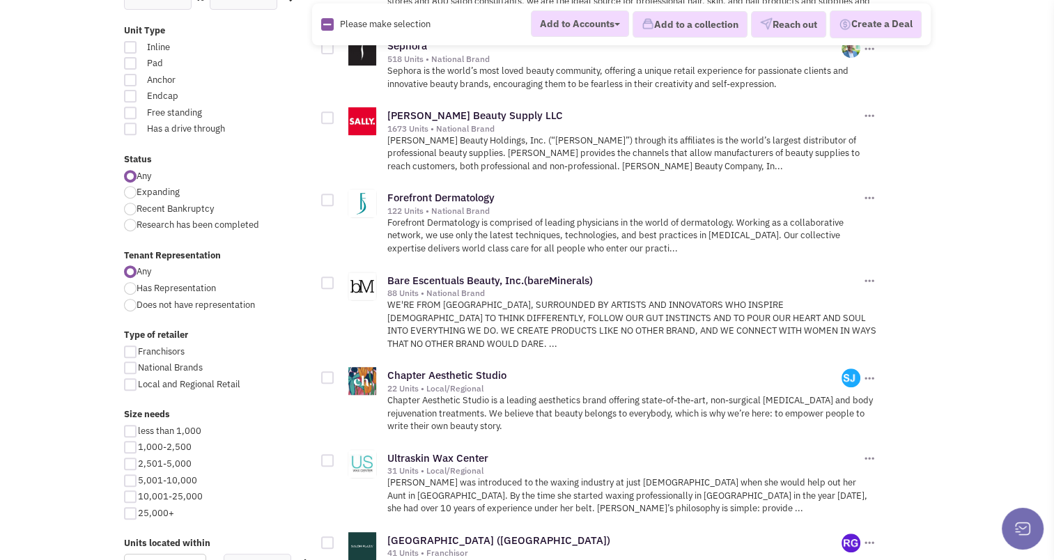
click at [128, 380] on div at bounding box center [130, 384] width 13 height 13
click at [138, 381] on input "Local and Regional Retail" at bounding box center [142, 385] width 9 height 9
checkbox input "true"
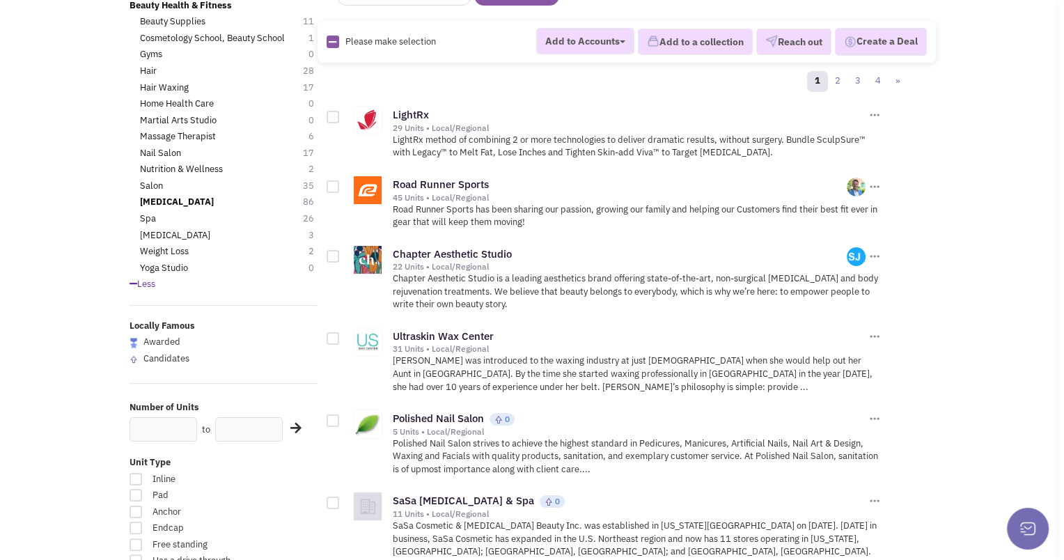
scroll to position [105, 0]
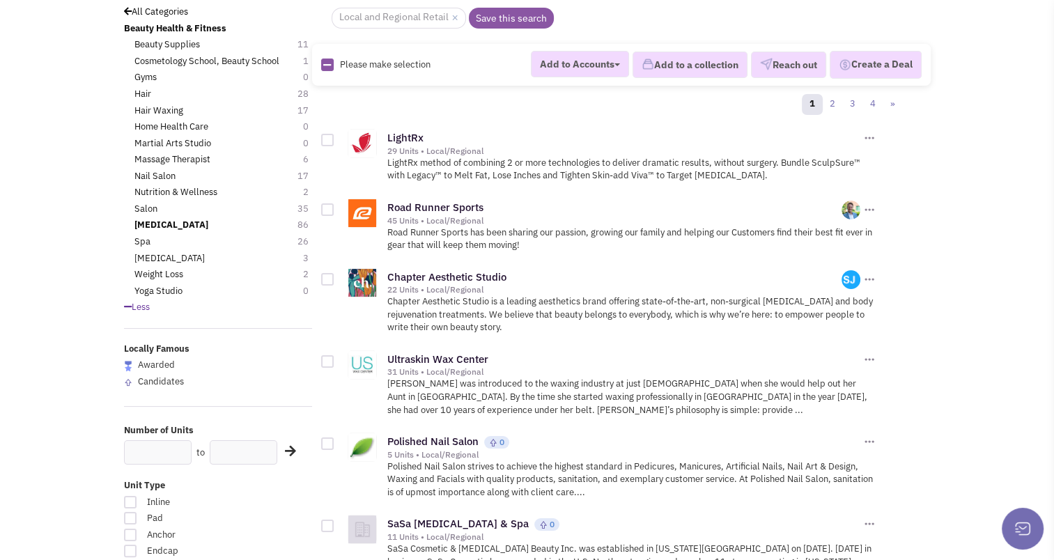
click at [332, 62] on img at bounding box center [327, 65] width 13 height 13
click at [327, 61] on icon at bounding box center [327, 65] width 8 height 9
checkbox input "true"
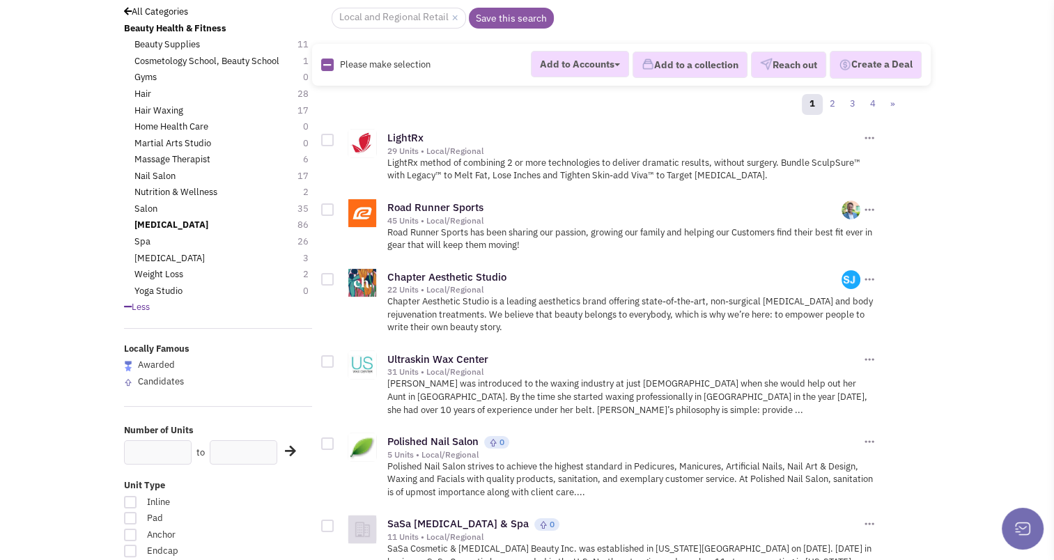
checkbox input "true"
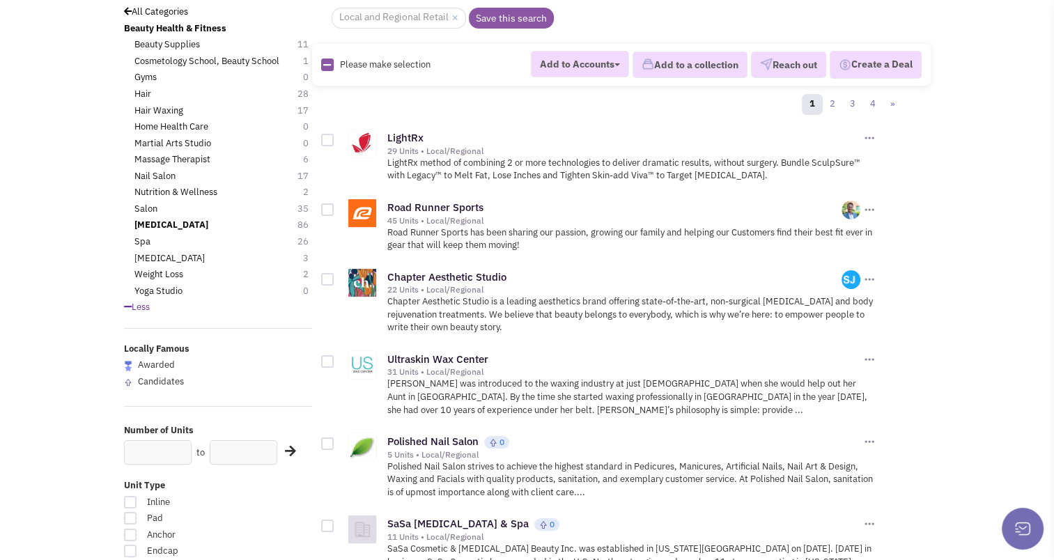
checkbox input "true"
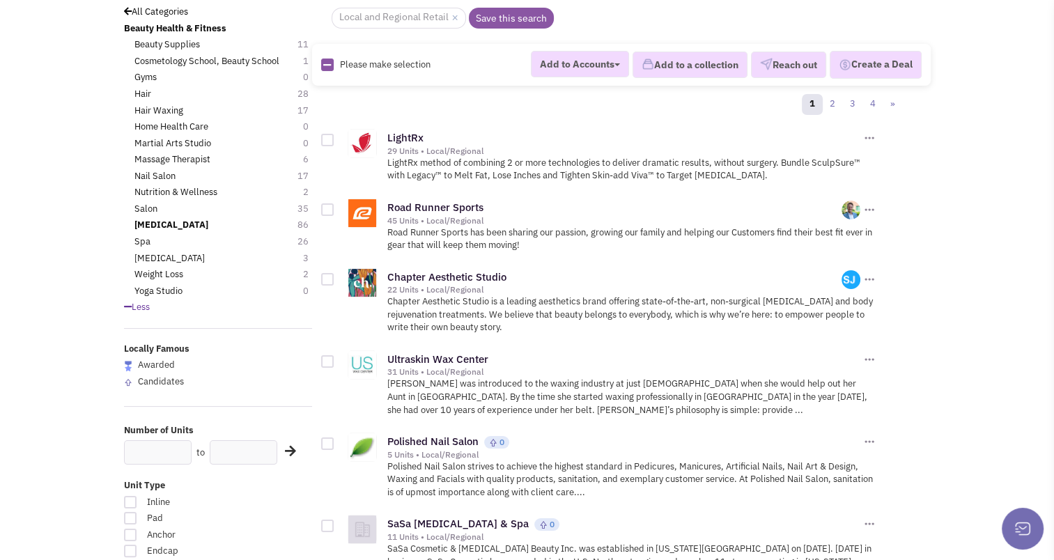
checkbox input "true"
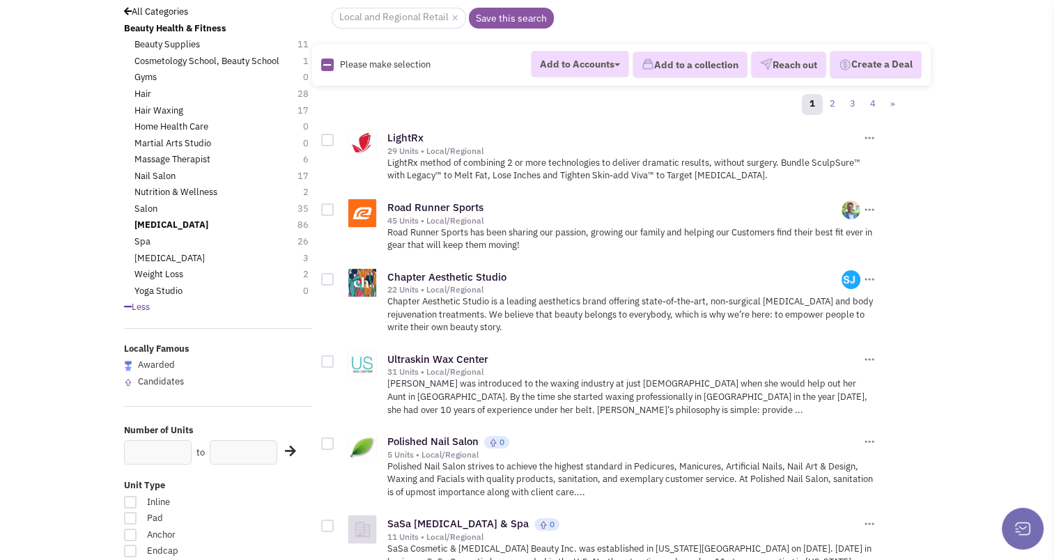
checkbox input "true"
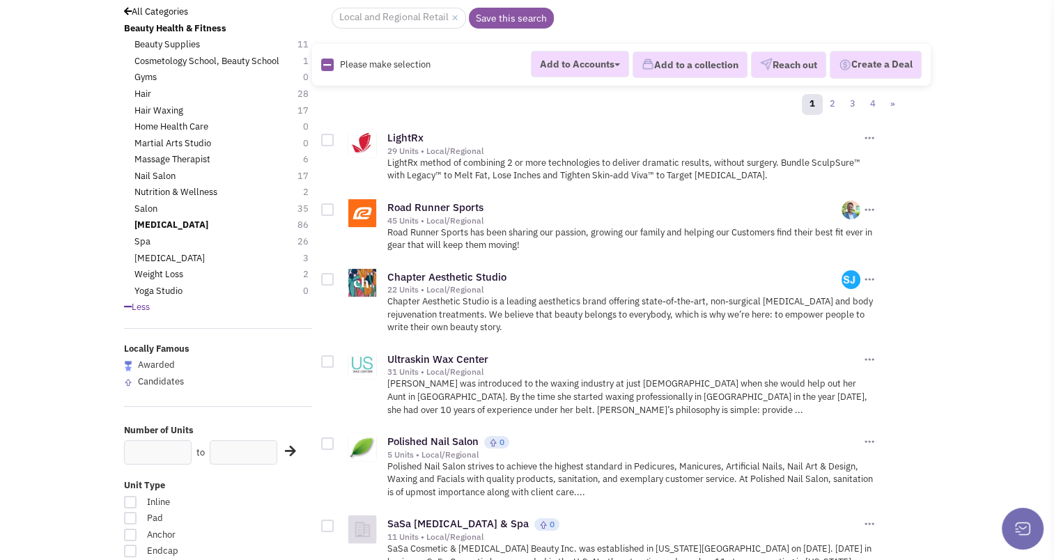
checkbox input "true"
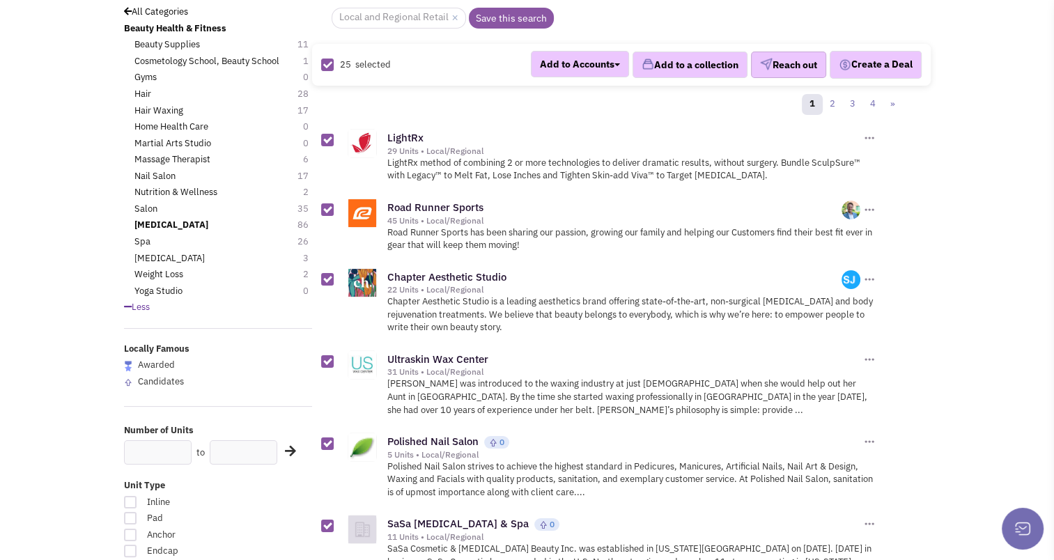
click at [777, 56] on button "Reach out" at bounding box center [788, 65] width 75 height 26
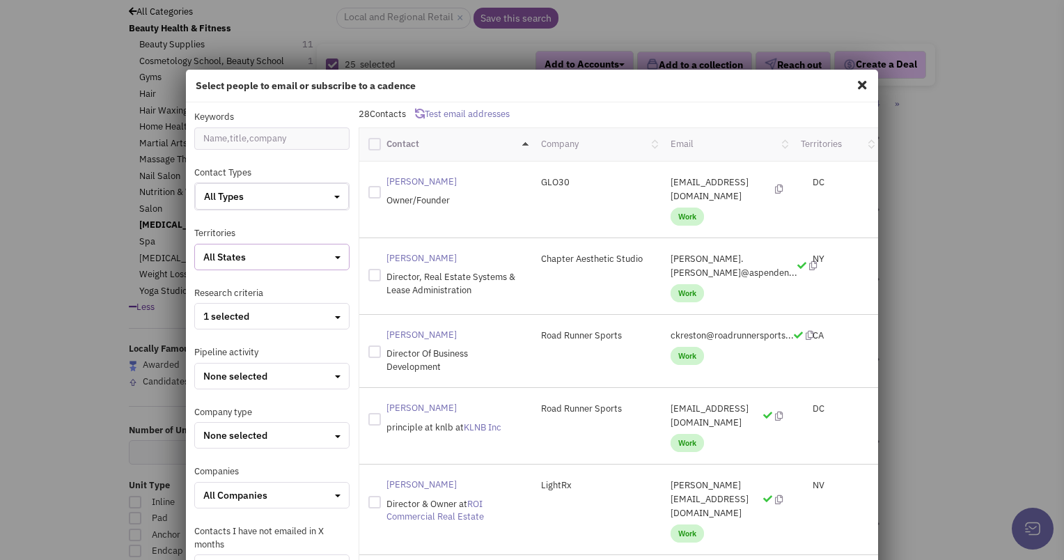
click at [266, 260] on div "All States" at bounding box center [271, 257] width 137 height 14
click at [208, 380] on div at bounding box center [209, 378] width 13 height 13
click at [217, 380] on input "checkbox" at bounding box center [221, 379] width 9 height 9
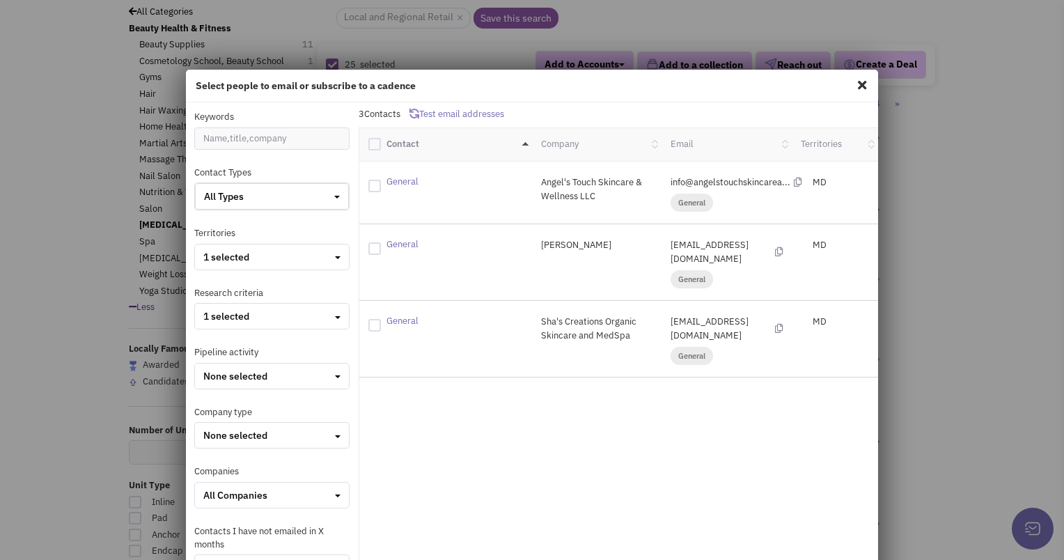
click at [371, 138] on div at bounding box center [374, 144] width 13 height 13
click at [382, 138] on input "checkbox" at bounding box center [386, 142] width 9 height 9
checkbox input "true"
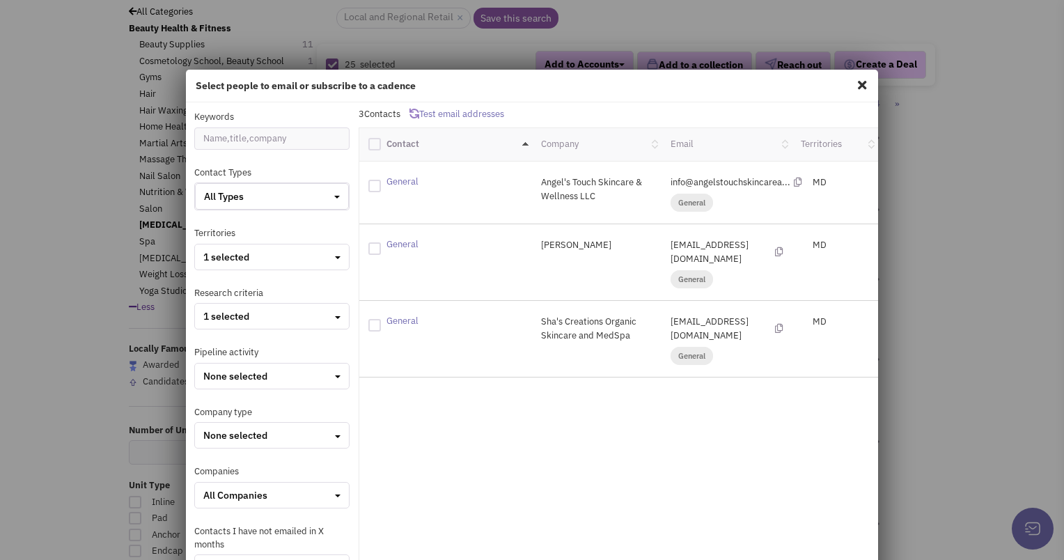
checkbox input "true"
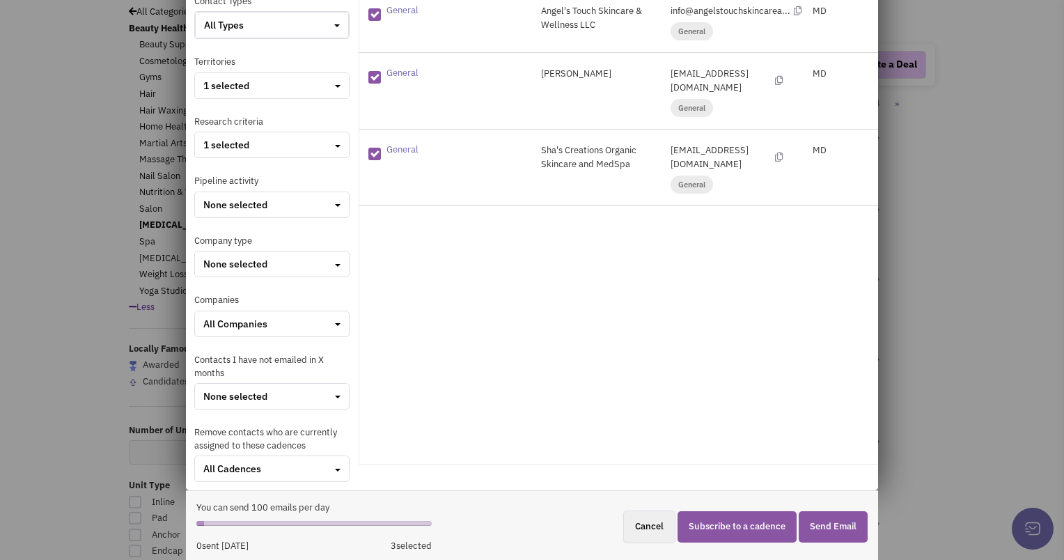
click at [750, 521] on button "Subscribe to a cadence" at bounding box center [737, 526] width 119 height 31
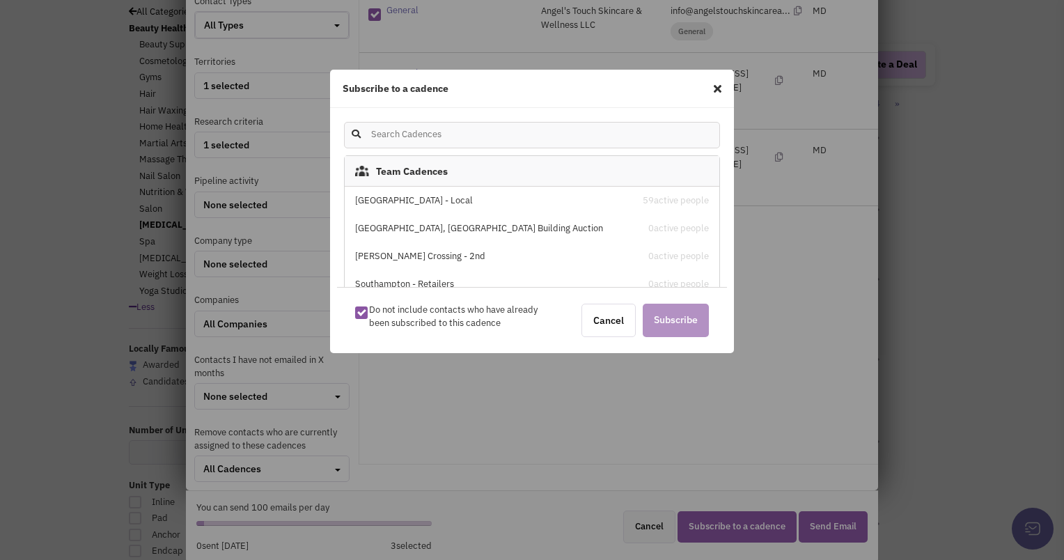
click at [414, 196] on div "[GEOGRAPHIC_DATA] - Local" at bounding box center [487, 200] width 265 height 13
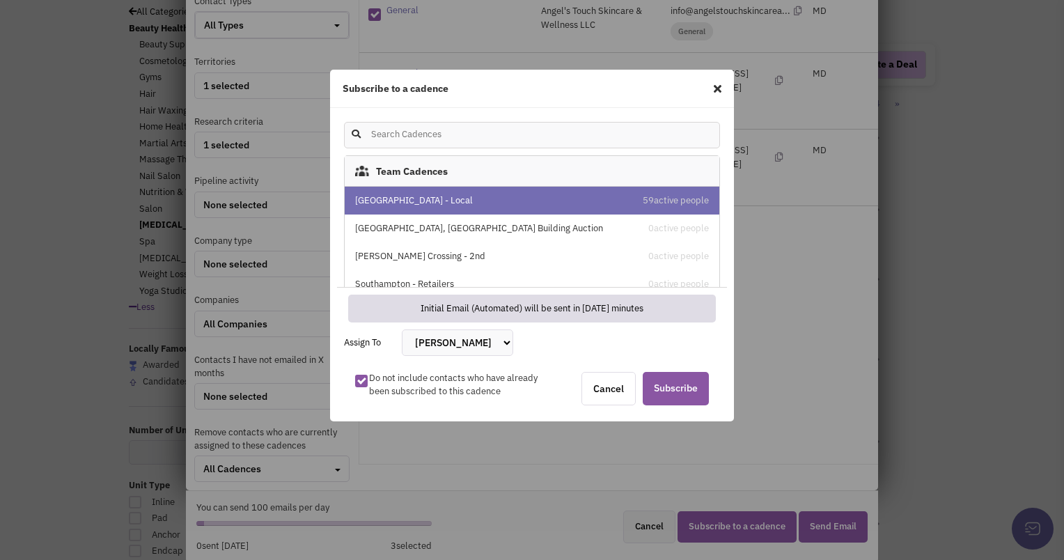
click at [432, 346] on select "[PERSON_NAME] [PERSON_NAME] [PERSON_NAME] [PERSON_NAME] [PERSON_NAME] [PERSON_N…" at bounding box center [457, 342] width 111 height 26
select select "2412"
click at [402, 329] on select "[PERSON_NAME] [PERSON_NAME] [PERSON_NAME] [PERSON_NAME] [PERSON_NAME] [PERSON_N…" at bounding box center [457, 342] width 111 height 26
click at [660, 391] on span "Subscribe" at bounding box center [676, 388] width 66 height 33
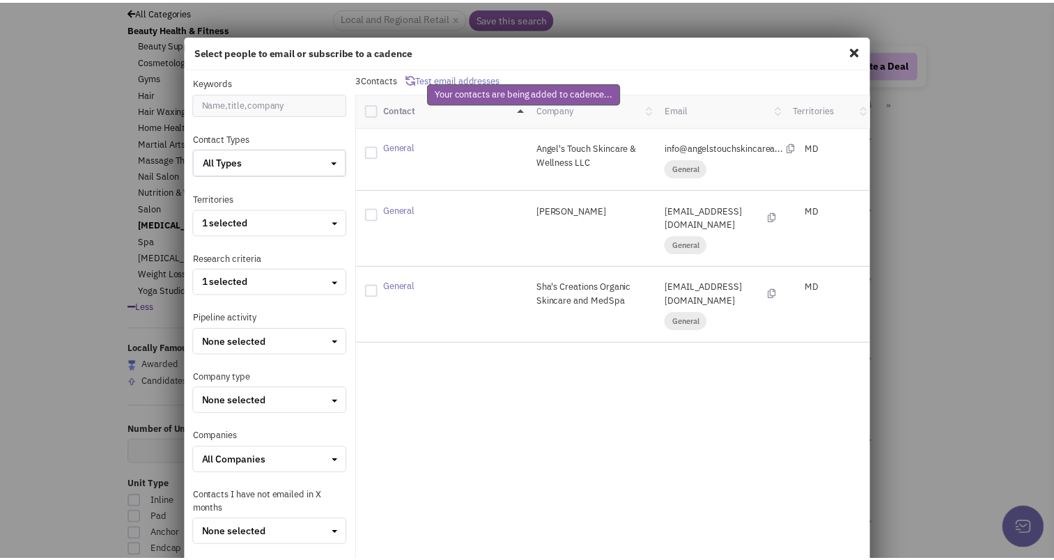
scroll to position [29, 0]
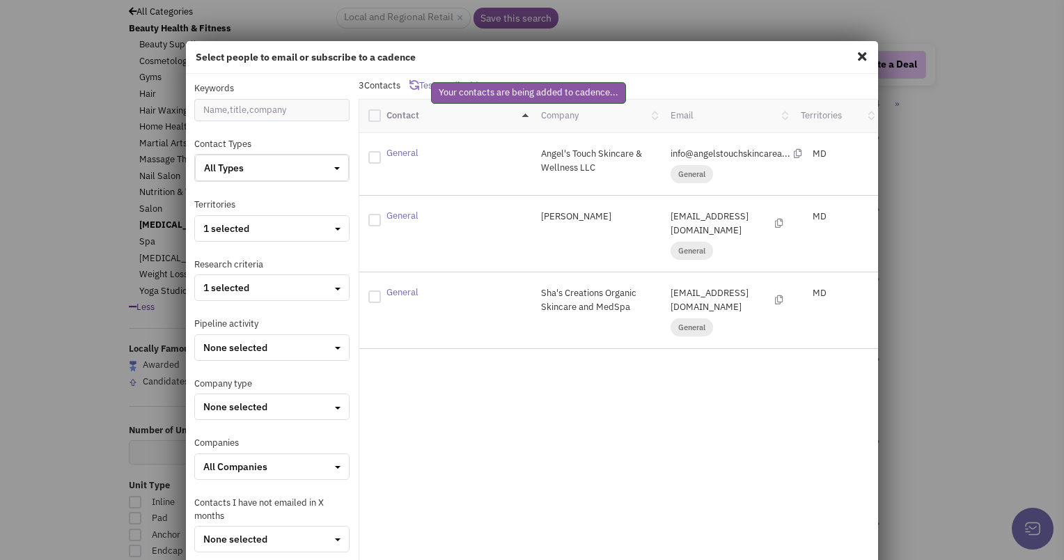
click at [853, 58] on span at bounding box center [862, 56] width 18 height 22
checkbox input "false"
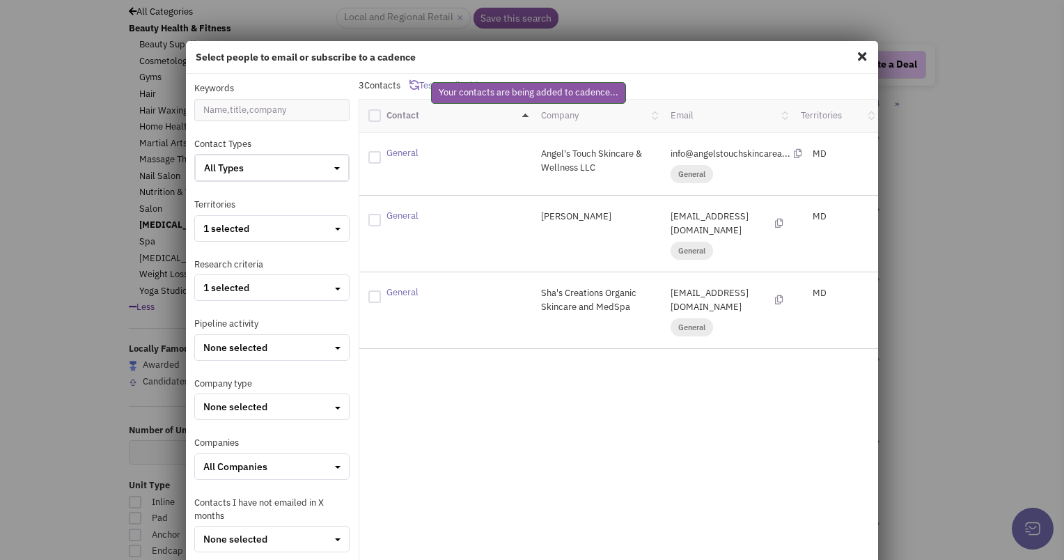
checkbox input "false"
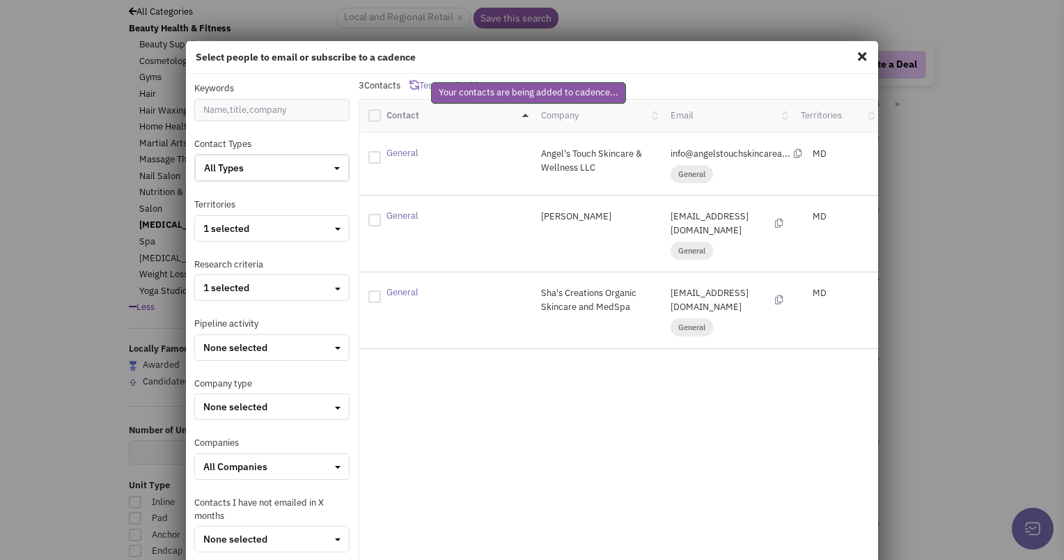
checkbox input "false"
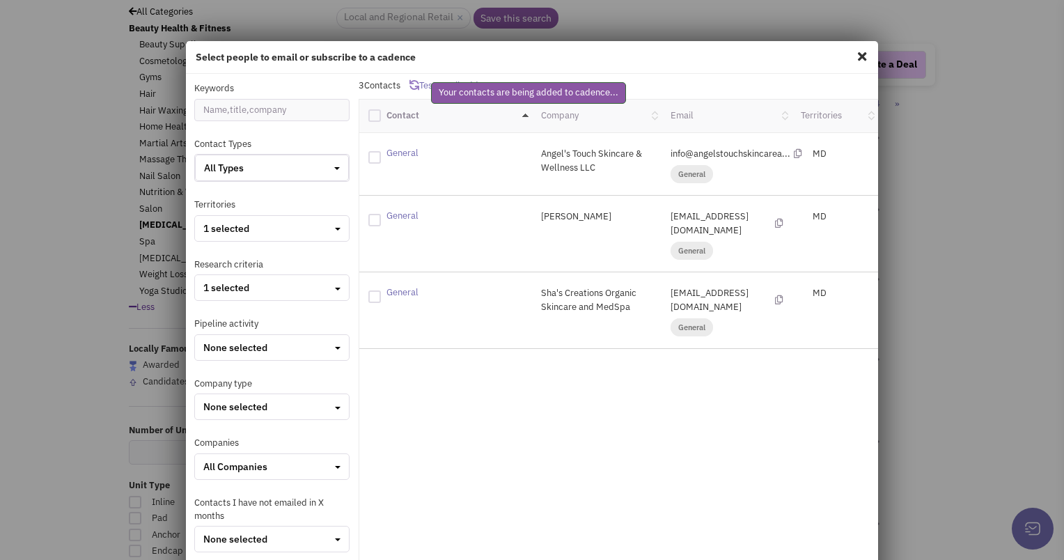
checkbox input "false"
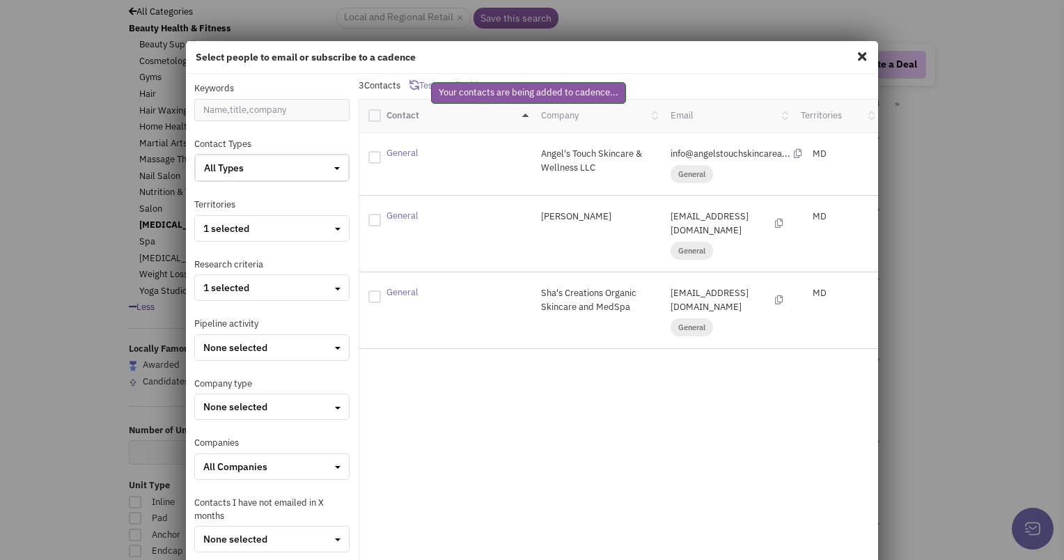
checkbox input "false"
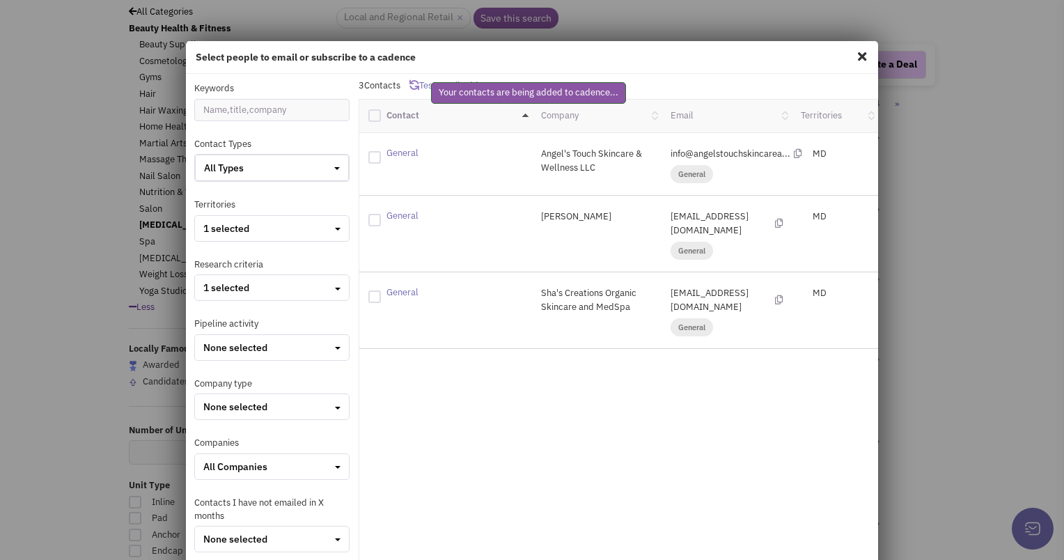
checkbox input "false"
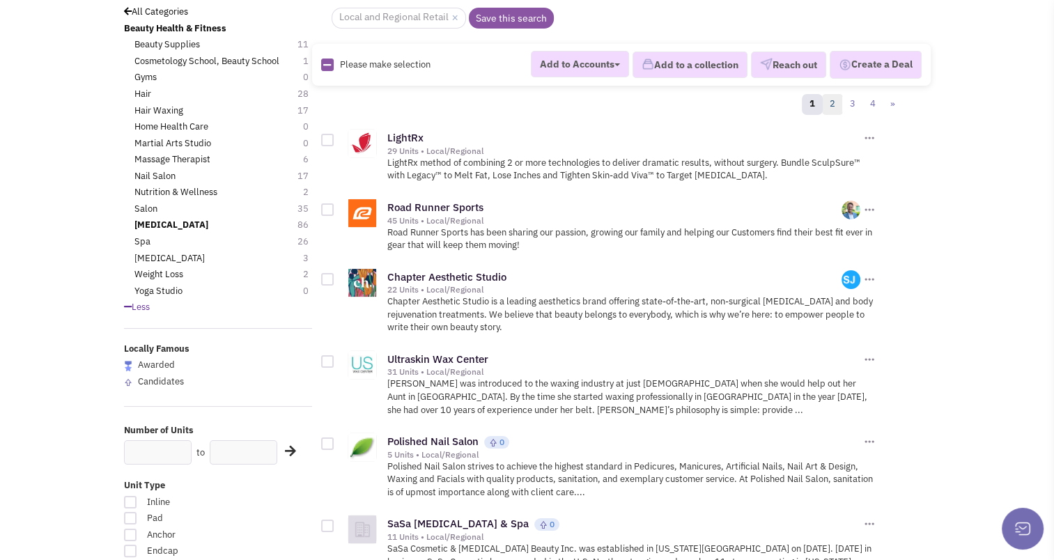
click at [830, 107] on link "2" at bounding box center [832, 104] width 21 height 21
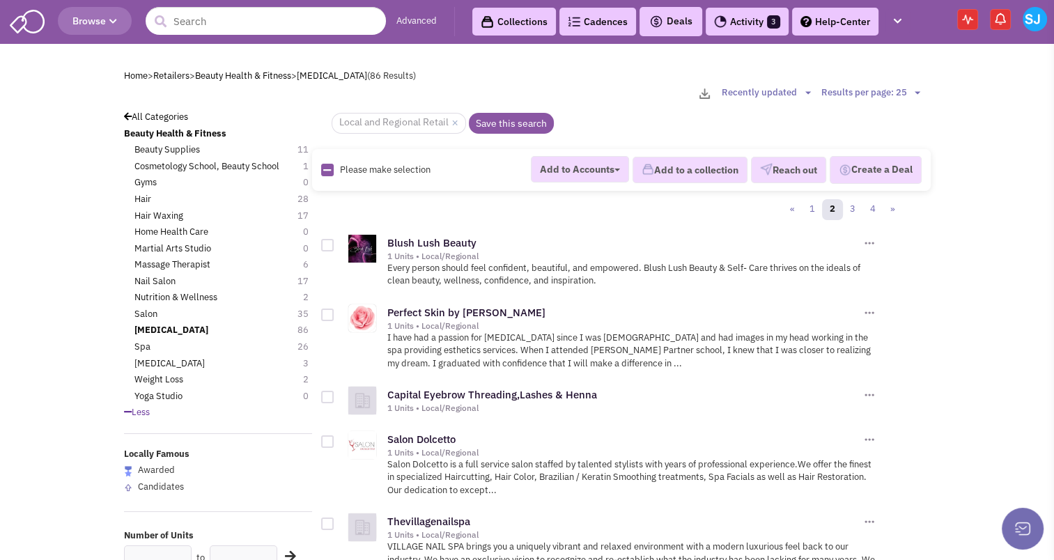
click at [325, 169] on icon at bounding box center [327, 170] width 8 height 9
checkbox input "true"
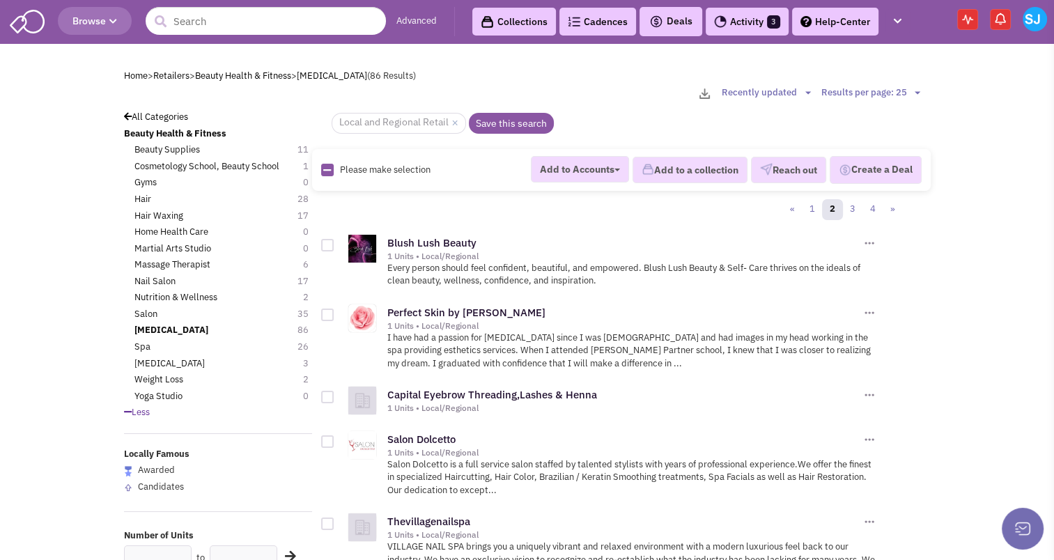
checkbox input "true"
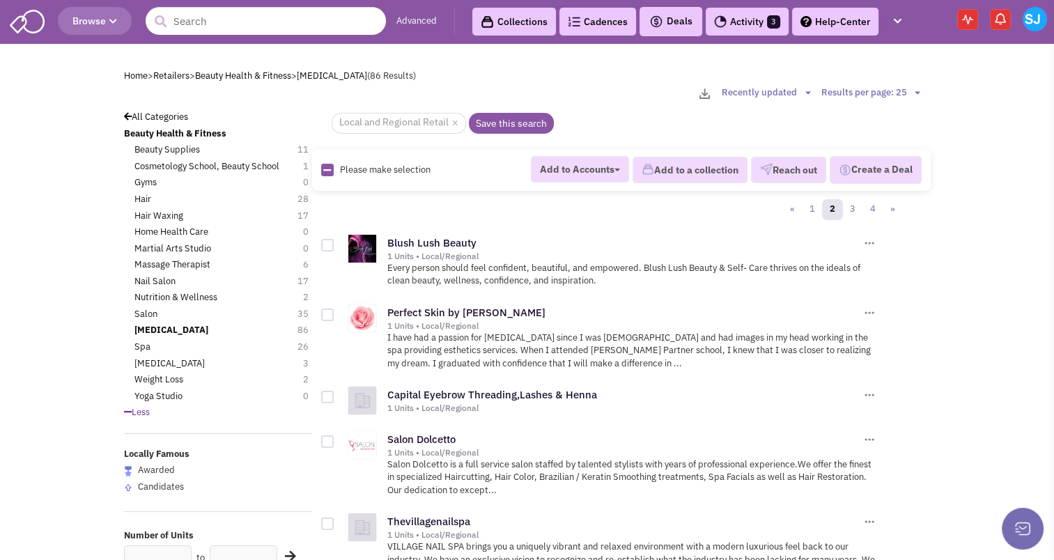
checkbox input "true"
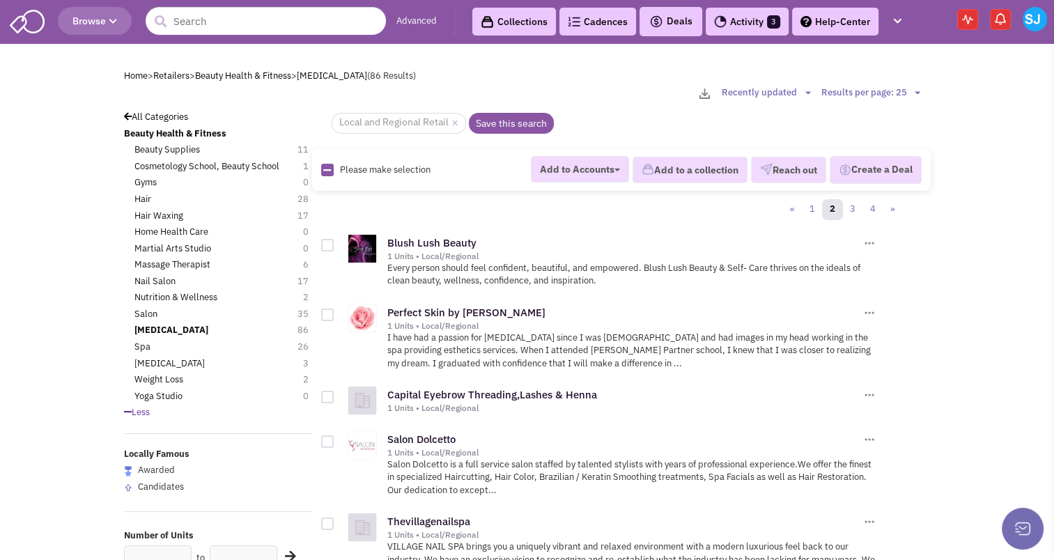
checkbox input "true"
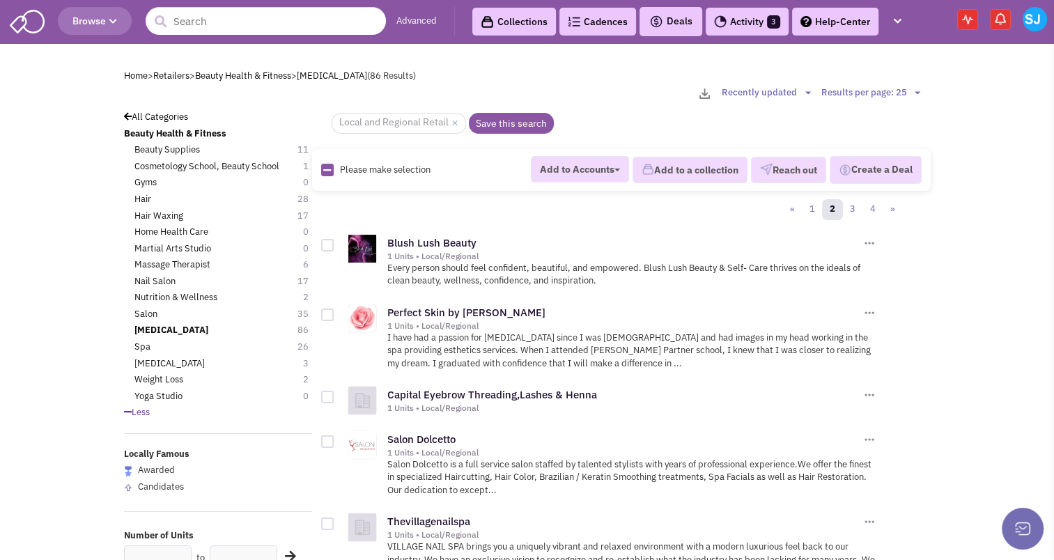
checkbox input "true"
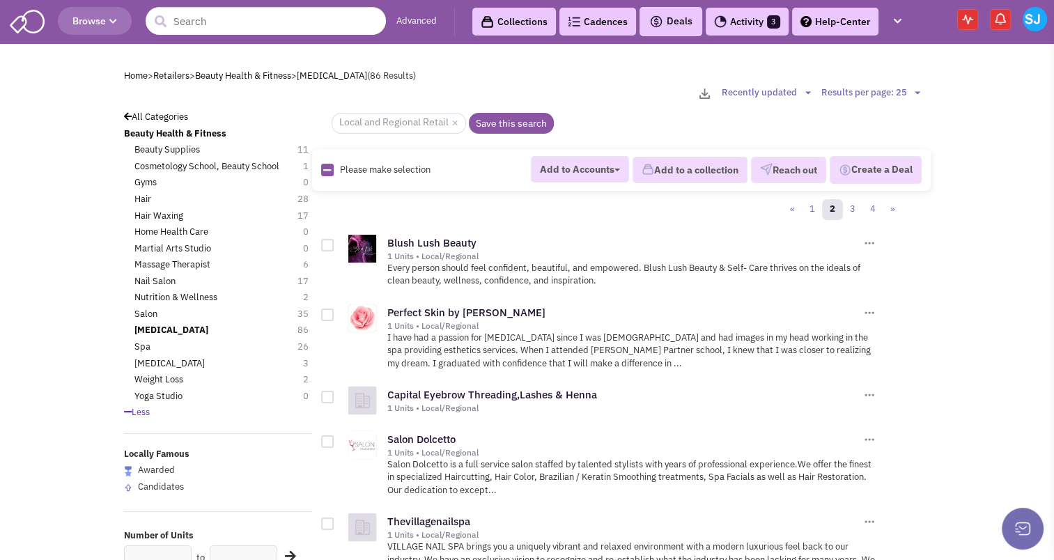
checkbox input "true"
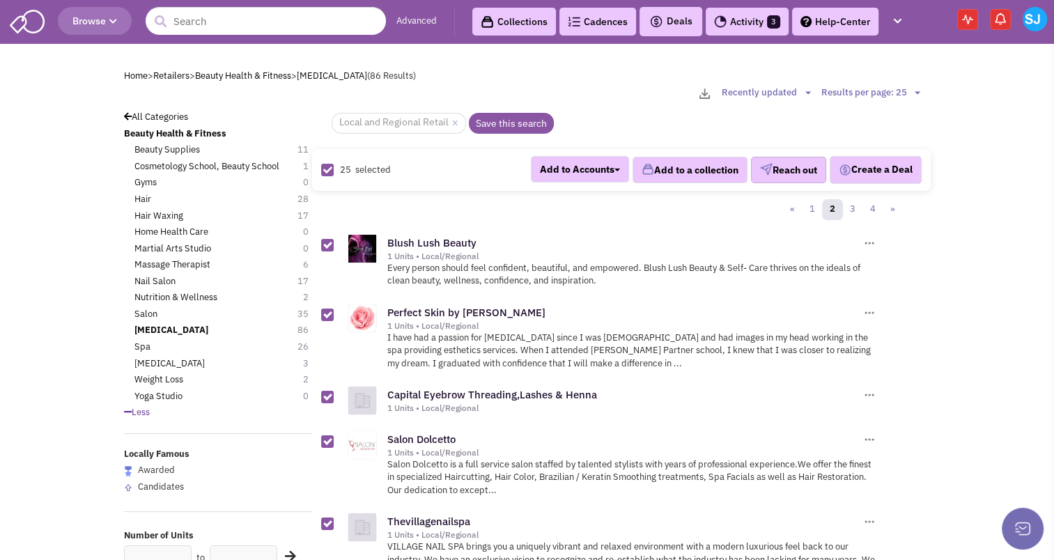
click at [784, 176] on button "Reach out" at bounding box center [788, 170] width 75 height 26
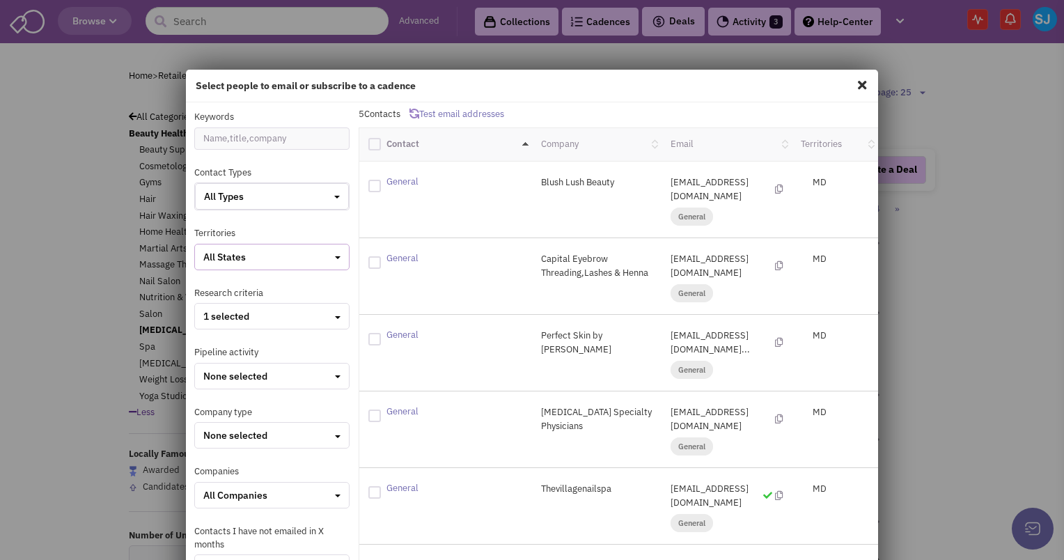
click at [270, 256] on div "All States" at bounding box center [271, 257] width 137 height 14
click at [210, 278] on div at bounding box center [209, 280] width 13 height 13
click at [217, 278] on input "checkbox" at bounding box center [221, 281] width 9 height 9
click at [368, 150] on div at bounding box center [374, 144] width 13 height 13
click at [382, 147] on input "checkbox" at bounding box center [386, 142] width 9 height 9
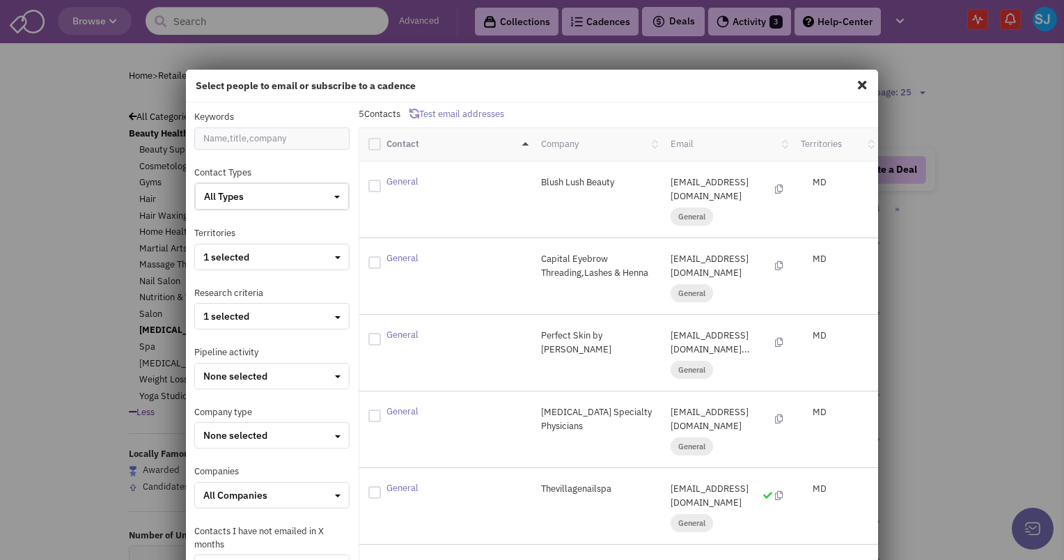
checkbox input "true"
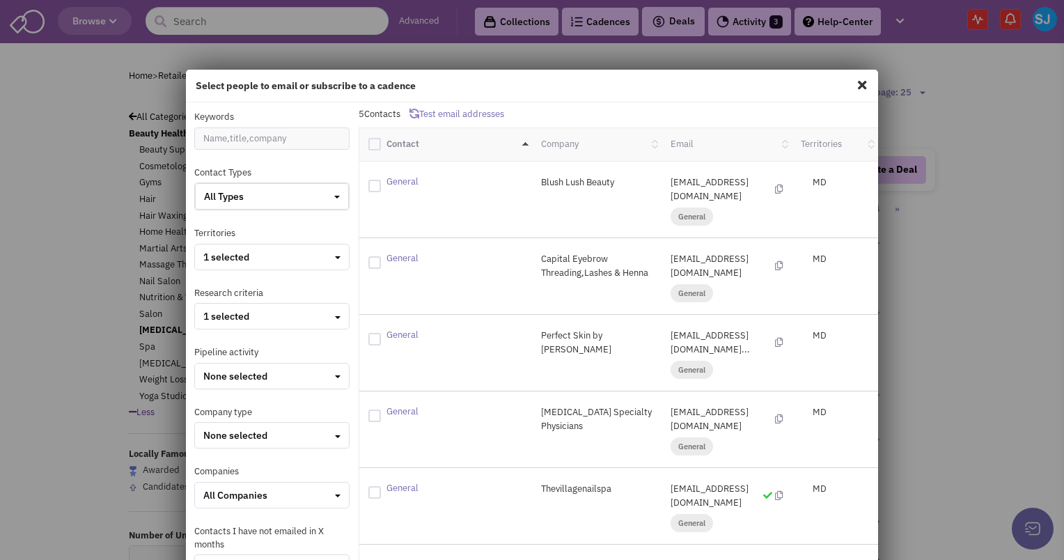
checkbox input "true"
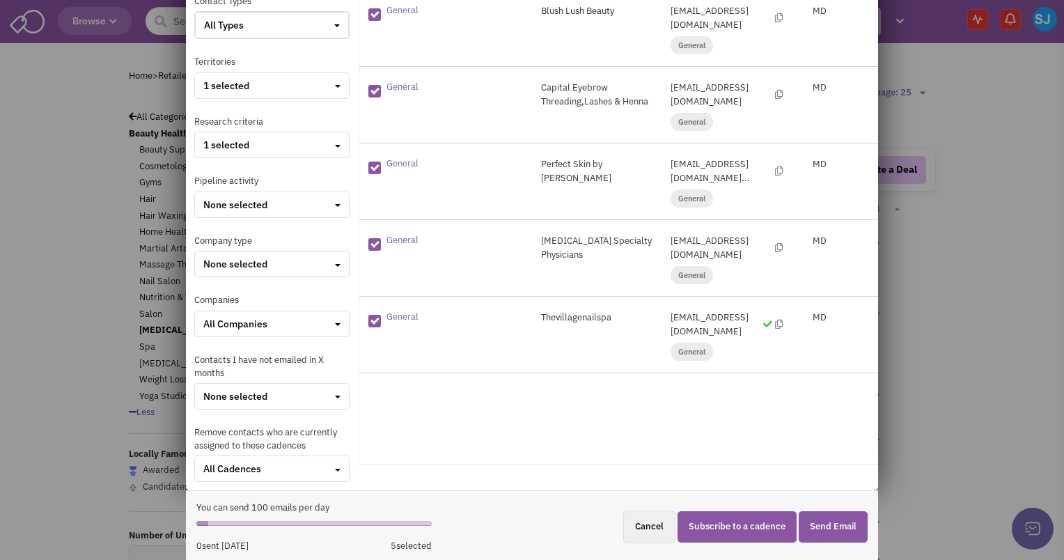
click at [749, 526] on button "Subscribe to a cadence" at bounding box center [737, 526] width 119 height 31
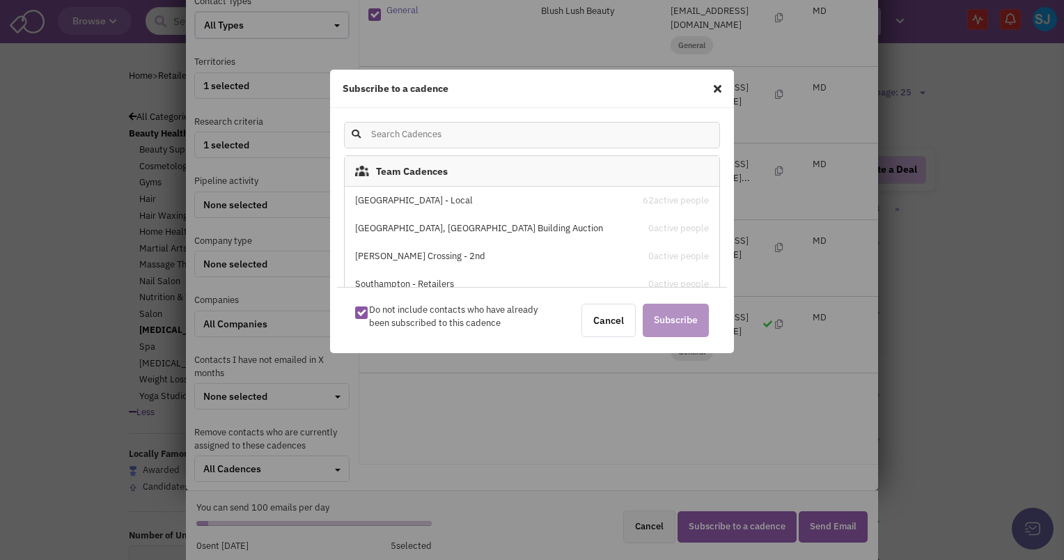
click at [426, 192] on div "Stone House Square - Local 62 active people" at bounding box center [532, 201] width 375 height 28
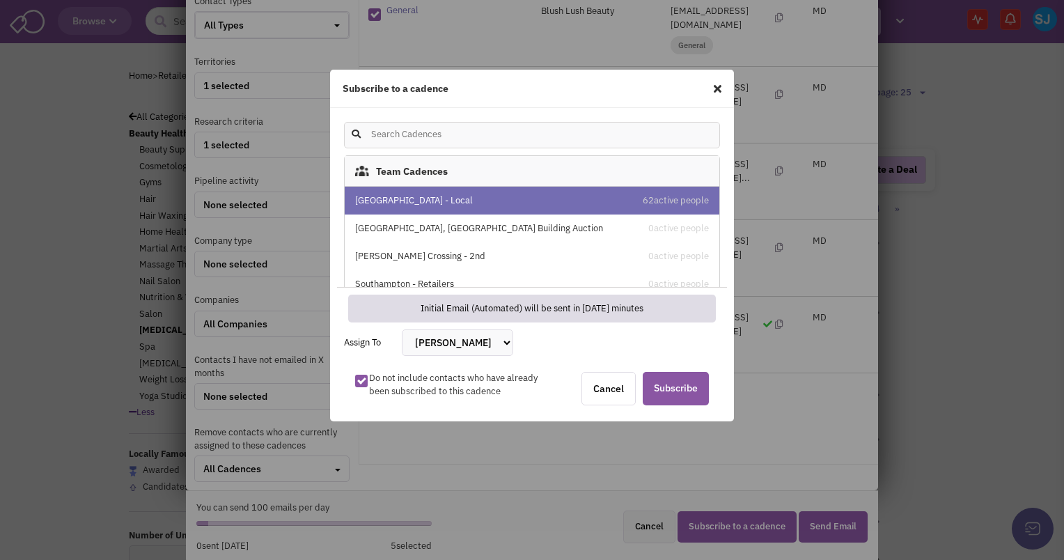
click at [483, 340] on select "[PERSON_NAME] [PERSON_NAME] [PERSON_NAME] [PERSON_NAME] [PERSON_NAME] [PERSON_N…" at bounding box center [457, 342] width 111 height 26
select select "2412"
click at [402, 329] on select "[PERSON_NAME] [PERSON_NAME] [PERSON_NAME] [PERSON_NAME] [PERSON_NAME] [PERSON_N…" at bounding box center [457, 342] width 111 height 26
click at [675, 398] on span "Subscribe" at bounding box center [676, 388] width 66 height 33
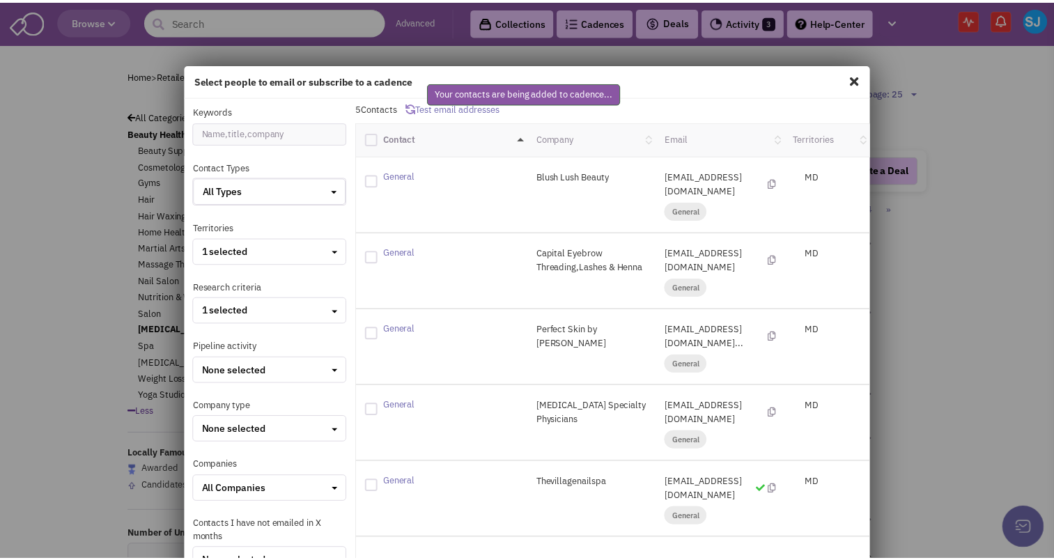
scroll to position [1, 0]
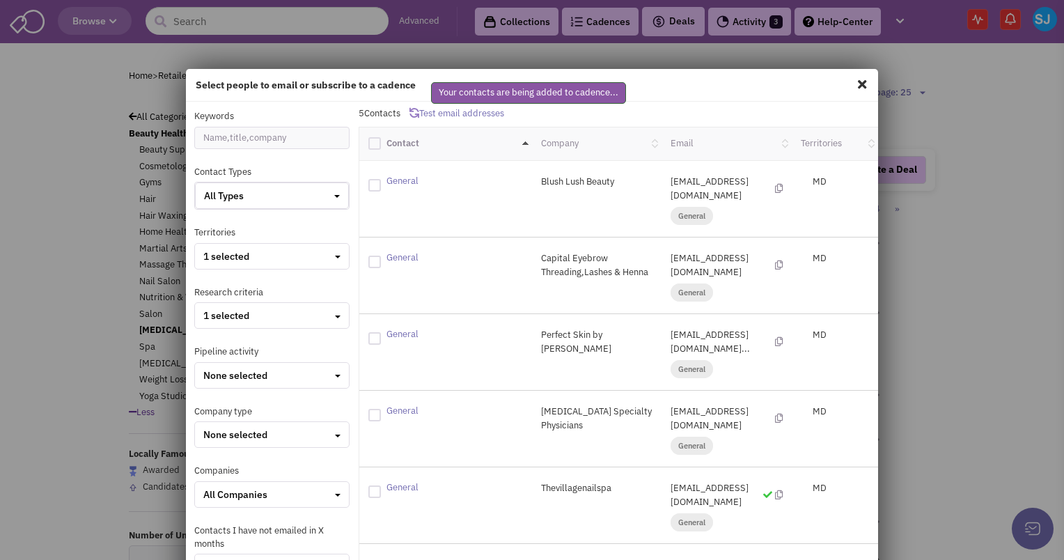
click at [857, 75] on span at bounding box center [862, 84] width 18 height 22
checkbox input "false"
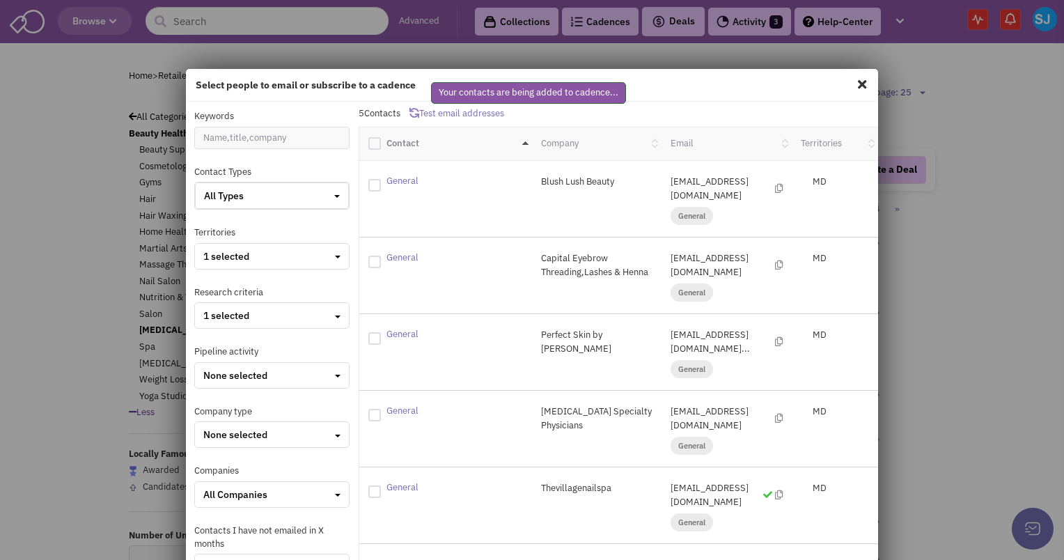
checkbox input "false"
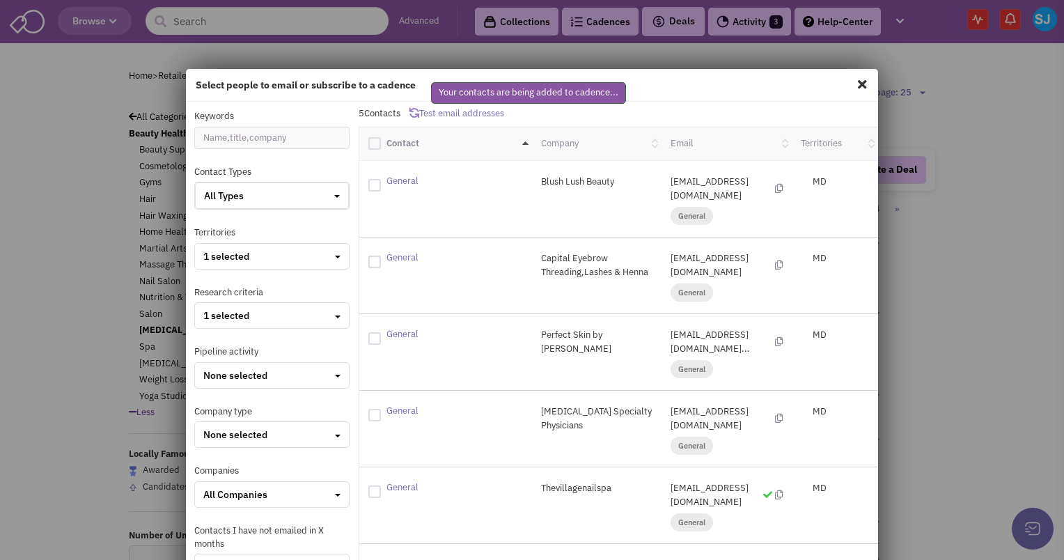
checkbox input "false"
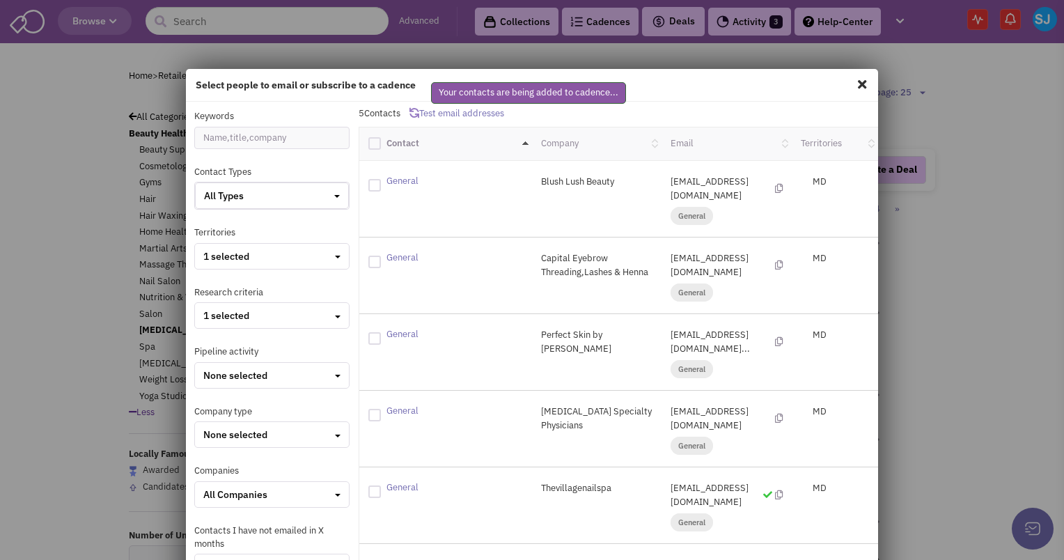
checkbox input "false"
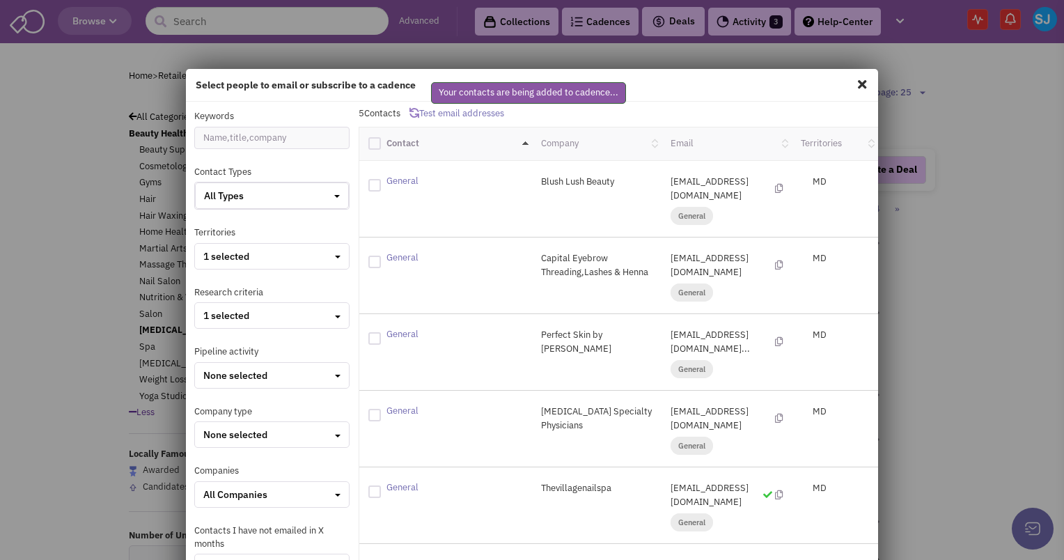
checkbox input "false"
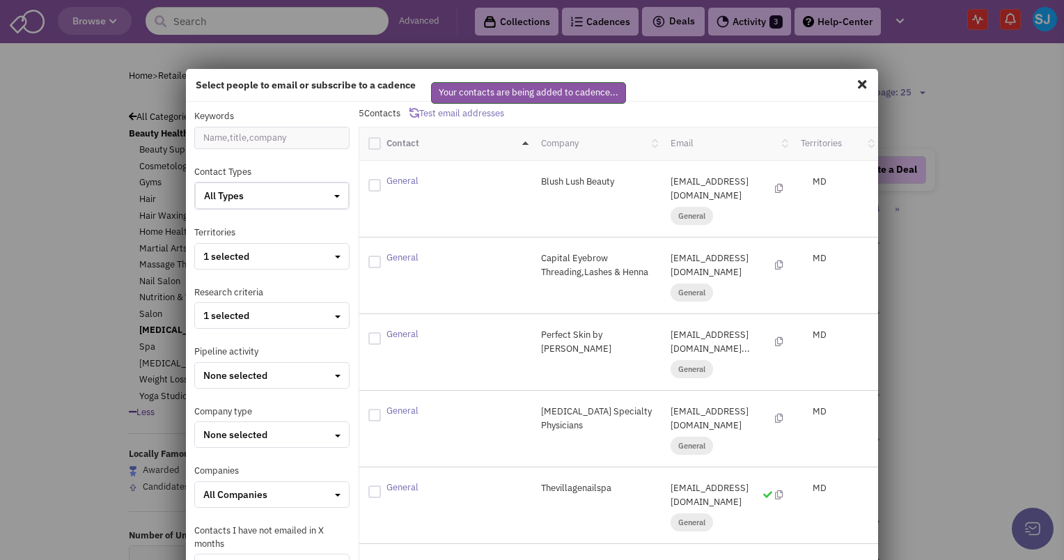
checkbox input "false"
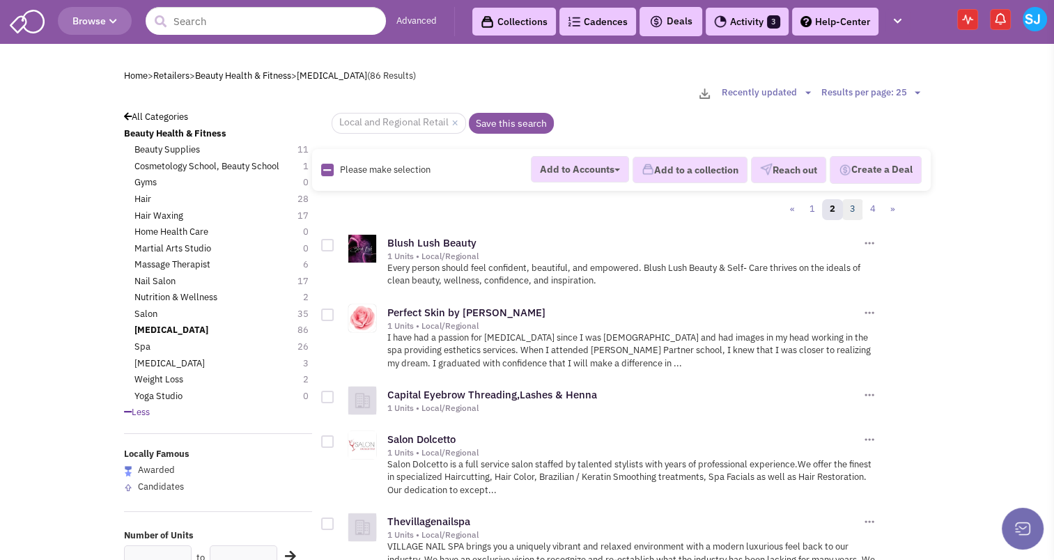
click at [857, 206] on link "3" at bounding box center [852, 209] width 21 height 21
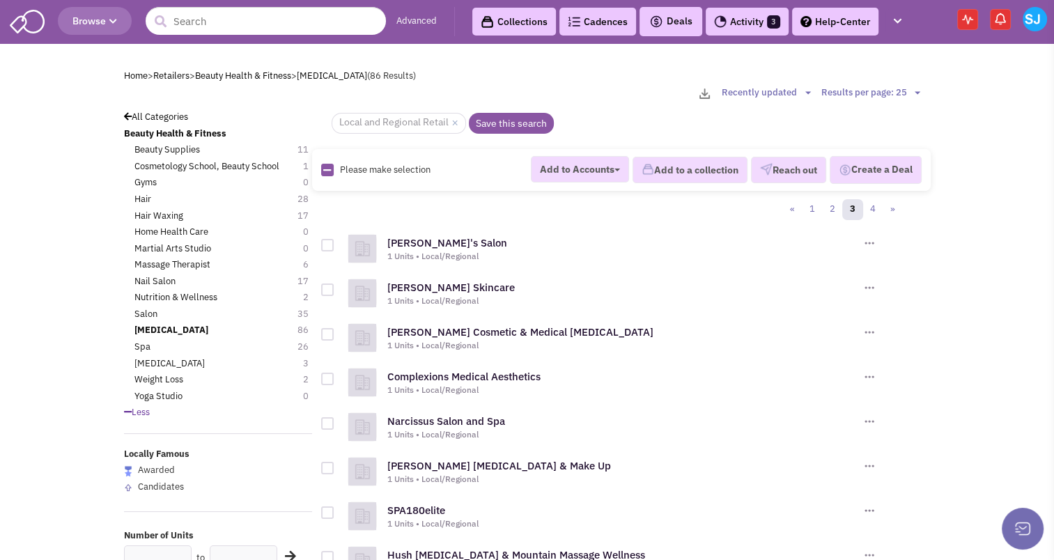
click at [329, 169] on icon at bounding box center [327, 170] width 8 height 9
checkbox input "true"
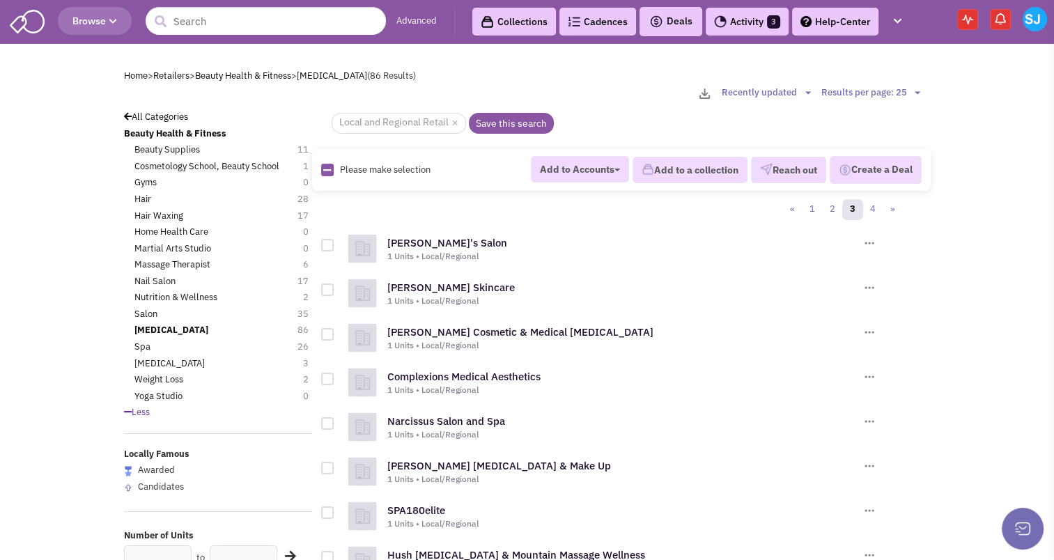
checkbox input "true"
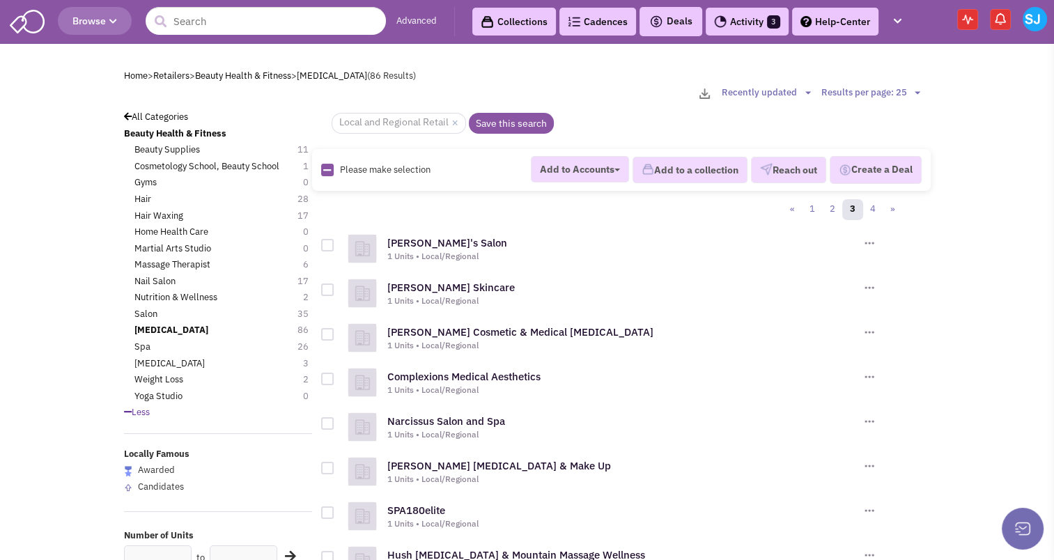
checkbox input "true"
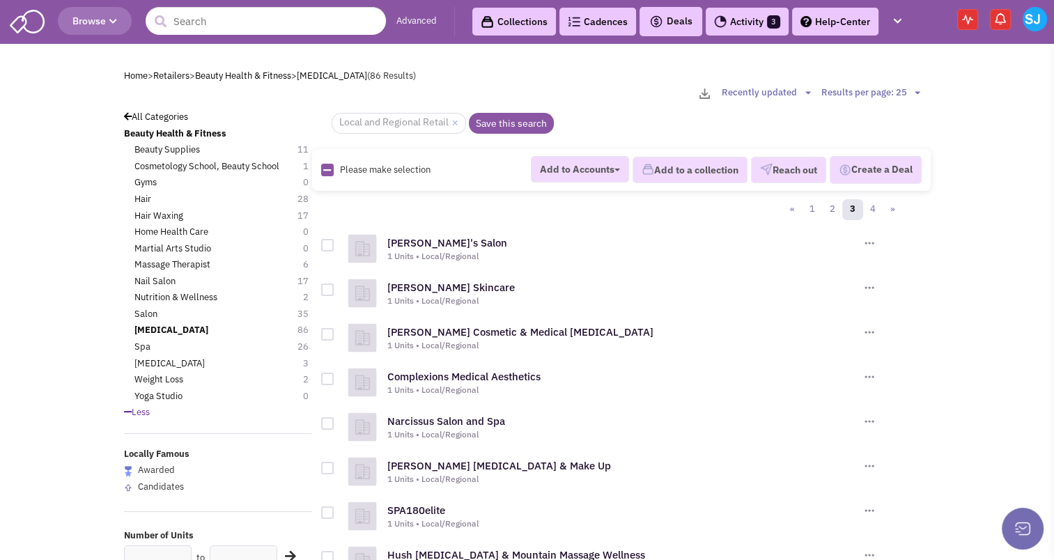
checkbox input "true"
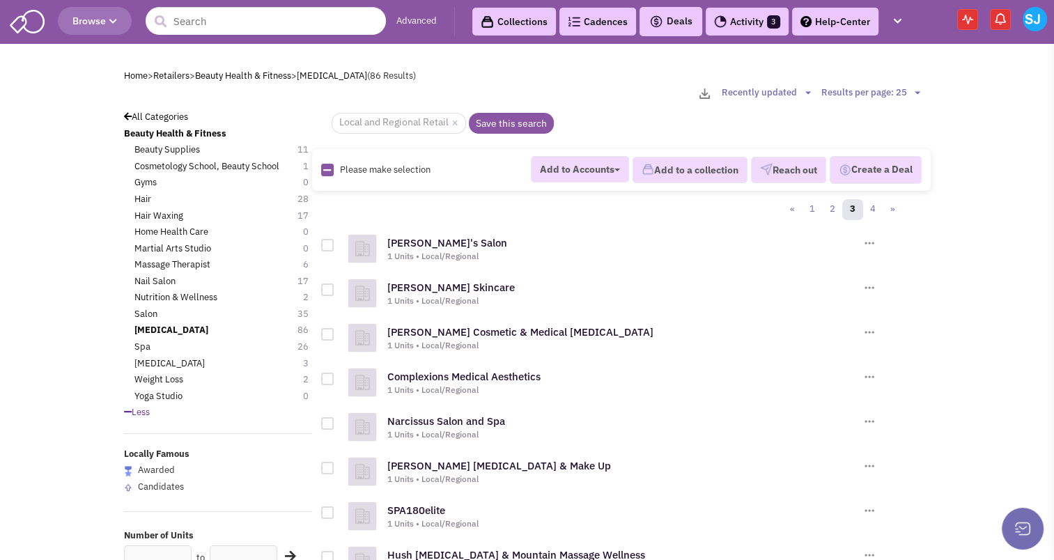
checkbox input "true"
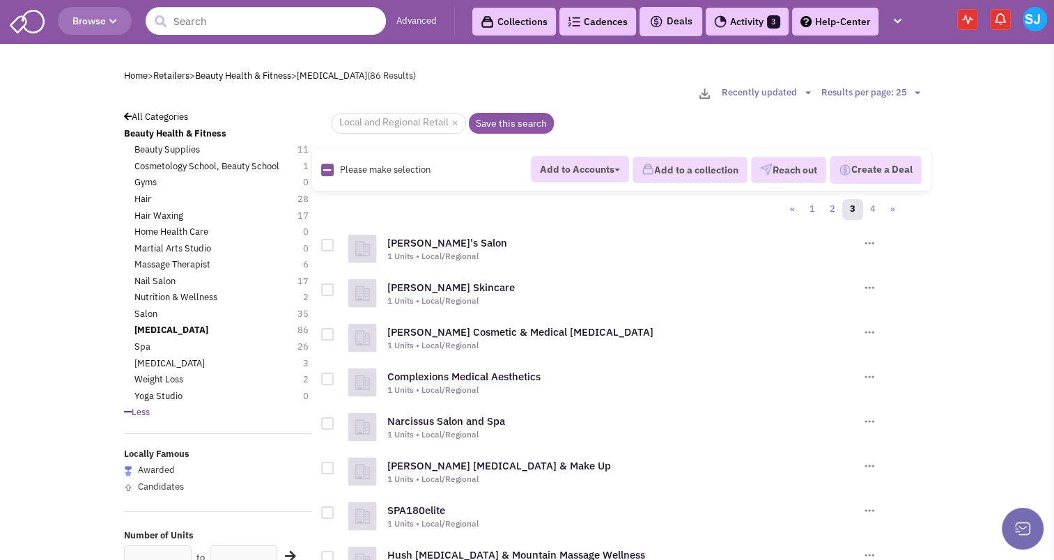
checkbox input "true"
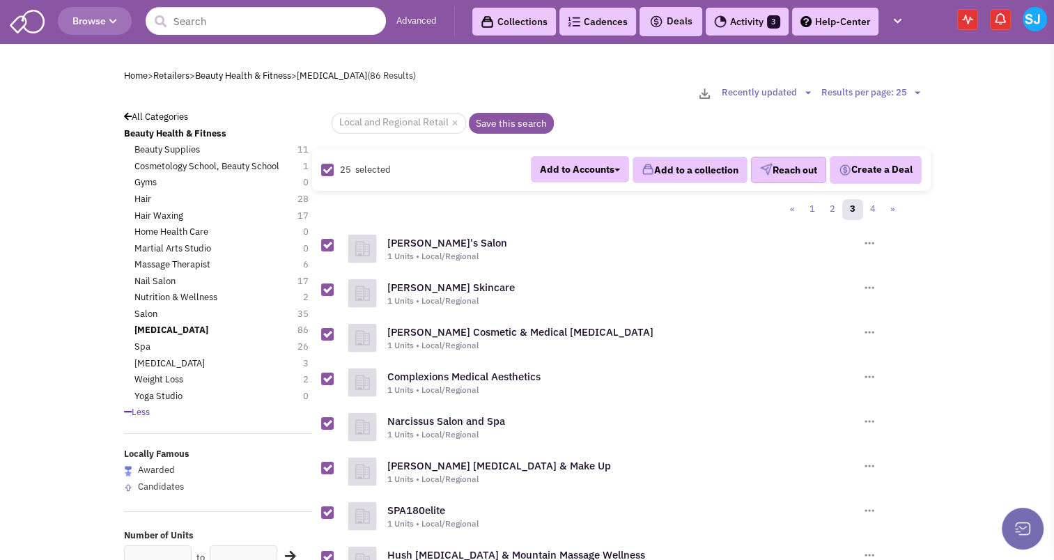
click at [794, 164] on button "Reach out" at bounding box center [788, 170] width 75 height 26
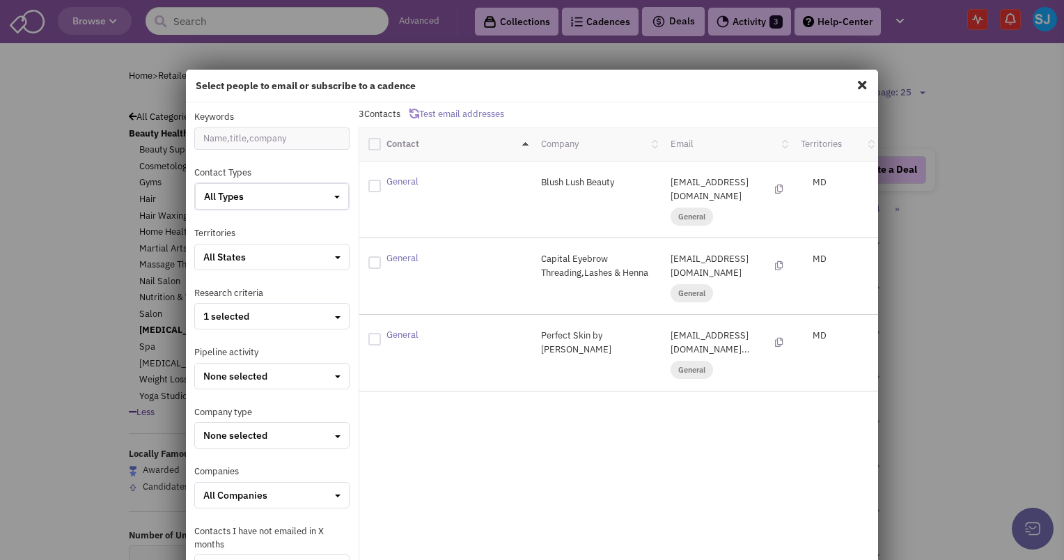
click at [368, 139] on div at bounding box center [374, 144] width 13 height 13
click at [382, 139] on input "checkbox" at bounding box center [386, 142] width 9 height 9
checkbox input "true"
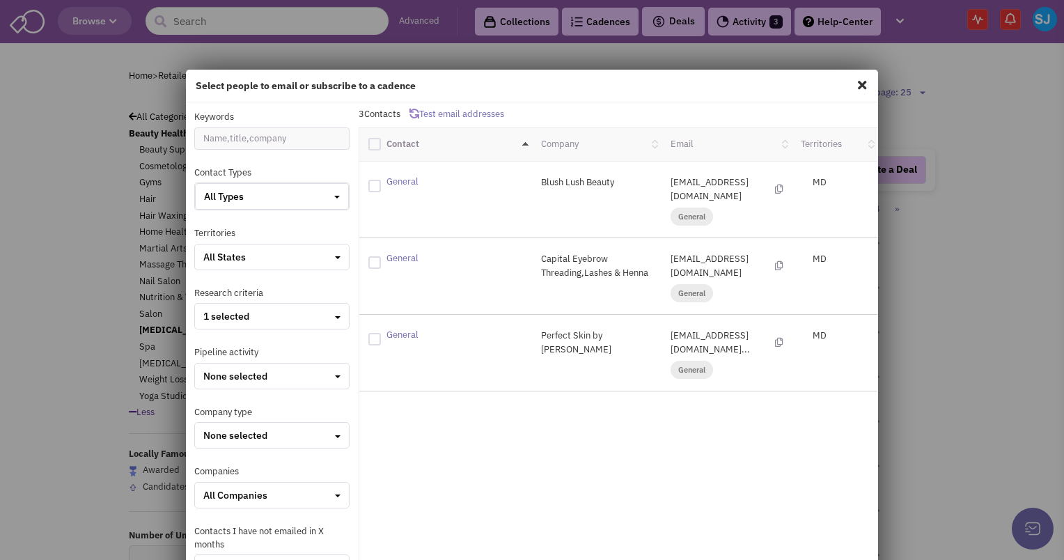
checkbox input "true"
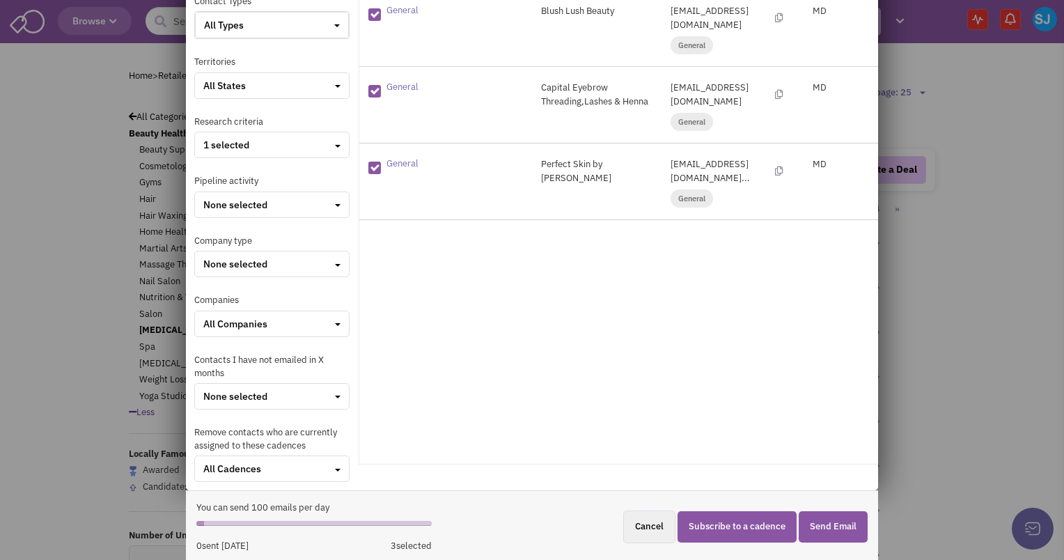
click at [730, 541] on div "You can send 100 emails per day 0 sent [DATE] 3 selected Cancel Subscribe to a …" at bounding box center [531, 526] width 671 height 51
click at [724, 515] on button "Subscribe to a cadence" at bounding box center [737, 526] width 119 height 31
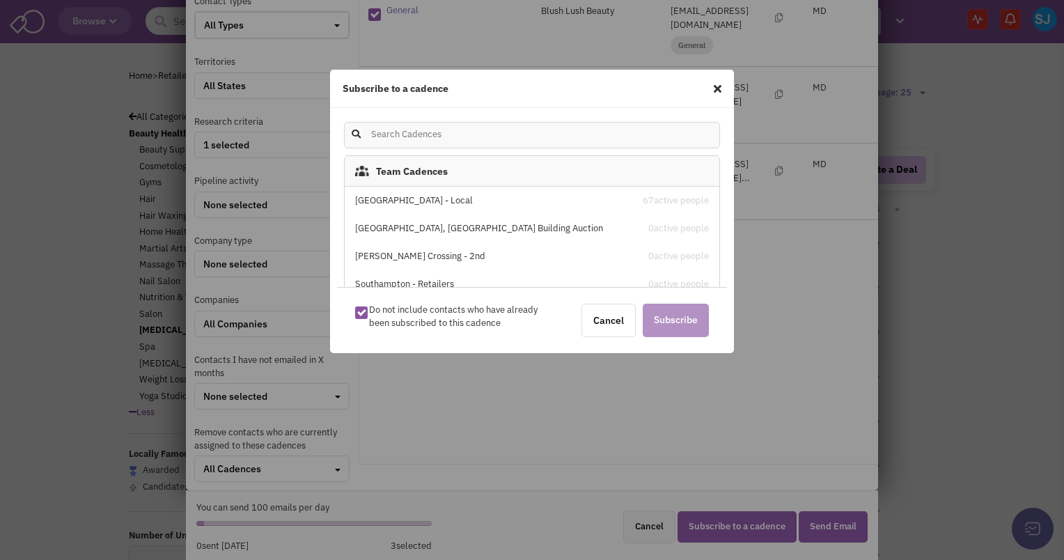
click at [444, 203] on div "[GEOGRAPHIC_DATA] - Local" at bounding box center [487, 200] width 265 height 13
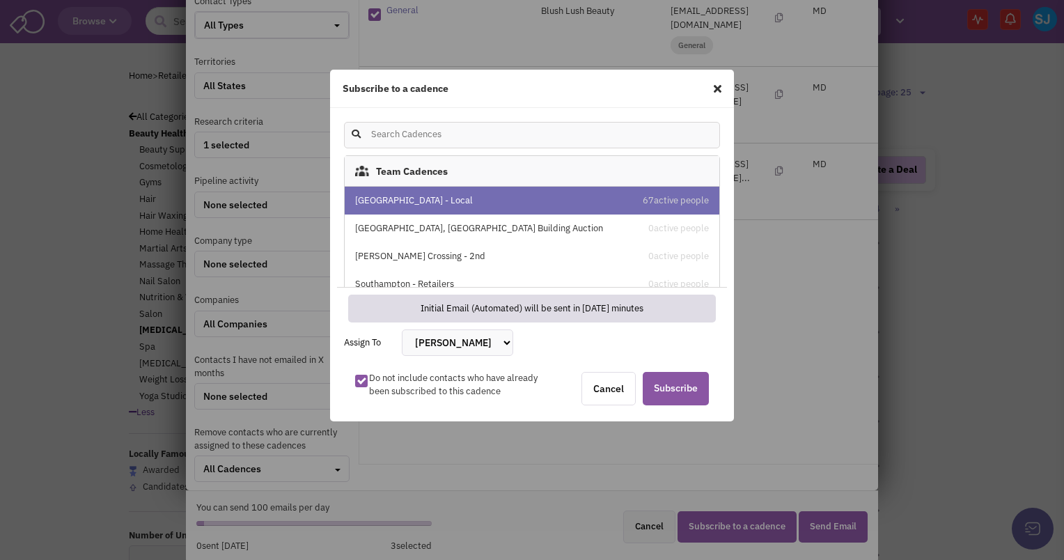
click at [449, 342] on select "[PERSON_NAME] [PERSON_NAME] [PERSON_NAME] [PERSON_NAME] [PERSON_NAME] [PERSON_N…" at bounding box center [457, 342] width 111 height 26
select select "2412"
click at [402, 329] on select "[PERSON_NAME] [PERSON_NAME] [PERSON_NAME] [PERSON_NAME] [PERSON_NAME] [PERSON_N…" at bounding box center [457, 342] width 111 height 26
click at [691, 389] on span "Subscribe" at bounding box center [676, 388] width 66 height 33
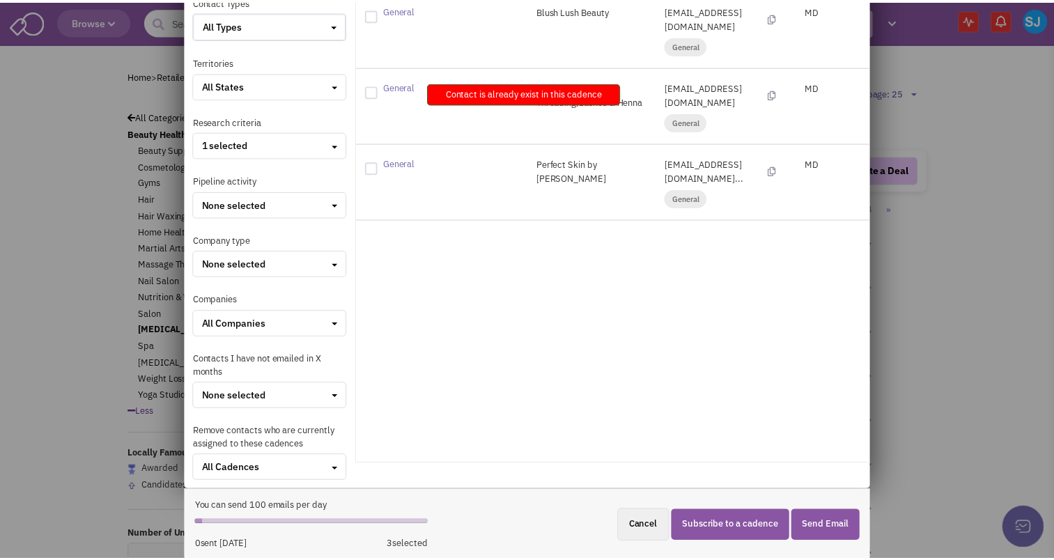
scroll to position [0, 0]
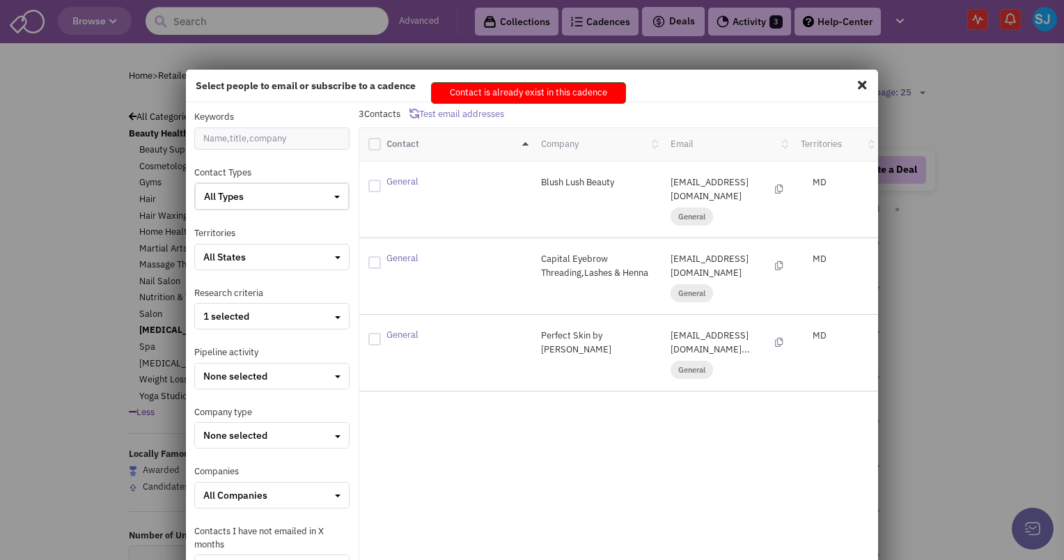
click at [853, 83] on span at bounding box center [862, 85] width 18 height 22
checkbox input "false"
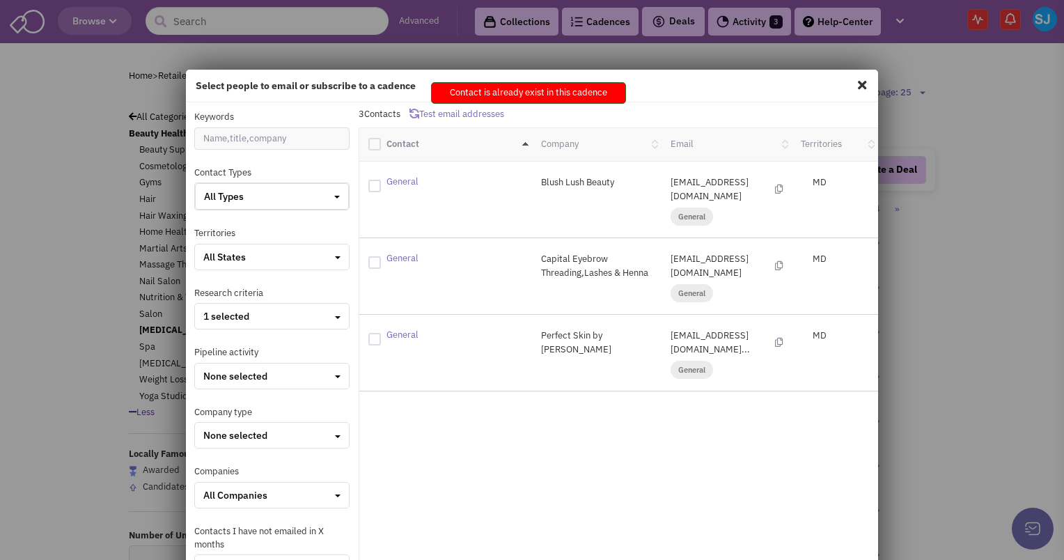
checkbox input "false"
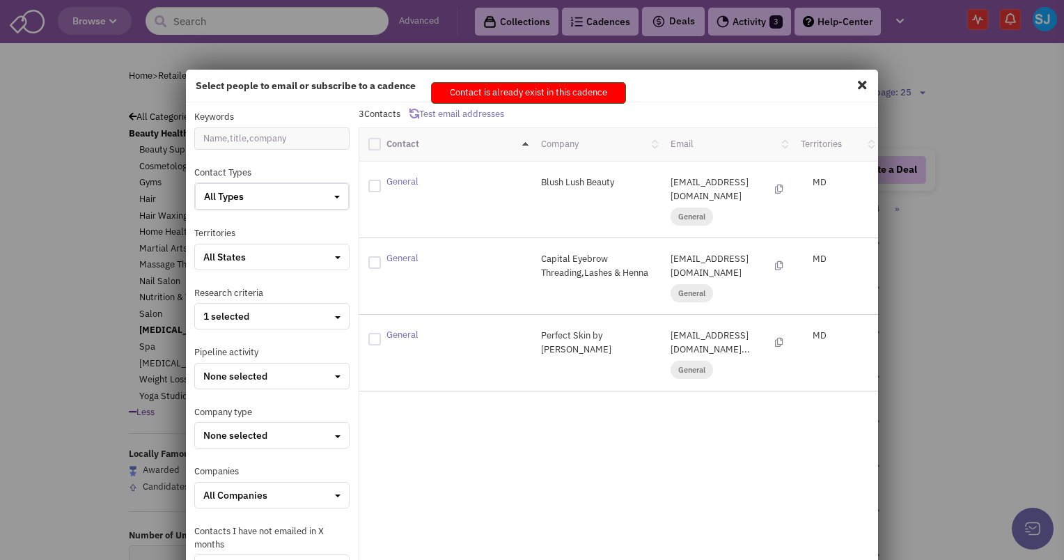
checkbox input "false"
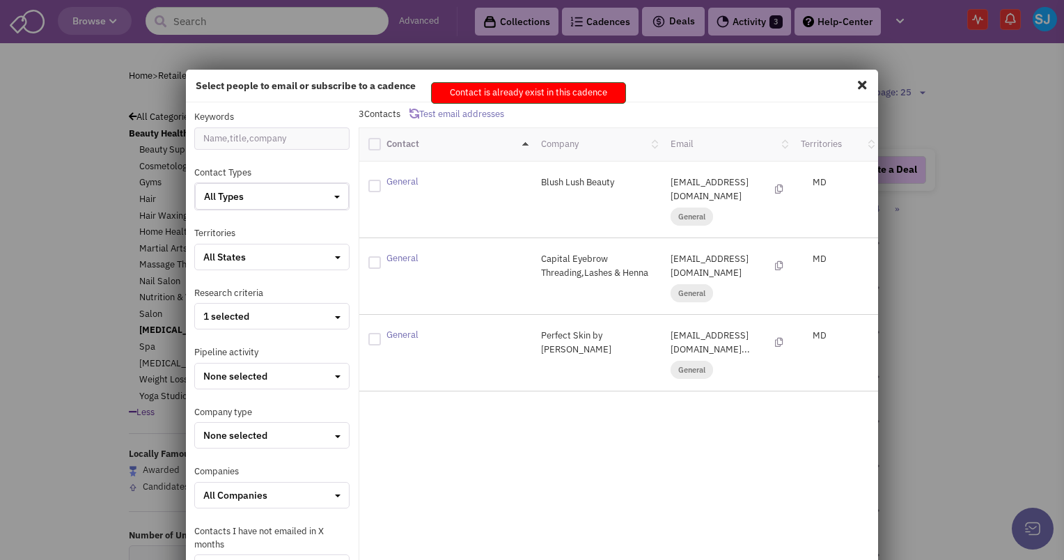
checkbox input "false"
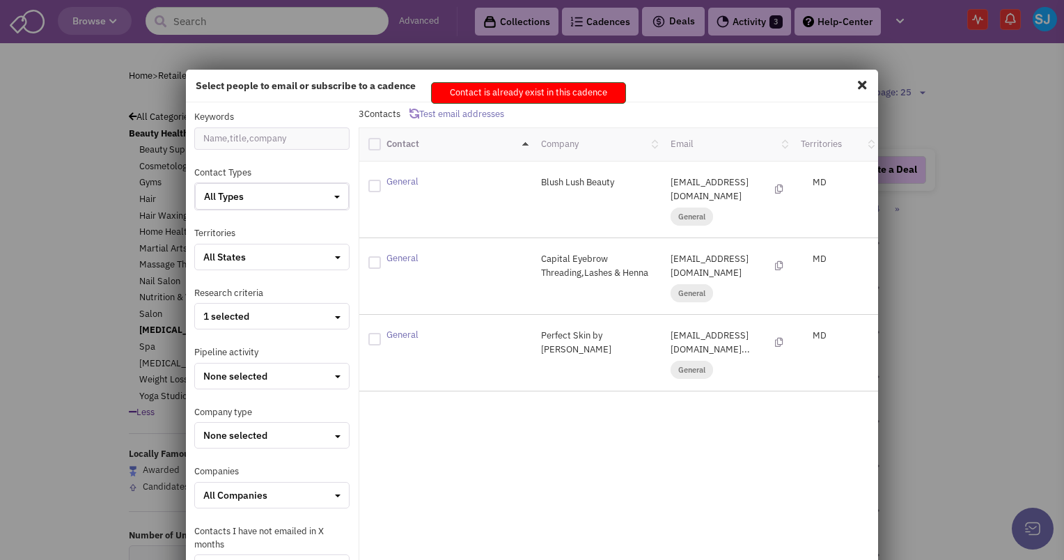
checkbox input "false"
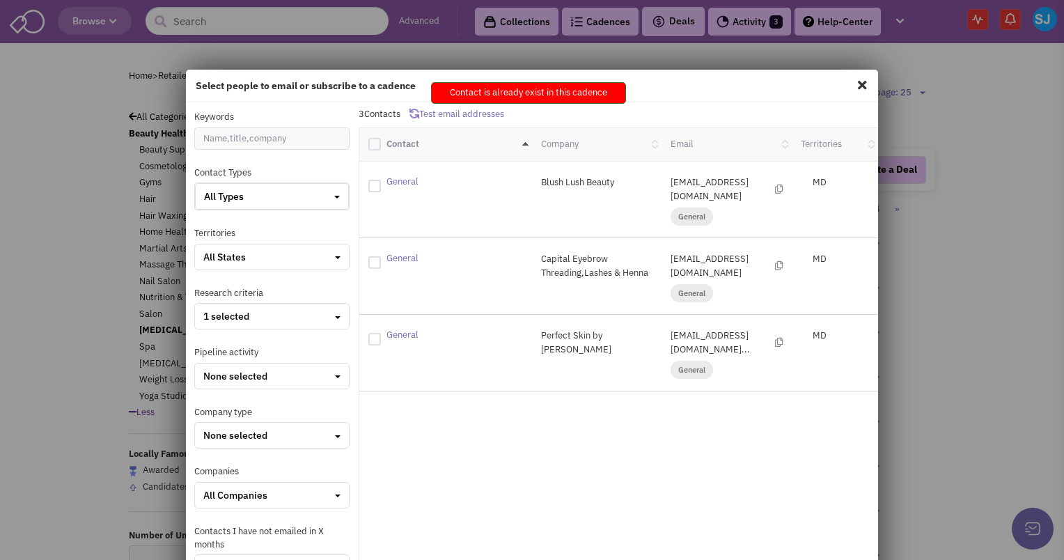
checkbox input "false"
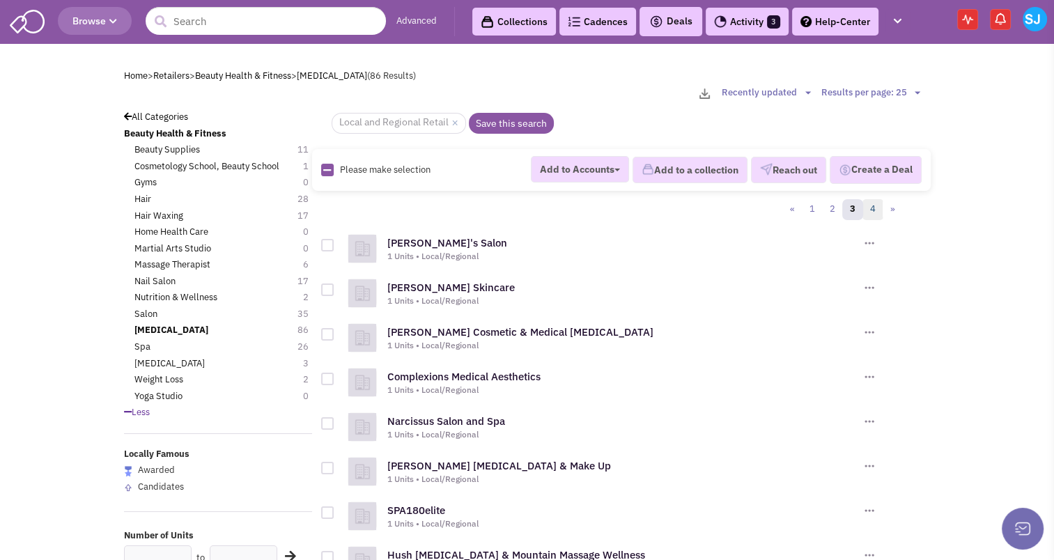
click at [877, 203] on link "4" at bounding box center [872, 209] width 21 height 21
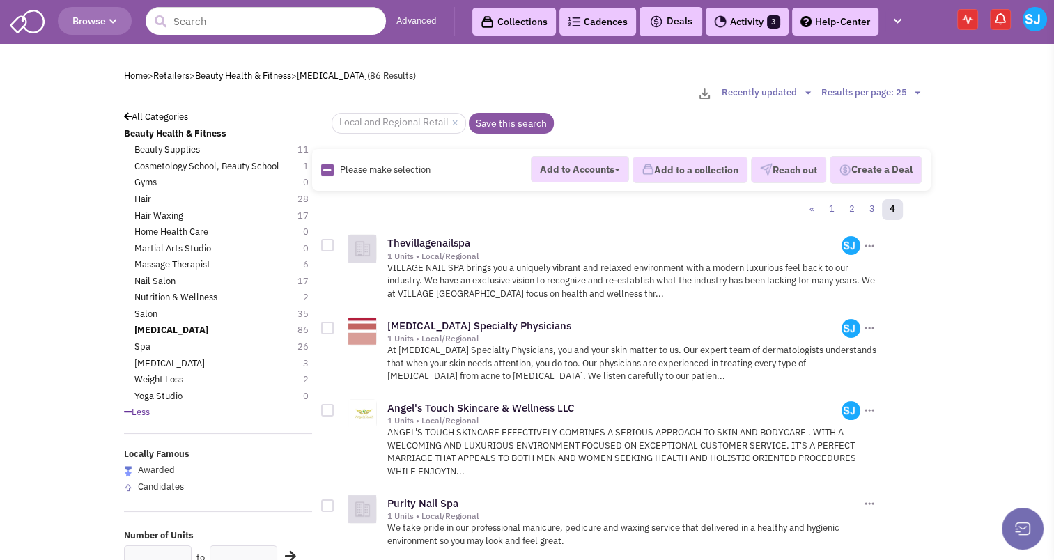
click at [322, 164] on img at bounding box center [327, 170] width 13 height 13
click at [327, 170] on icon at bounding box center [327, 170] width 8 height 9
checkbox input "true"
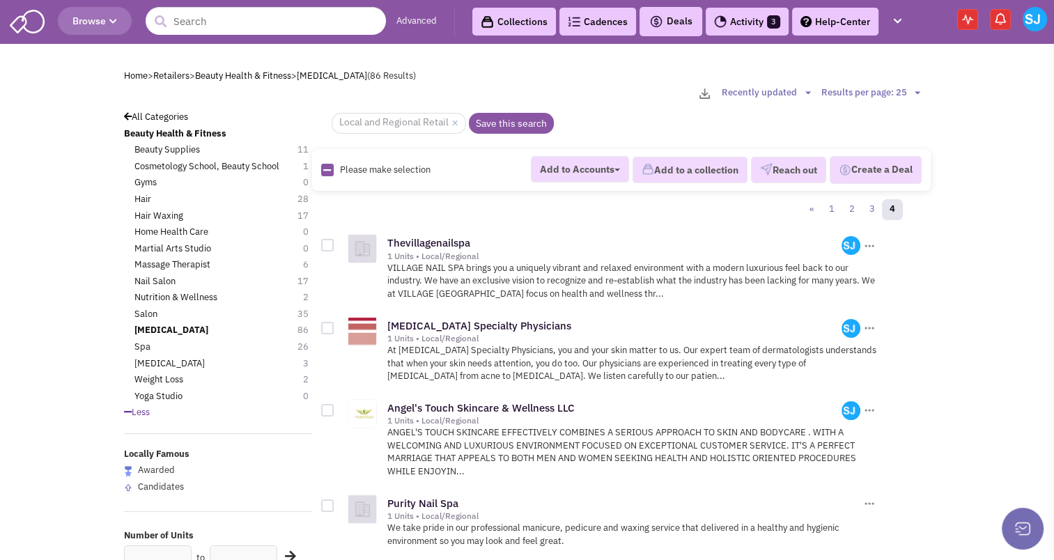
checkbox input "true"
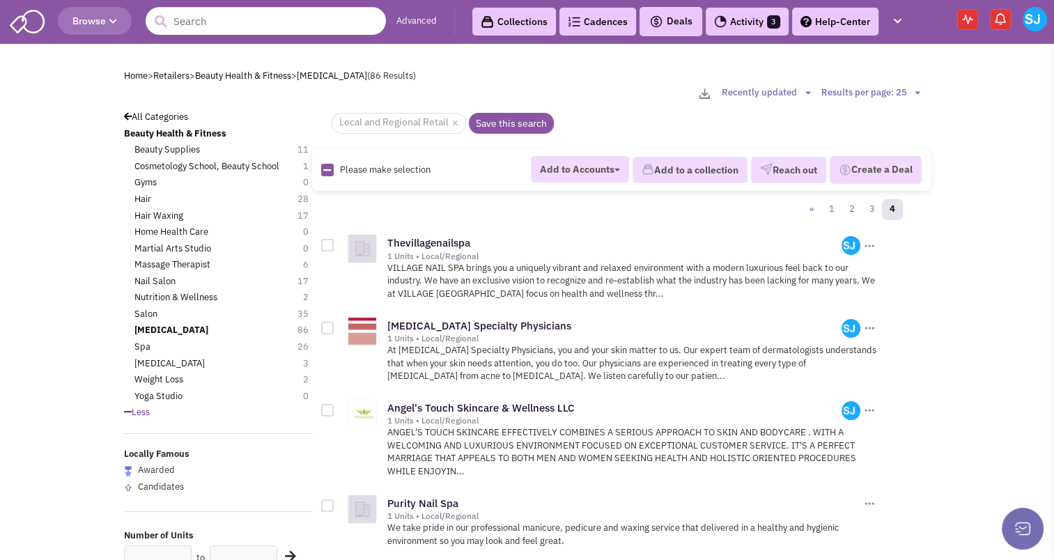
checkbox input "true"
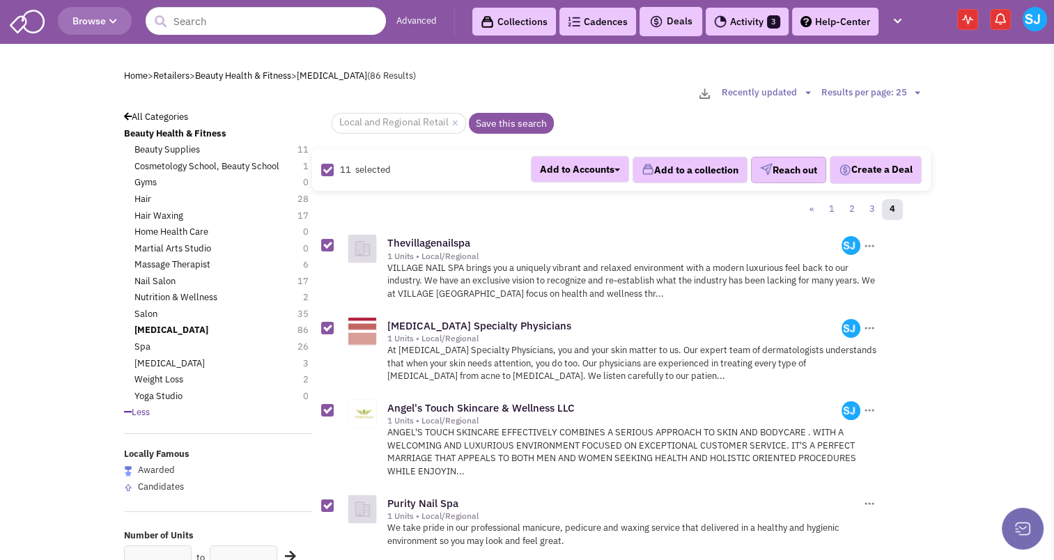
click at [791, 177] on button "Reach out" at bounding box center [788, 170] width 75 height 26
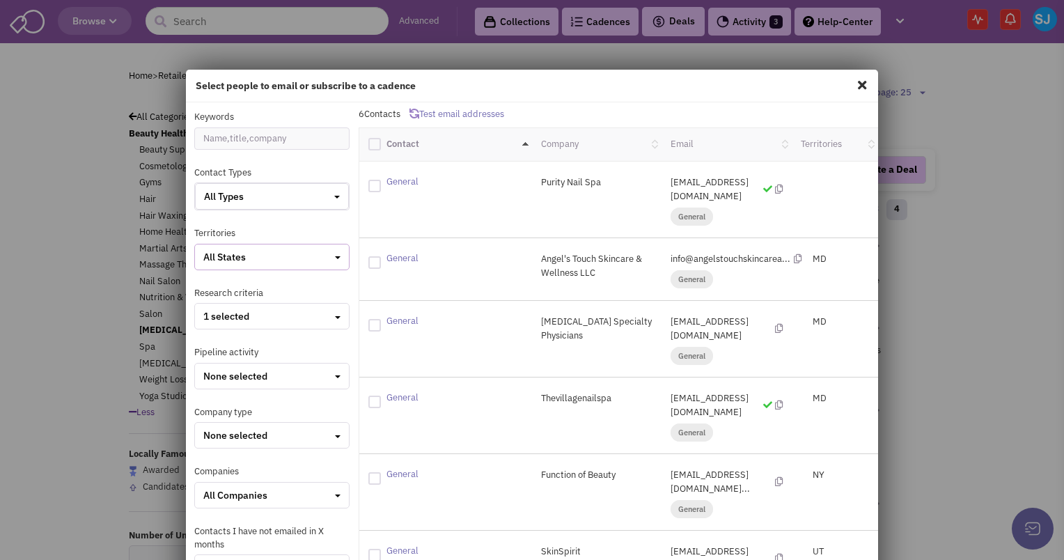
click at [290, 251] on div "All States" at bounding box center [271, 257] width 137 height 14
click at [223, 283] on label "MD" at bounding box center [251, 282] width 110 height 17
click at [250, 254] on div "All States" at bounding box center [271, 257] width 137 height 14
click at [208, 281] on div at bounding box center [209, 280] width 13 height 13
click at [217, 281] on input "checkbox" at bounding box center [221, 281] width 9 height 9
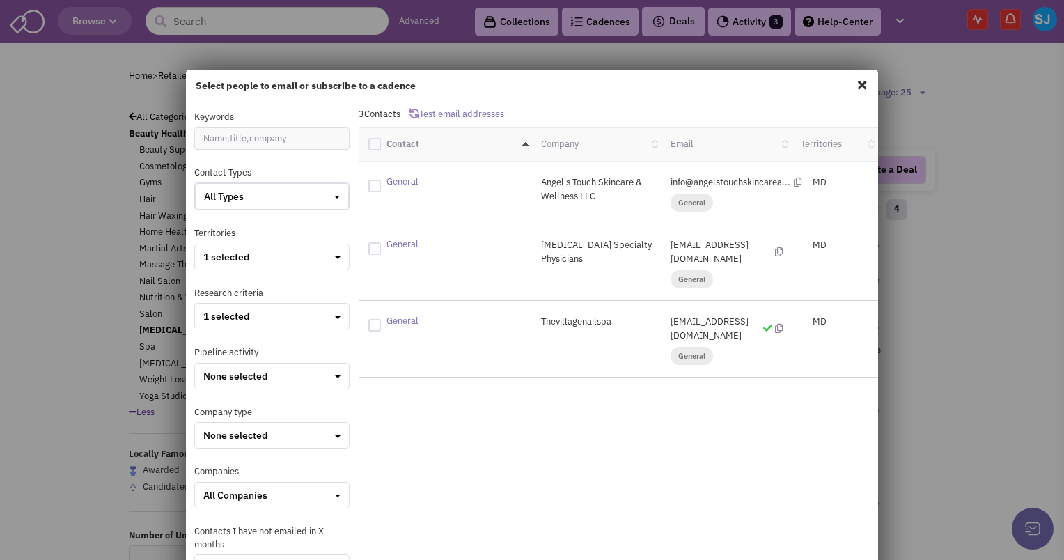
click at [366, 153] on div "Contact" at bounding box center [445, 144] width 173 height 19
click at [368, 149] on div at bounding box center [374, 144] width 13 height 13
click at [382, 147] on input "checkbox" at bounding box center [386, 142] width 9 height 9
checkbox input "true"
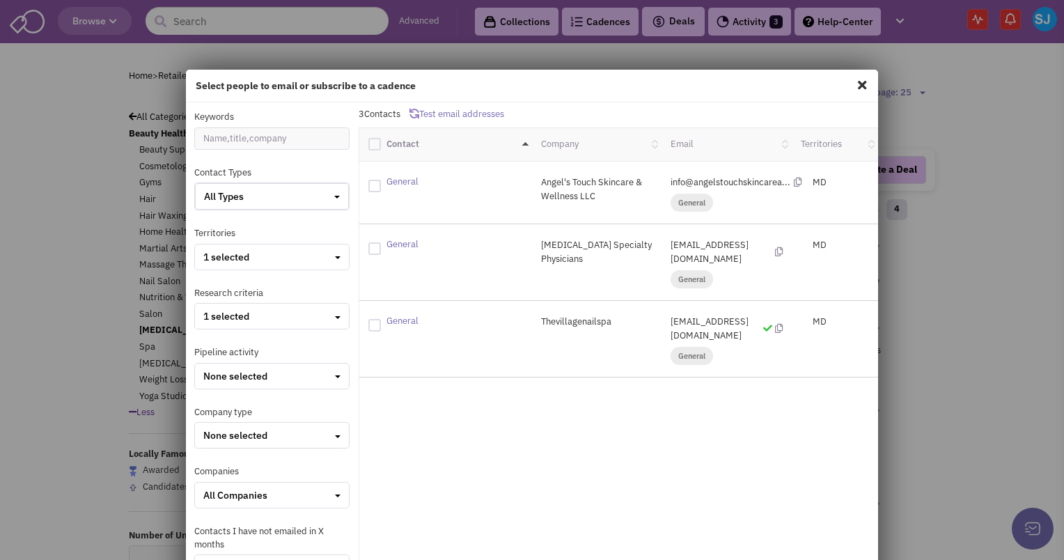
checkbox input "true"
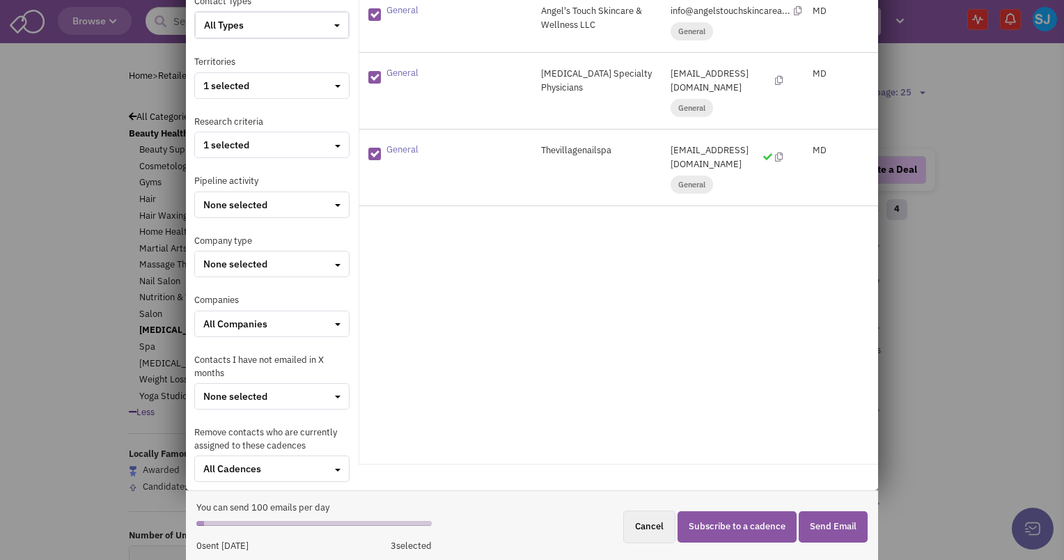
click at [724, 529] on button "Subscribe to a cadence" at bounding box center [737, 526] width 119 height 31
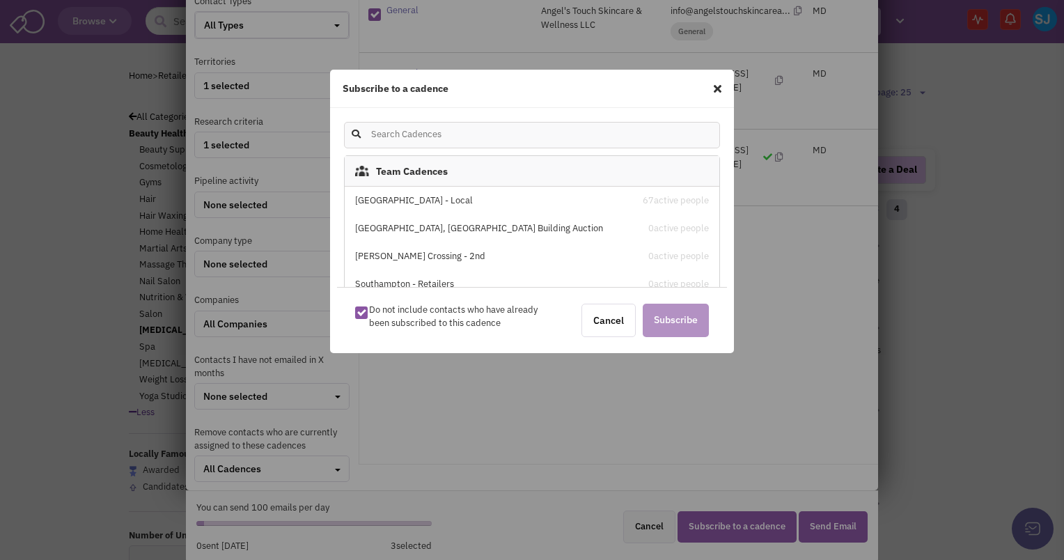
click at [438, 193] on div "Stone House Square - Local 67 active people" at bounding box center [532, 201] width 375 height 28
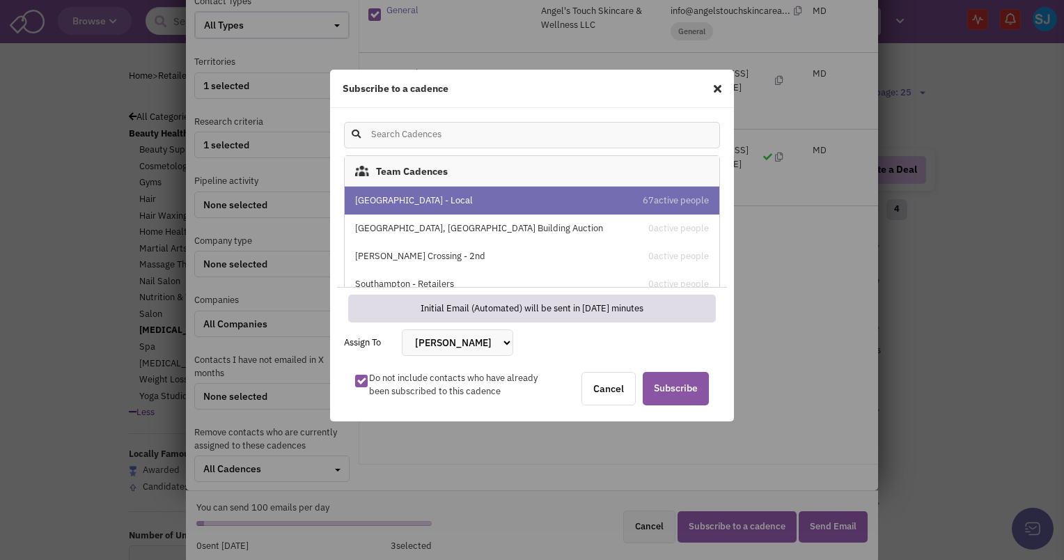
click at [439, 346] on select "[PERSON_NAME] [PERSON_NAME] [PERSON_NAME] [PERSON_NAME] [PERSON_NAME] [PERSON_N…" at bounding box center [457, 342] width 111 height 26
select select "2412"
click at [402, 329] on select "[PERSON_NAME] [PERSON_NAME] [PERSON_NAME] [PERSON_NAME] [PERSON_NAME] [PERSON_N…" at bounding box center [457, 342] width 111 height 26
click at [657, 396] on span "Subscribe" at bounding box center [676, 388] width 66 height 33
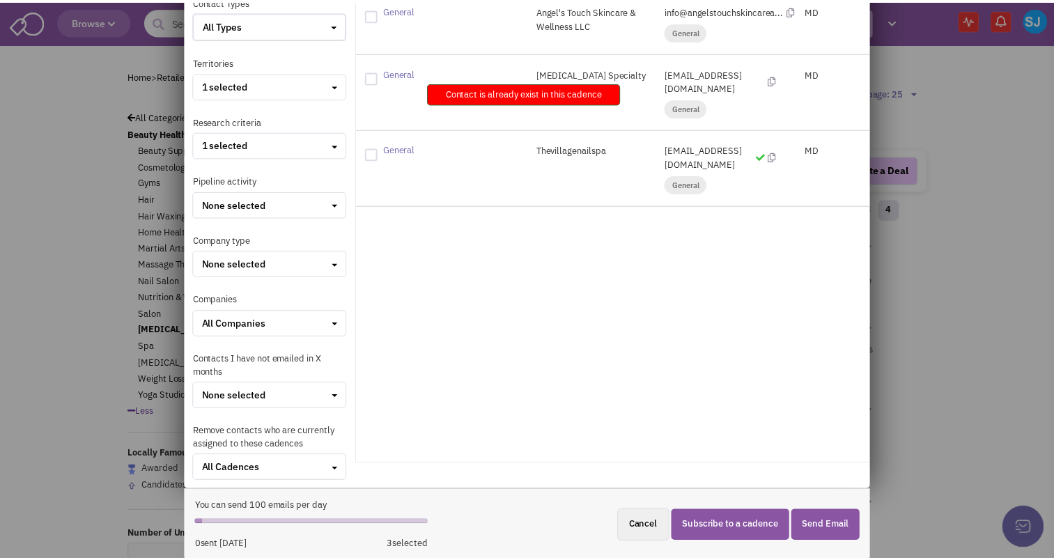
scroll to position [0, 0]
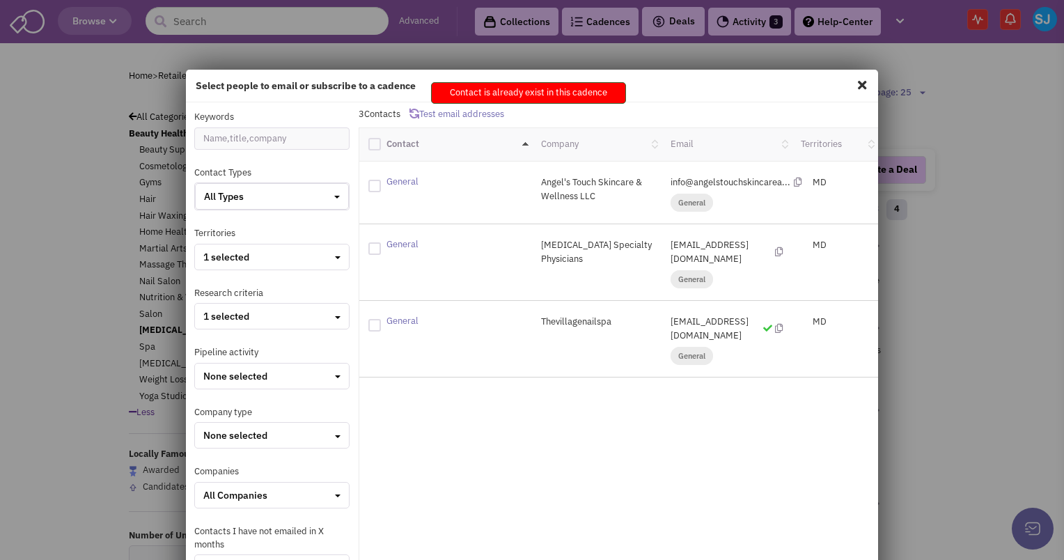
click at [853, 79] on span at bounding box center [862, 85] width 18 height 22
checkbox input "false"
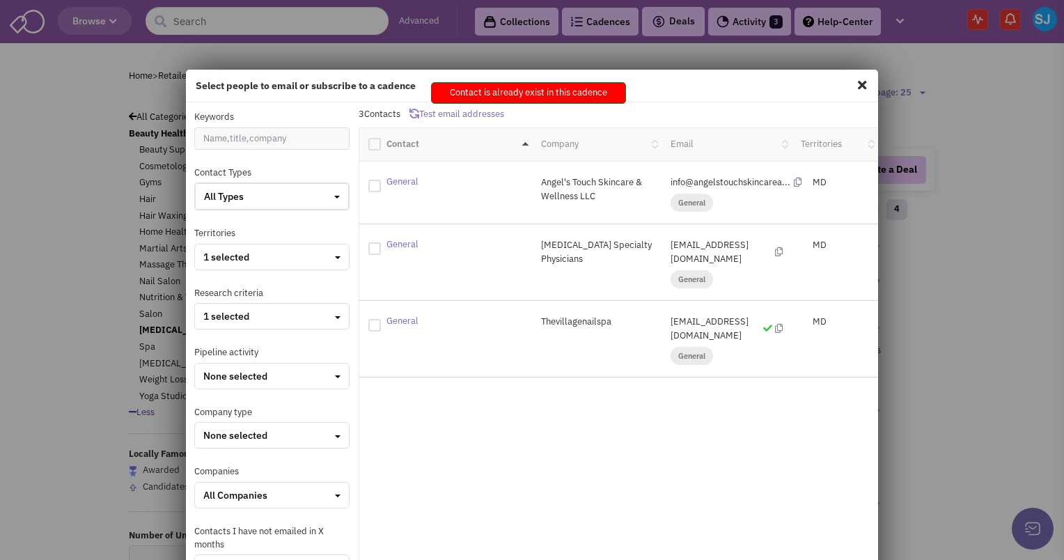
checkbox input "false"
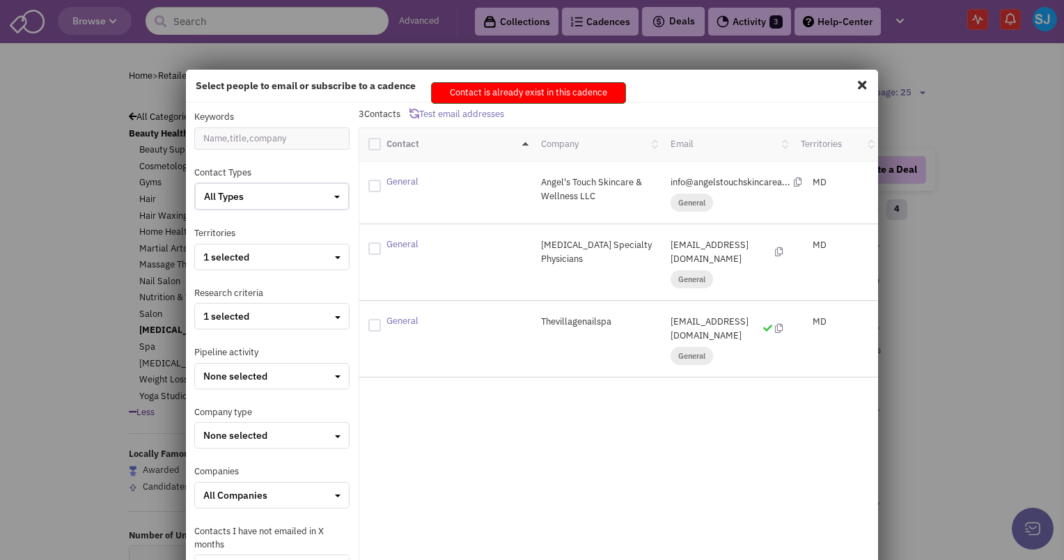
checkbox input "false"
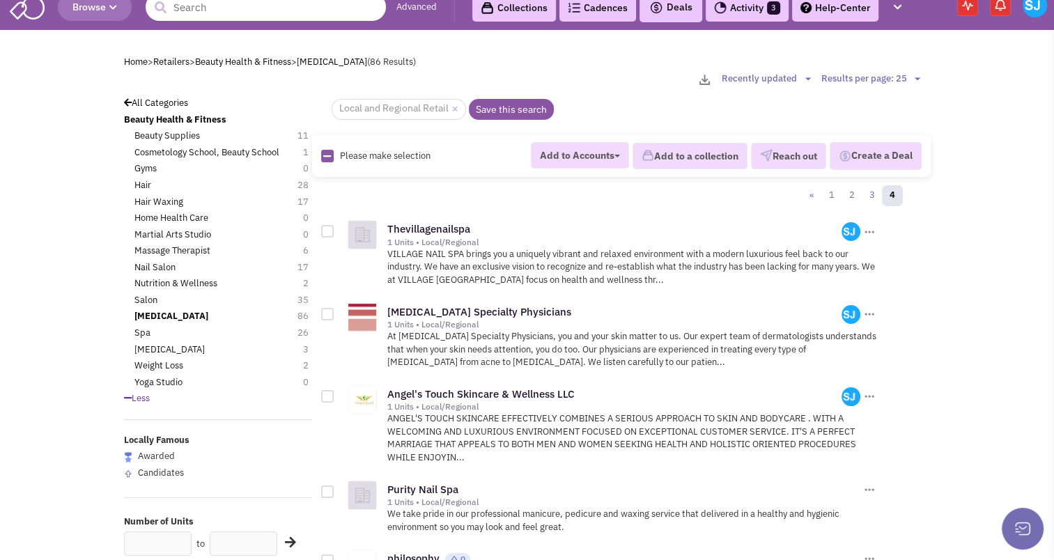
scroll to position [15, 0]
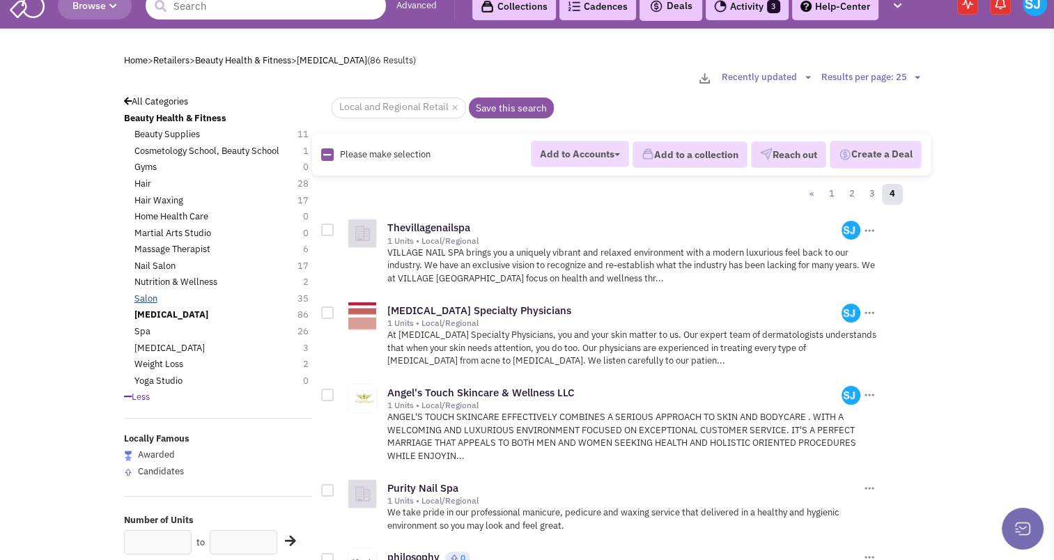
click at [145, 298] on link "Salon" at bounding box center [145, 299] width 23 height 13
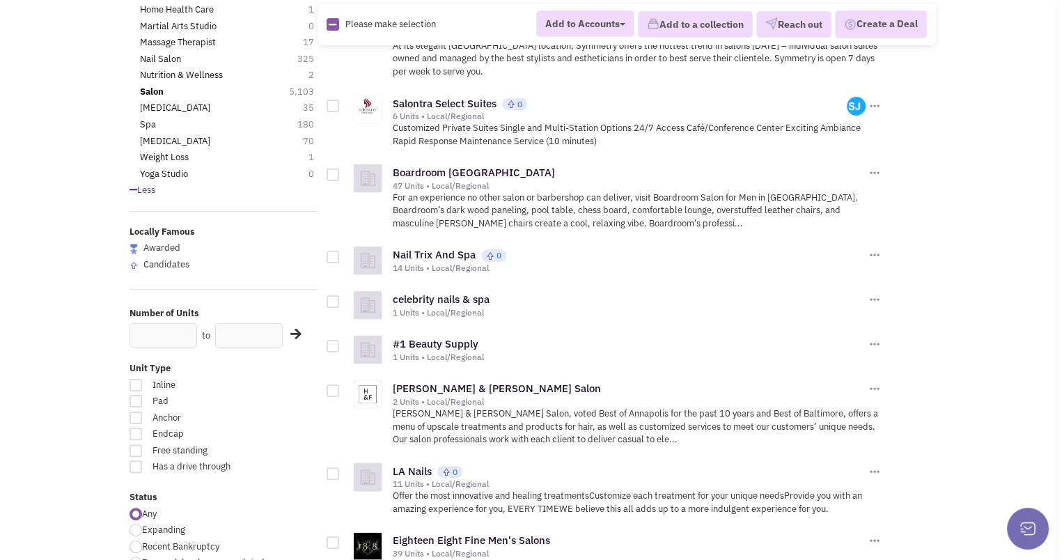
scroll to position [63, 0]
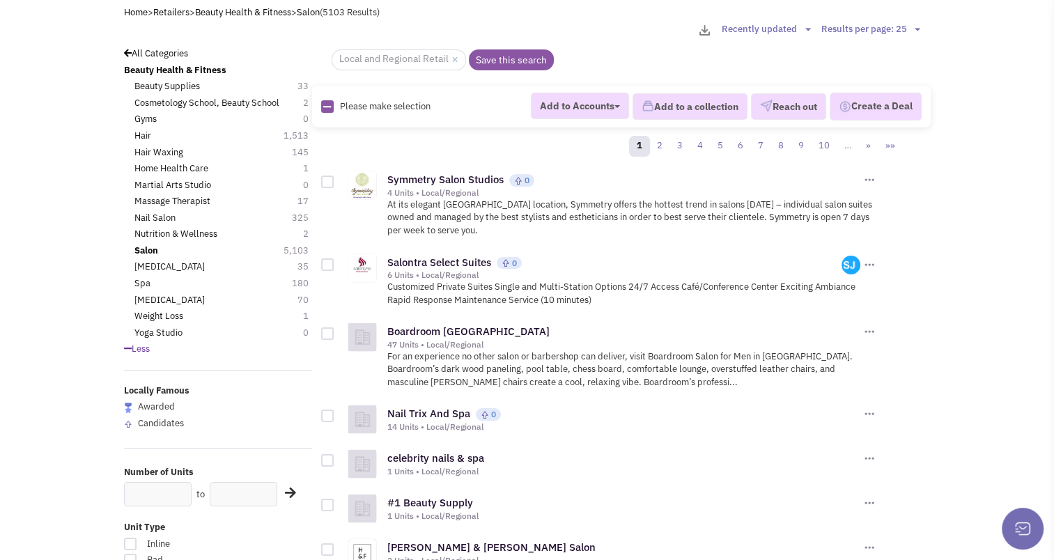
click at [332, 107] on img at bounding box center [327, 106] width 13 height 13
click at [329, 107] on icon at bounding box center [327, 106] width 8 height 9
checkbox input "true"
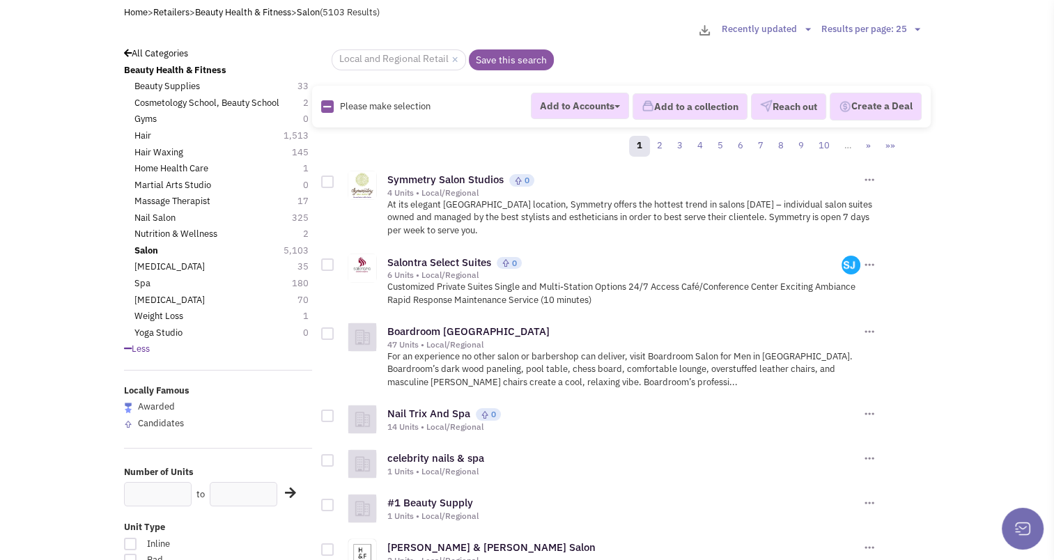
checkbox input "true"
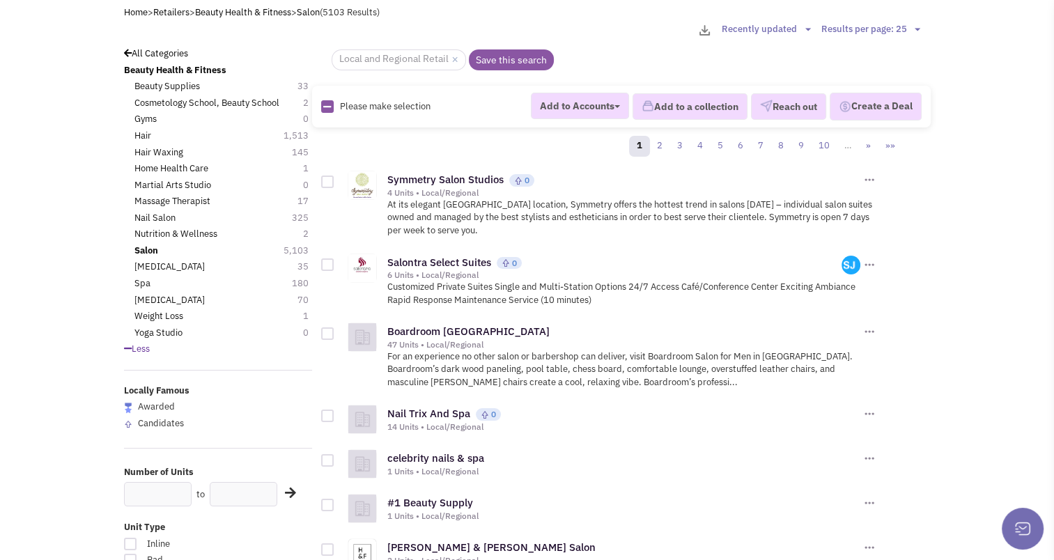
checkbox input "true"
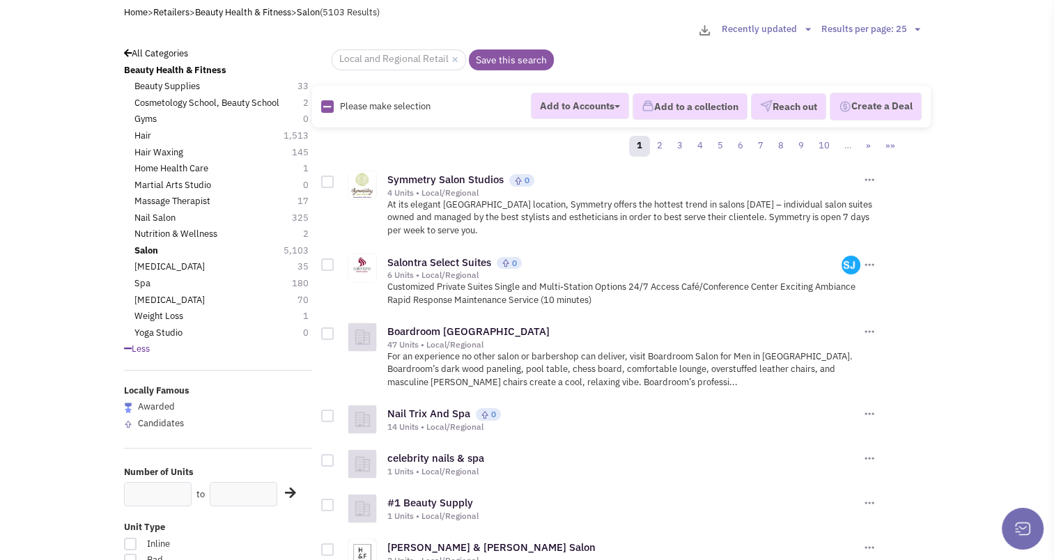
checkbox input "true"
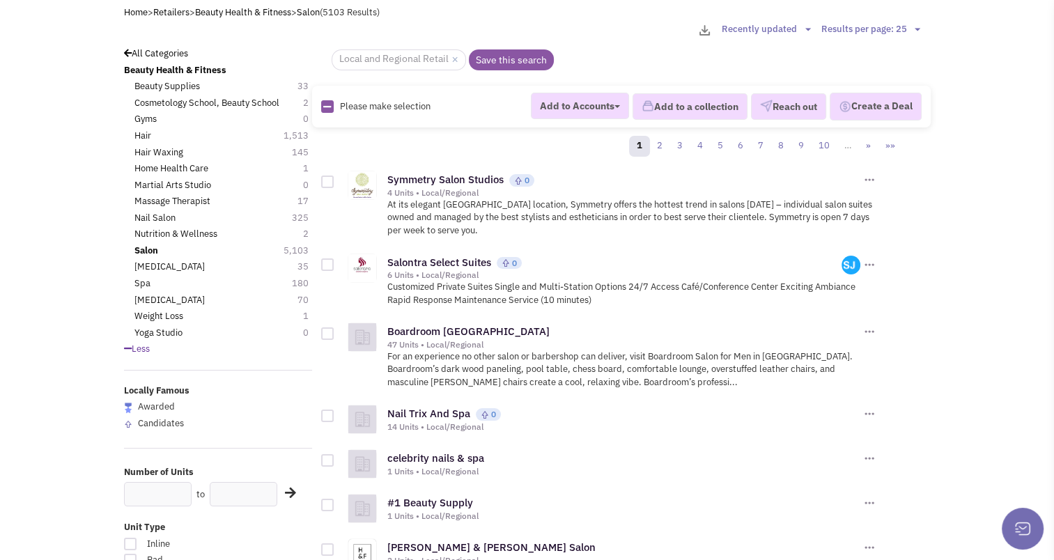
checkbox input "true"
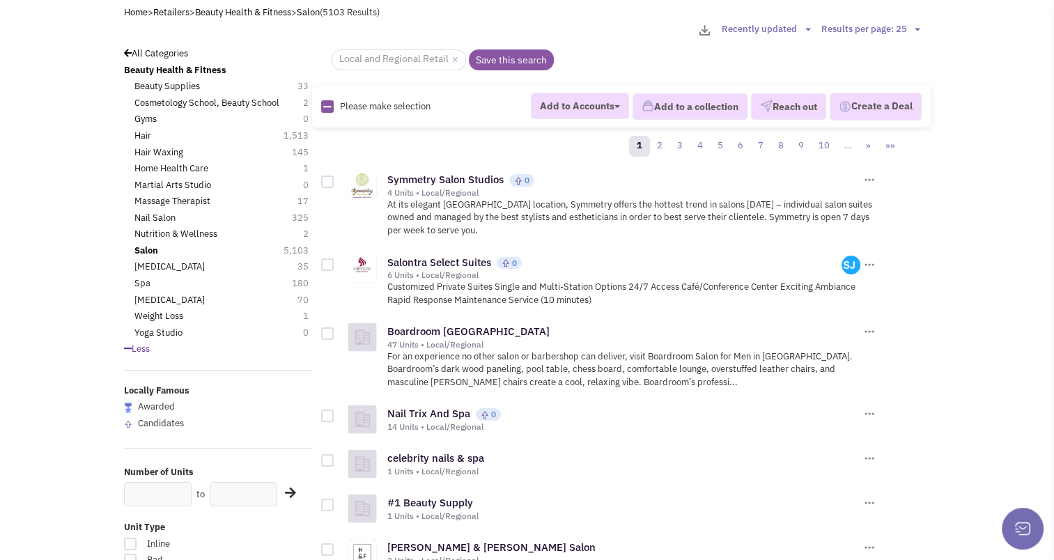
checkbox input "true"
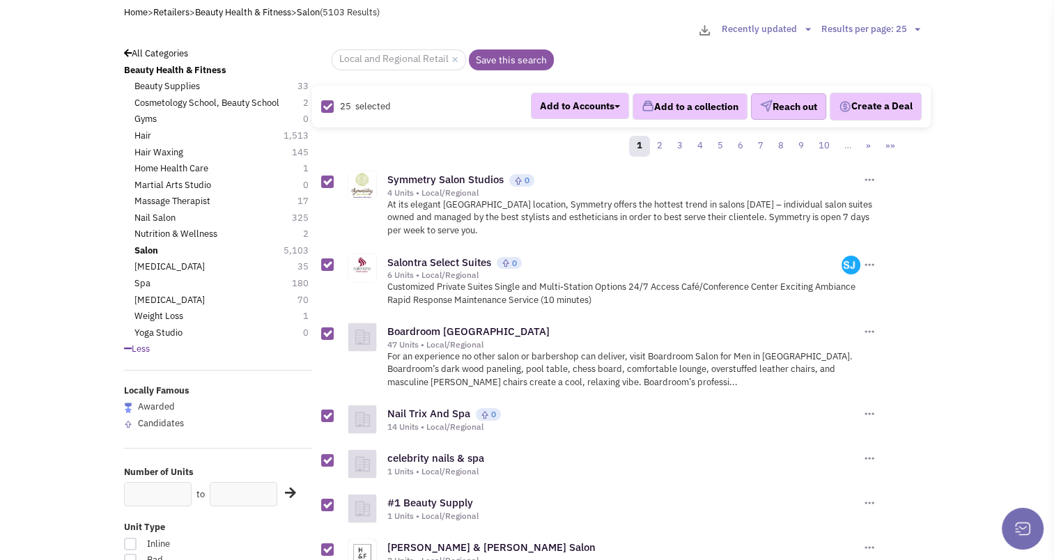
click at [771, 102] on button "Reach out" at bounding box center [788, 106] width 75 height 26
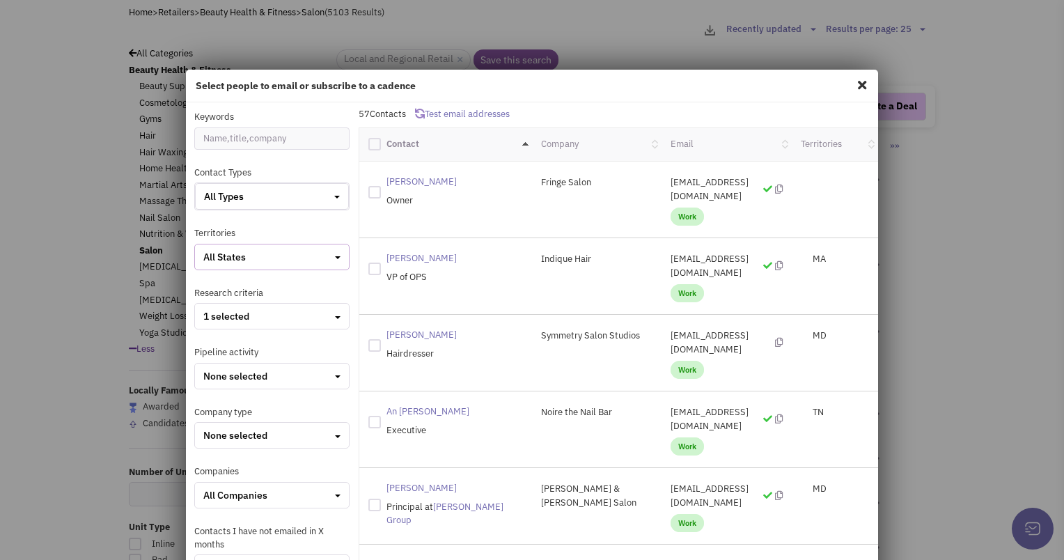
click at [326, 255] on div "All States" at bounding box center [271, 257] width 137 height 14
click at [209, 398] on div at bounding box center [209, 402] width 13 height 13
click at [217, 399] on input "checkbox" at bounding box center [221, 403] width 9 height 9
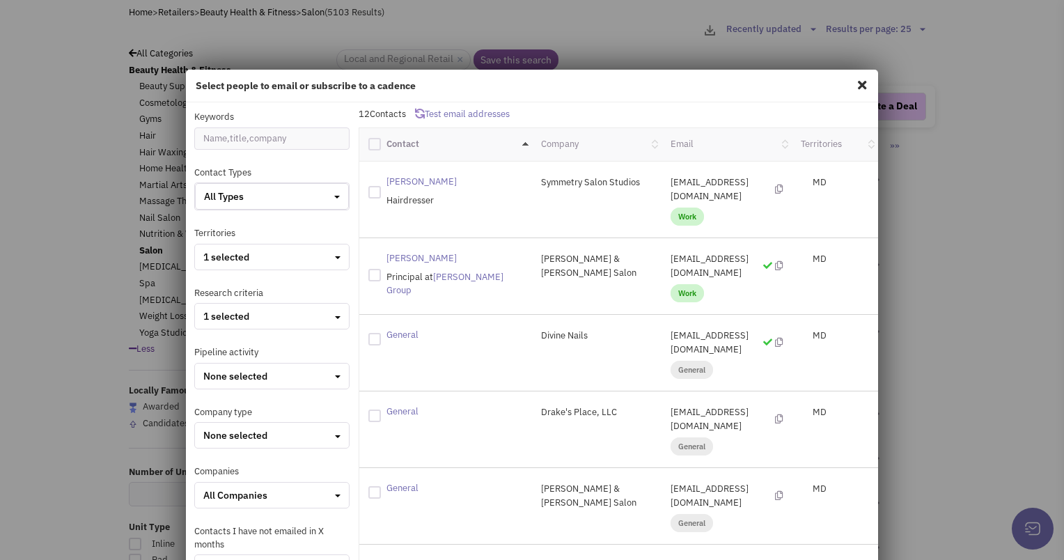
click at [368, 141] on div at bounding box center [374, 144] width 13 height 13
click at [382, 141] on input "checkbox" at bounding box center [386, 142] width 9 height 9
checkbox input "true"
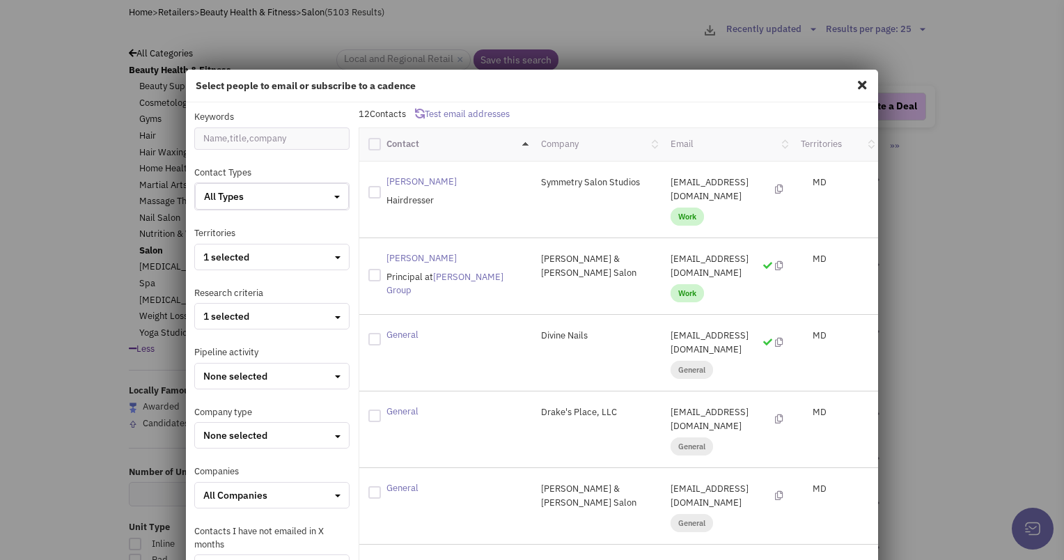
checkbox input "true"
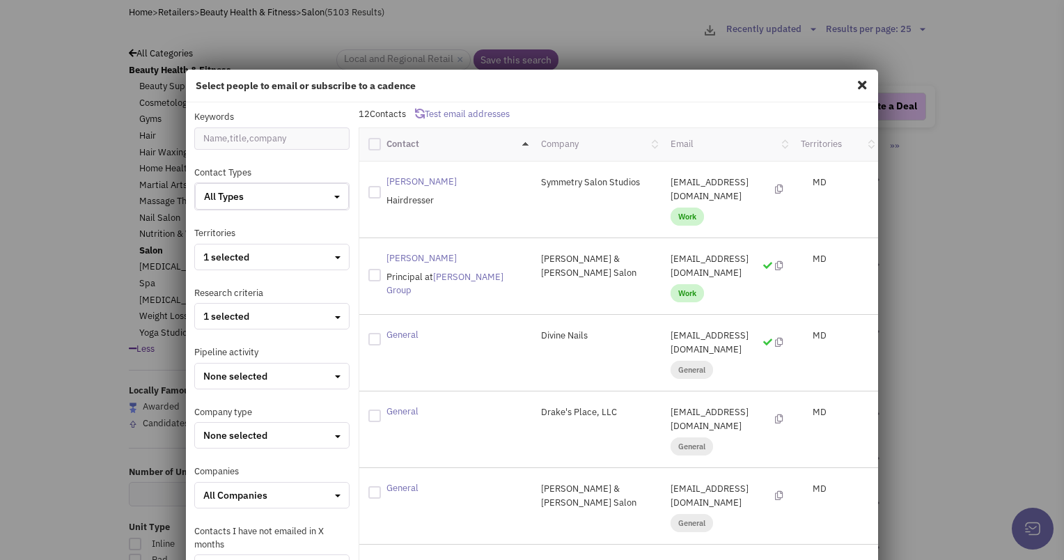
checkbox input "true"
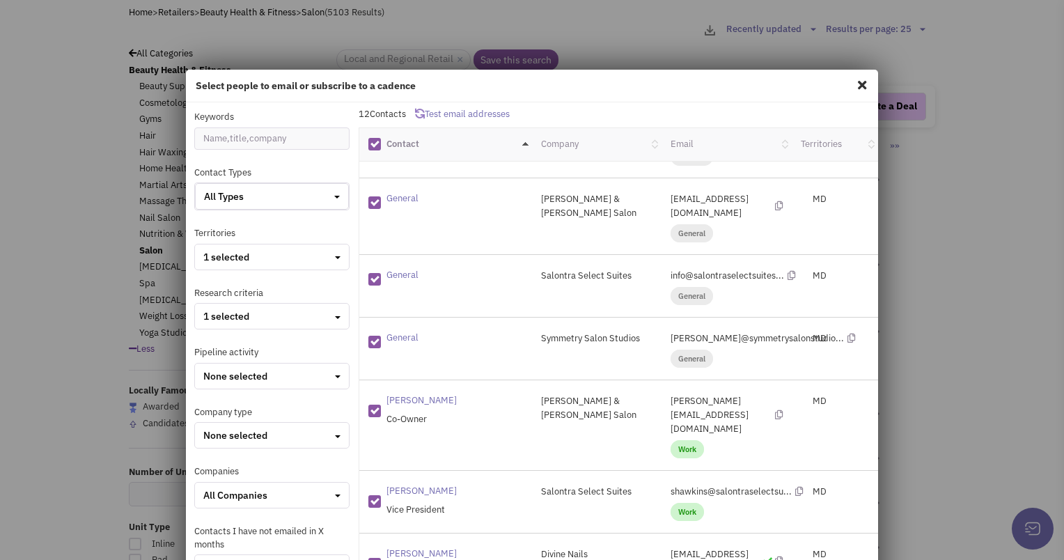
scroll to position [171, 0]
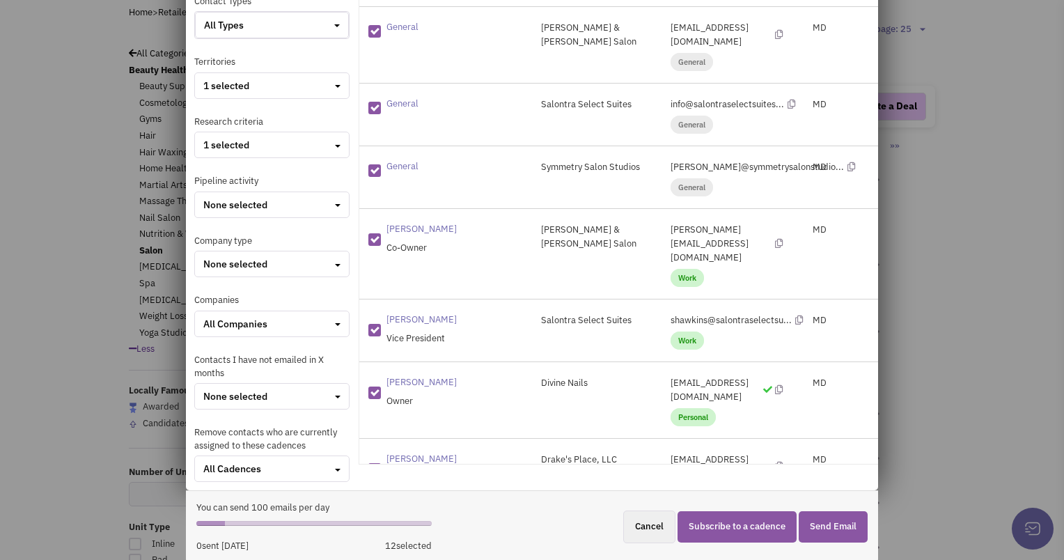
click at [740, 516] on button "Subscribe to a cadence" at bounding box center [737, 526] width 119 height 31
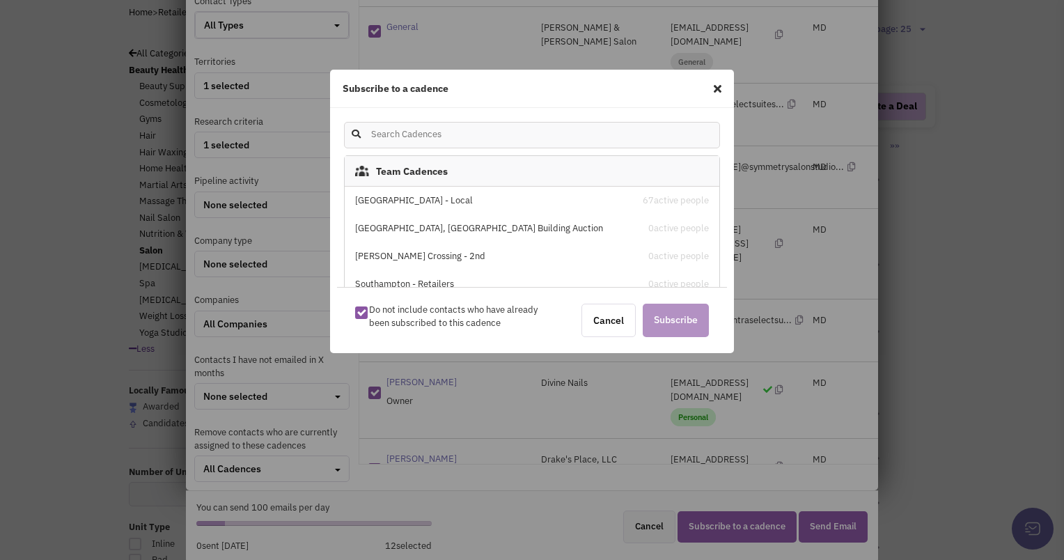
click at [407, 194] on div "[GEOGRAPHIC_DATA] - Local" at bounding box center [487, 200] width 265 height 13
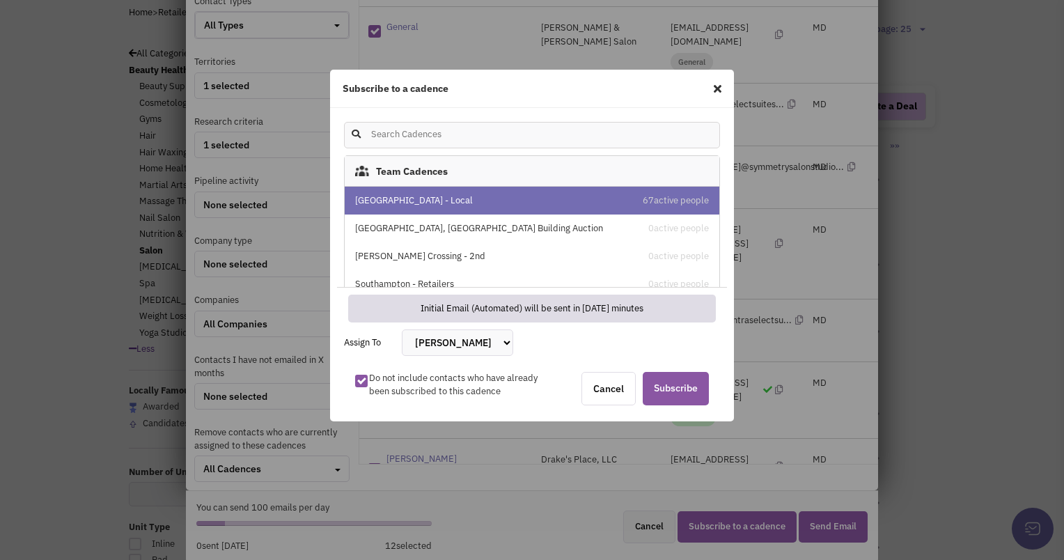
click at [431, 341] on select "[PERSON_NAME] [PERSON_NAME] [PERSON_NAME] [PERSON_NAME] [PERSON_NAME] [PERSON_N…" at bounding box center [457, 342] width 111 height 26
select select "2412"
click at [402, 329] on select "[PERSON_NAME] [PERSON_NAME] [PERSON_NAME] [PERSON_NAME] [PERSON_NAME] [PERSON_N…" at bounding box center [457, 342] width 111 height 26
click at [671, 393] on span "Subscribe" at bounding box center [676, 388] width 66 height 33
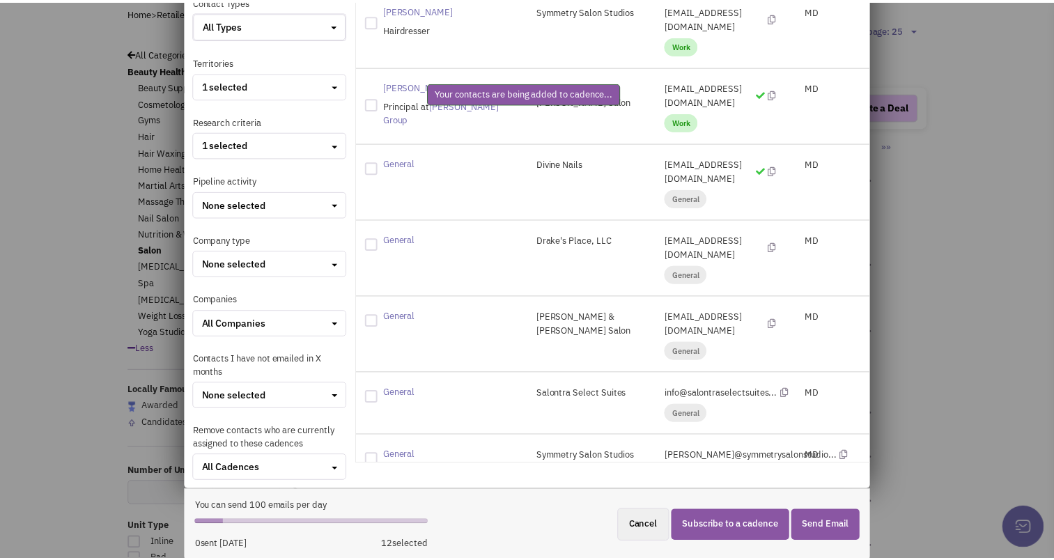
scroll to position [0, 0]
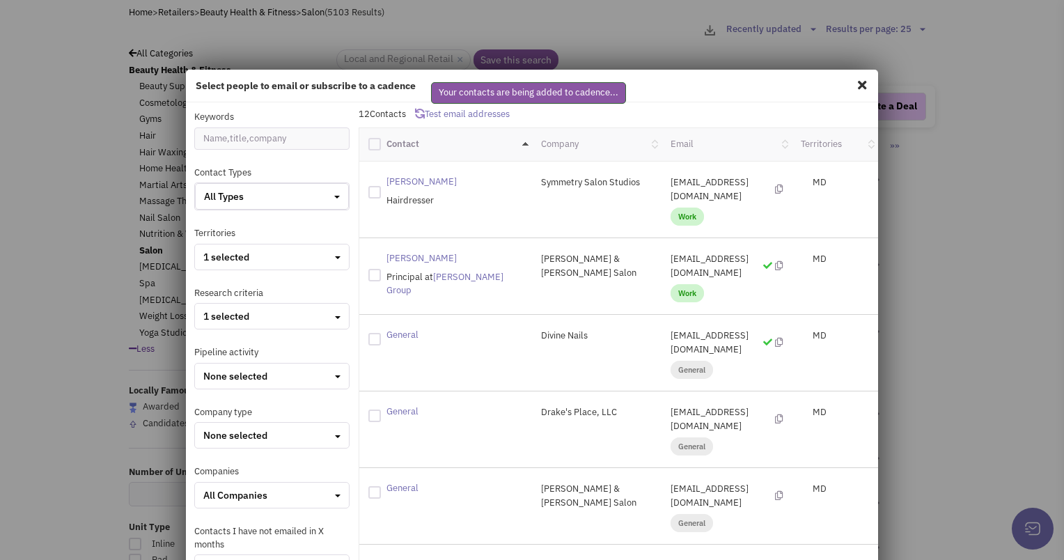
click at [855, 81] on span at bounding box center [862, 85] width 18 height 22
checkbox input "false"
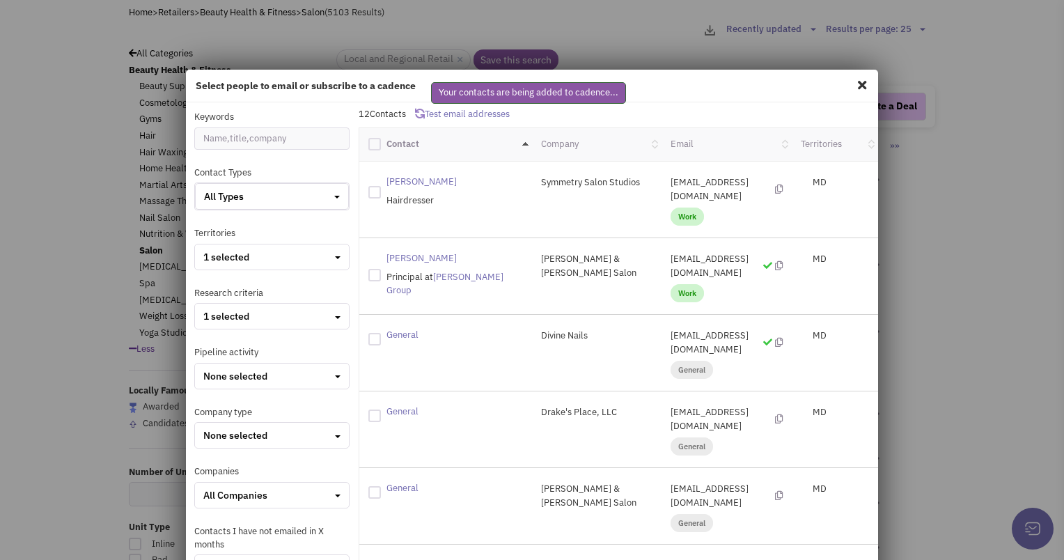
checkbox input "false"
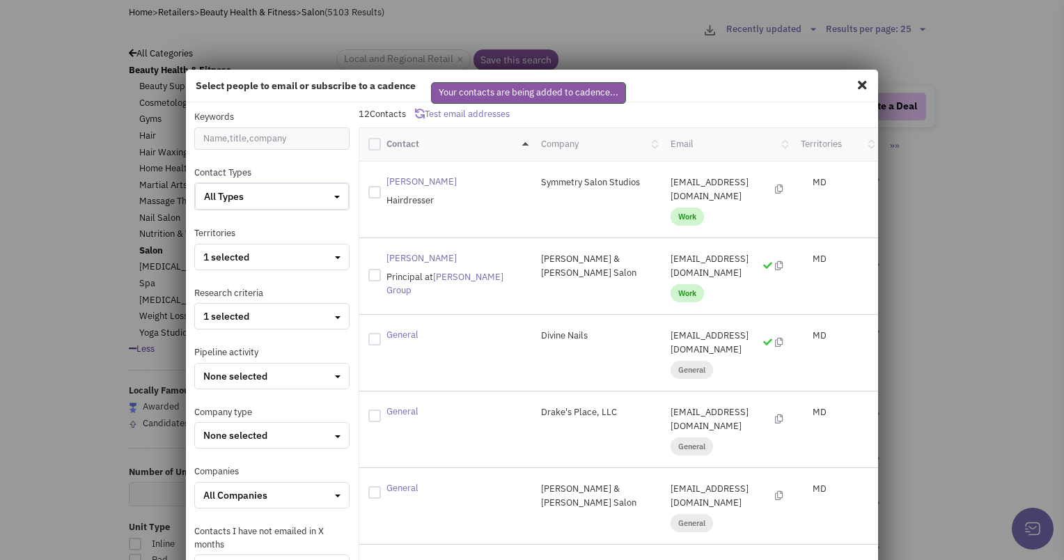
checkbox input "false"
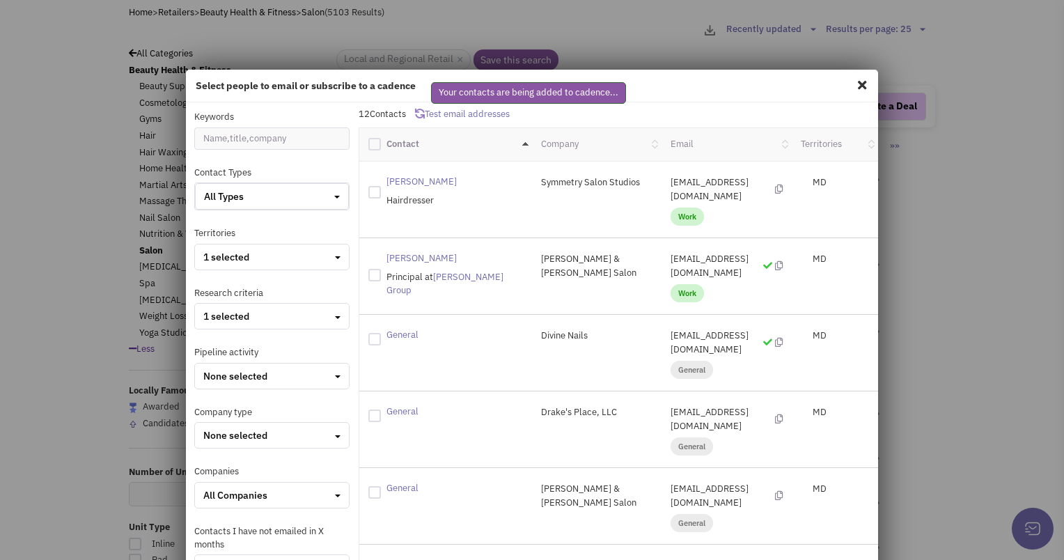
checkbox input "false"
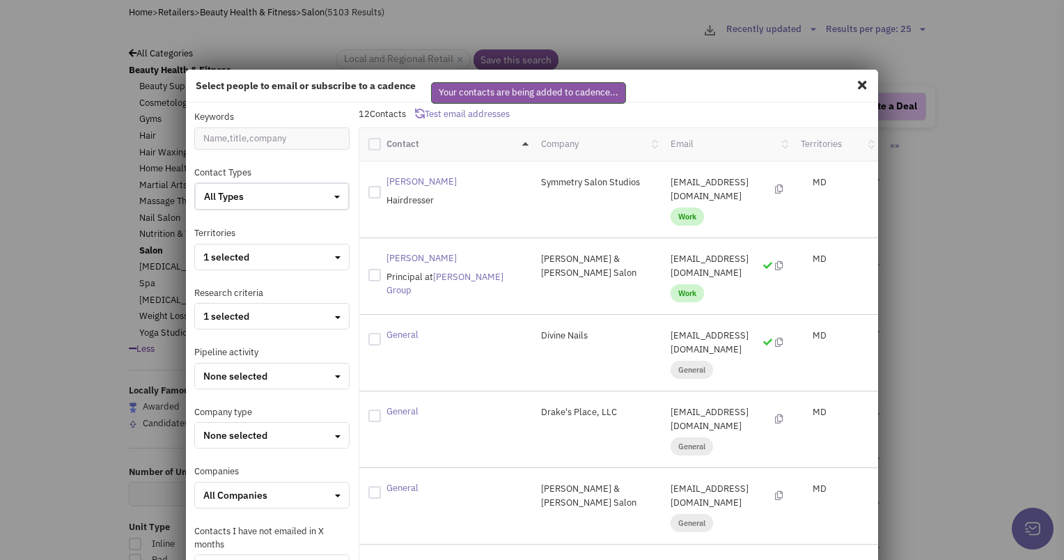
checkbox input "false"
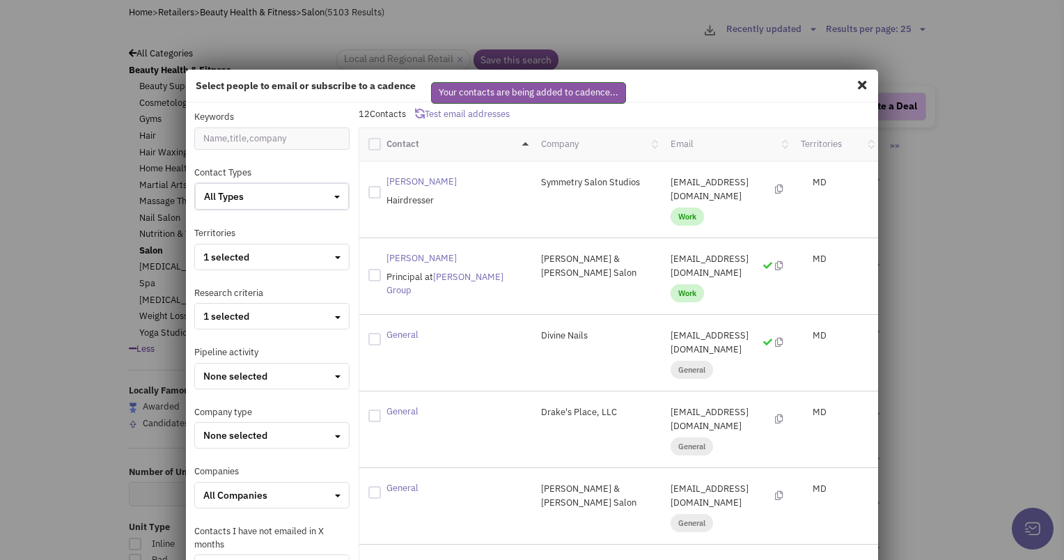
checkbox input "false"
